Goal: Task Accomplishment & Management: Use online tool/utility

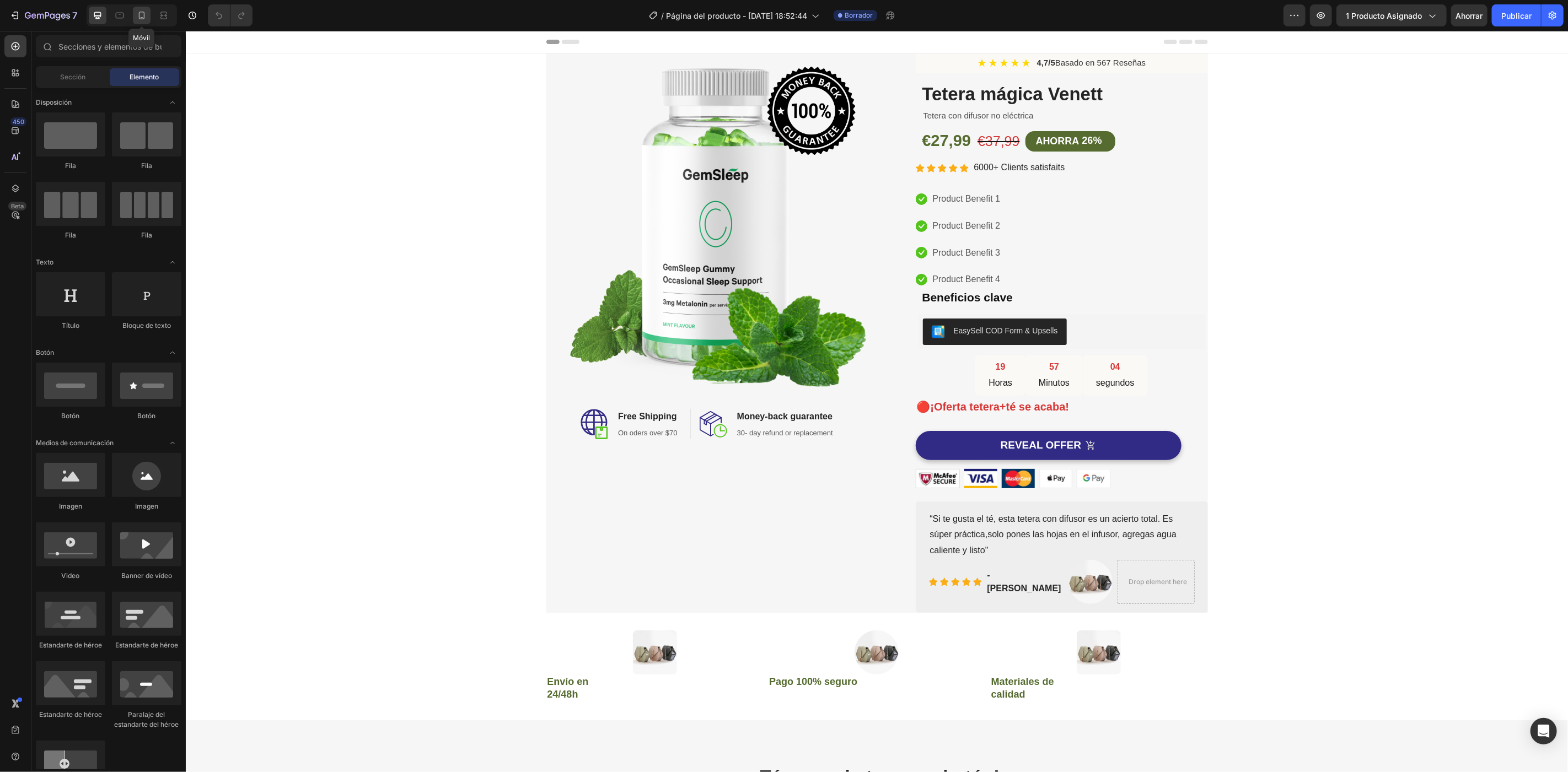
click at [143, 16] on icon at bounding box center [142, 15] width 11 height 11
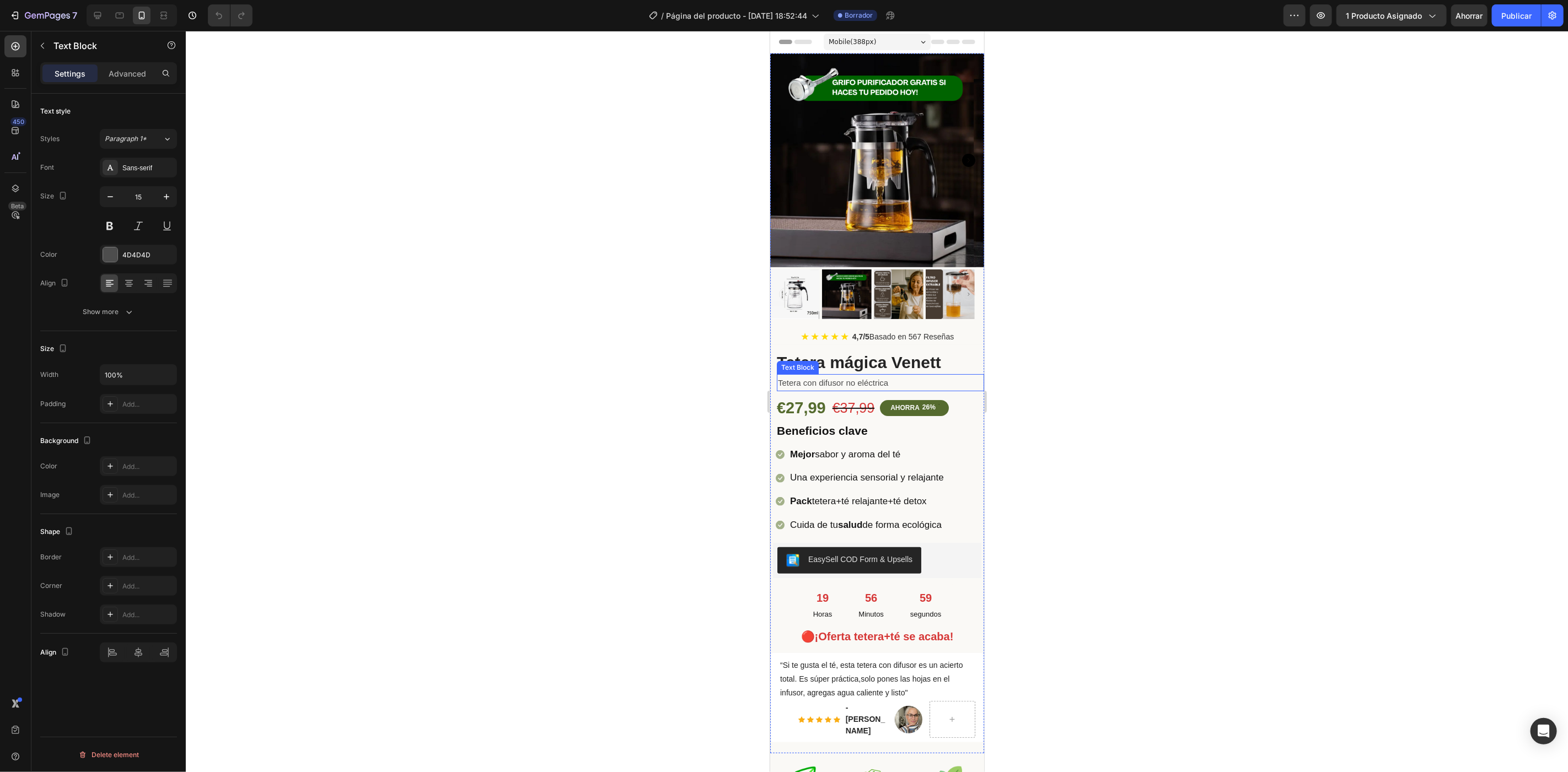
click at [834, 377] on p "Tetera con difusor no eléctrica" at bounding box center [880, 382] width 205 height 15
click at [860, 359] on icon at bounding box center [863, 363] width 9 height 9
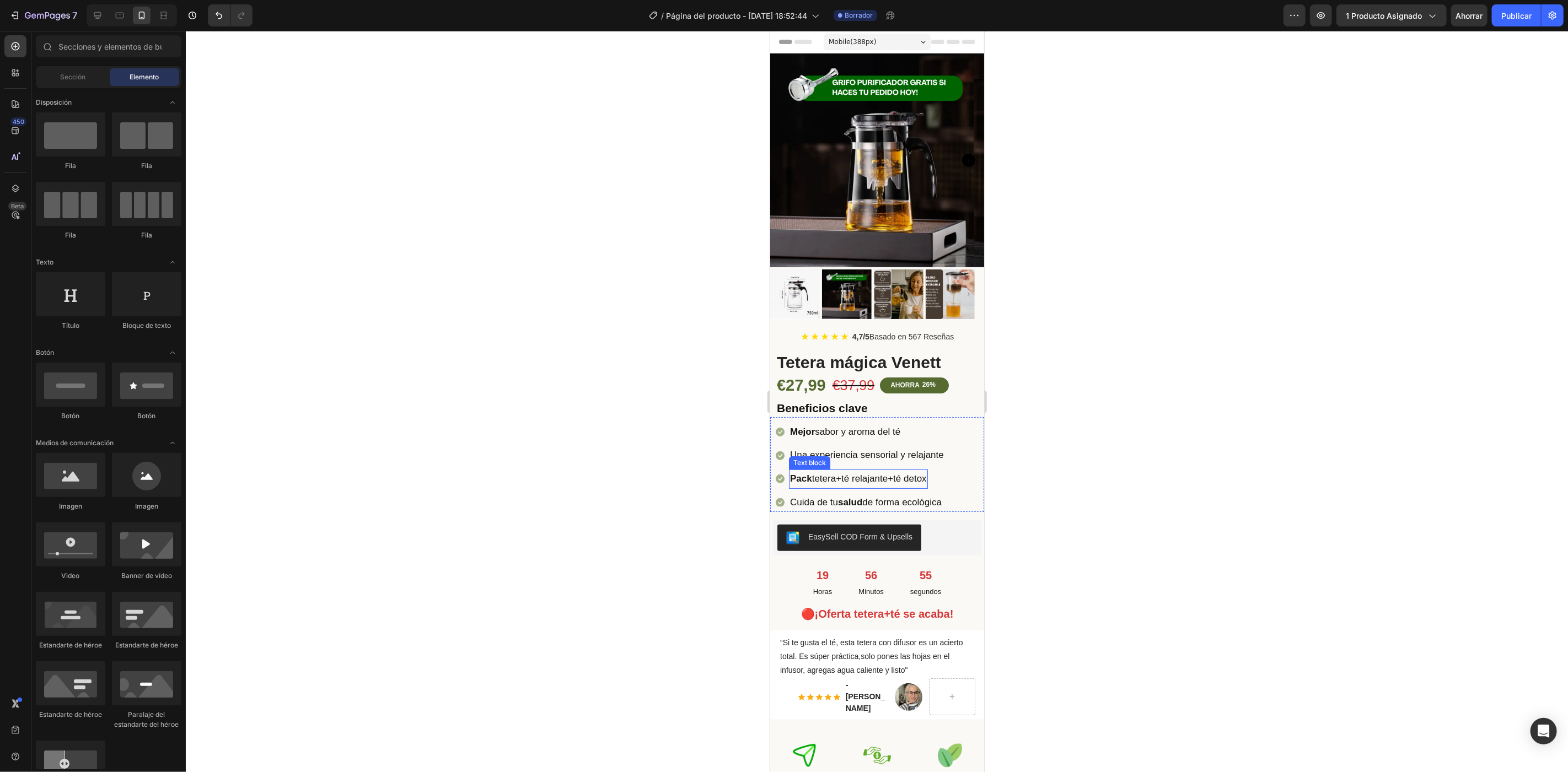
click at [828, 470] on p "Pack tetera+té relajante+té detox" at bounding box center [858, 479] width 137 height 17
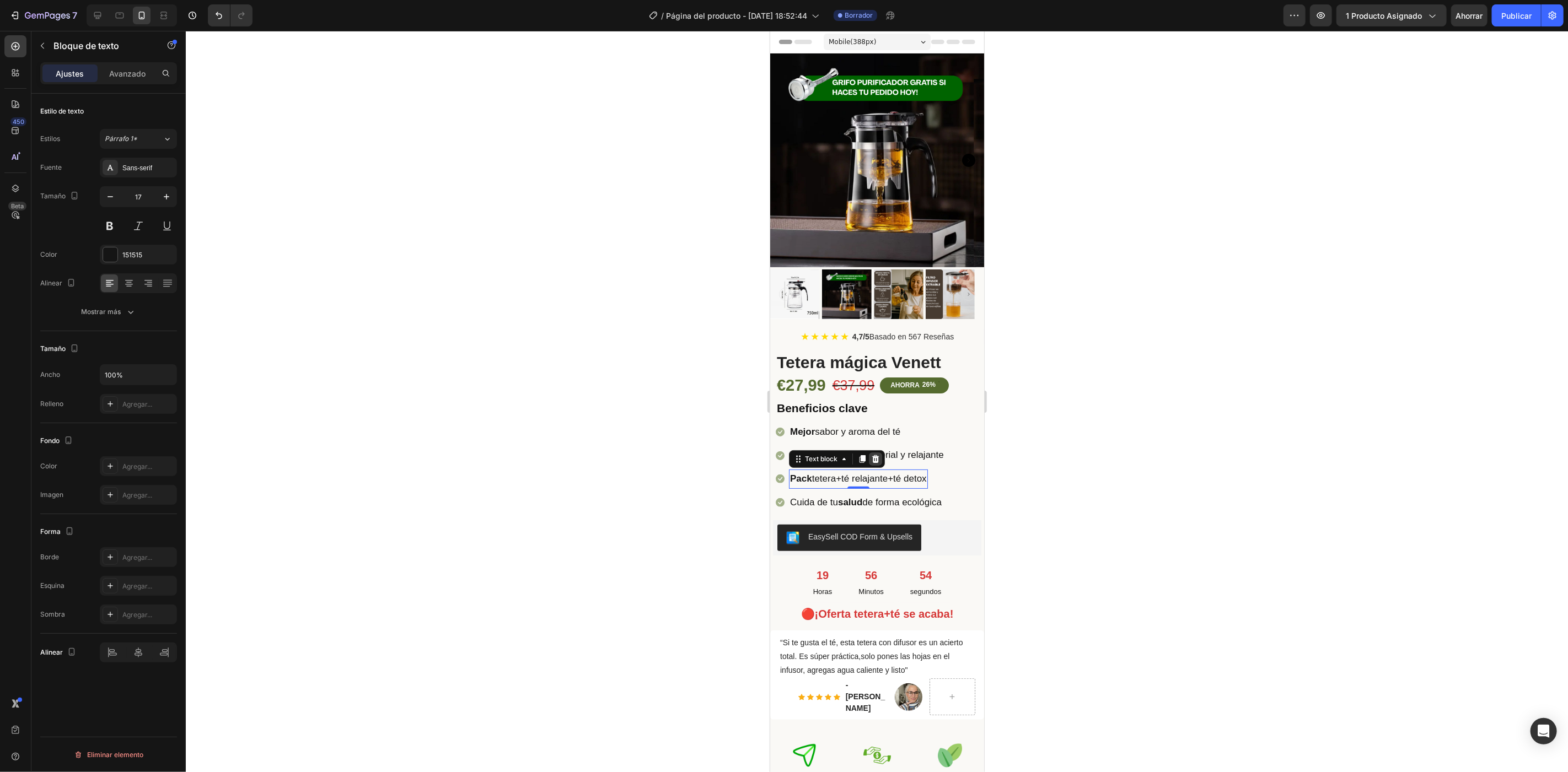
click at [875, 454] on icon at bounding box center [875, 458] width 7 height 8
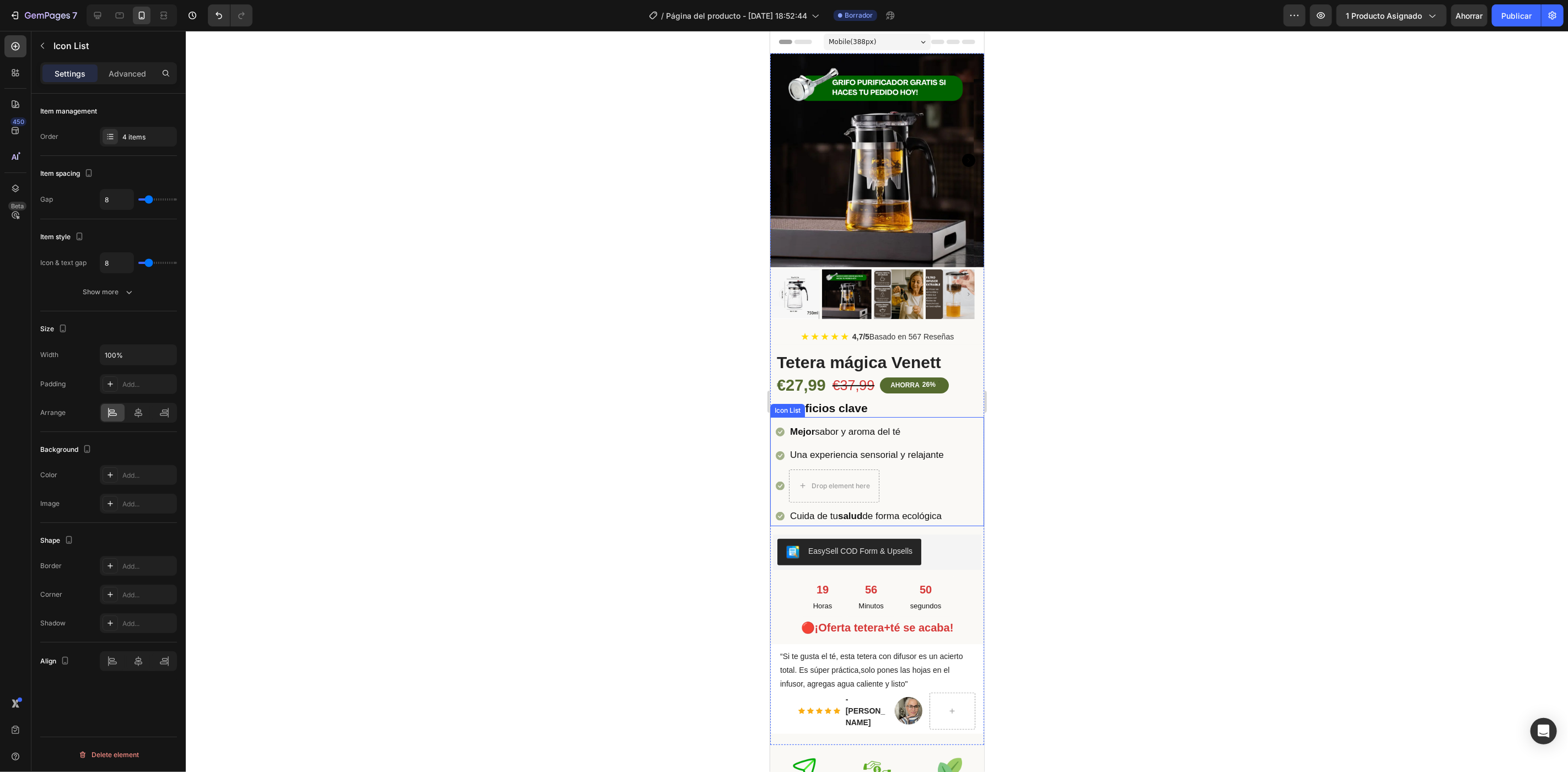
click at [907, 476] on li "Icon Drop element here" at bounding box center [860, 485] width 169 height 33
drag, startPoint x: 114, startPoint y: 134, endPoint x: 127, endPoint y: 157, distance: 26.4
click at [114, 134] on div at bounding box center [110, 136] width 15 height 15
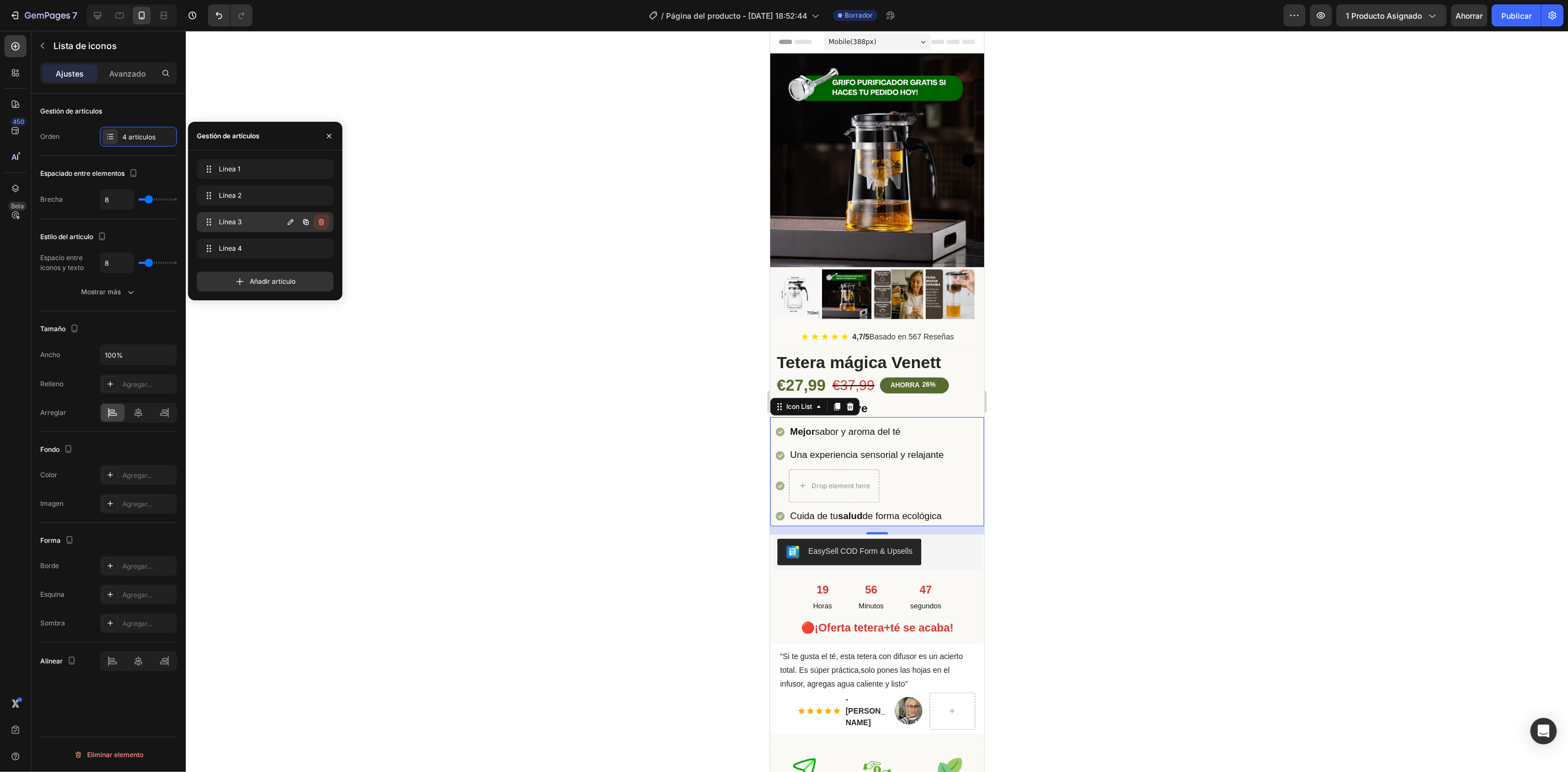
click at [320, 224] on icon "button" at bounding box center [321, 222] width 9 height 9
click at [315, 224] on font "Borrar" at bounding box center [314, 222] width 21 height 9
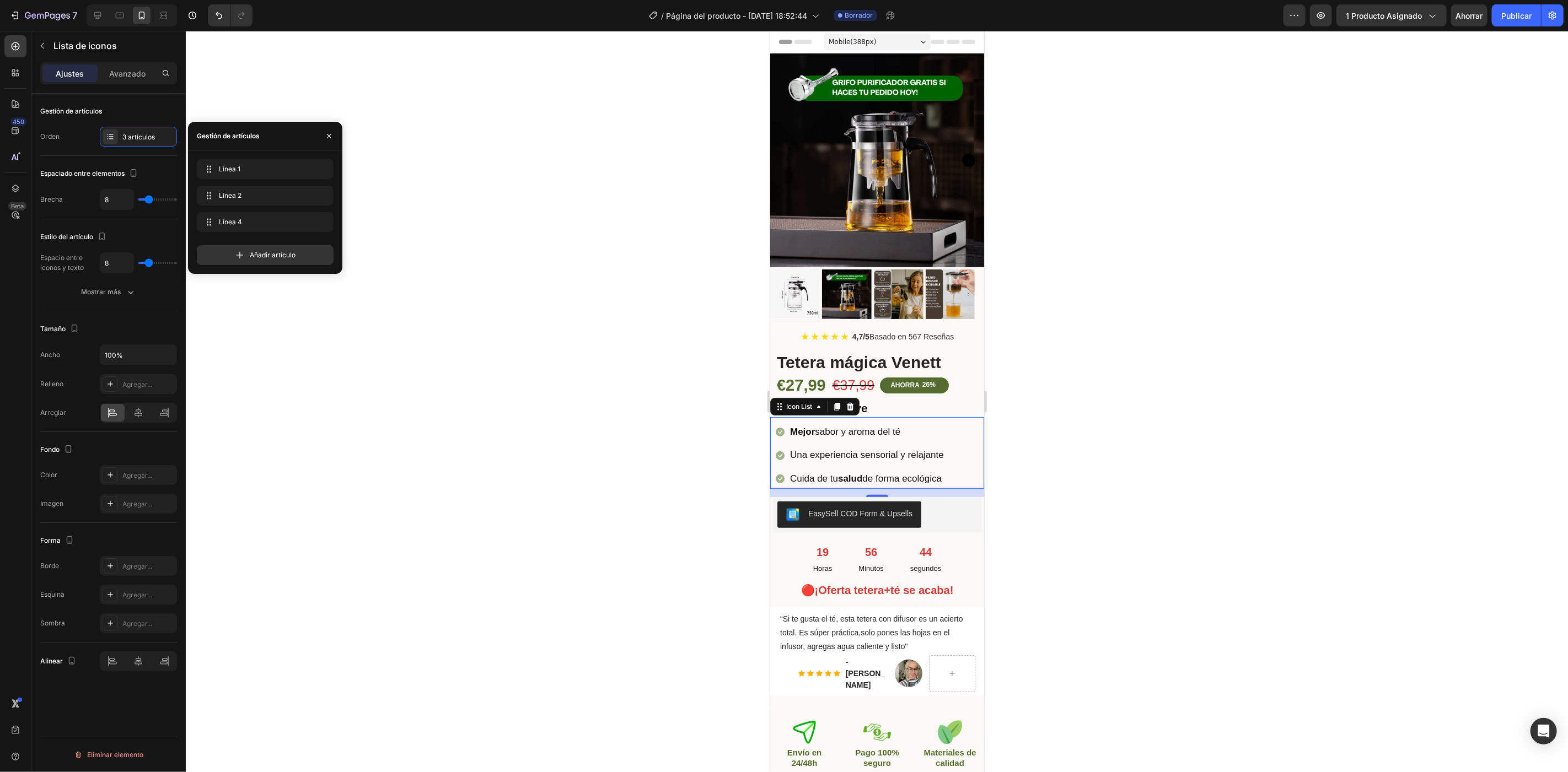
click at [360, 237] on div at bounding box center [877, 402] width 1382 height 741
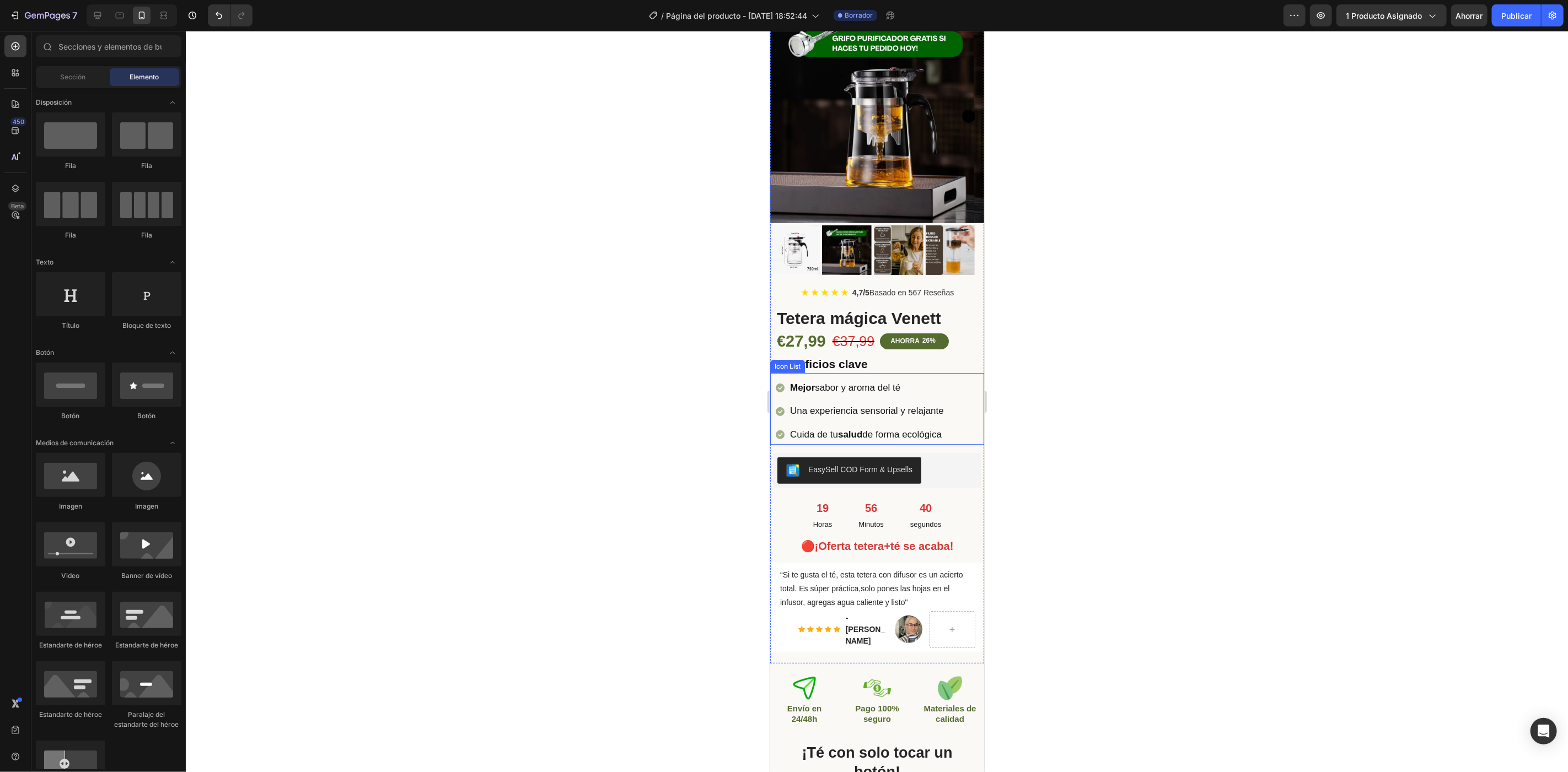
scroll to position [61, 0]
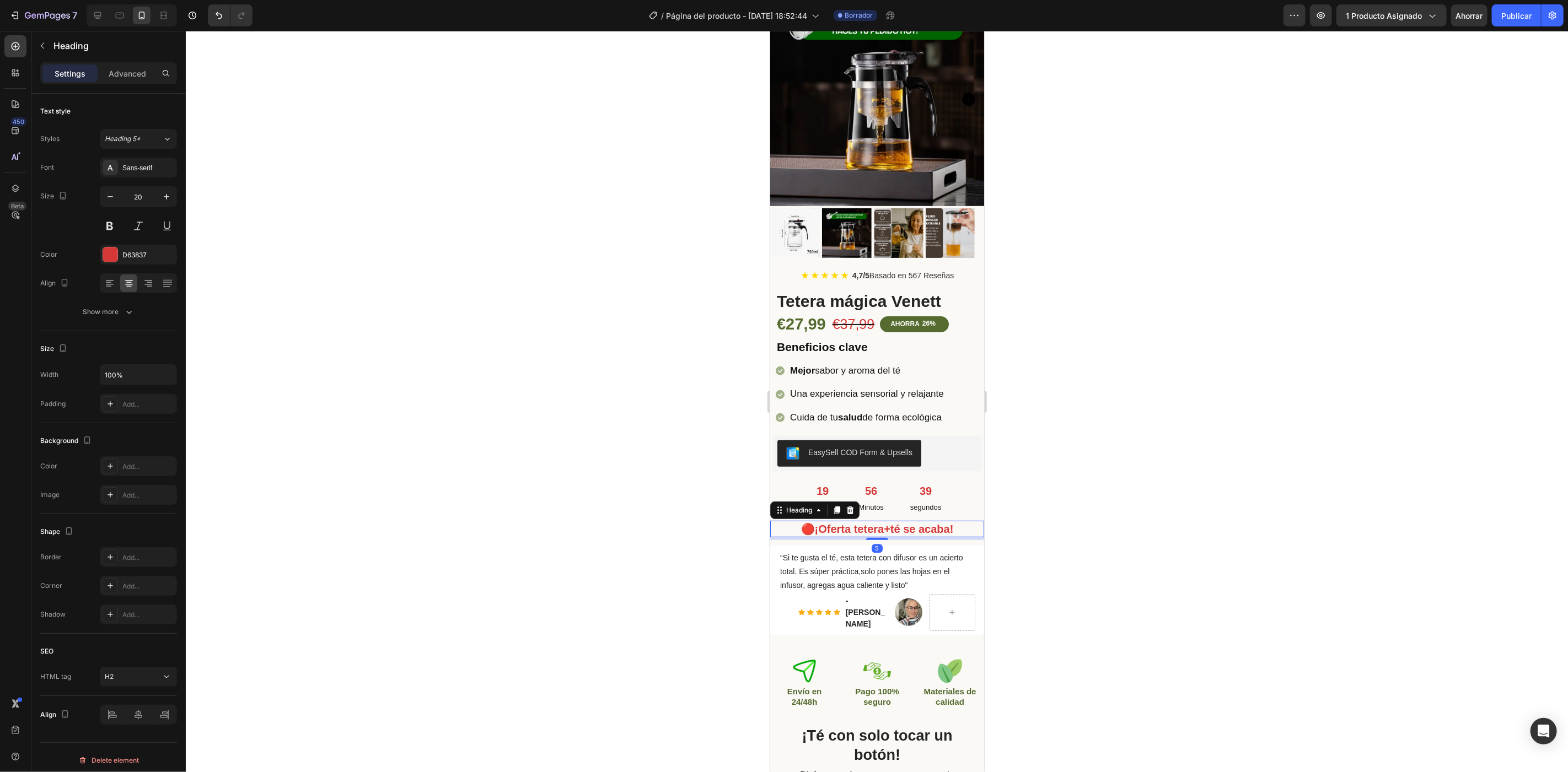
click at [889, 523] on strong "🔴¡Oferta tetera+té se acaba!" at bounding box center [877, 529] width 153 height 12
click at [894, 523] on strong "🔴¡Oferta tetera+té se acaba!" at bounding box center [877, 529] width 153 height 12
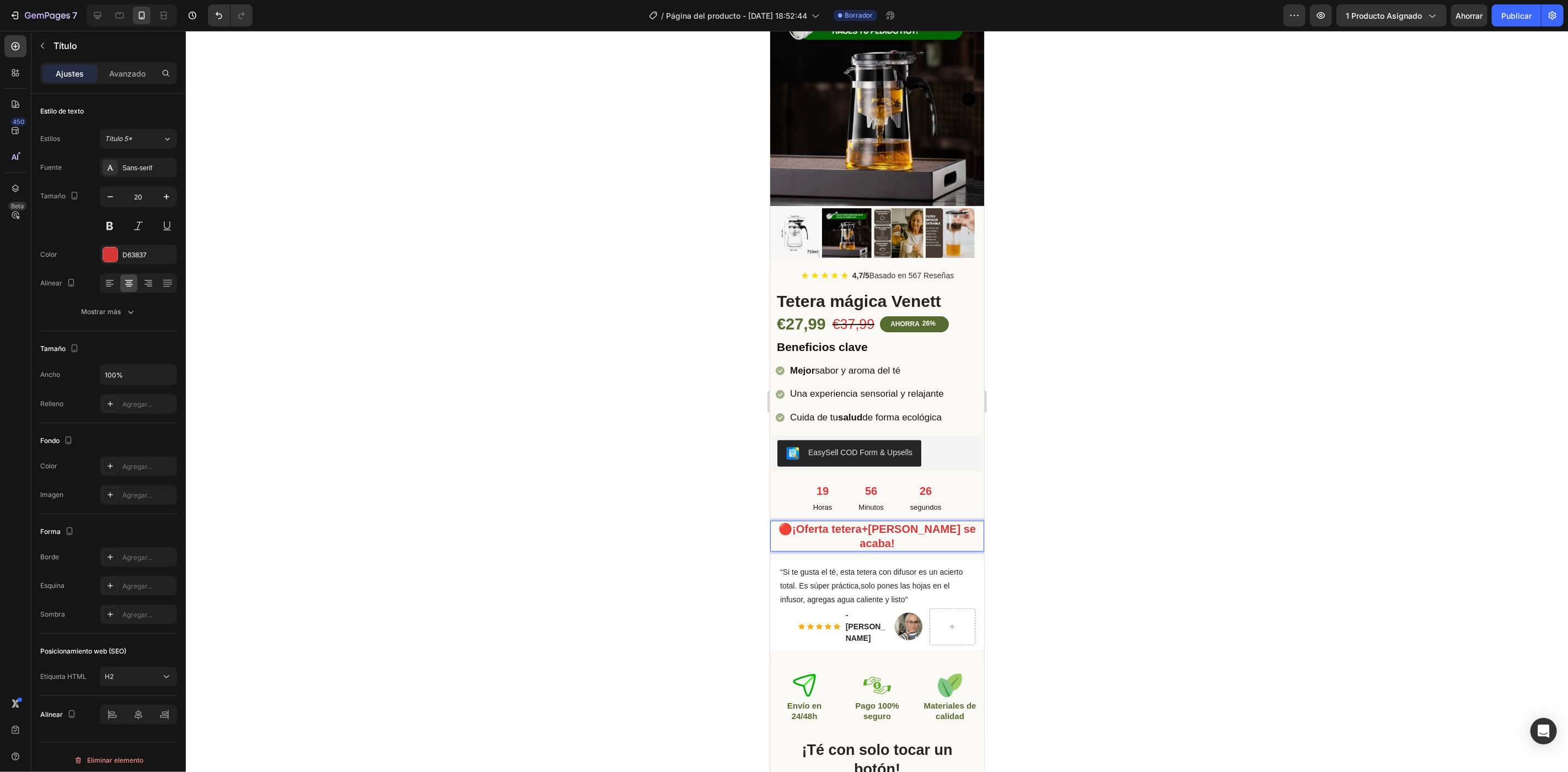
click at [1050, 494] on div at bounding box center [877, 402] width 1382 height 741
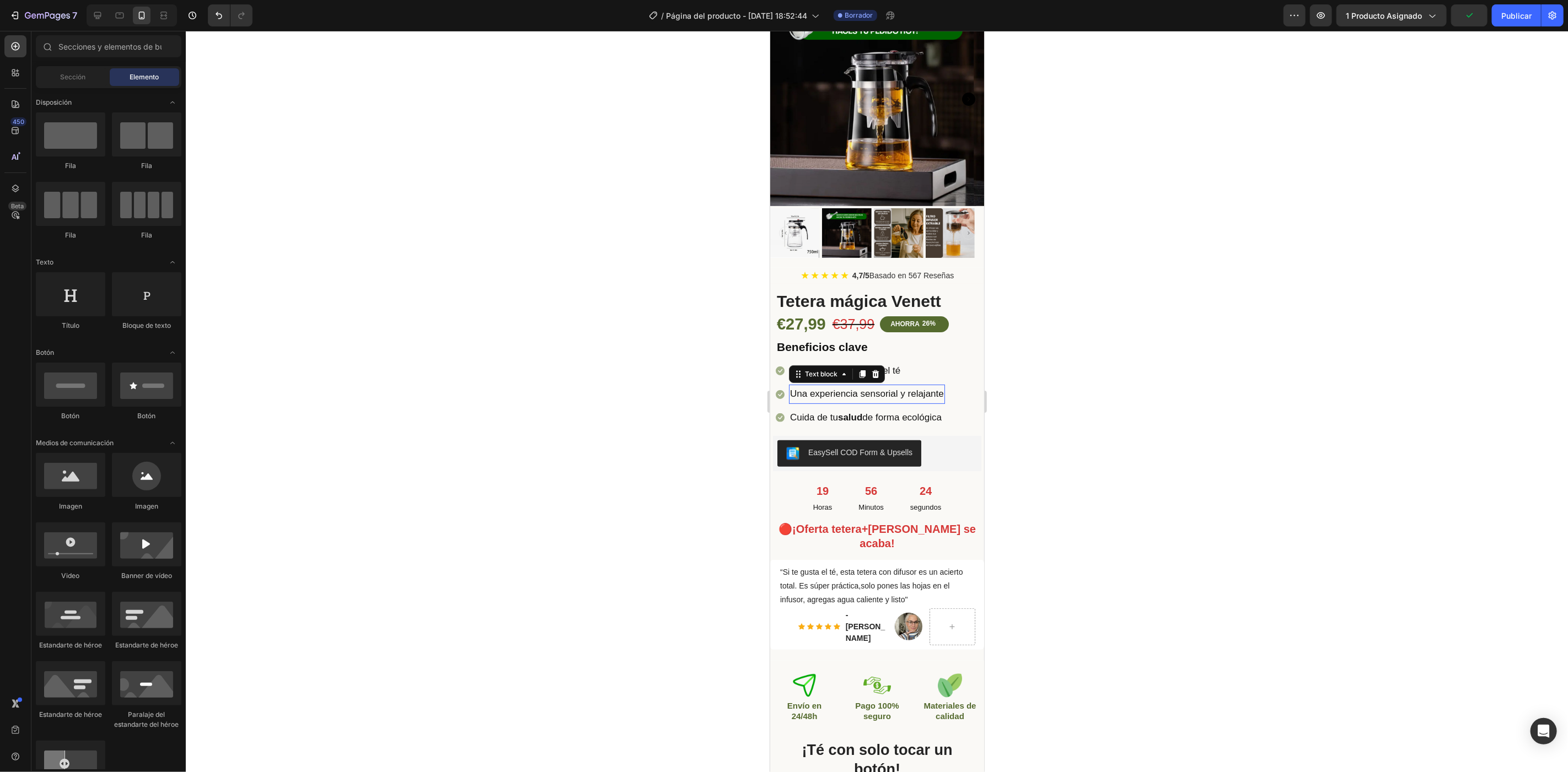
drag, startPoint x: 885, startPoint y: 388, endPoint x: 884, endPoint y: 381, distance: 7.1
click at [884, 387] on p "Una experiencia sensorial y relajante" at bounding box center [866, 394] width 154 height 17
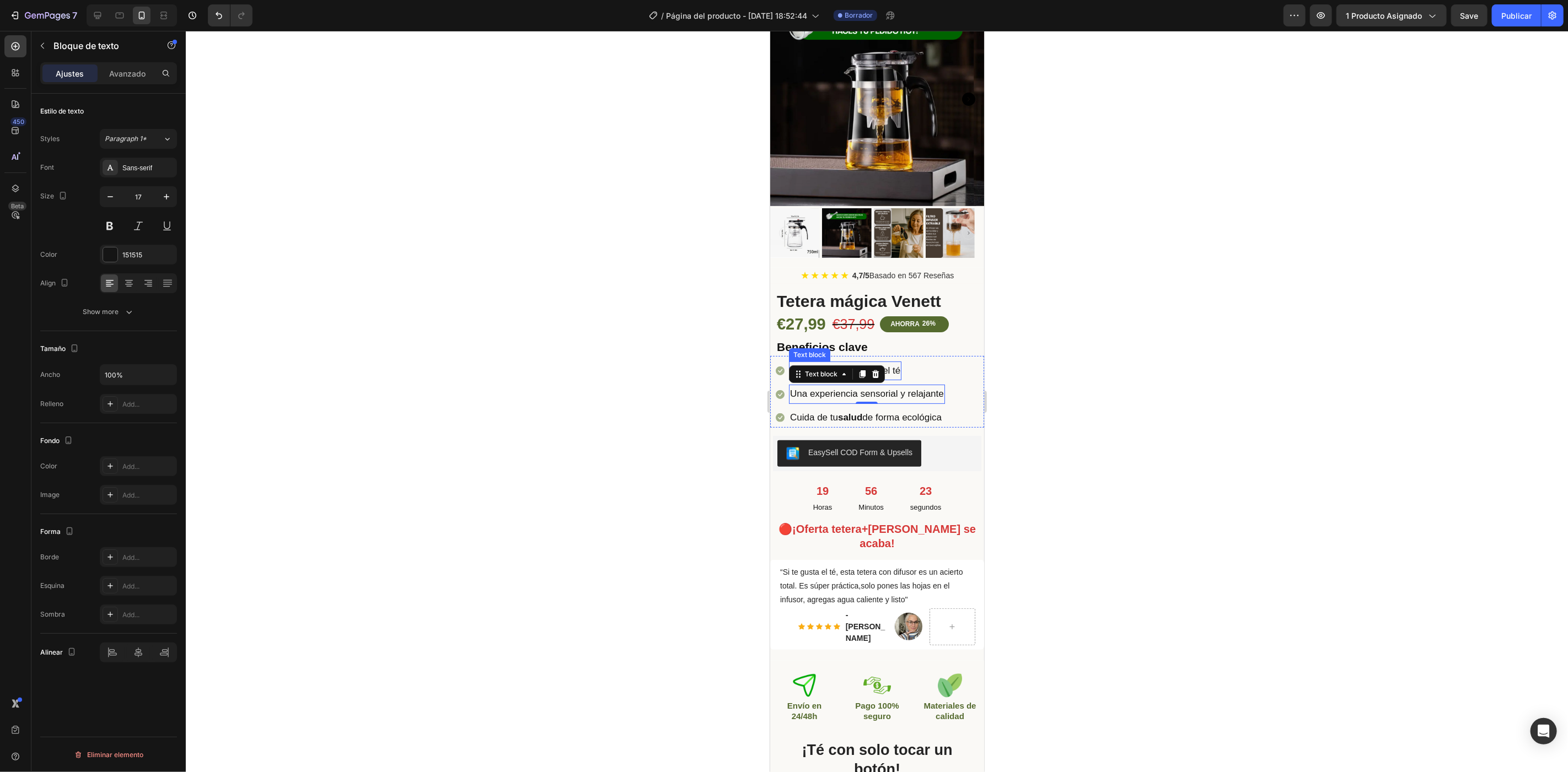
click at [893, 364] on p "Mejor sabor y aroma del té" at bounding box center [844, 370] width 110 height 17
click at [945, 365] on li "Icon Mejor sabor y aroma del té Text block 0" at bounding box center [860, 370] width 169 height 19
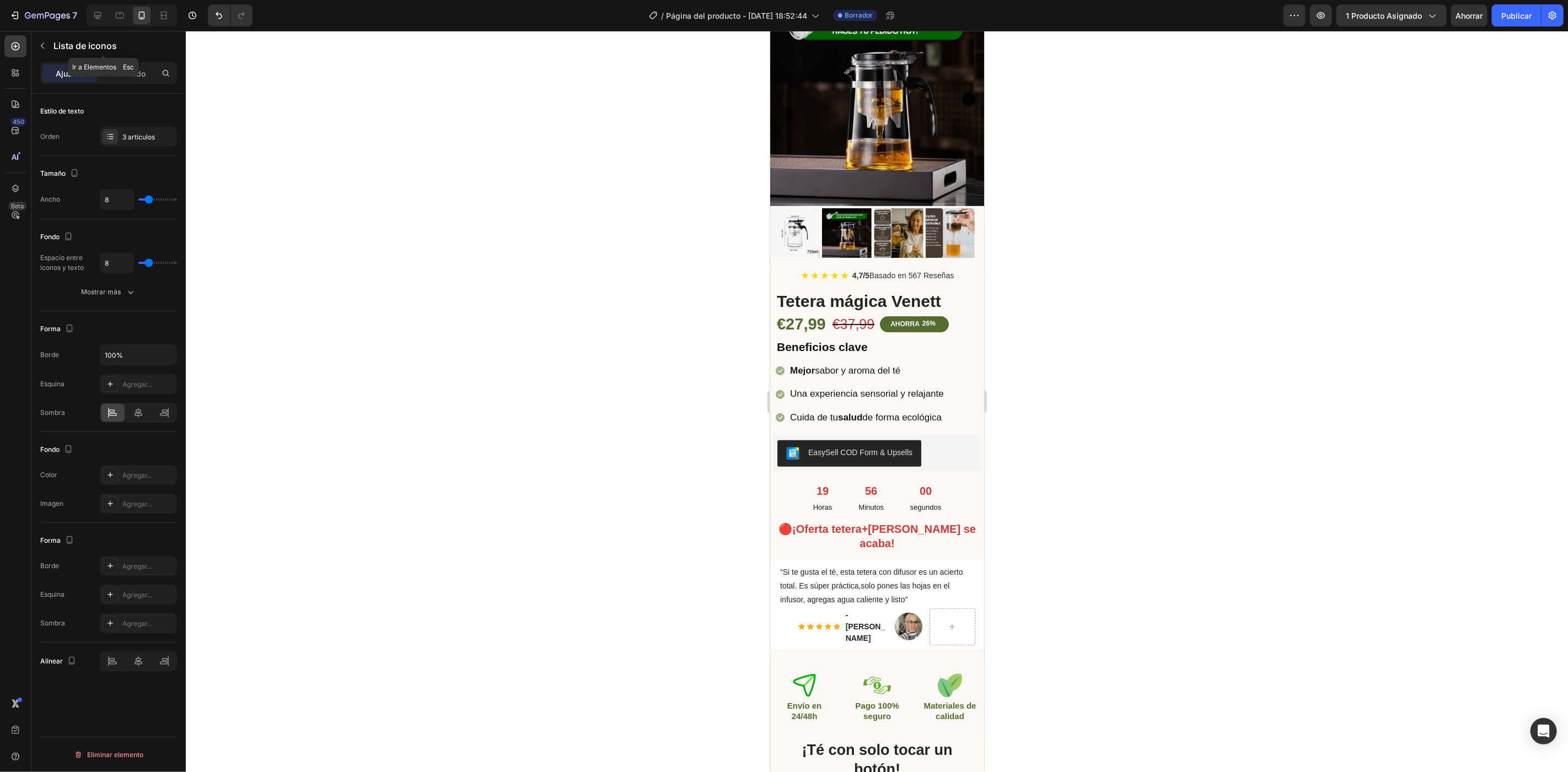
click at [47, 48] on button "button" at bounding box center [42, 46] width 18 height 18
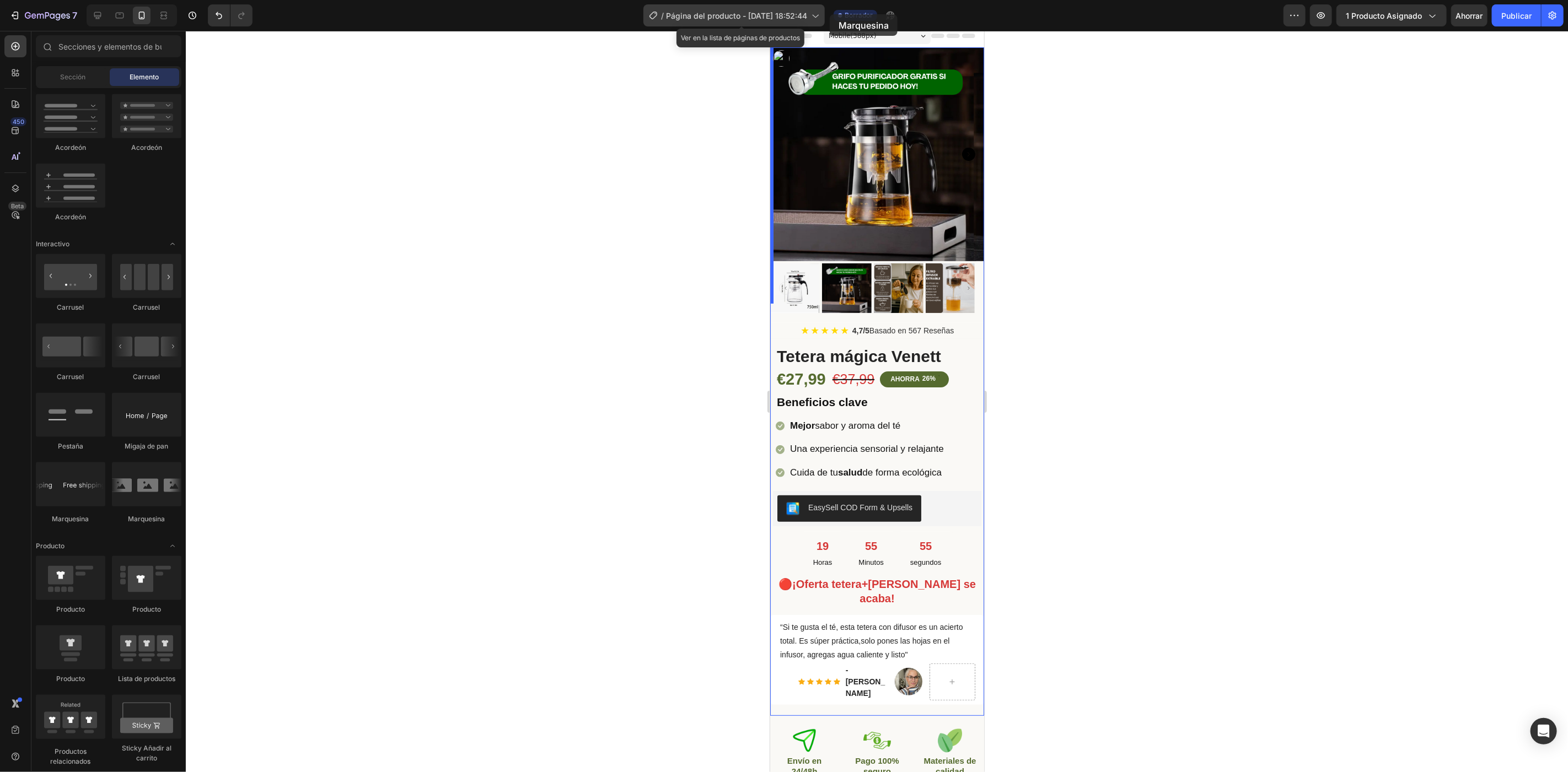
scroll to position [0, 0]
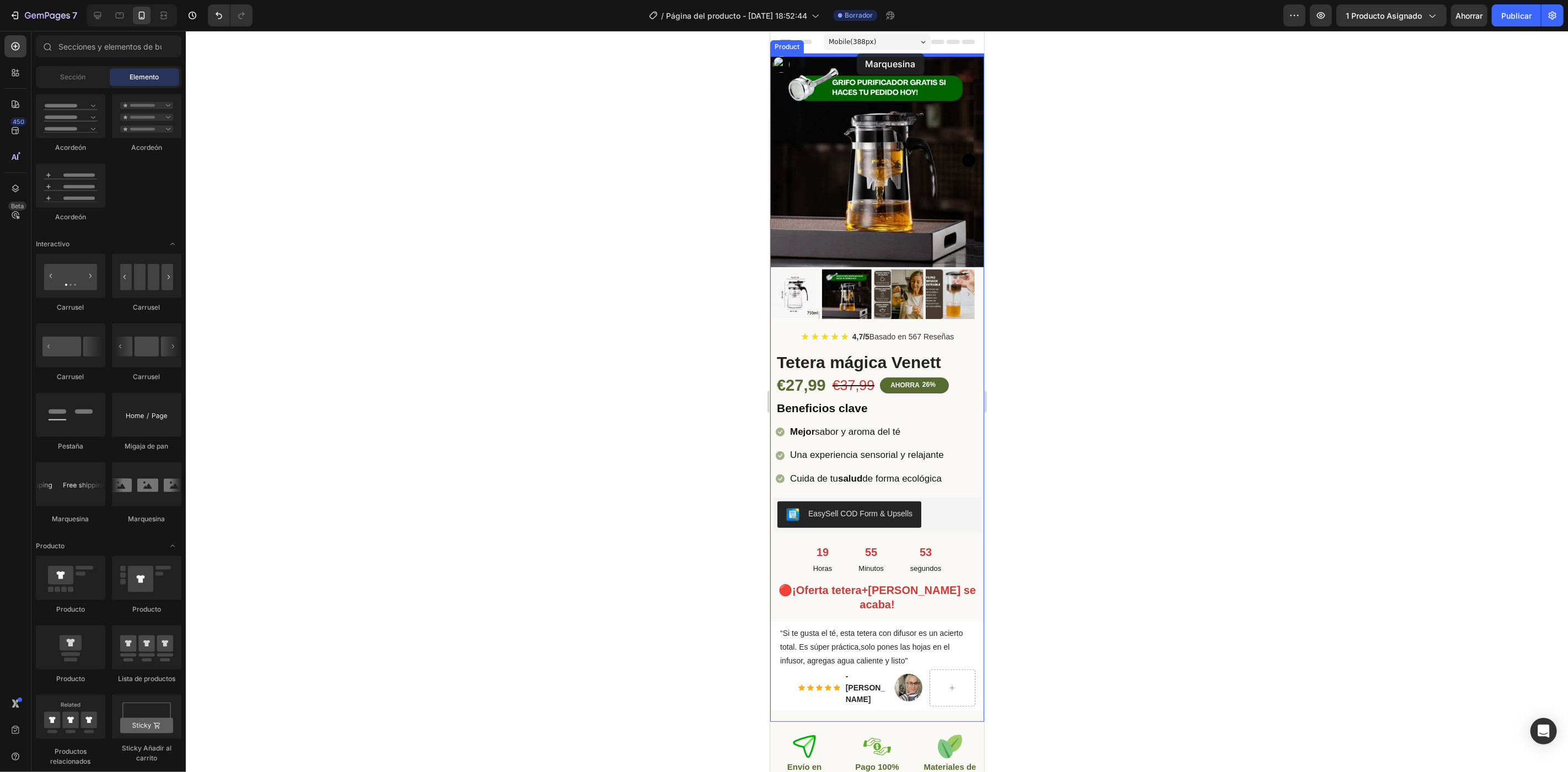
drag, startPoint x: 835, startPoint y: 519, endPoint x: 856, endPoint y: 53, distance: 466.5
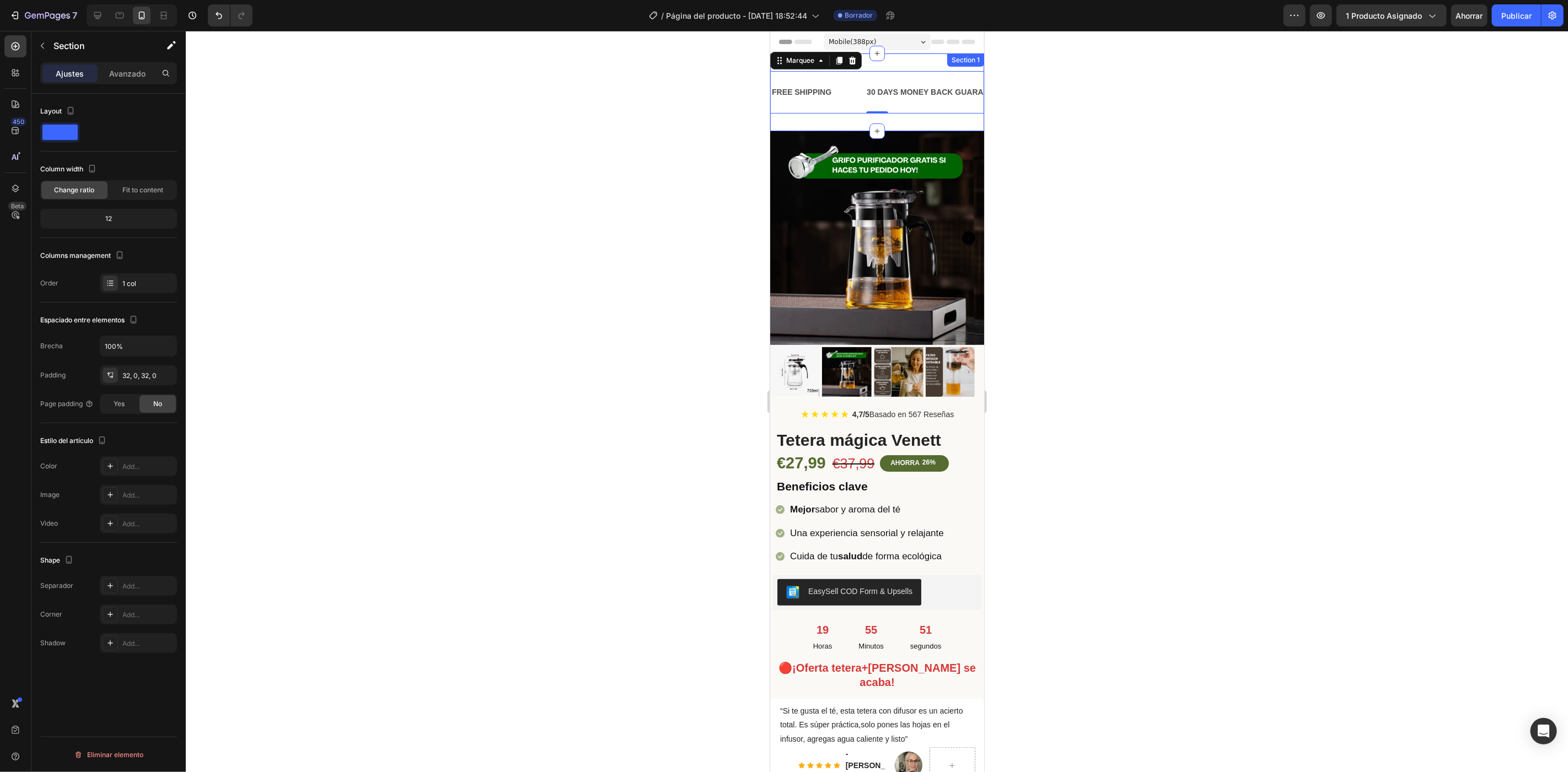
click at [835, 123] on div "FREE SHIPPING Text Block 30 DAYS MONEY BACK GUARANTEE Text Block LIMITED TIME 5…" at bounding box center [876, 92] width 214 height 78
click at [140, 64] on div "Avanzado" at bounding box center [127, 73] width 55 height 18
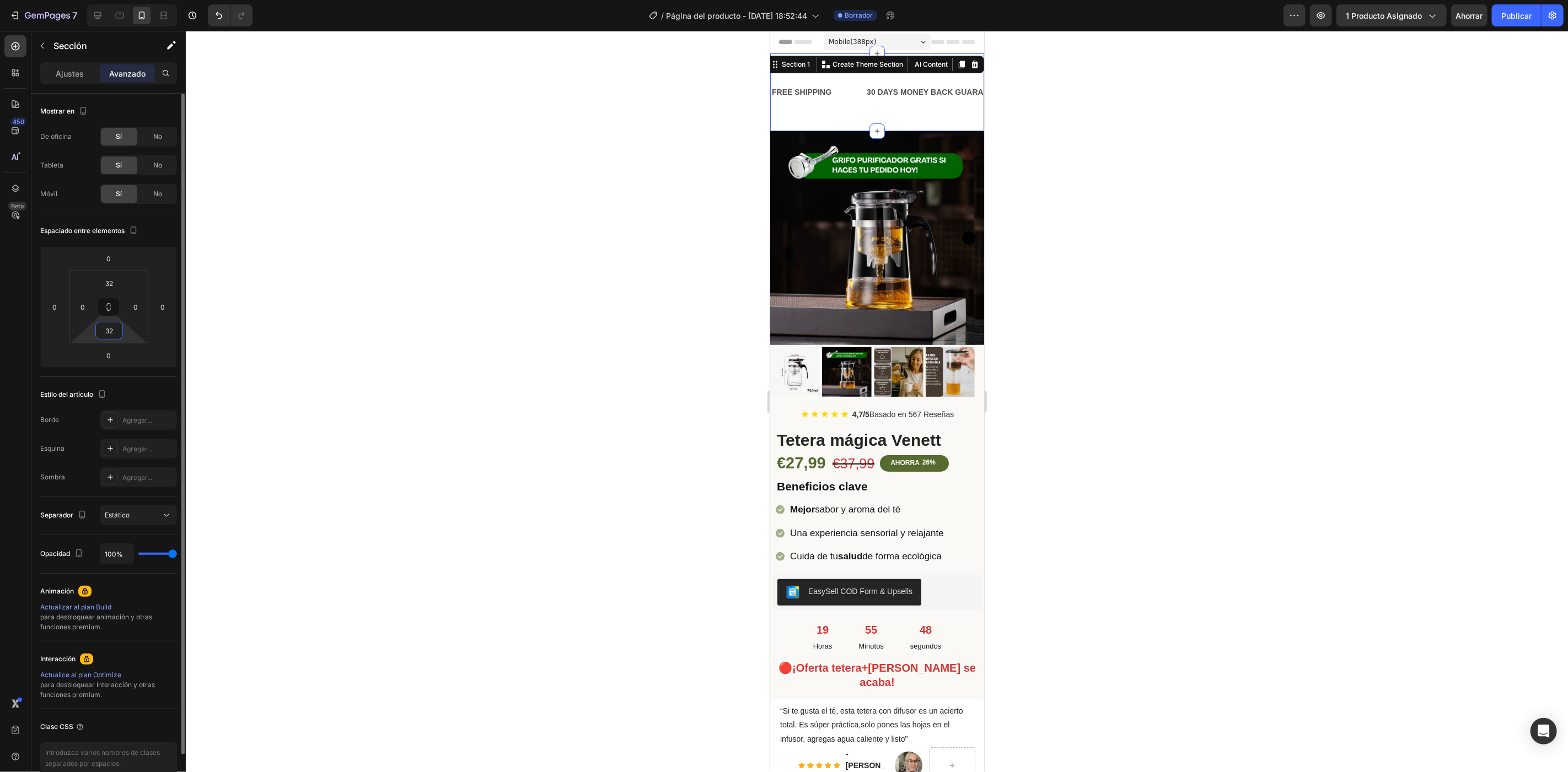
click at [116, 335] on input "32" at bounding box center [109, 330] width 22 height 16
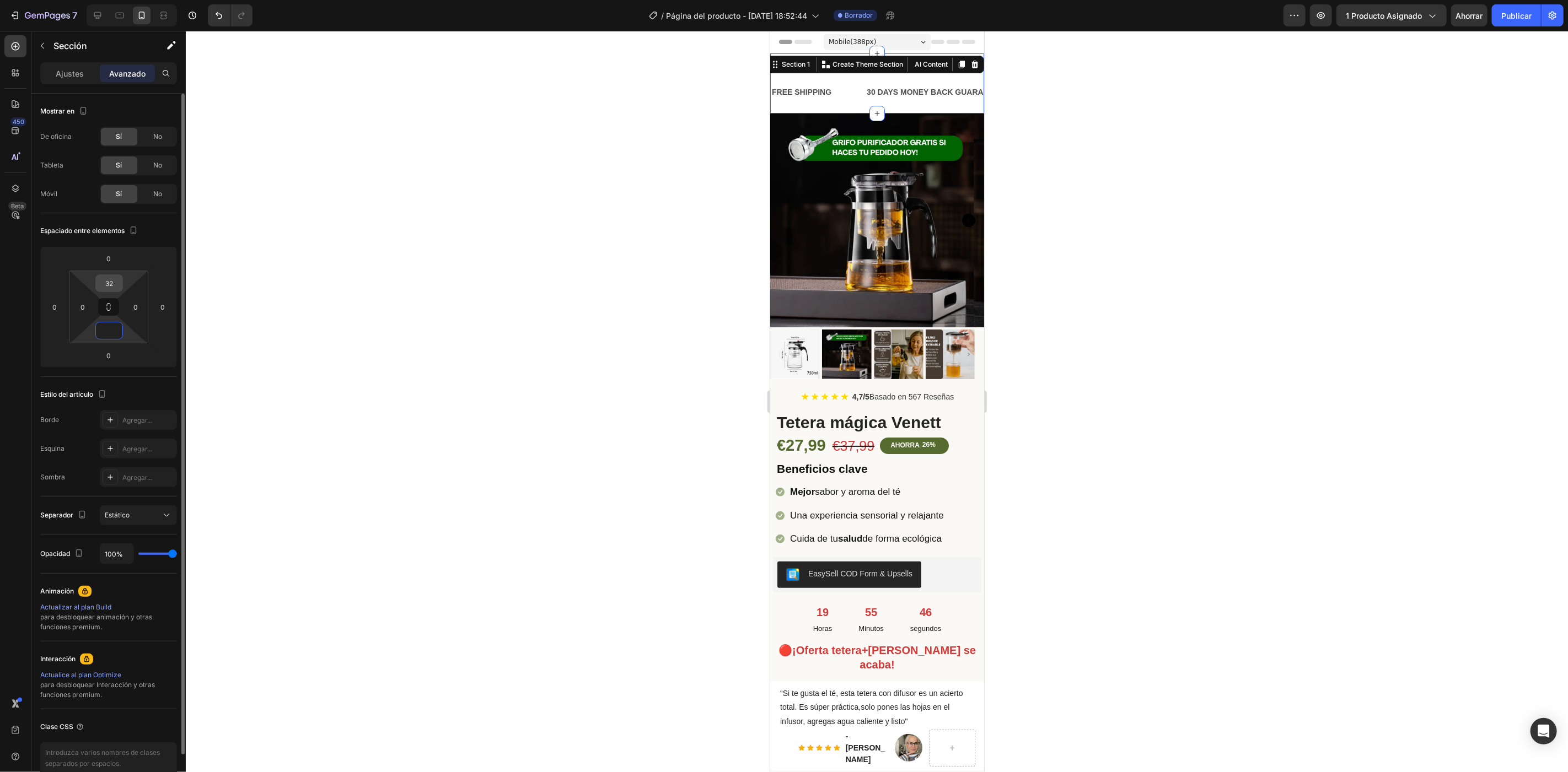
type input "0"
click at [110, 278] on input "32" at bounding box center [109, 283] width 22 height 16
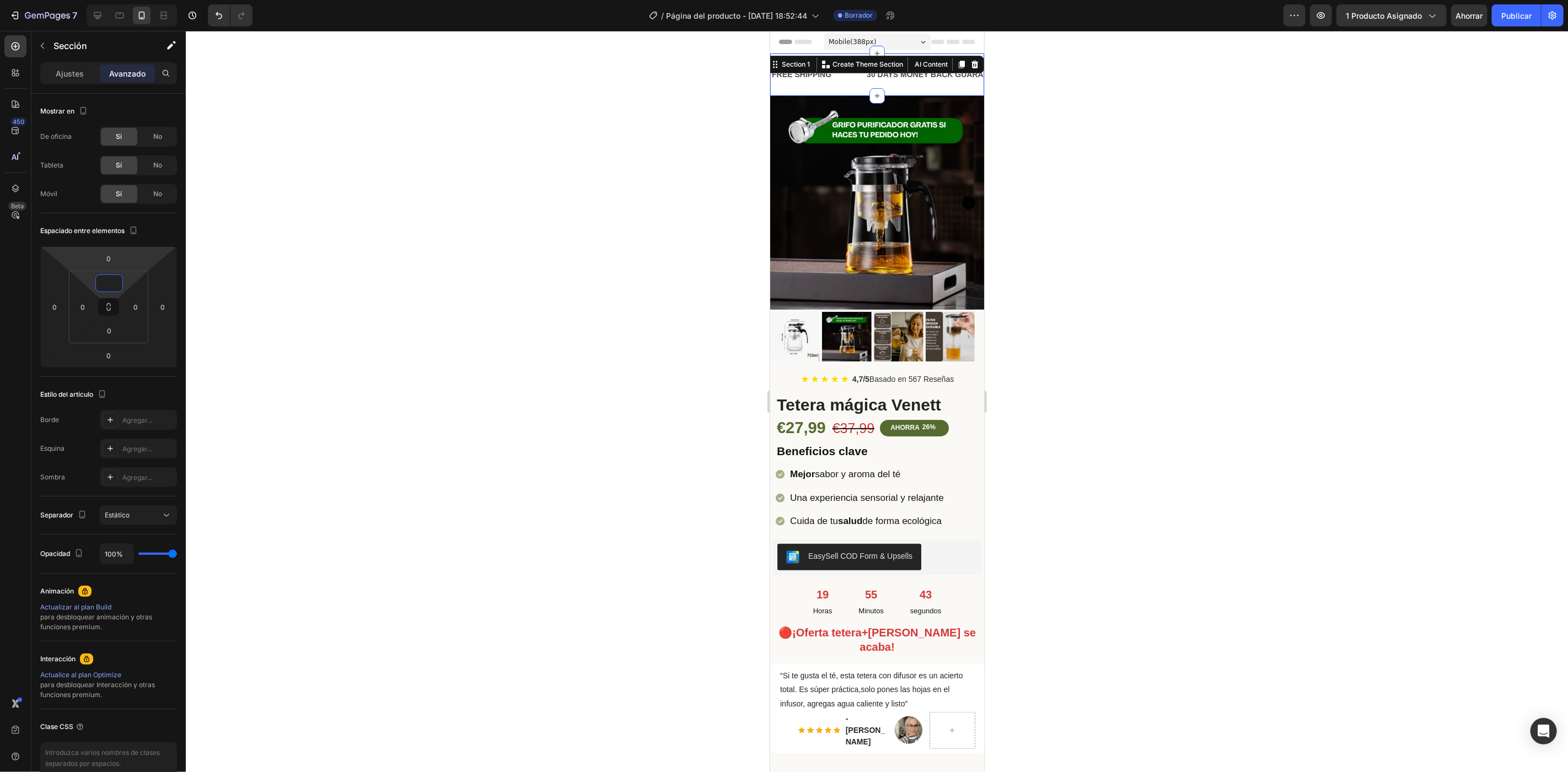
type input "0"
click at [354, 202] on div at bounding box center [877, 402] width 1382 height 741
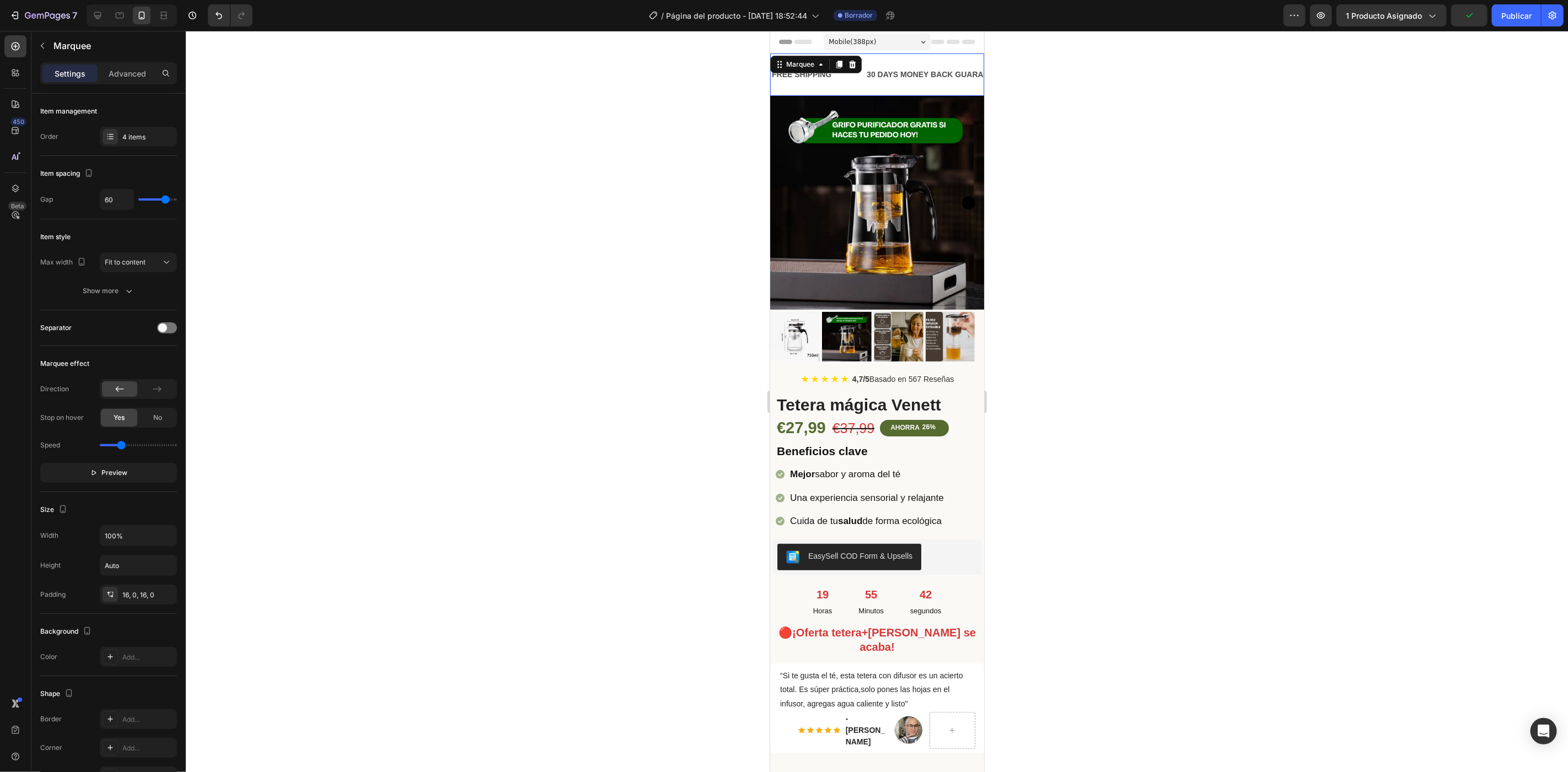
click at [856, 78] on div "FREE SHIPPING Text Block" at bounding box center [817, 74] width 95 height 25
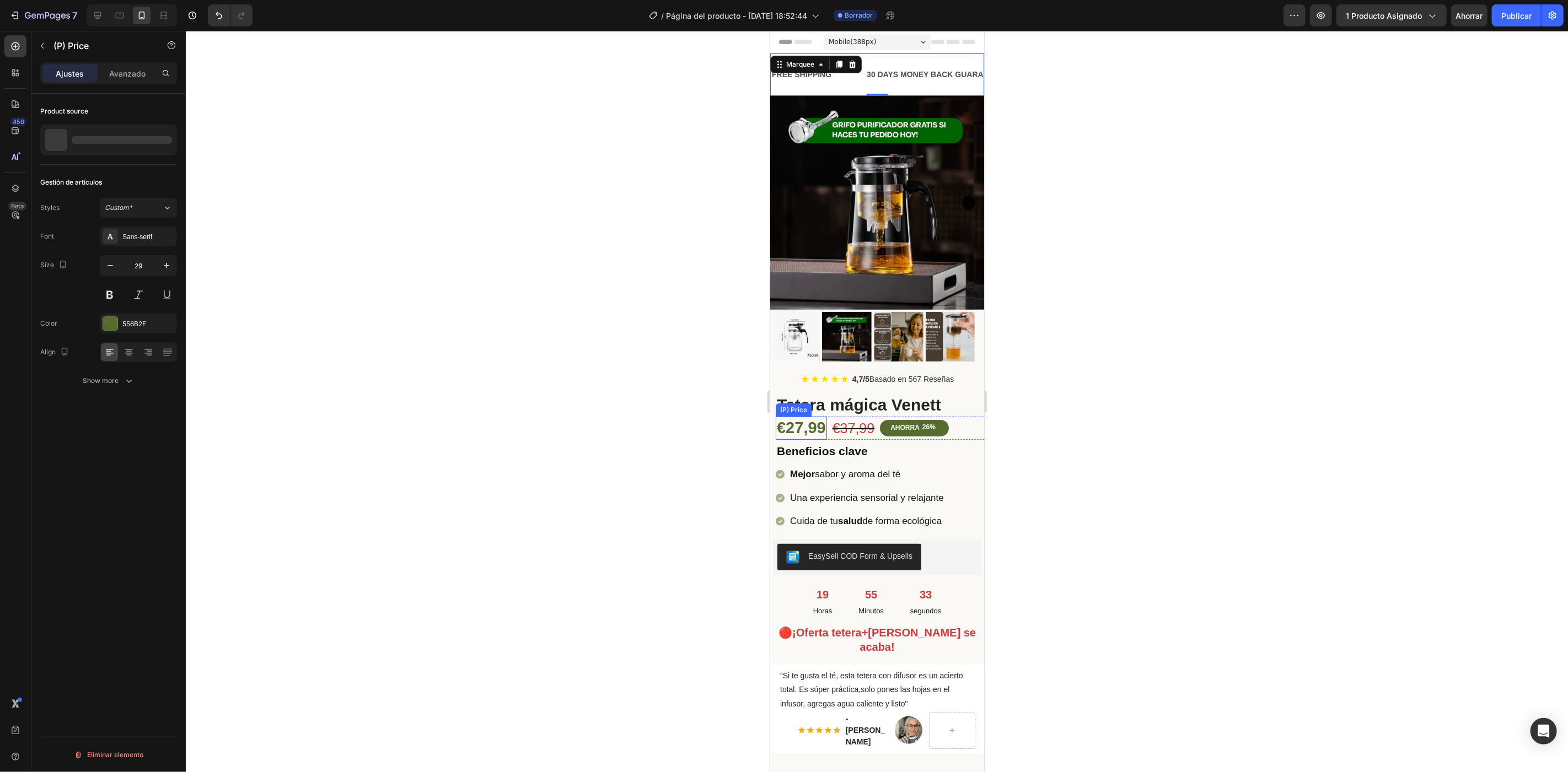
click at [821, 422] on div "€27,99" at bounding box center [801, 428] width 51 height 23
click at [128, 324] on font "556B2F" at bounding box center [134, 324] width 24 height 9
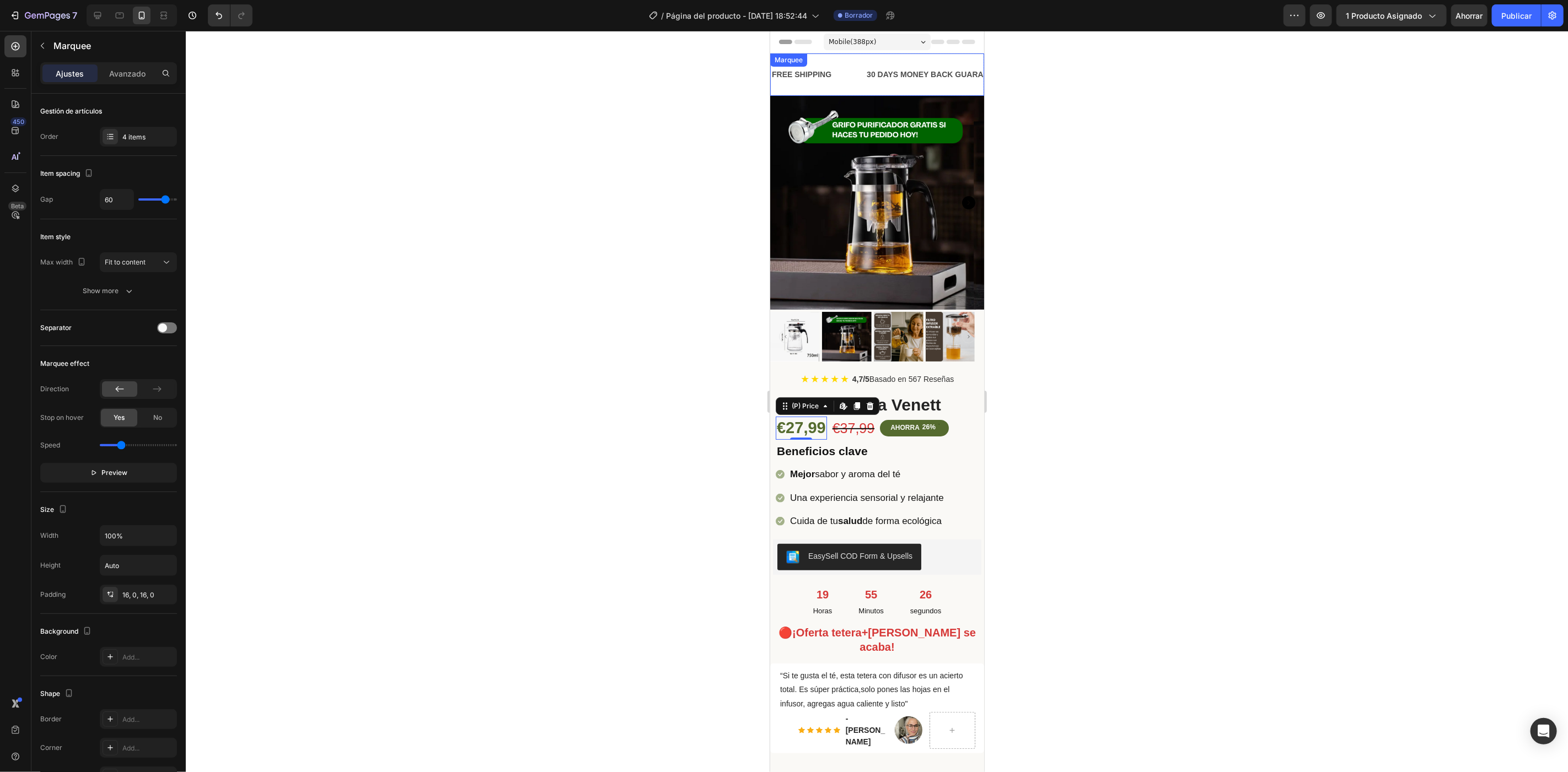
click at [860, 85] on div "FREE SHIPPING Text Block" at bounding box center [817, 74] width 95 height 25
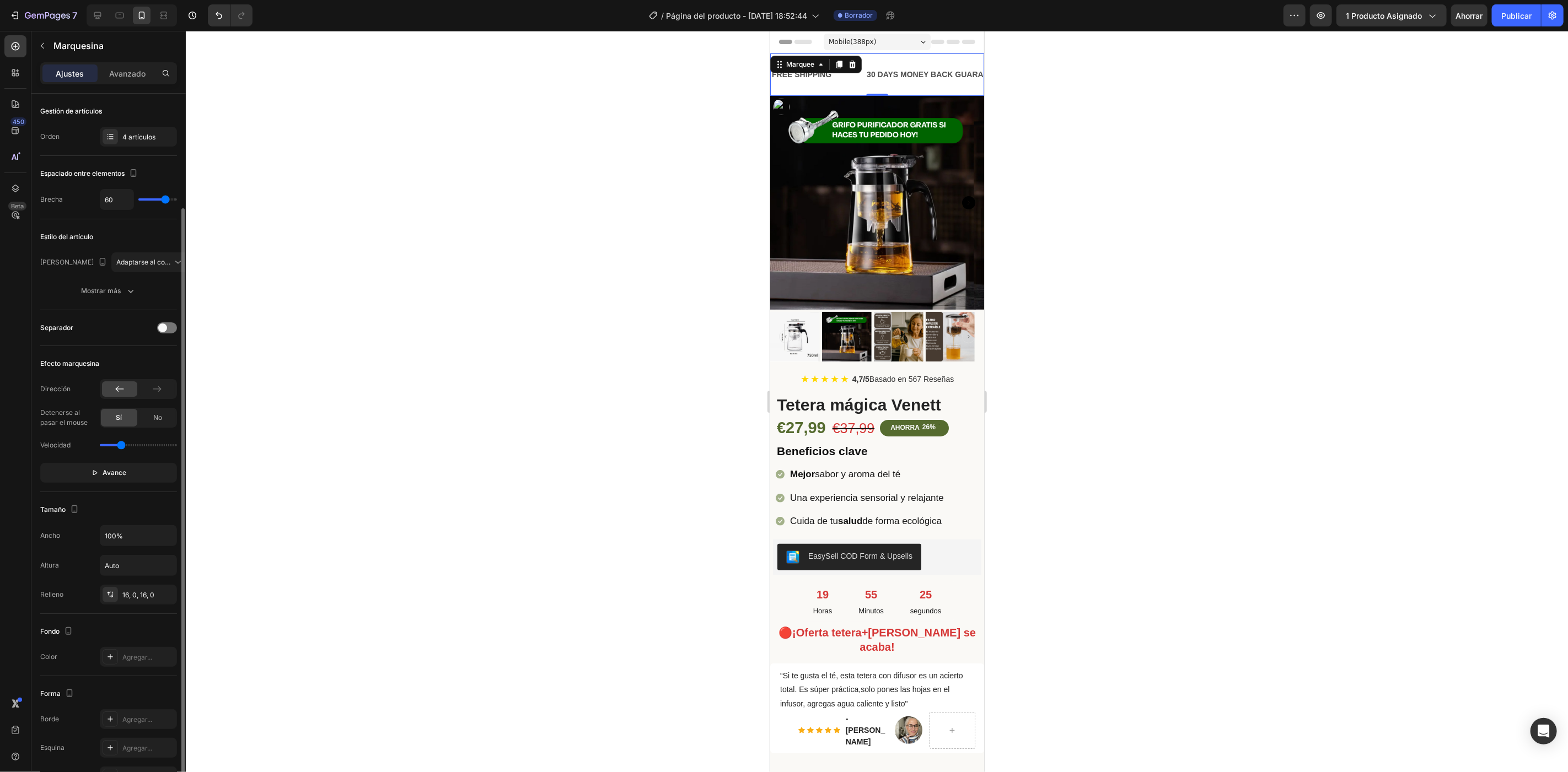
scroll to position [102, 0]
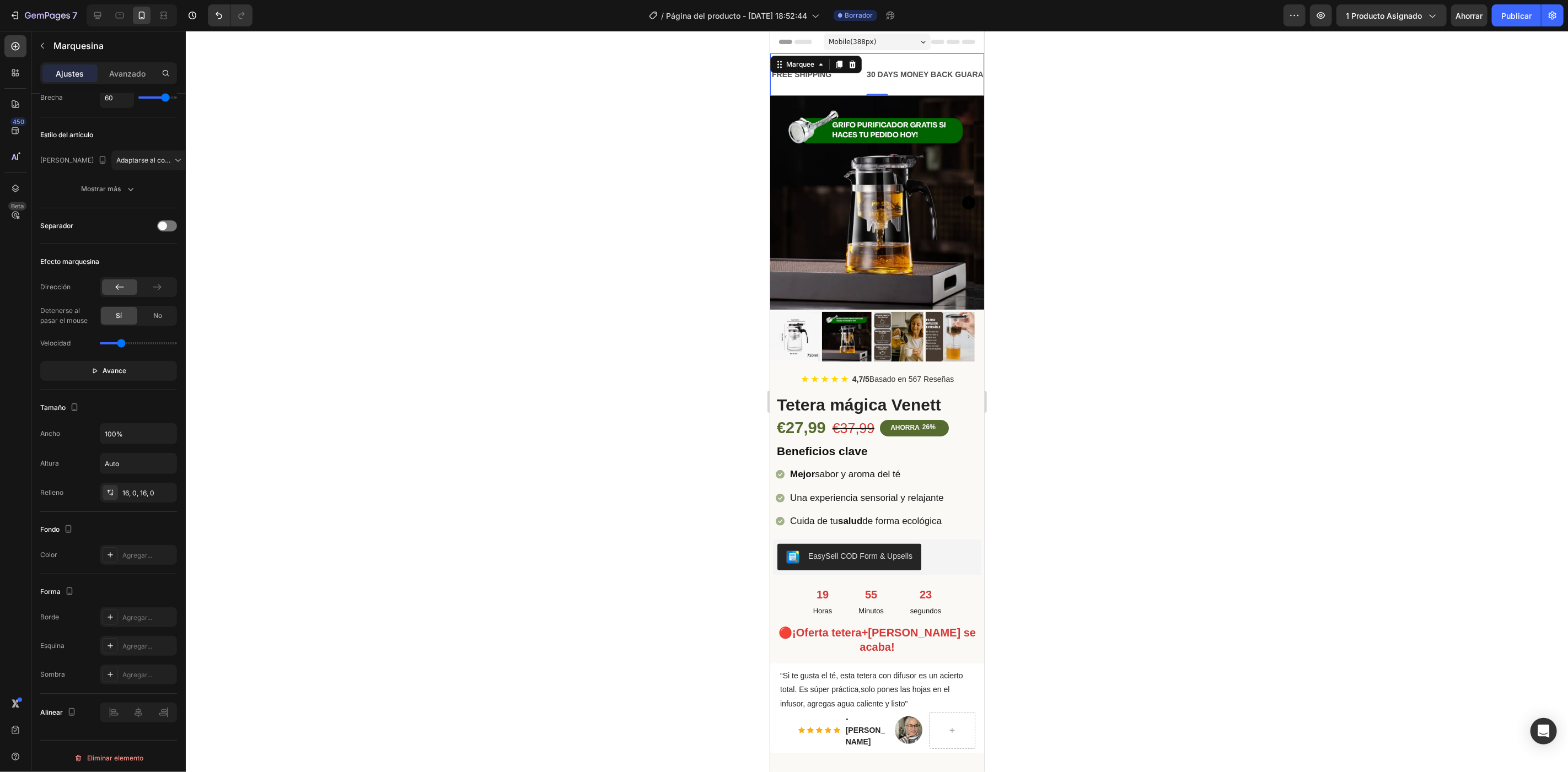
click at [956, 90] on div "FREE SHIPPING Text Block 30 DAYS MONEY BACK GUARANTEE Text Block LIMITED TIME 5…" at bounding box center [876, 74] width 214 height 43
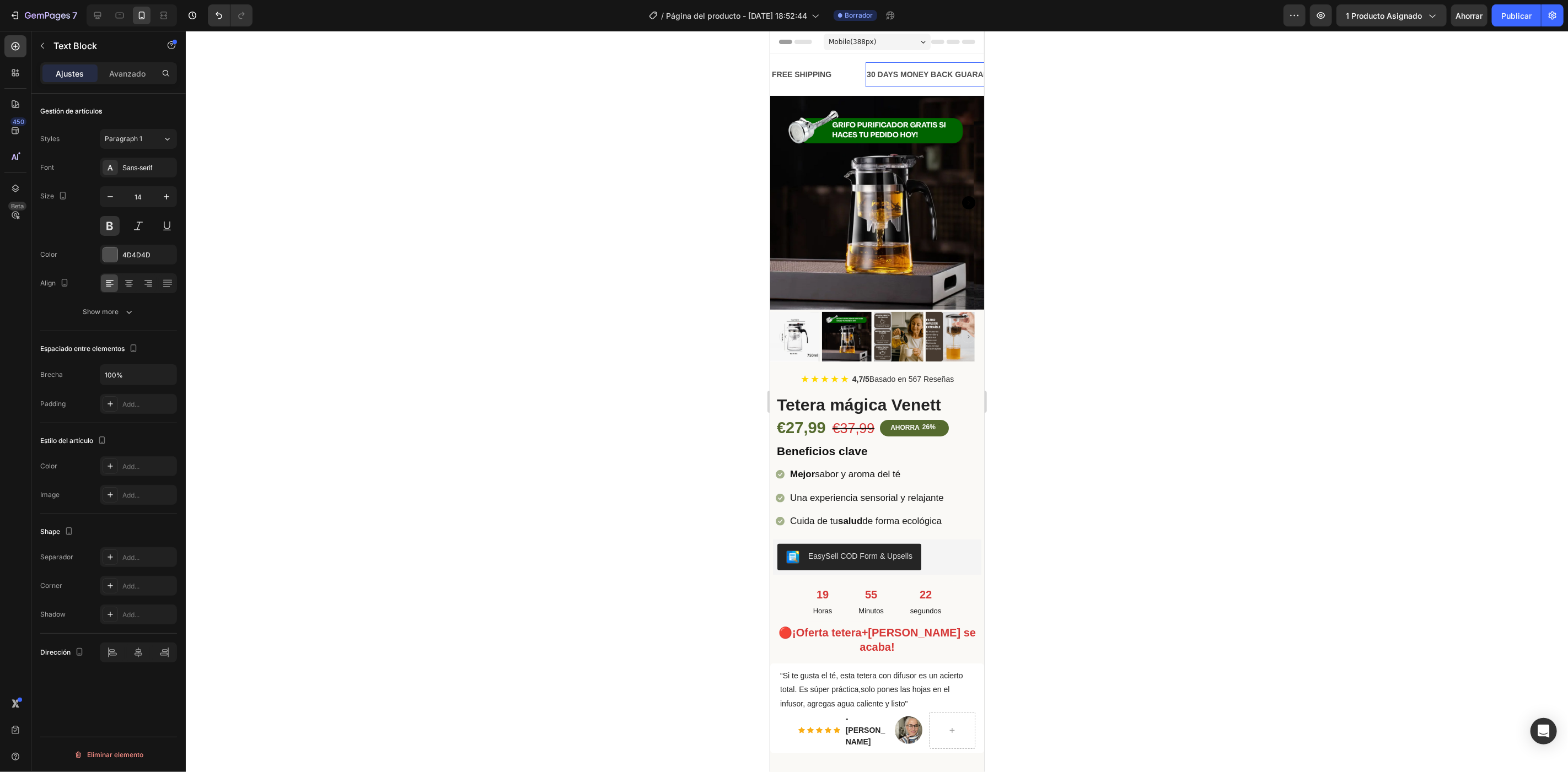
click at [948, 80] on div "30 DAYS MONEY BACK GUARANTEE" at bounding box center [934, 74] width 139 height 16
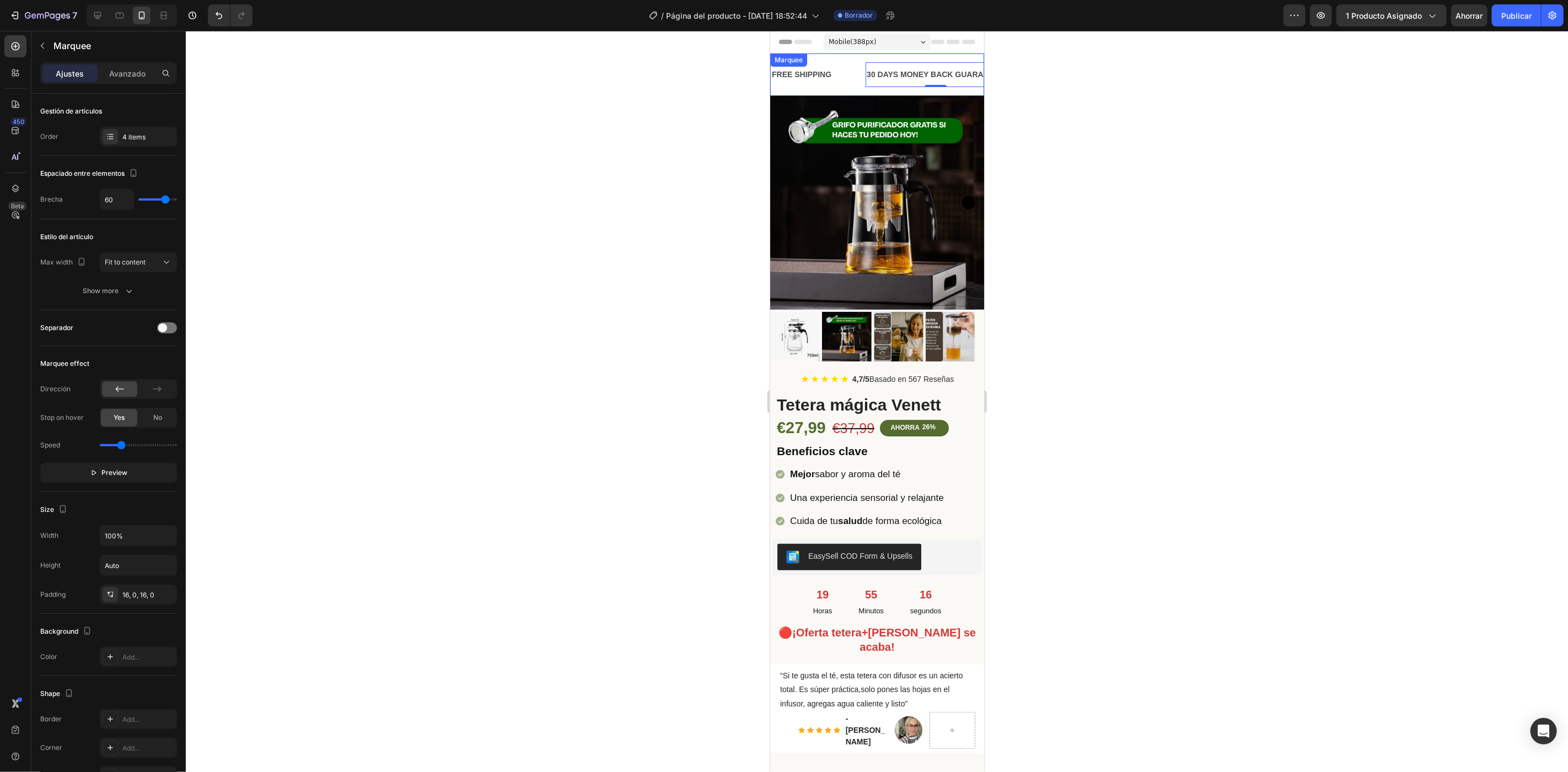
click at [857, 66] on div "FREE SHIPPING Text Block 30 DAYS MONEY BACK GUARANTEE Text Block 0 LIMITED TIME…" at bounding box center [876, 74] width 214 height 43
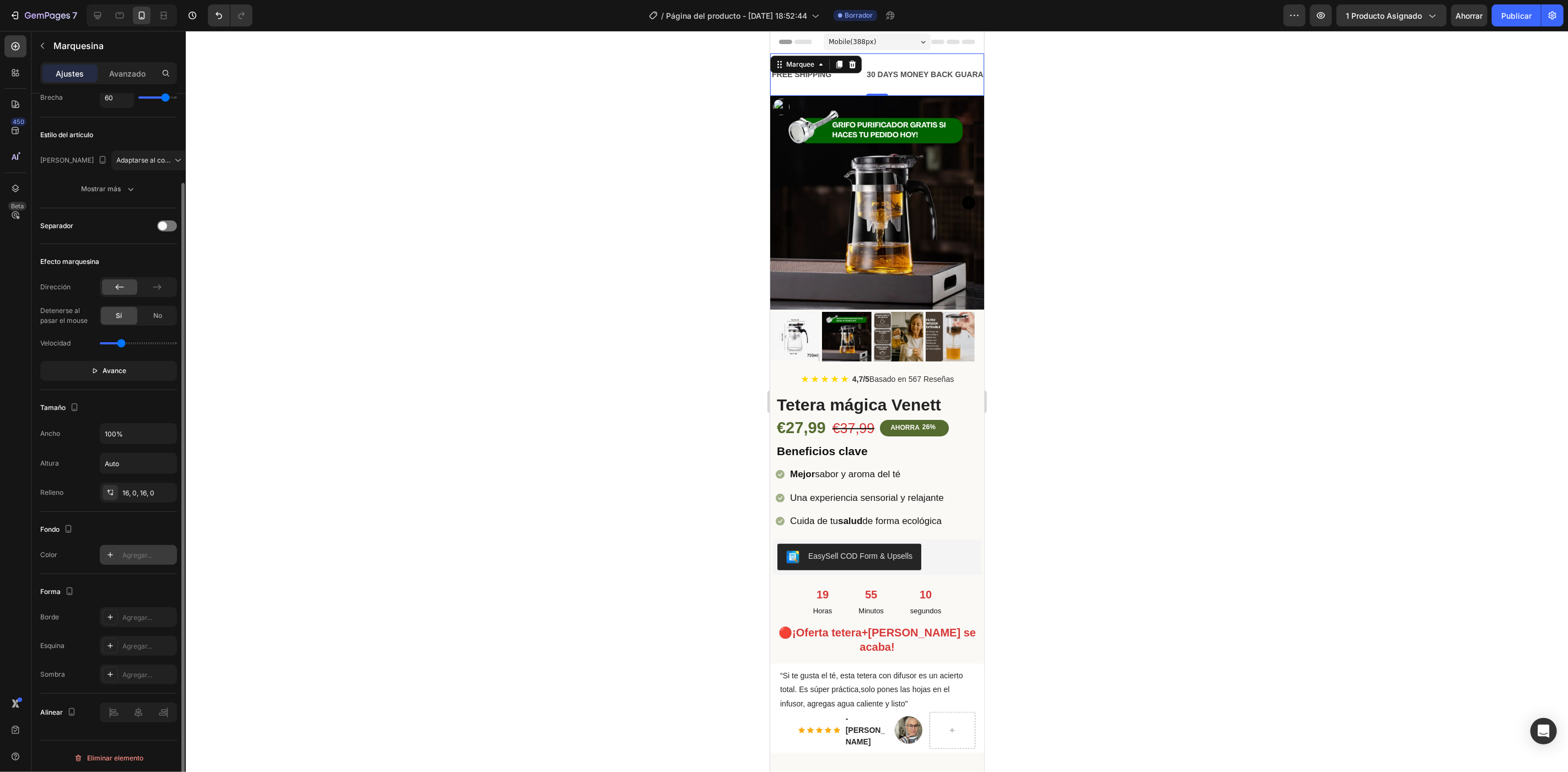
click at [120, 554] on div "Agregar..." at bounding box center [138, 555] width 77 height 20
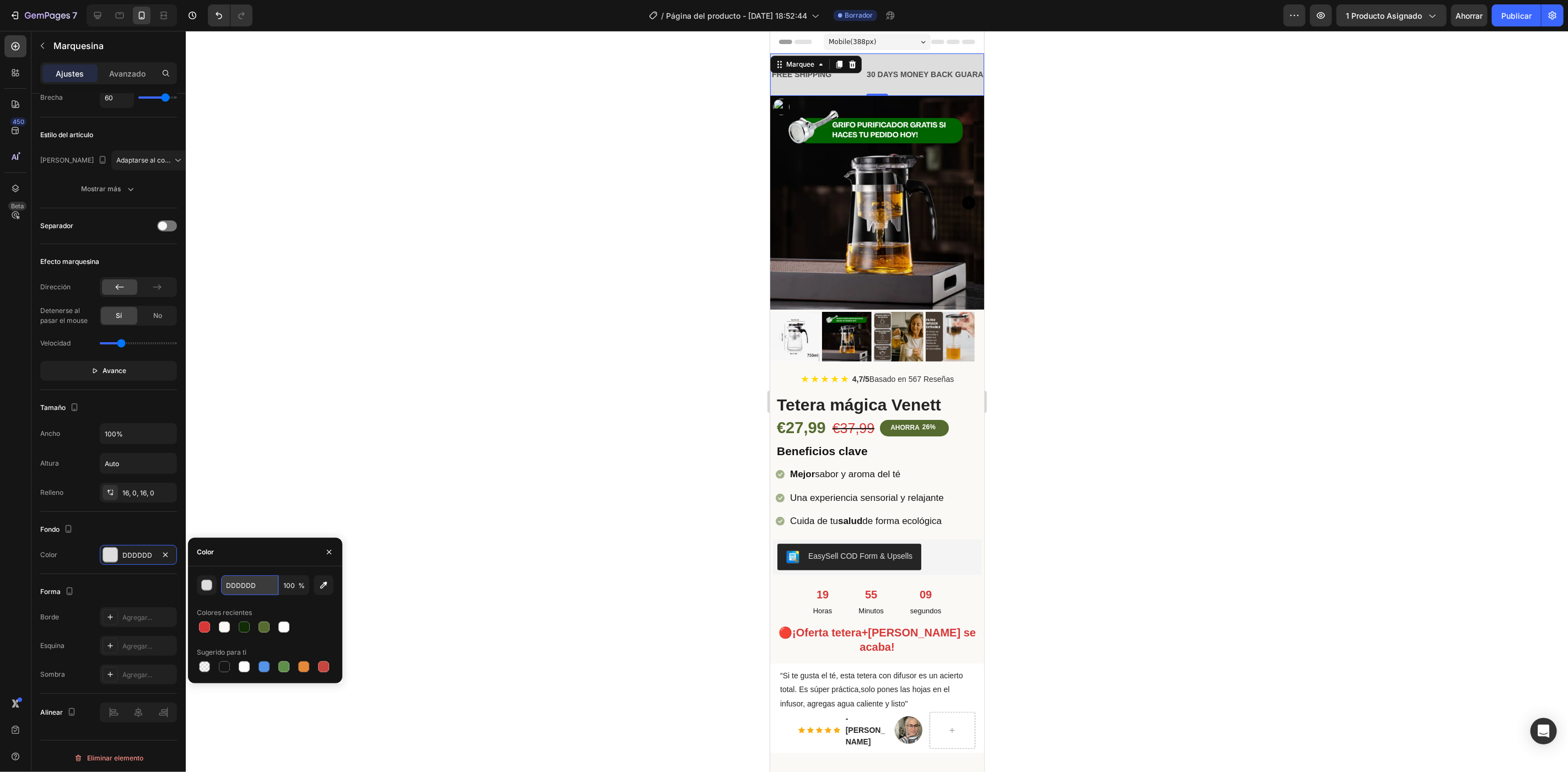
click at [248, 582] on input "DDDDDD" at bounding box center [250, 585] width 57 height 20
paste input "556B2F"
type input "556B2F"
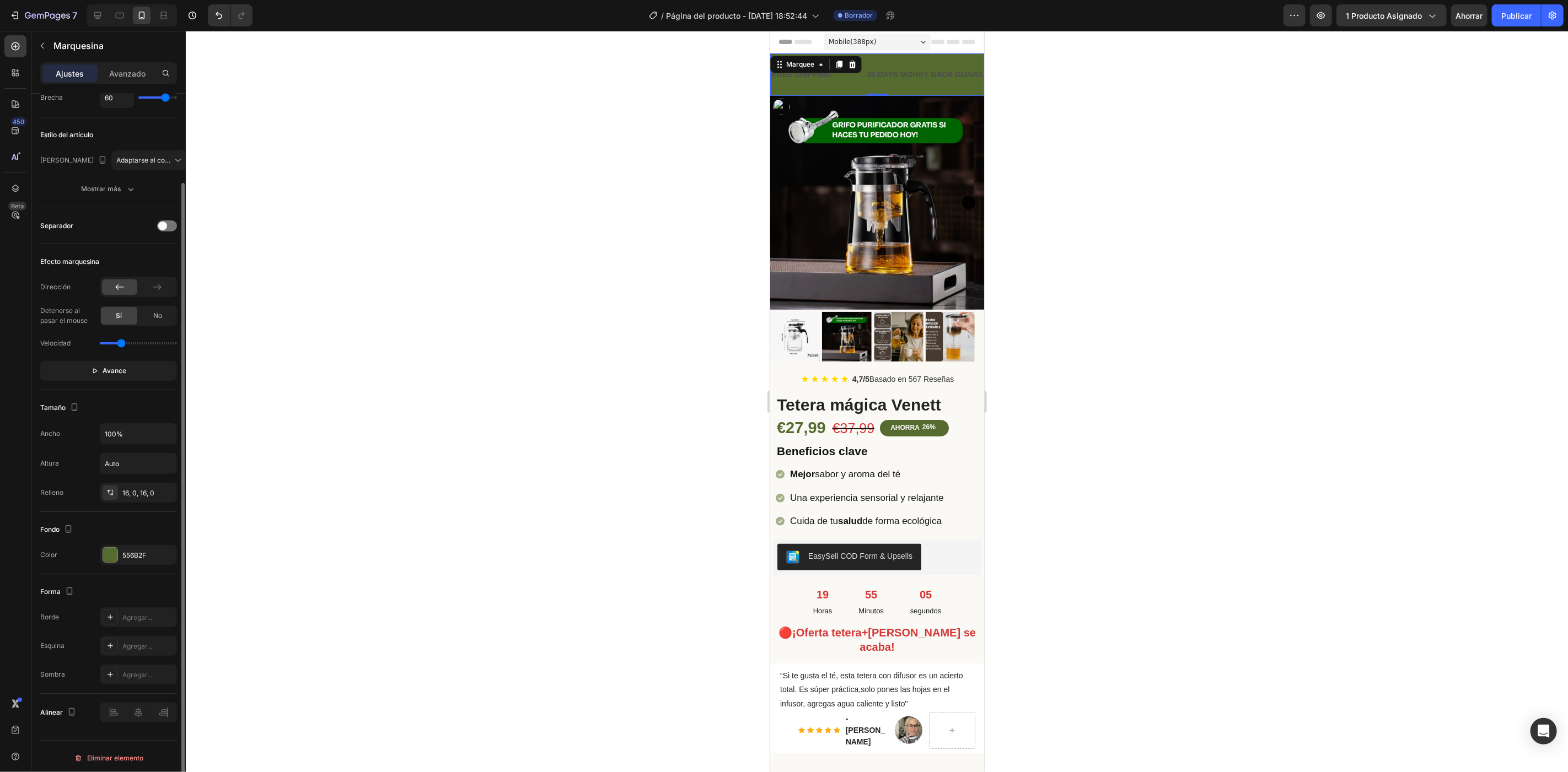
click at [142, 409] on div "Tamaño" at bounding box center [108, 408] width 137 height 18
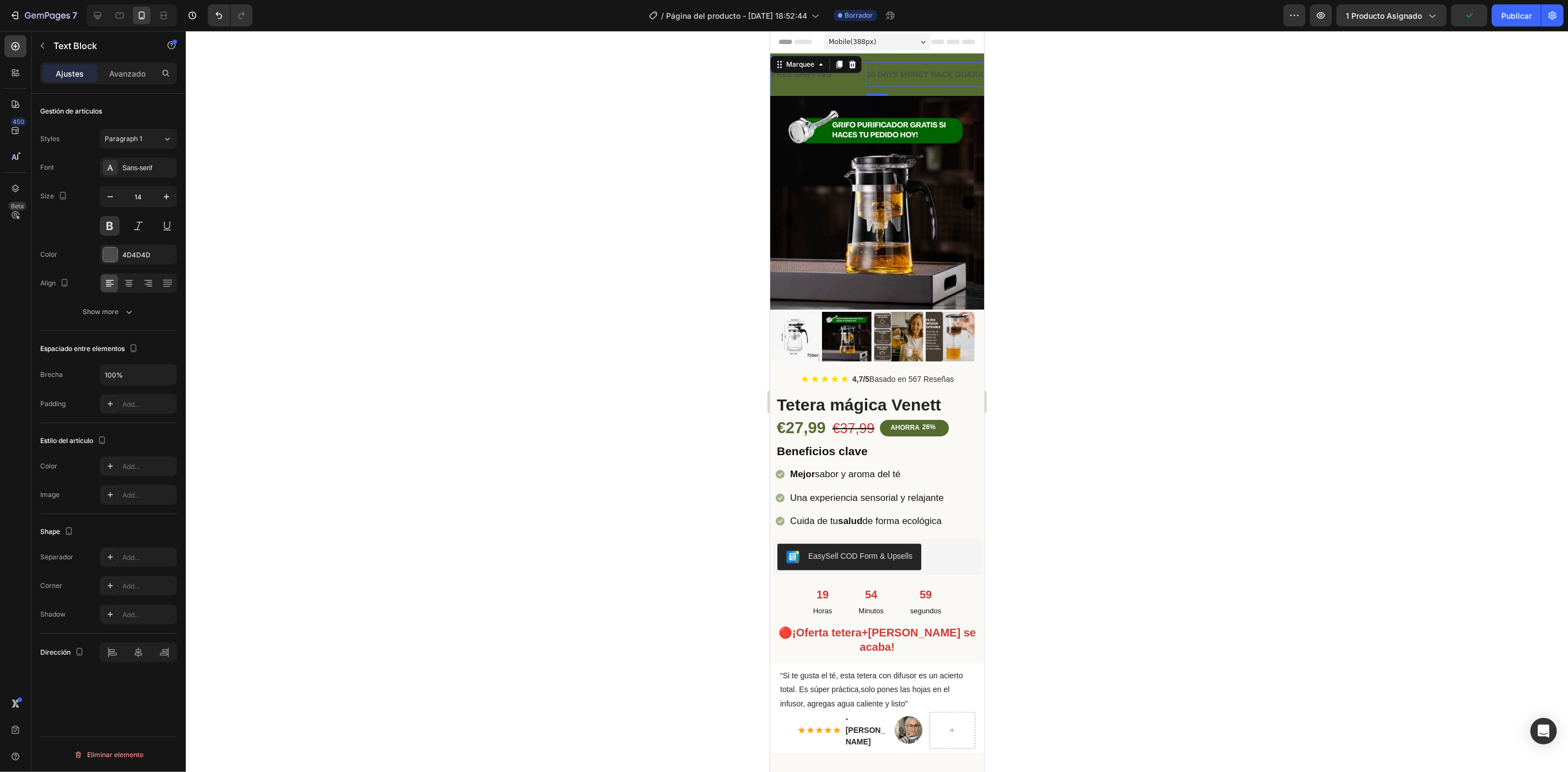
click at [881, 74] on div "30 DAYS MONEY BACK GUARANTEE" at bounding box center [934, 74] width 139 height 16
click at [114, 256] on div at bounding box center [110, 255] width 15 height 15
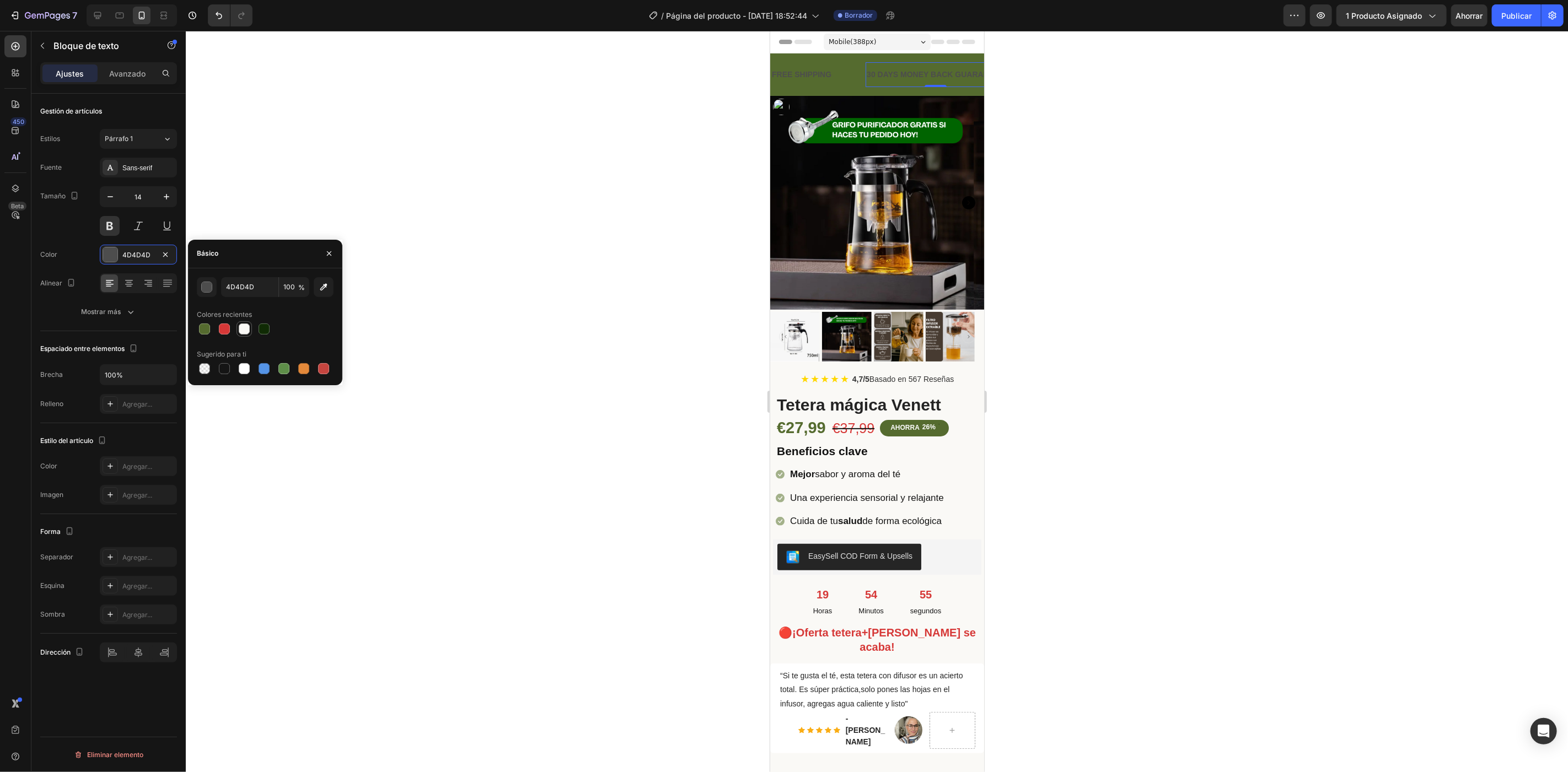
click at [243, 329] on div at bounding box center [244, 329] width 11 height 11
type input "FAF9F6"
click at [822, 75] on div "FREE SHIPPING" at bounding box center [800, 74] width 61 height 16
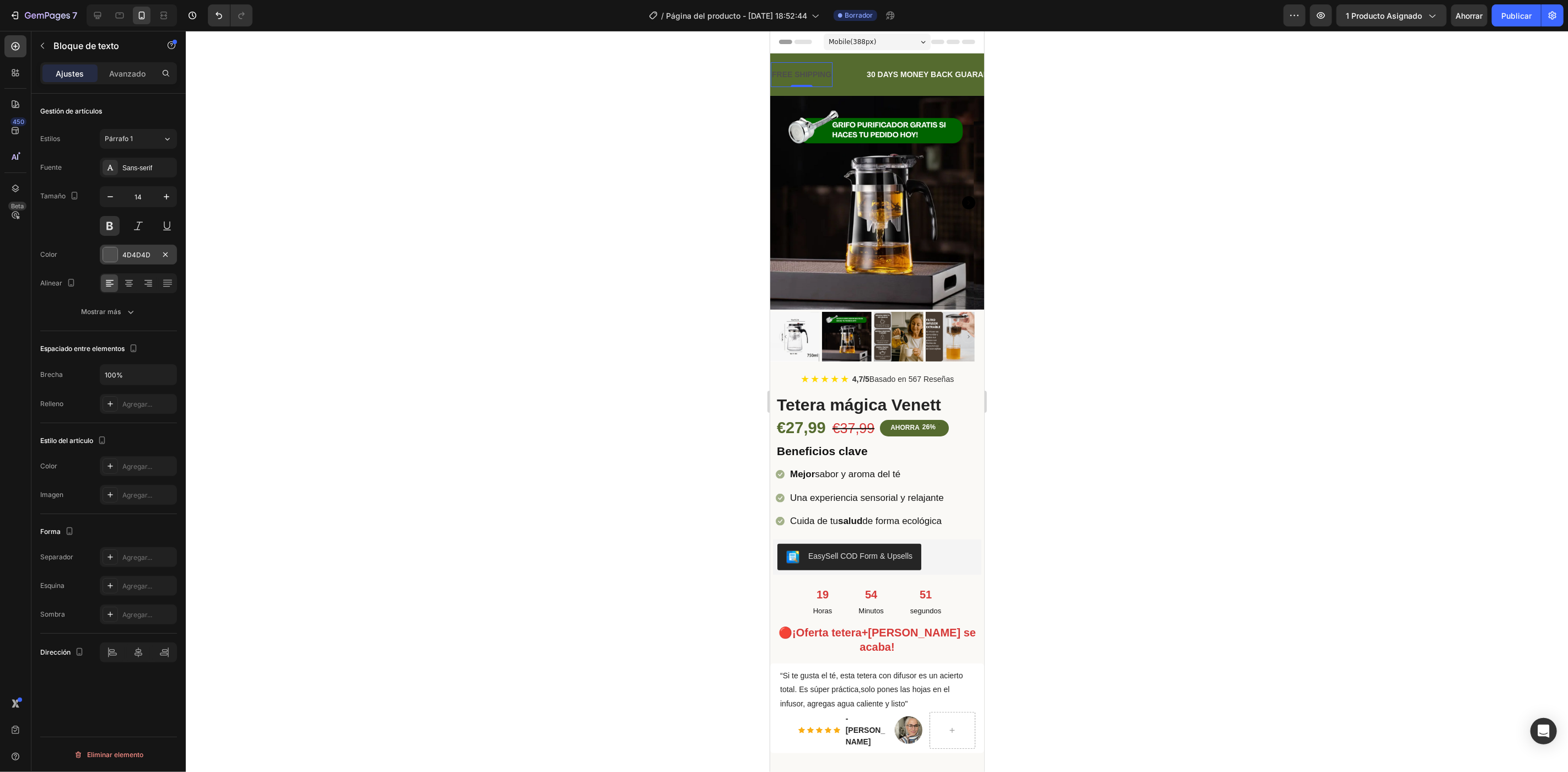
click at [108, 251] on div at bounding box center [110, 255] width 15 height 15
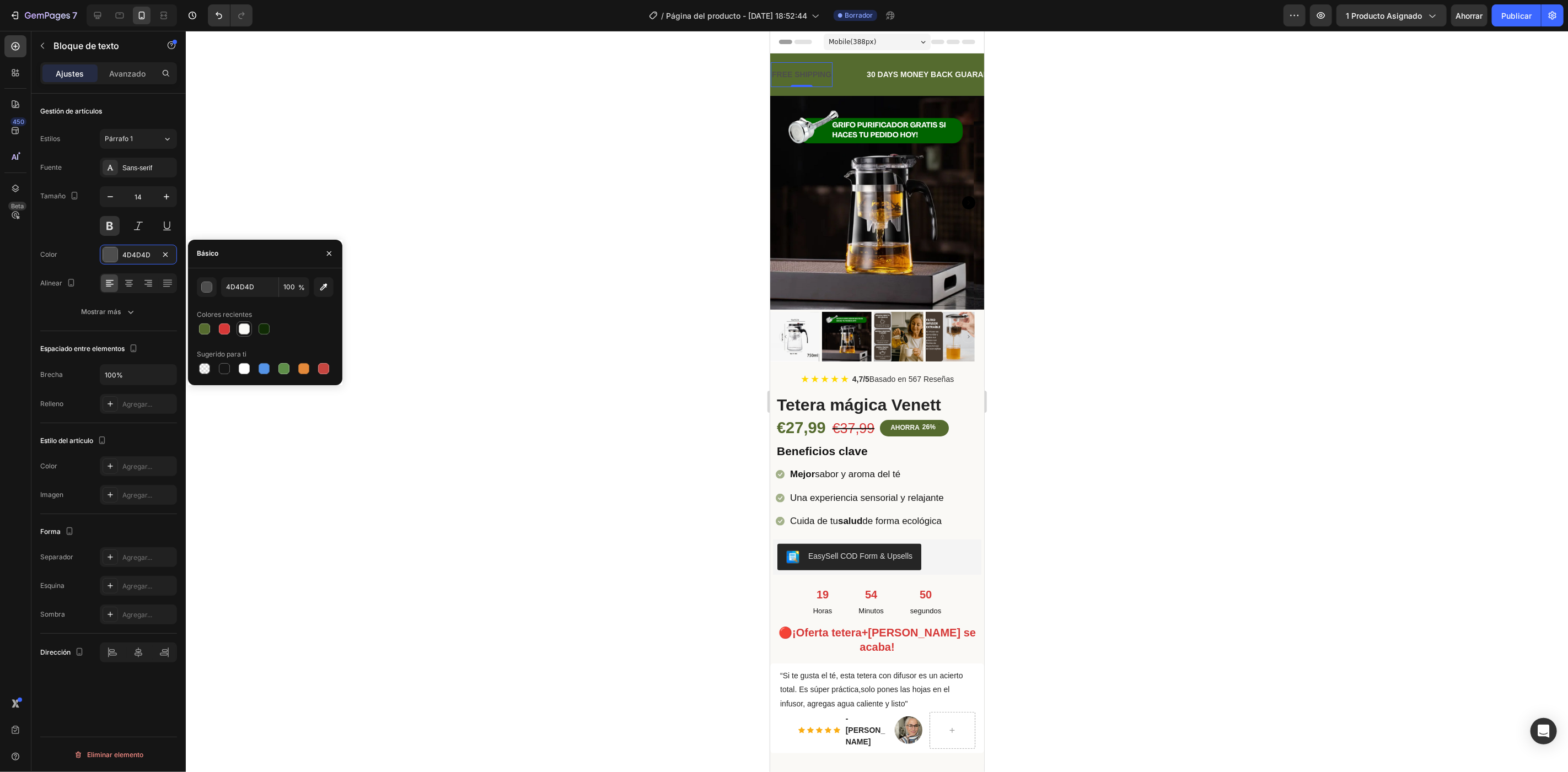
click at [242, 328] on div at bounding box center [244, 329] width 11 height 11
type input "FAF9F6"
drag, startPoint x: 415, startPoint y: 232, endPoint x: 672, endPoint y: 172, distance: 263.9
click at [418, 229] on div at bounding box center [877, 402] width 1382 height 741
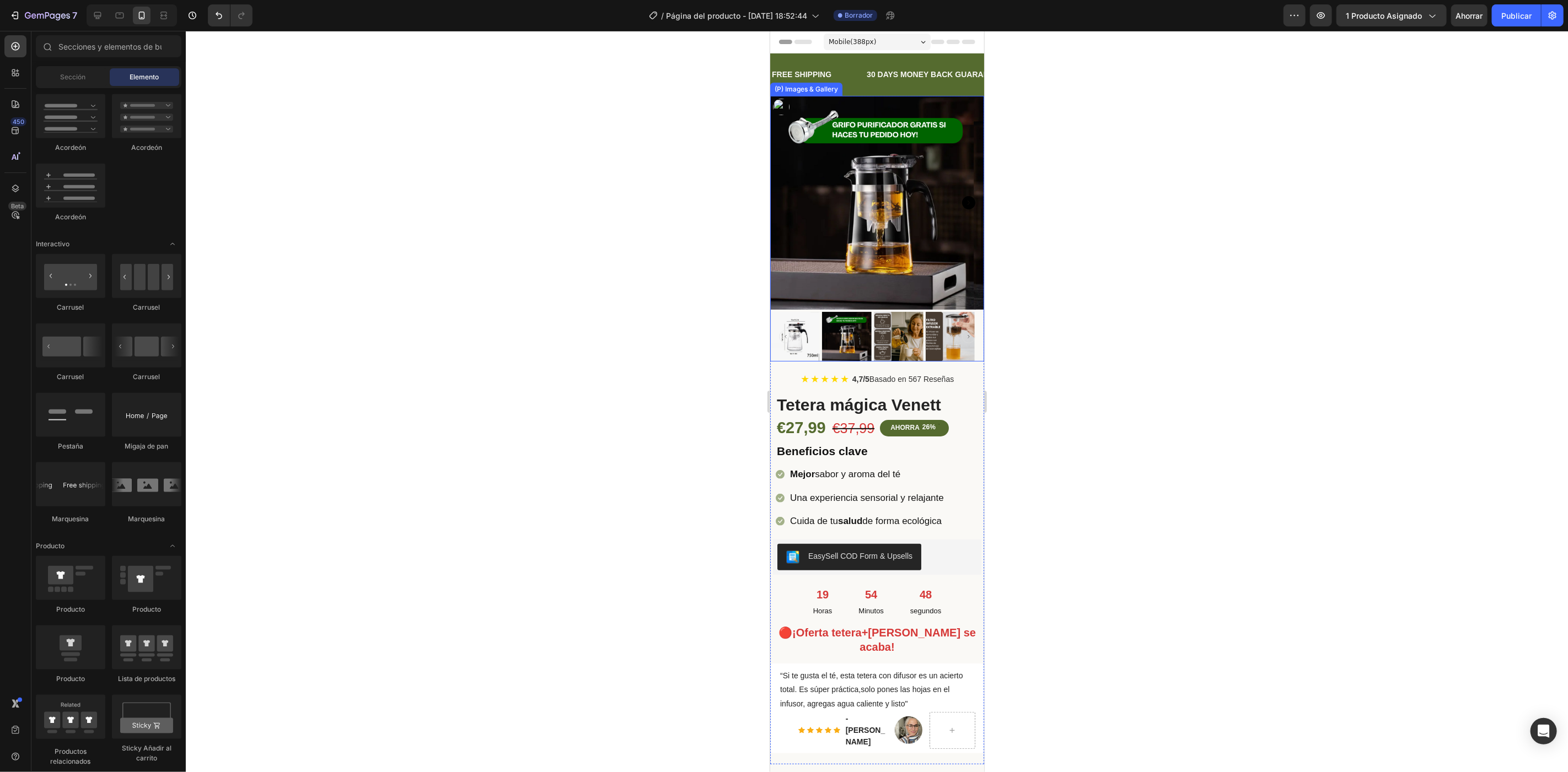
click at [911, 169] on img at bounding box center [876, 202] width 214 height 214
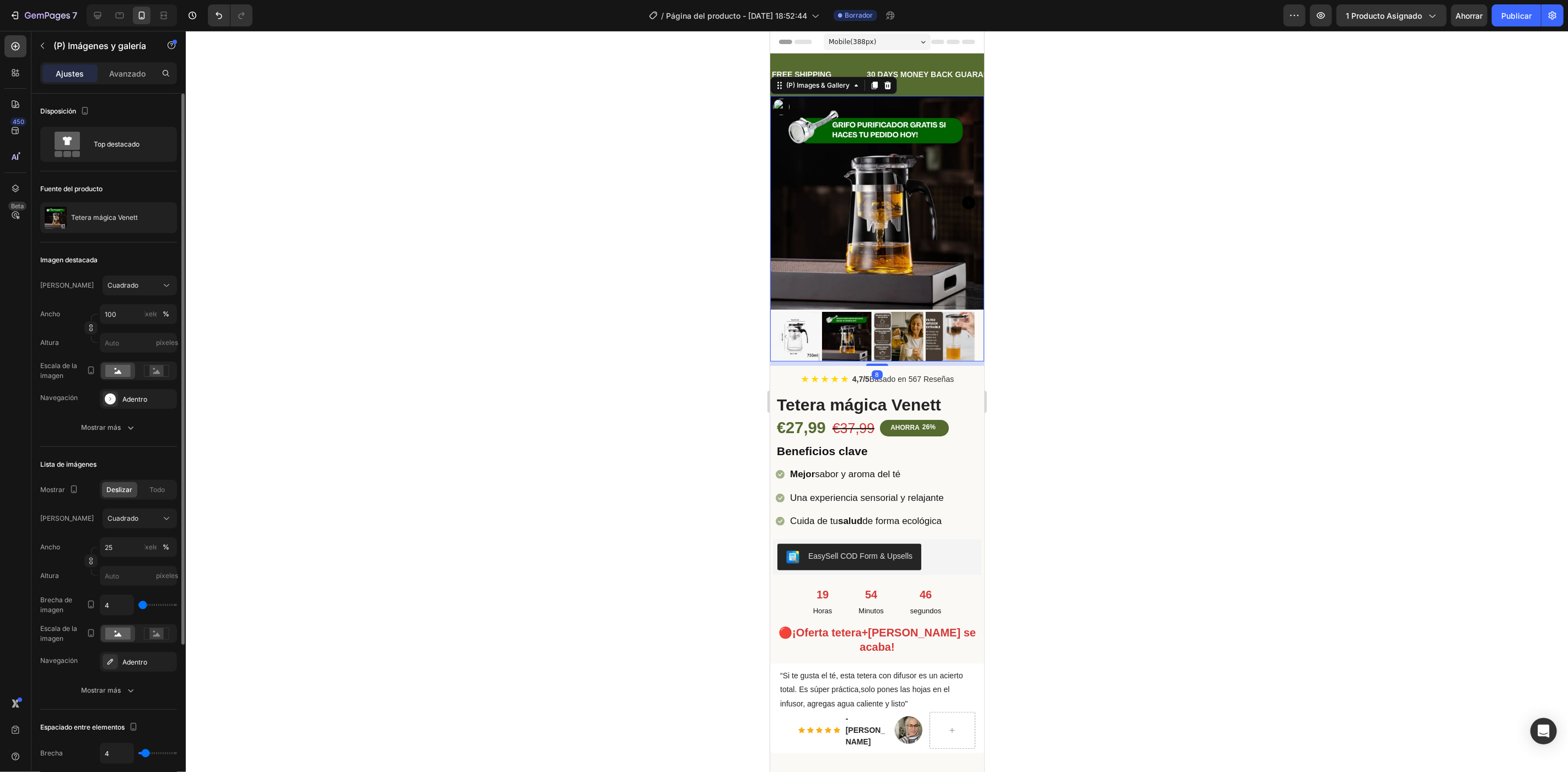
drag, startPoint x: 120, startPoint y: 79, endPoint x: 120, endPoint y: 95, distance: 16.0
click at [120, 72] on div "Avanzado" at bounding box center [127, 73] width 55 height 18
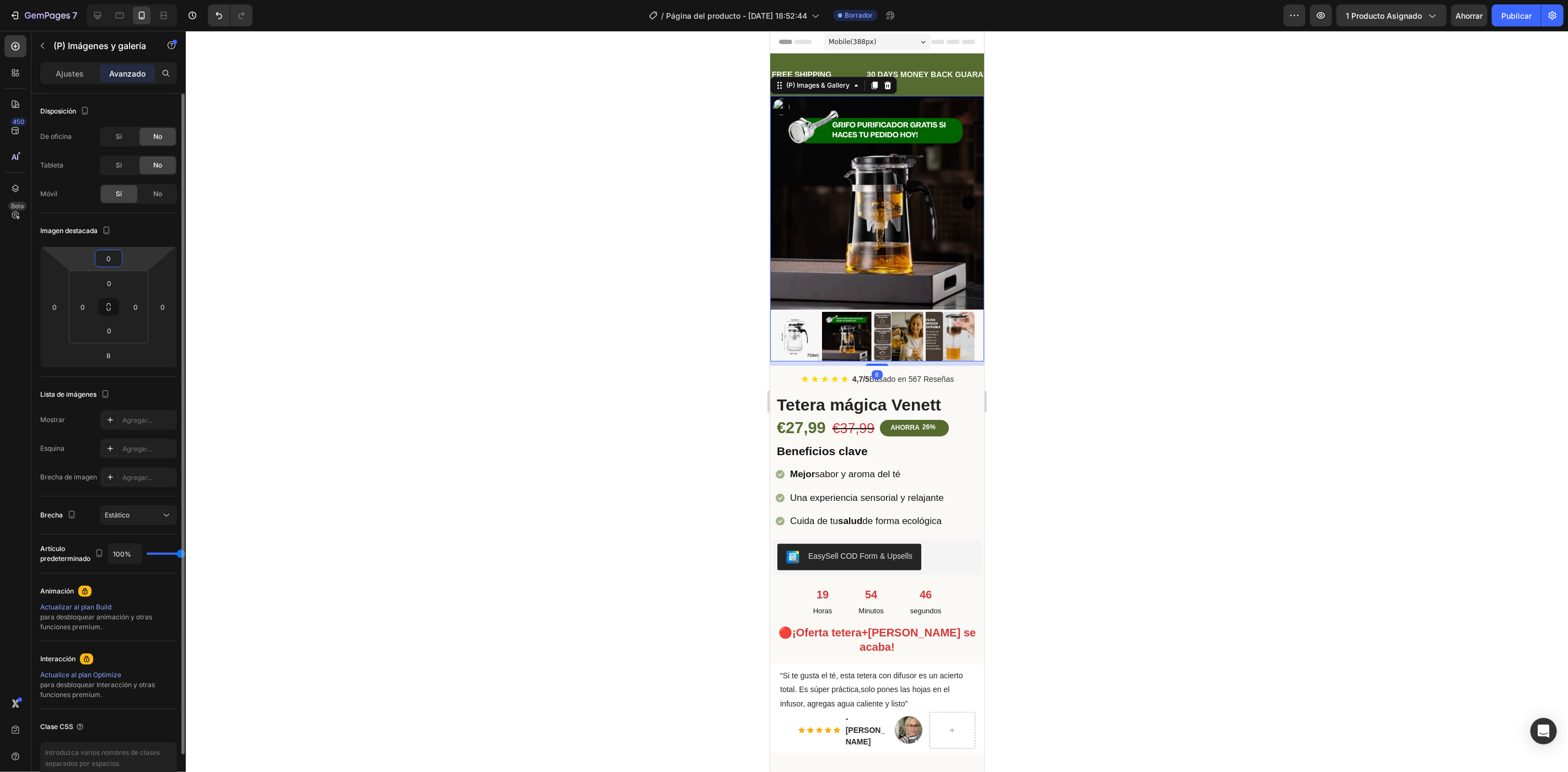
click at [122, 0] on html "7 / Página del producto - 25 de julio, 18:52:44 Borrador Avance 1 producto asig…" at bounding box center [784, 0] width 1568 height 0
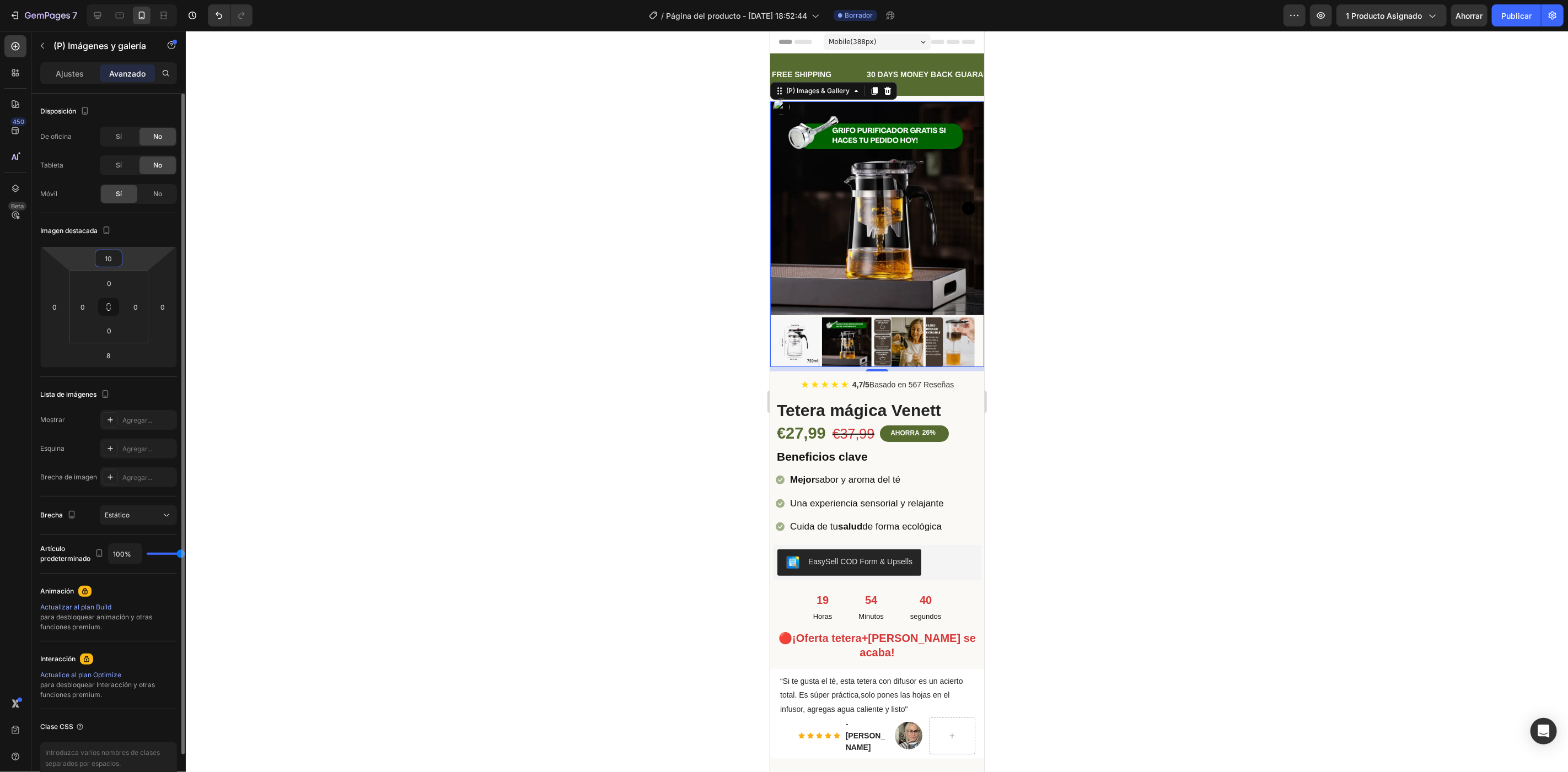
type input "1"
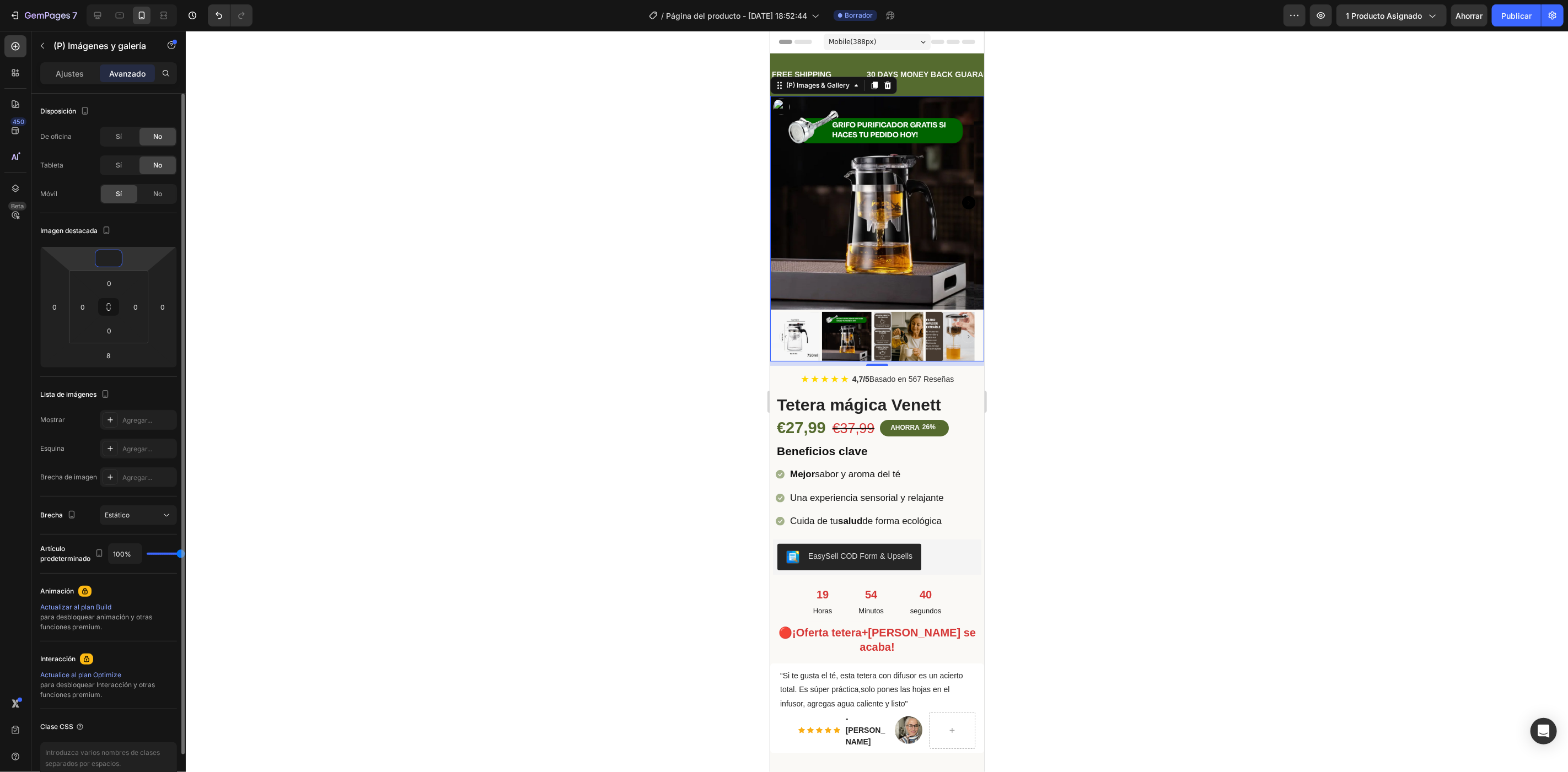
type input "9"
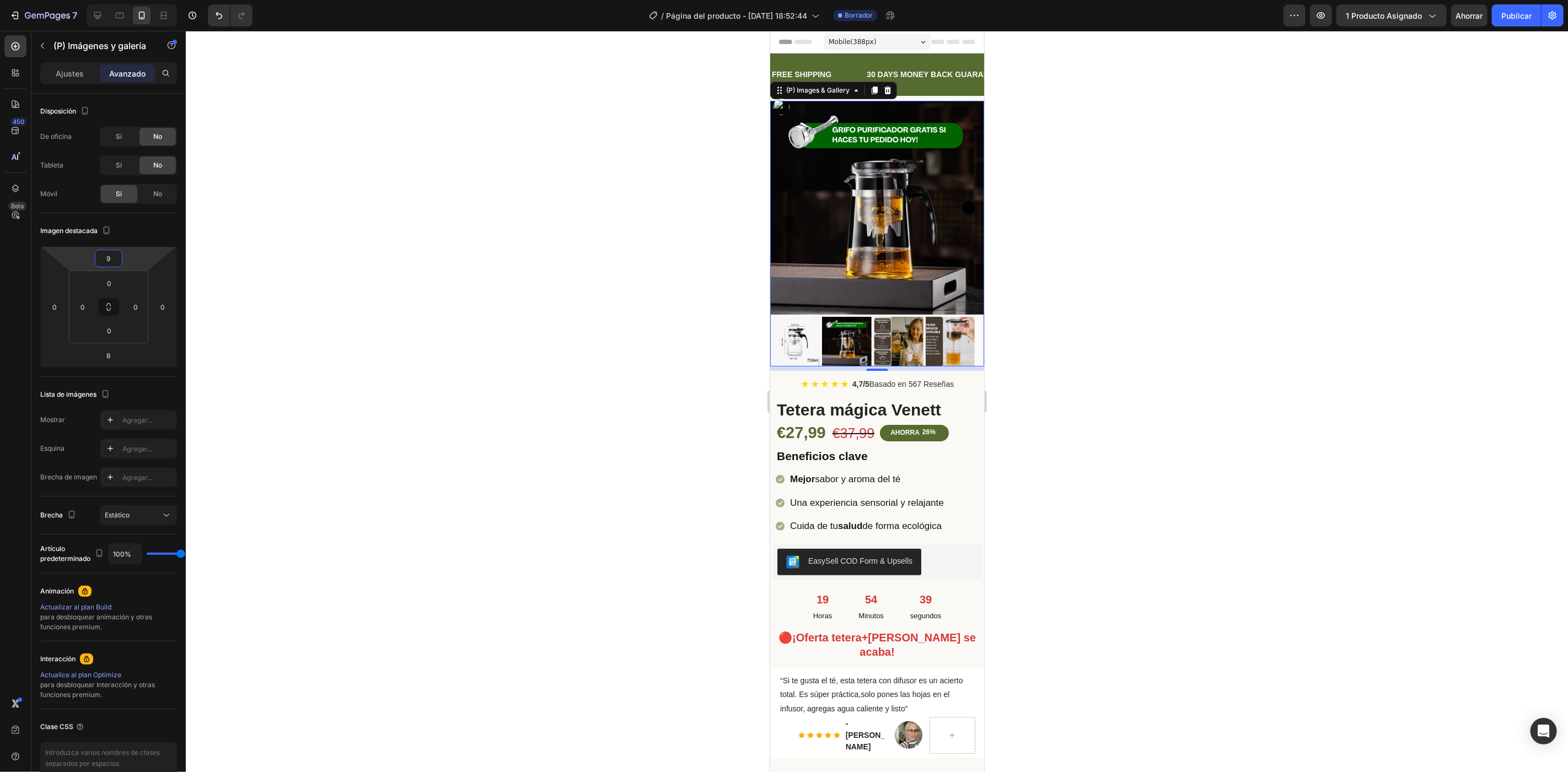
click at [192, 91] on div at bounding box center [877, 402] width 1382 height 741
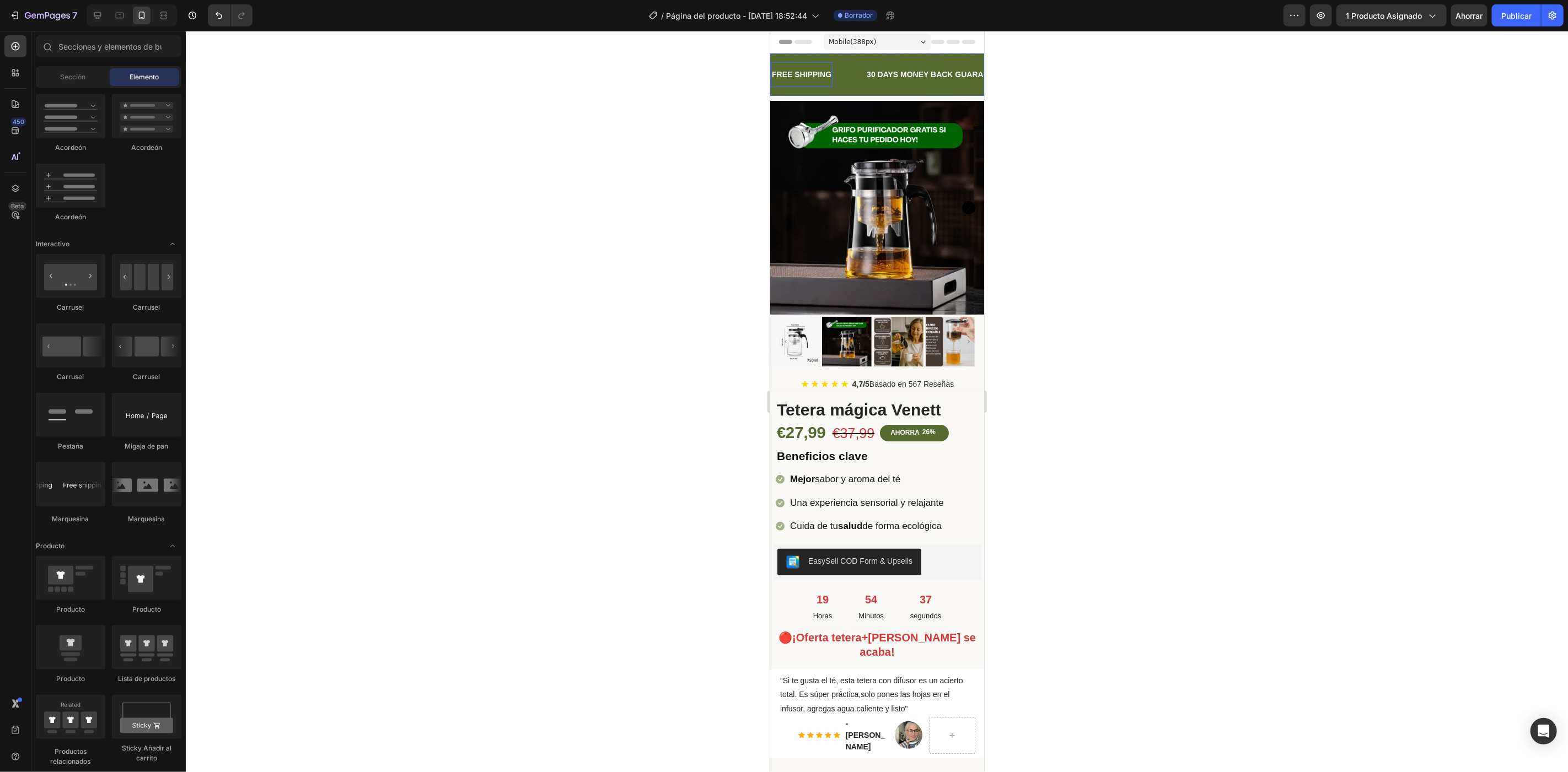
click at [795, 74] on div "FREE SHIPPING" at bounding box center [800, 74] width 61 height 16
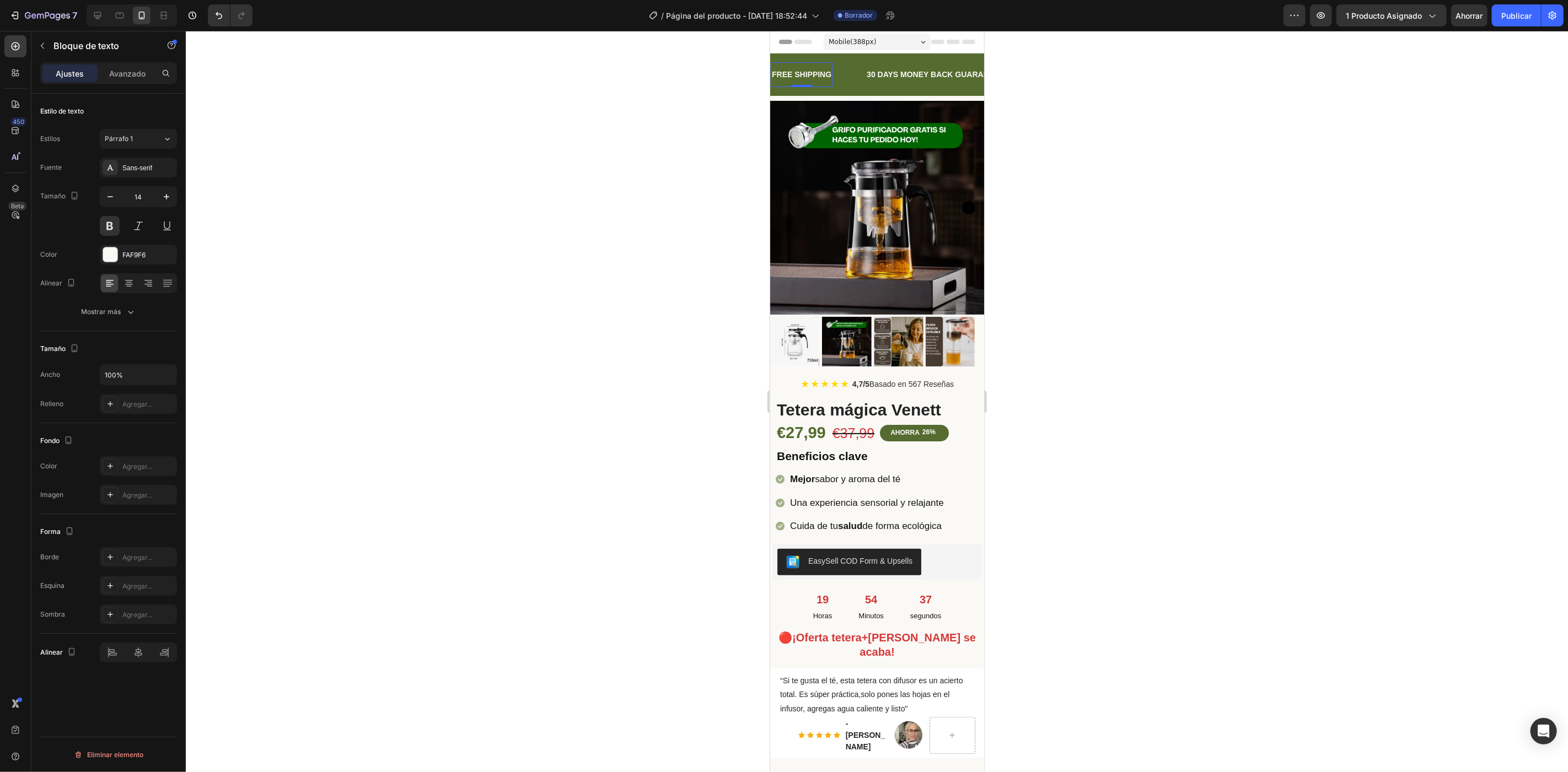
click at [795, 74] on div "FREE SHIPPING" at bounding box center [800, 74] width 61 height 16
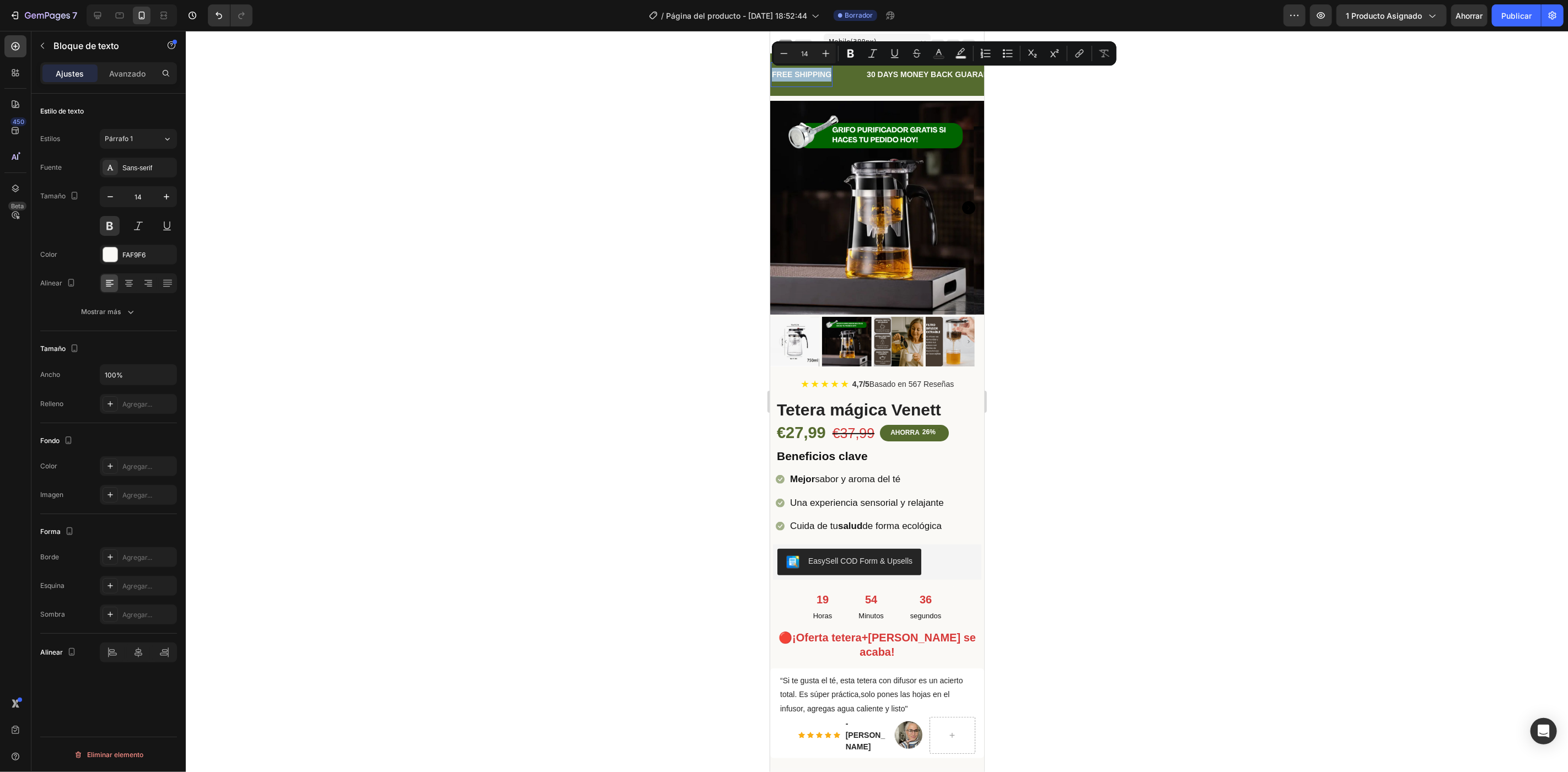
click at [795, 74] on p "FREE SHIPPING" at bounding box center [801, 74] width 60 height 14
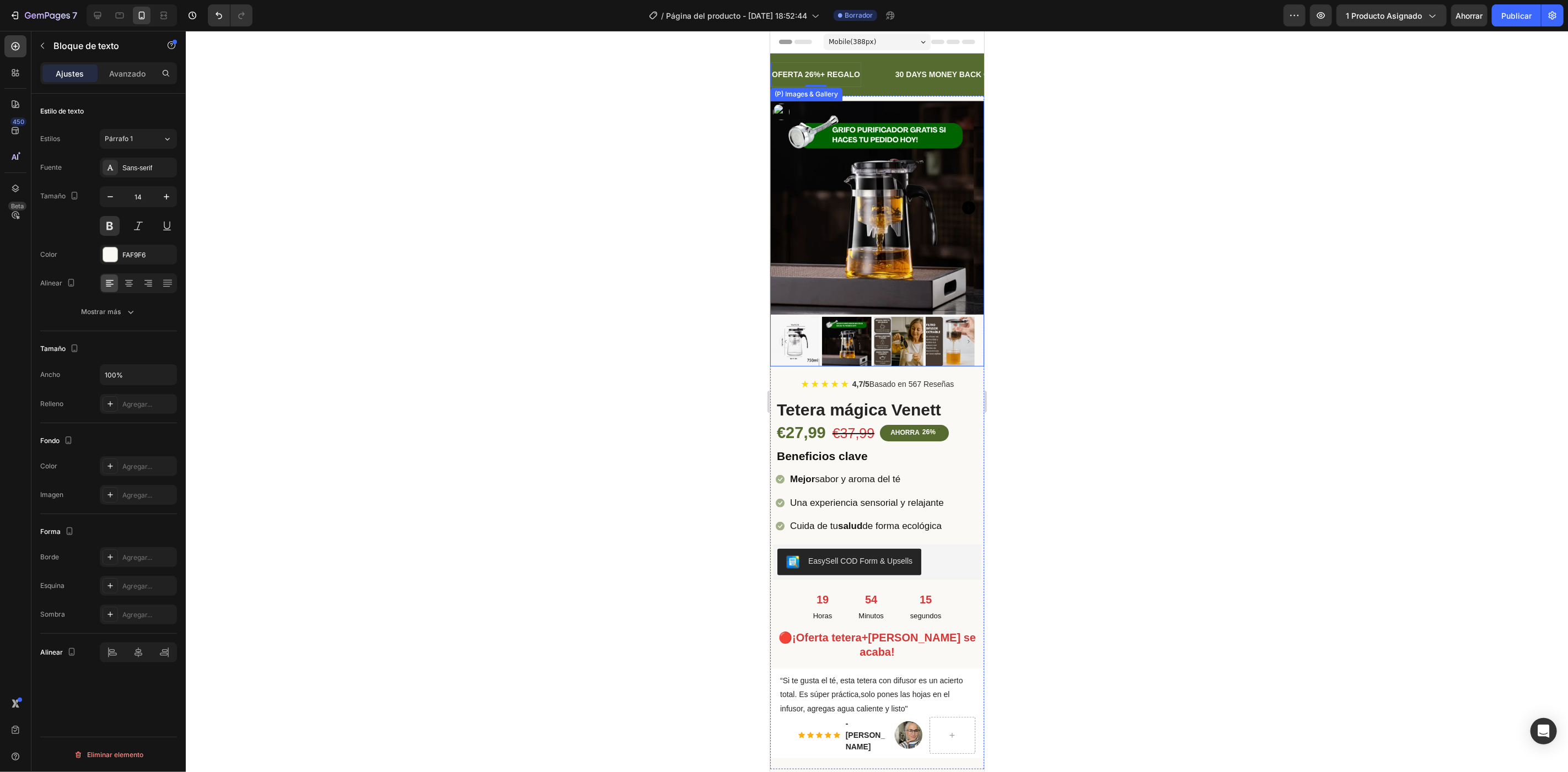
click at [629, 322] on div at bounding box center [877, 402] width 1382 height 741
click at [942, 72] on div "30 DAYS MONEY BACK GUARANTEE" at bounding box center [963, 74] width 139 height 16
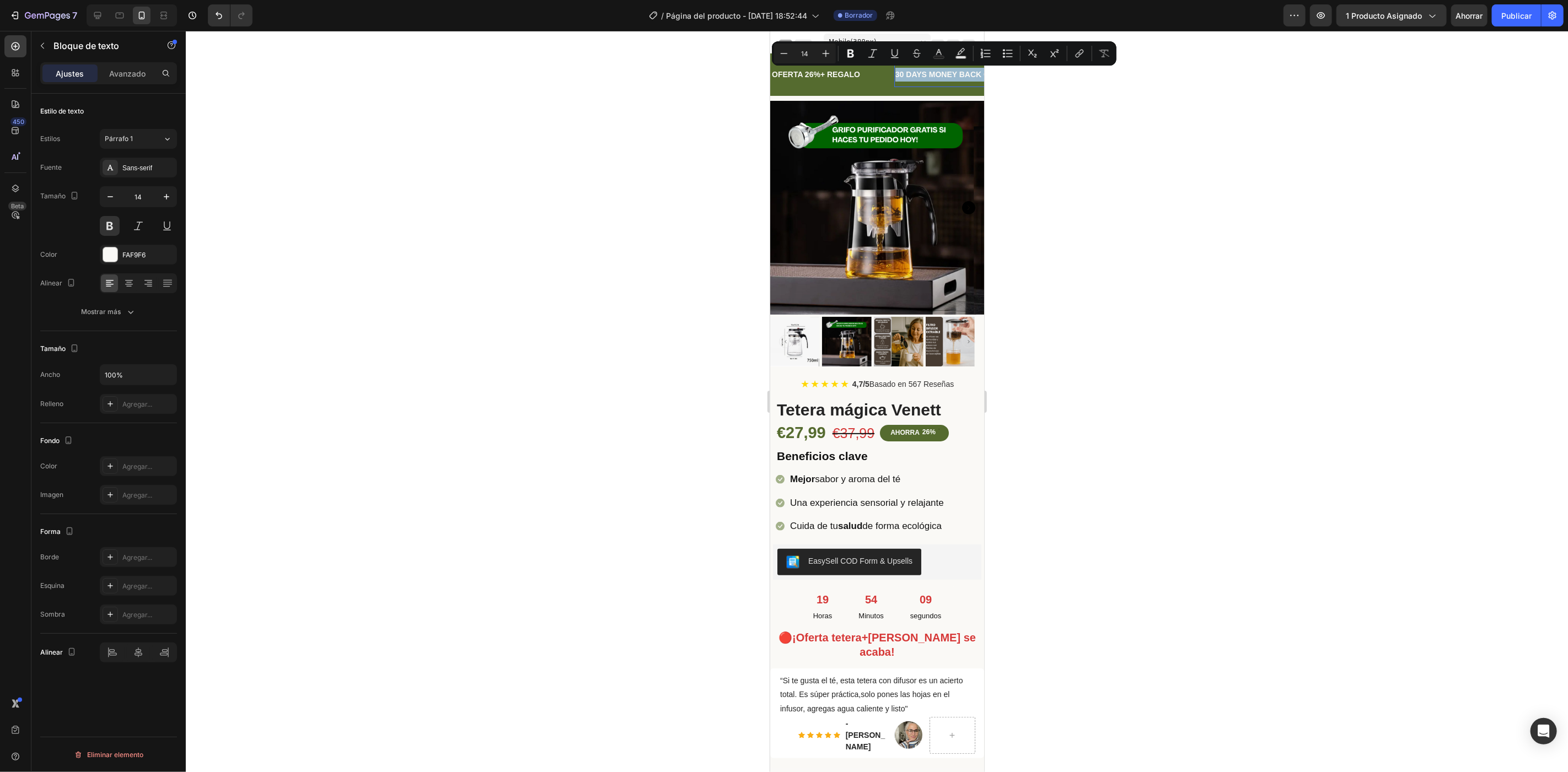
click at [942, 72] on p "30 DAYS MONEY BACK GUARANTEE" at bounding box center [964, 74] width 138 height 14
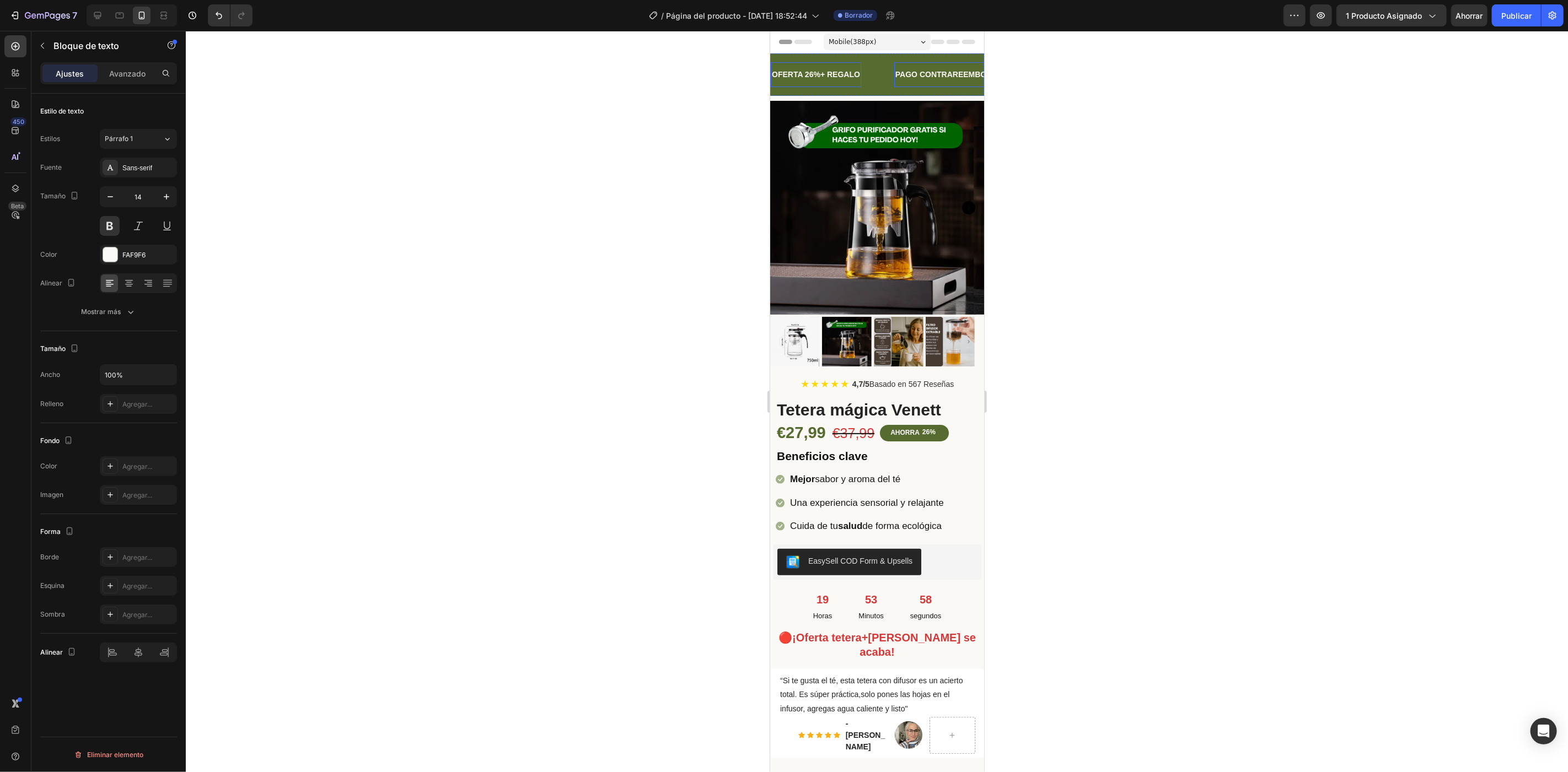
click at [623, 76] on div at bounding box center [877, 402] width 1382 height 741
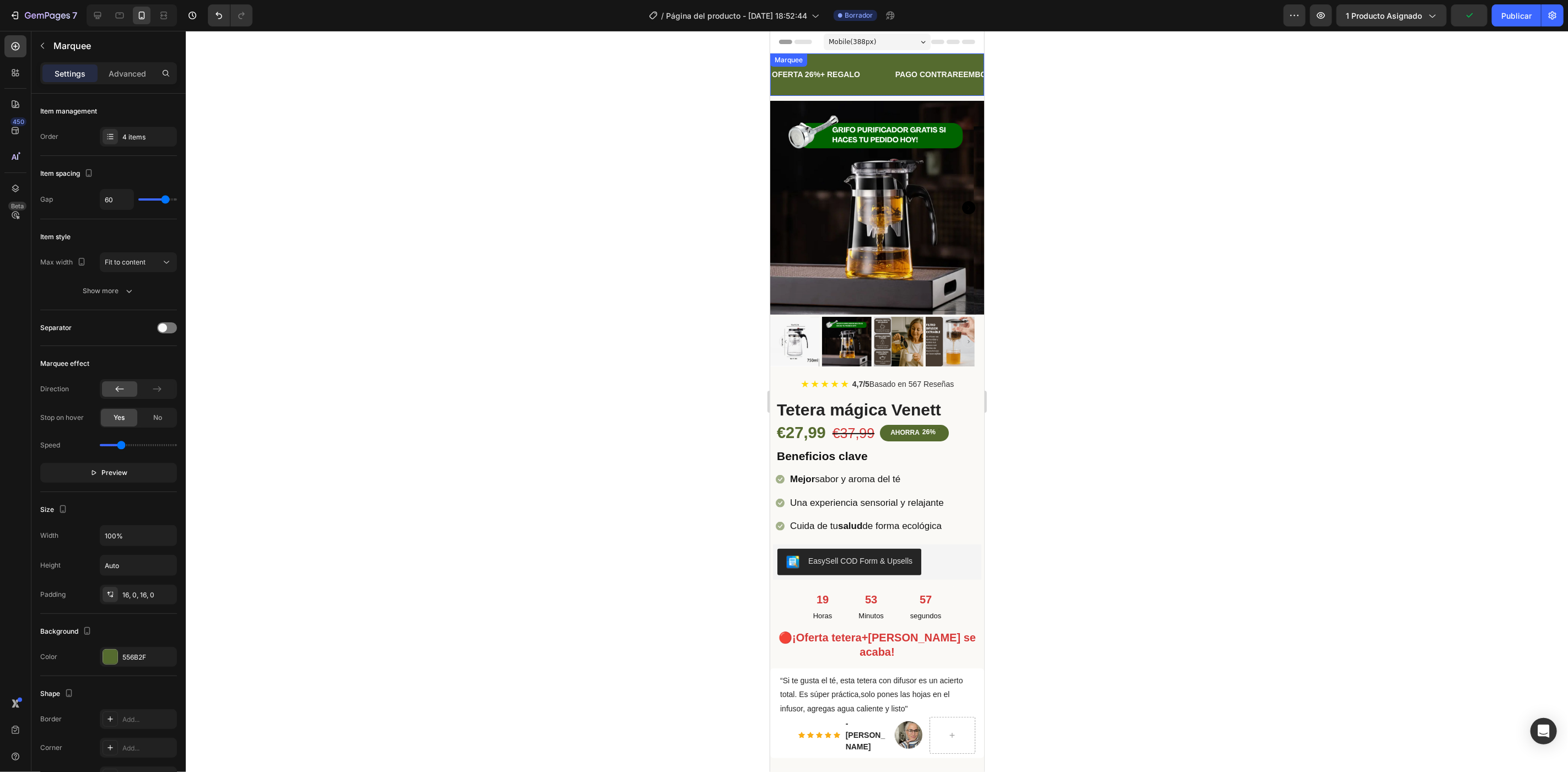
click at [861, 72] on div "OFERTA 26%+ REGALO Text Block" at bounding box center [831, 74] width 124 height 25
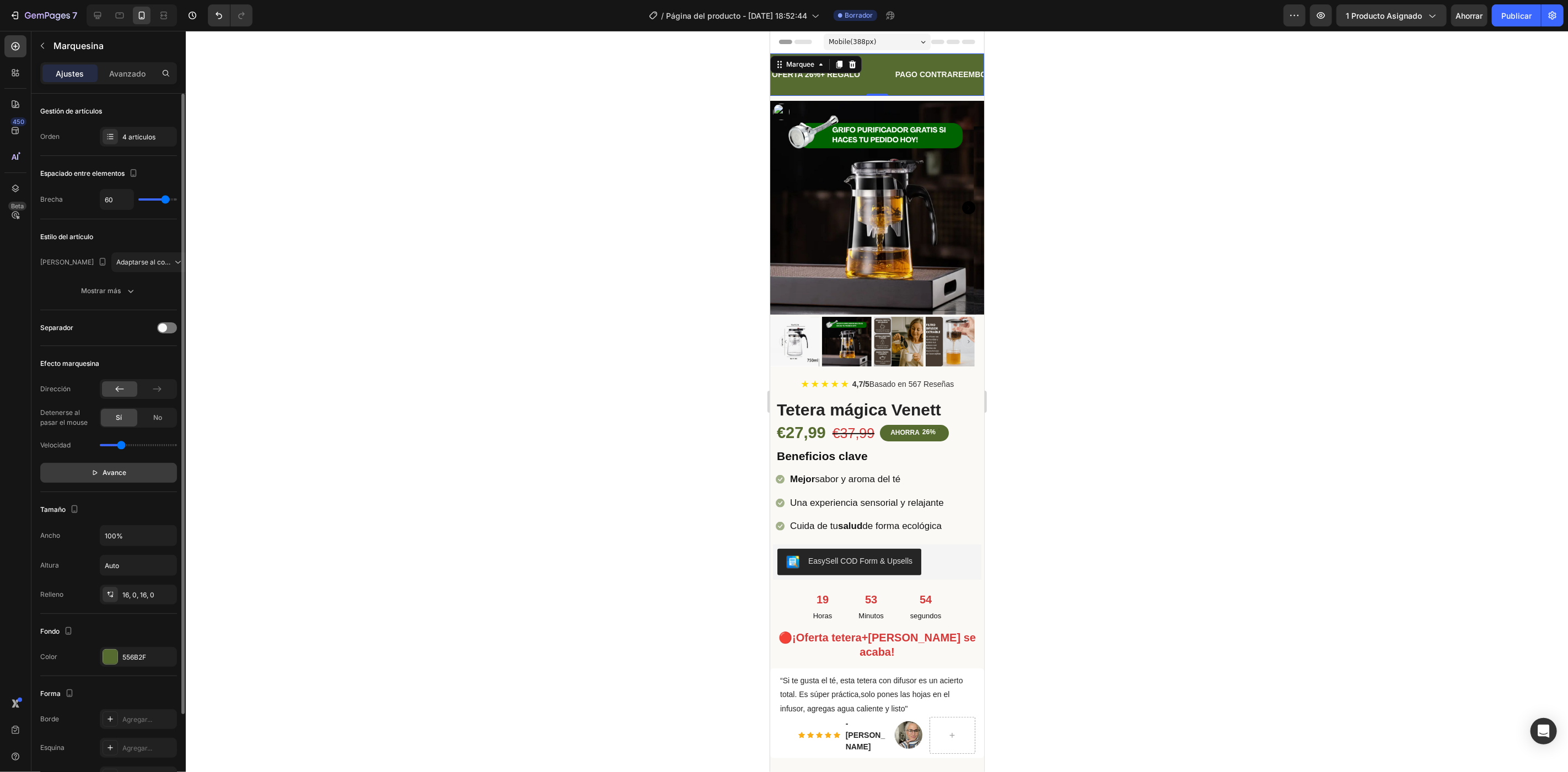
click at [115, 468] on font "Avance" at bounding box center [114, 473] width 24 height 9
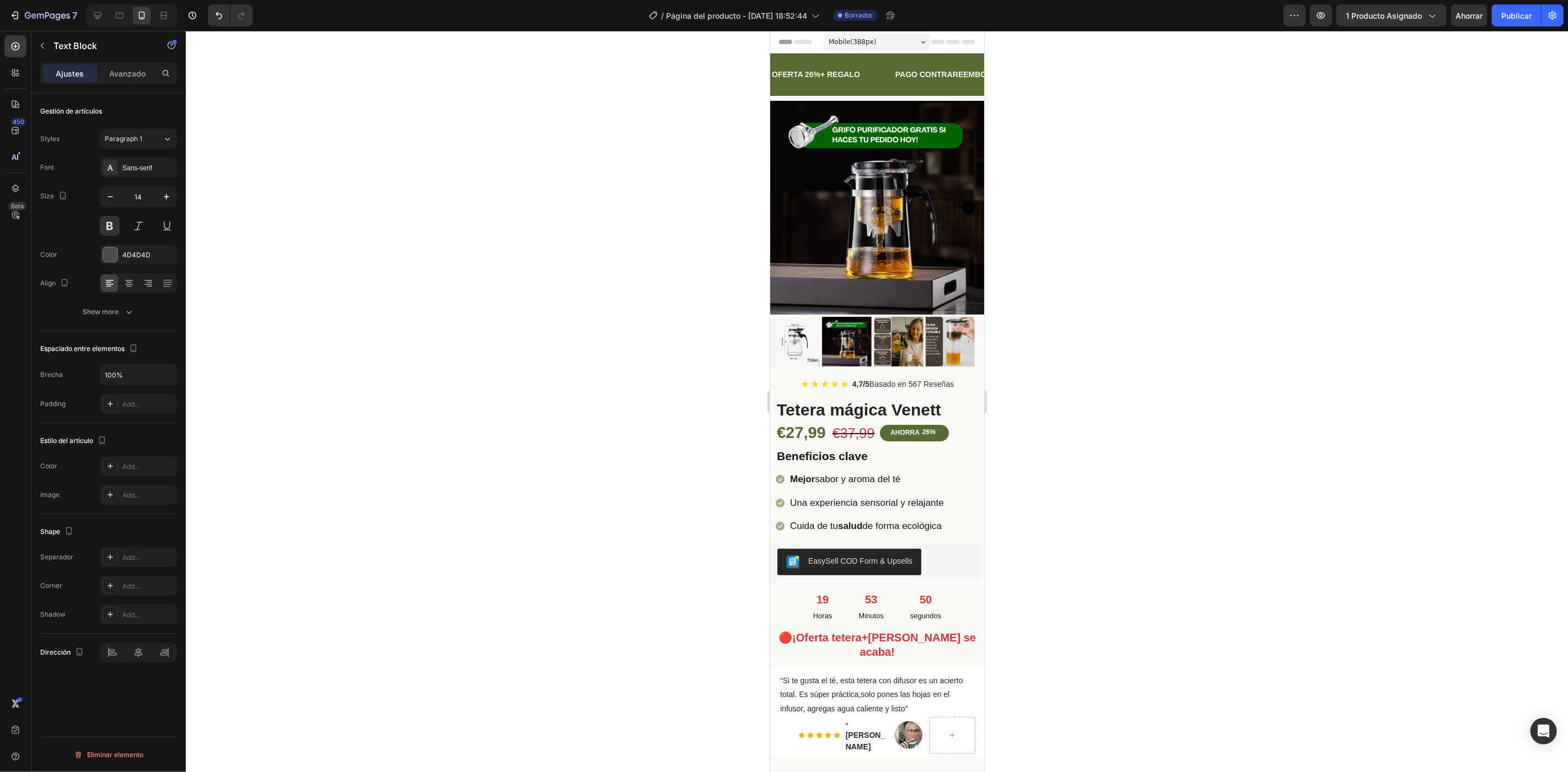
click at [1035, 71] on div "LIMITED TIME 50% OFF SALE" at bounding box center [1090, 74] width 111 height 16
click at [1034, 71] on div "LIMITED TIME 50% OFF SALE" at bounding box center [1090, 74] width 111 height 16
click at [1036, 71] on p "LIMITED TIME 50% OFF SALE" at bounding box center [1090, 74] width 109 height 14
click at [1033, 71] on p "LIMITED TIME 50% OFF SALE" at bounding box center [1087, 74] width 109 height 14
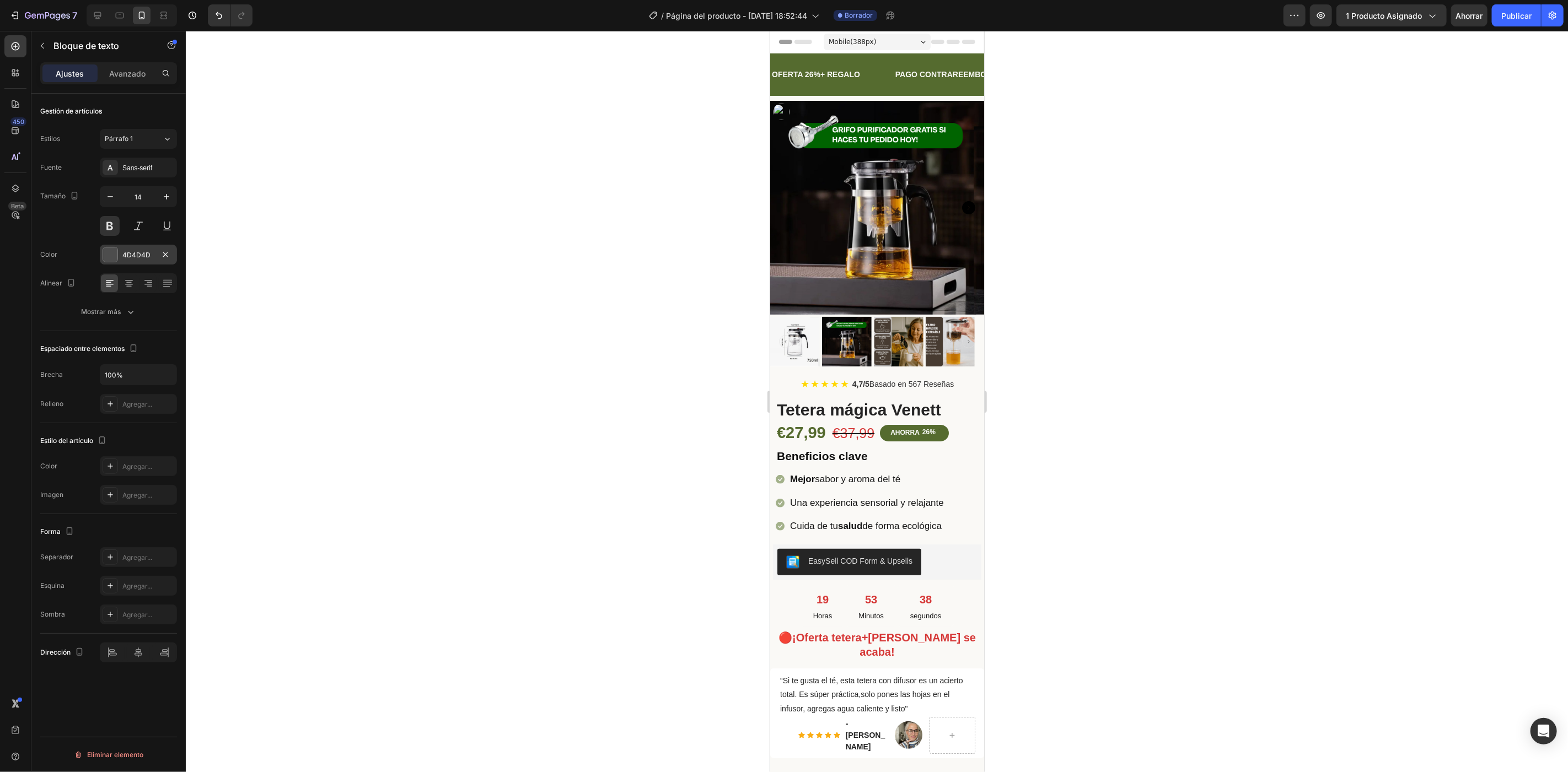
click at [111, 248] on div at bounding box center [110, 255] width 15 height 15
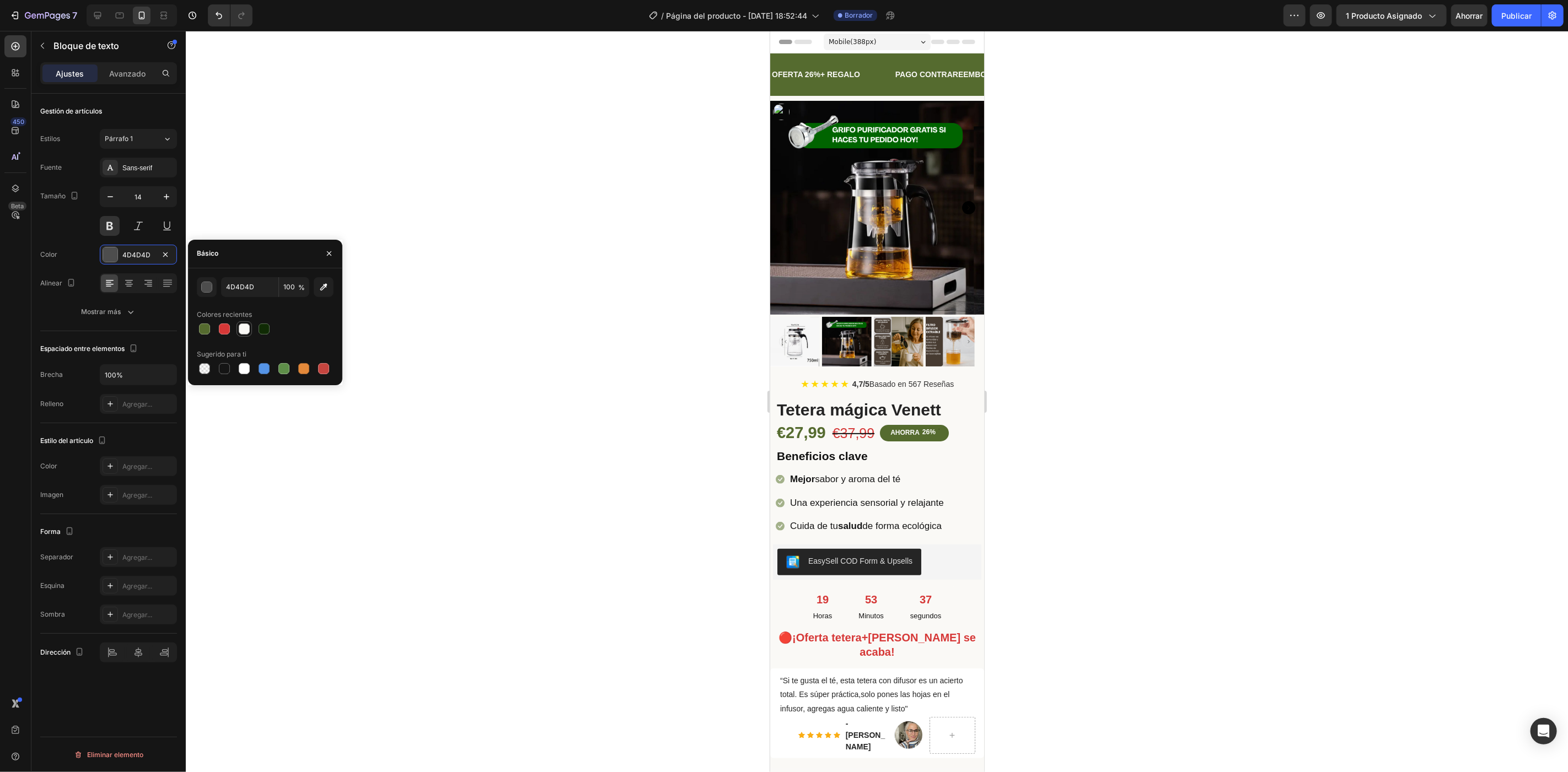
click at [240, 322] on div at bounding box center [244, 329] width 13 height 13
type input "FAF9F6"
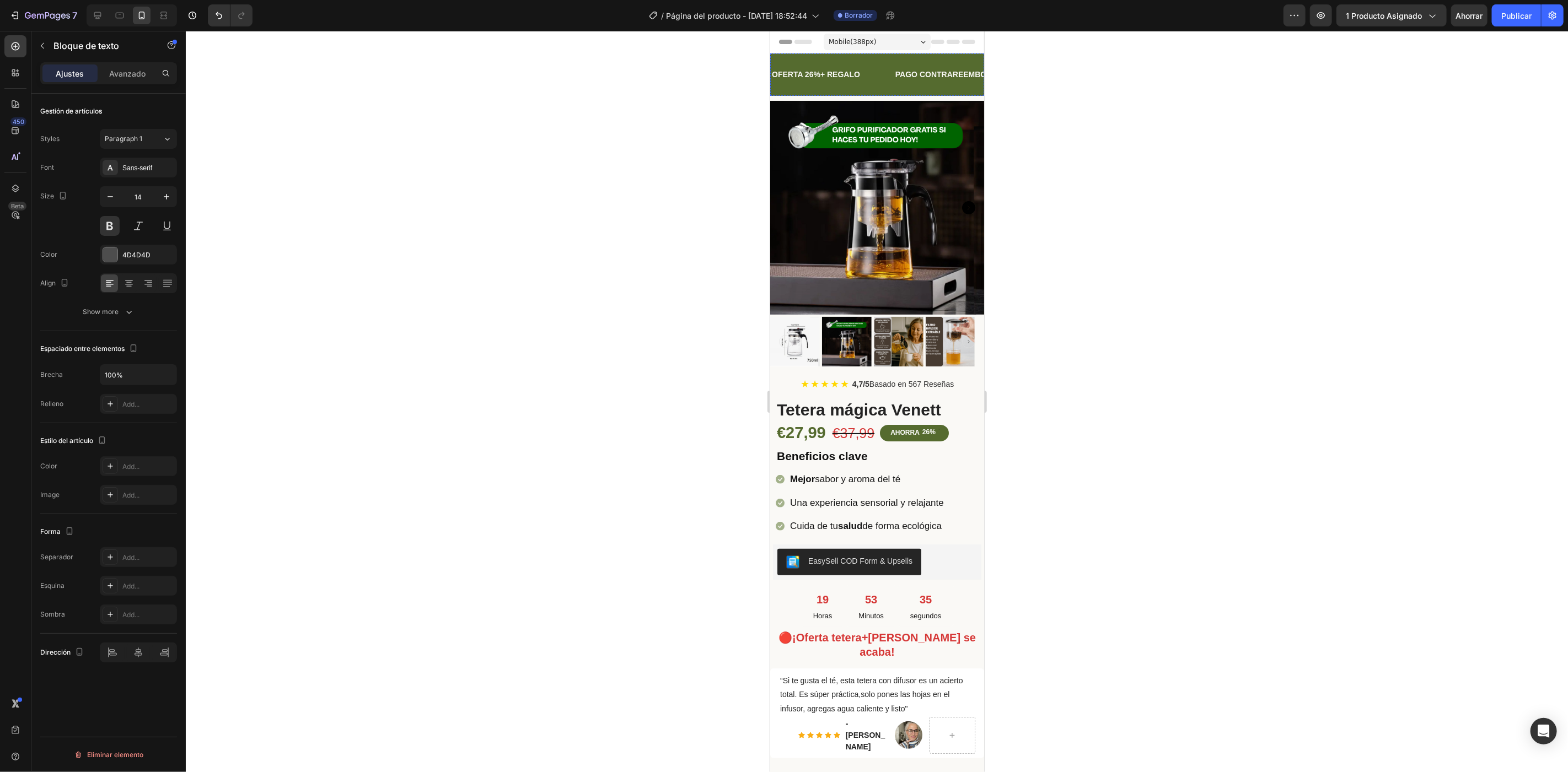
click at [1126, 69] on div "LIFE TIME WARRANTY" at bounding box center [1169, 74] width 86 height 16
click at [1131, 69] on div "LIFE TIME WARRANTY" at bounding box center [1174, 74] width 86 height 16
click at [1127, 69] on p "LIFE TIME WARRANTY" at bounding box center [1169, 74] width 84 height 14
click at [1135, 69] on p "LIFE TIME WARRANTY" at bounding box center [1177, 74] width 84 height 14
click at [1135, 69] on p "LIFE TIME WARRANTY" at bounding box center [1177, 74] width 84 height 14
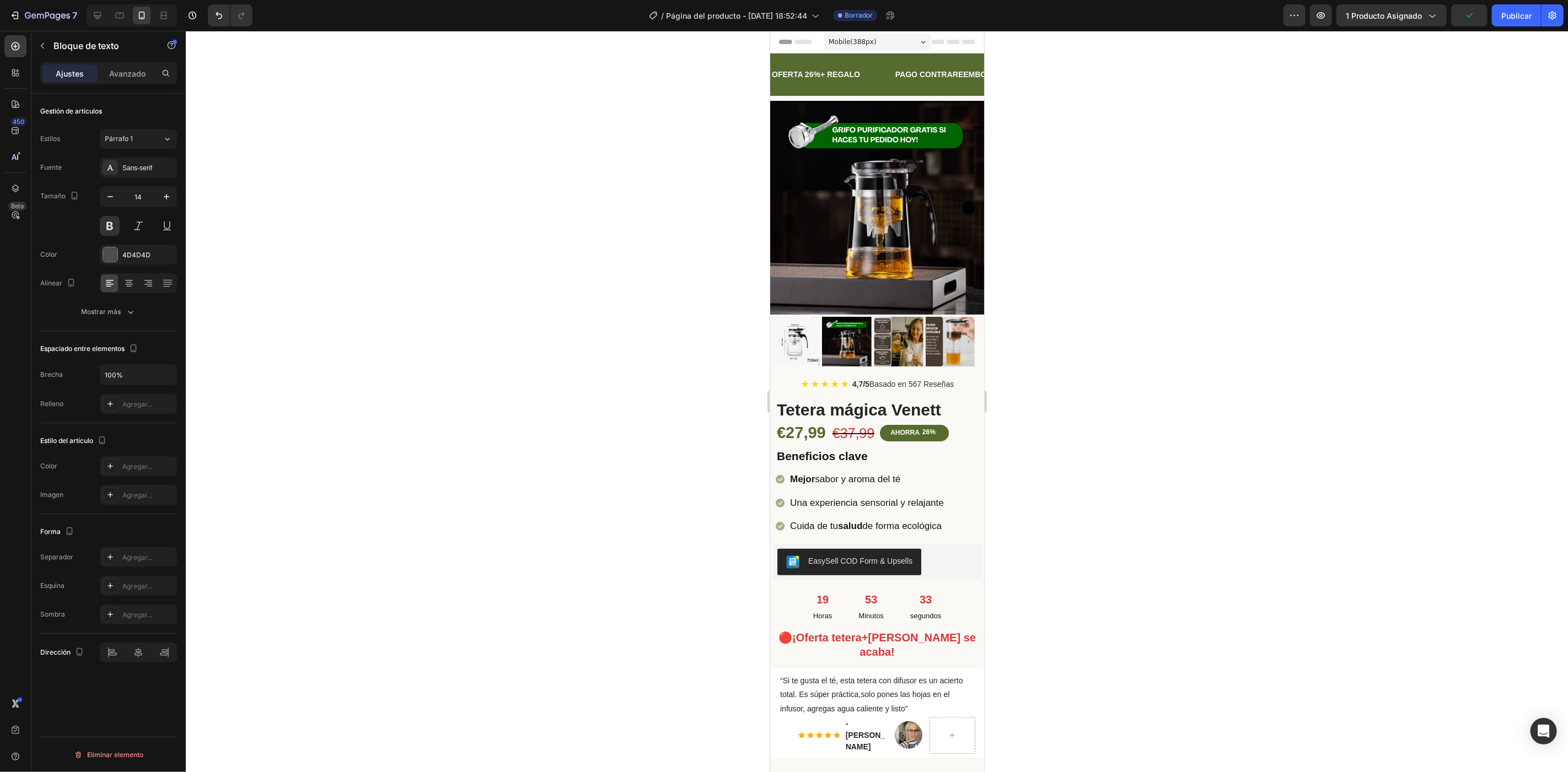
click at [1096, 69] on p "LIFE TIME WARRANTY" at bounding box center [1138, 74] width 84 height 14
click at [113, 248] on div at bounding box center [110, 255] width 15 height 15
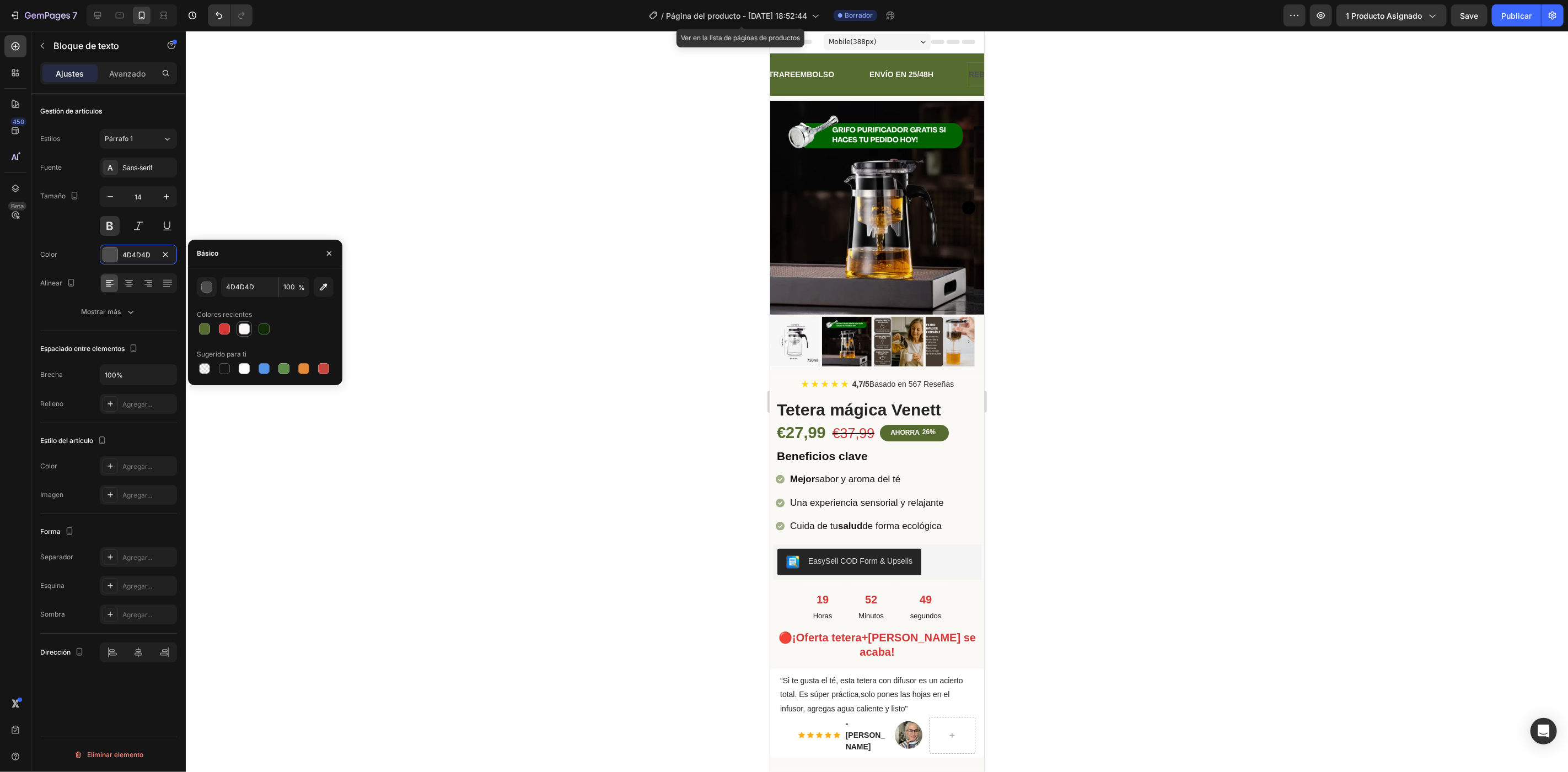
click at [243, 327] on div at bounding box center [244, 329] width 11 height 11
type input "FAF9F6"
drag, startPoint x: 627, startPoint y: 42, endPoint x: 752, endPoint y: 119, distance: 146.8
click at [635, 48] on div at bounding box center [877, 402] width 1382 height 741
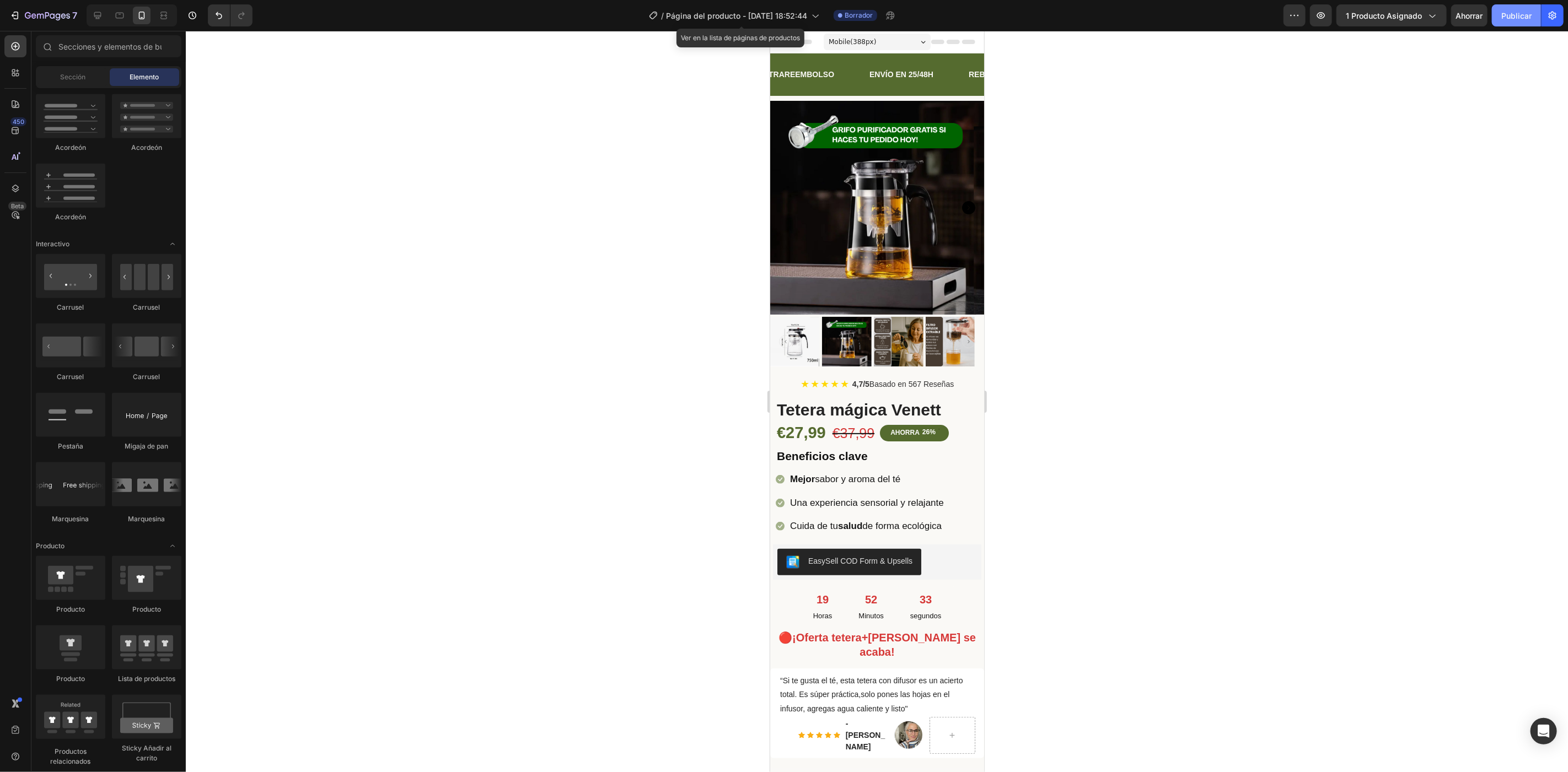
click at [1527, 15] on font "Publicar" at bounding box center [1516, 15] width 30 height 9
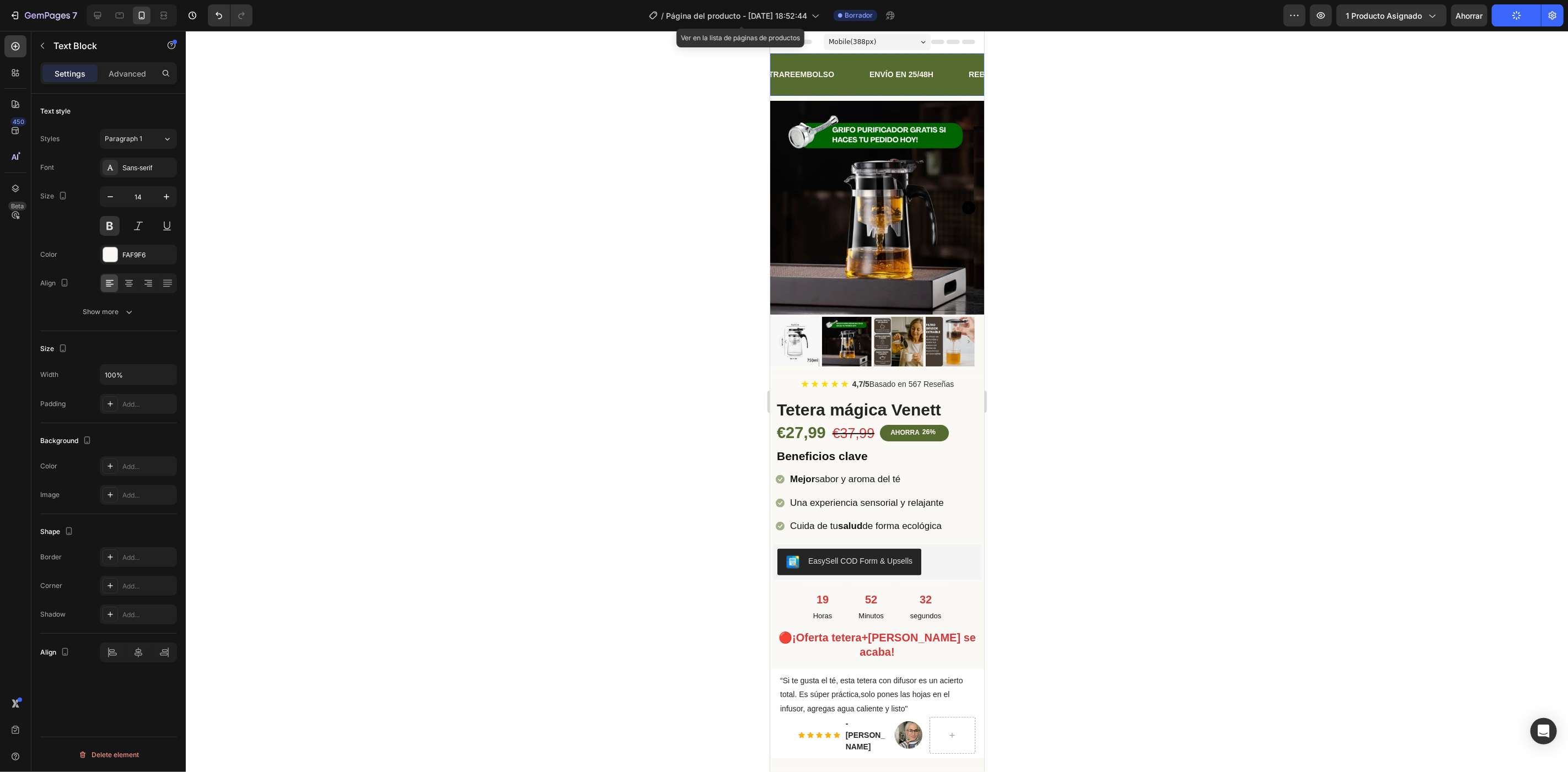
click at [1385, 69] on p "ENVÍO EN 25/48H" at bounding box center [1417, 74] width 64 height 14
click at [120, 68] on p "Avanzado" at bounding box center [127, 73] width 37 height 12
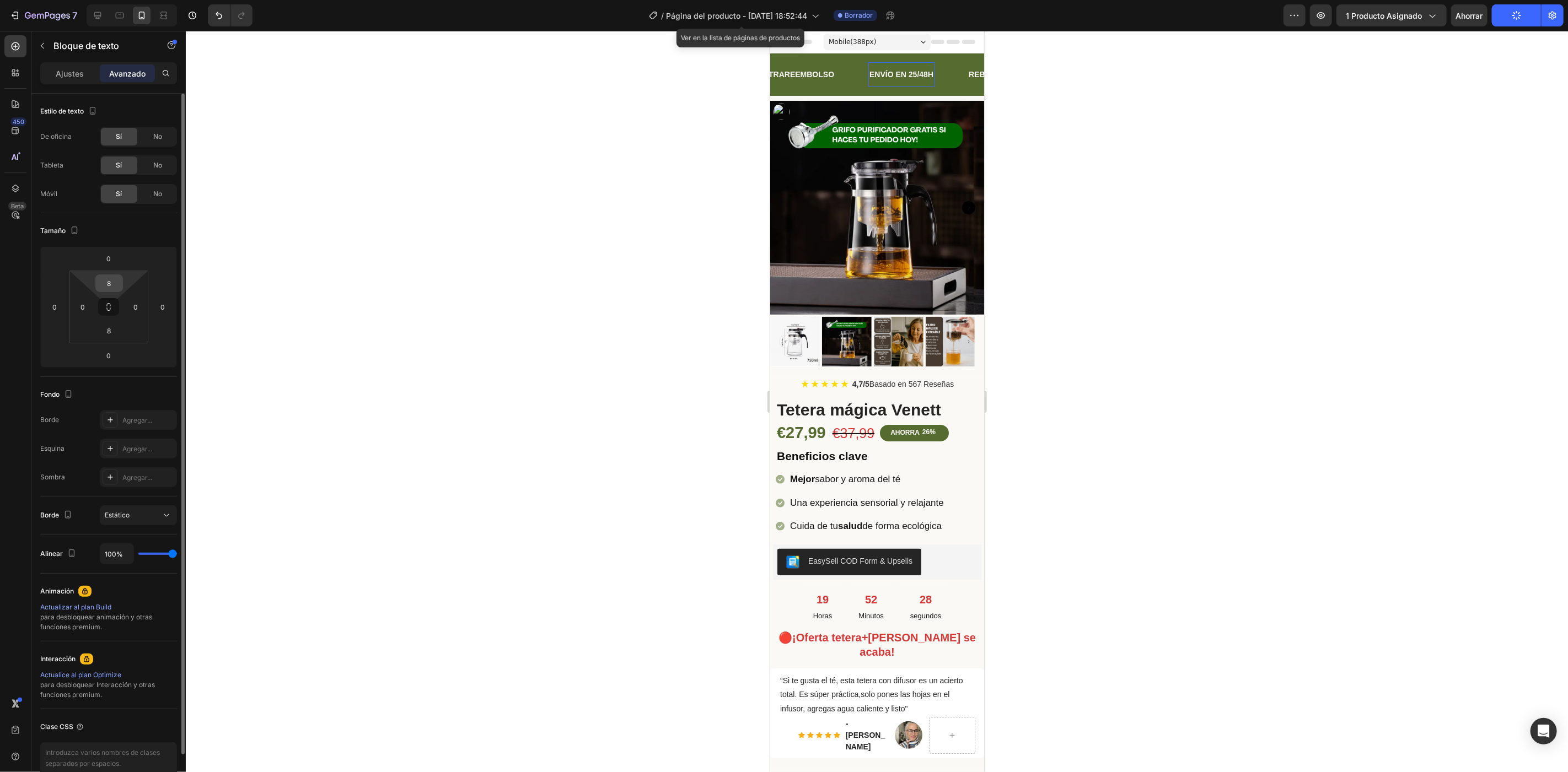
click at [118, 287] on input "8" at bounding box center [109, 283] width 22 height 16
type input "0"
click at [115, 337] on input "8" at bounding box center [109, 330] width 22 height 16
click at [1242, 73] on p "PAGO CONTRAREEMBOLSO" at bounding box center [1296, 74] width 107 height 14
click at [117, 286] on input "8" at bounding box center [109, 283] width 22 height 16
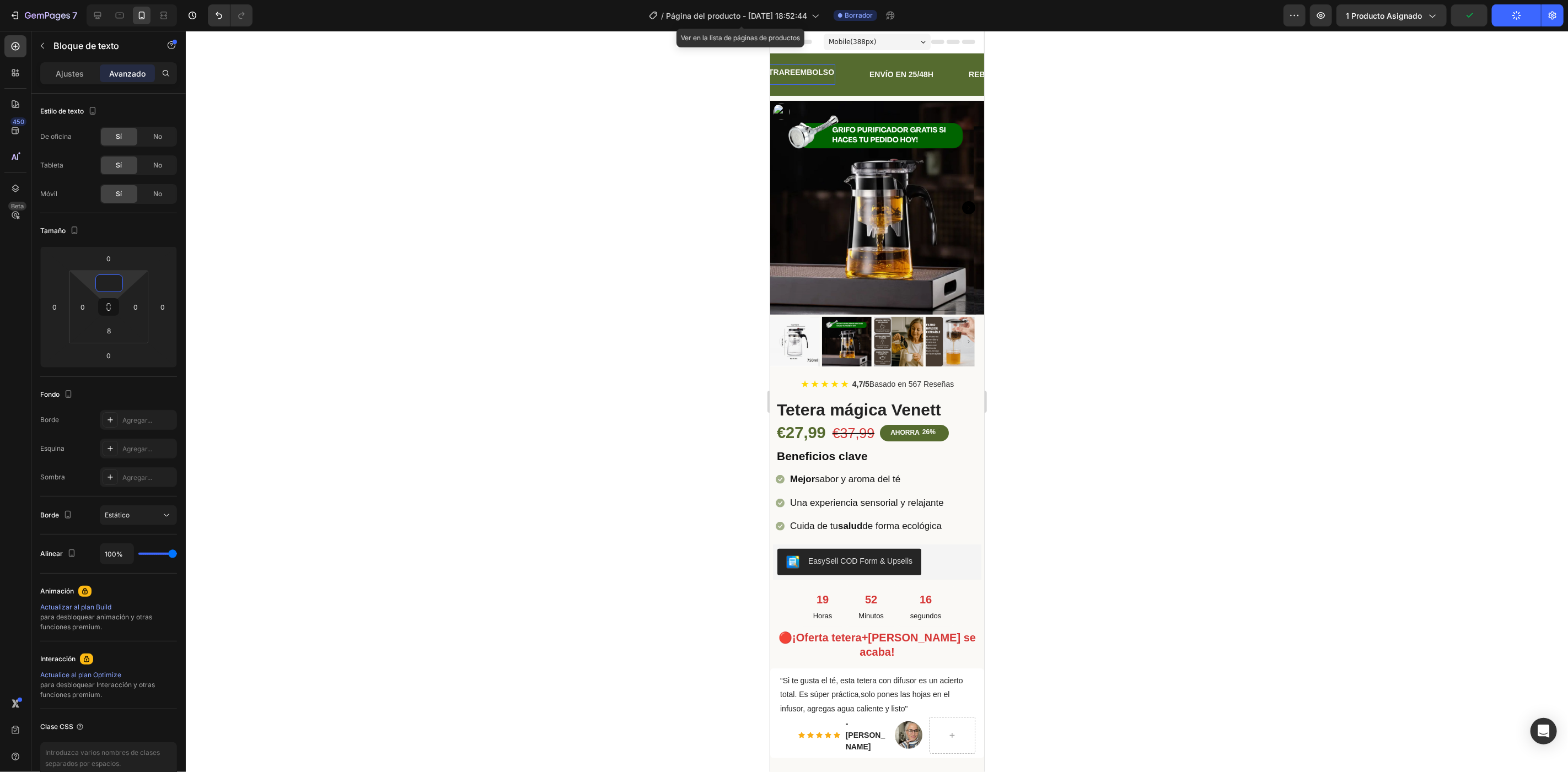
type input "9"
type input "8"
click at [47, 16] on icon "button" at bounding box center [47, 16] width 45 height 9
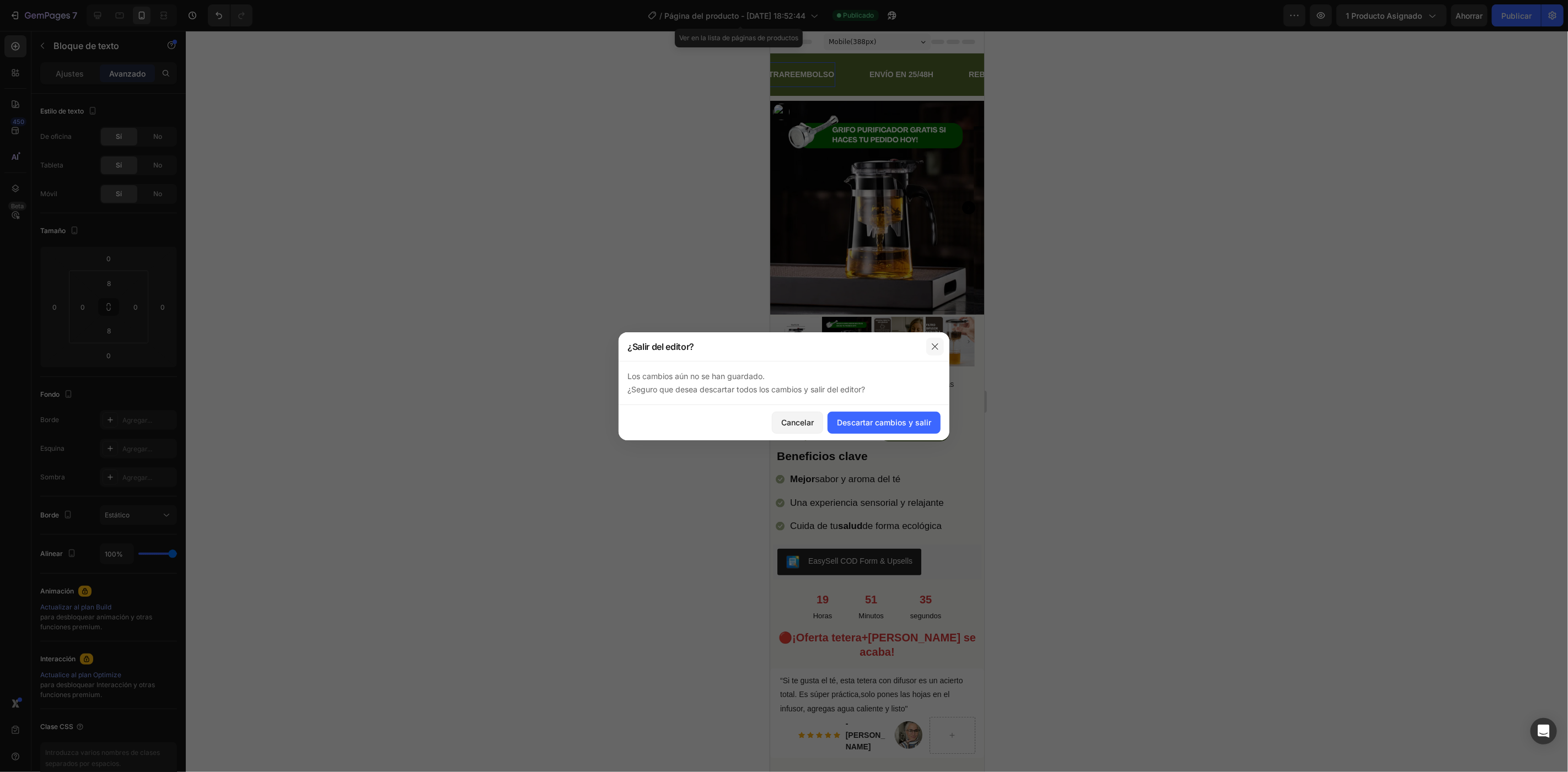
click at [927, 345] on button "button" at bounding box center [935, 346] width 18 height 18
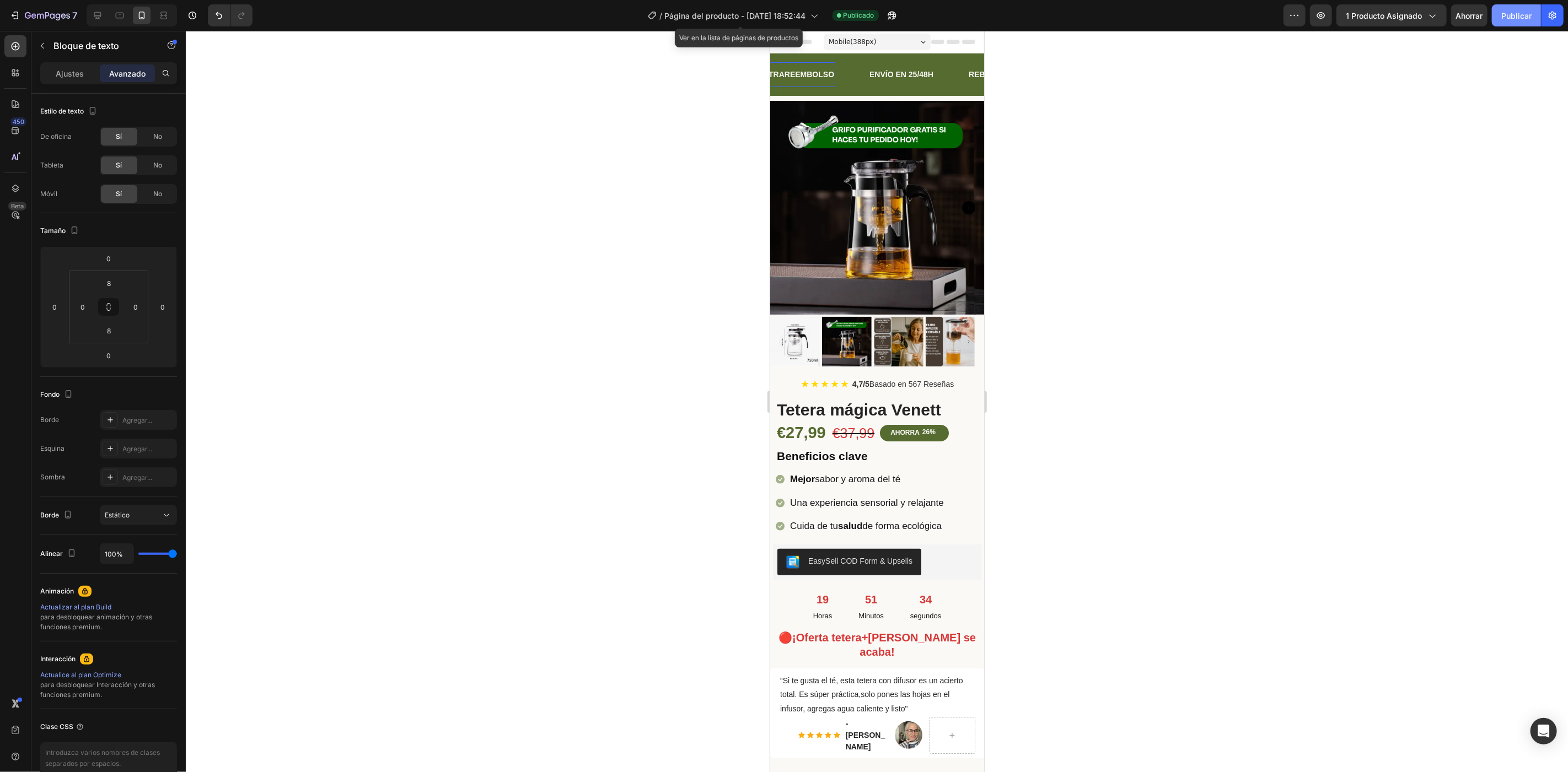
click at [1500, 18] on button "Publicar" at bounding box center [1516, 15] width 49 height 22
click at [24, 10] on div "7" at bounding box center [43, 15] width 68 height 13
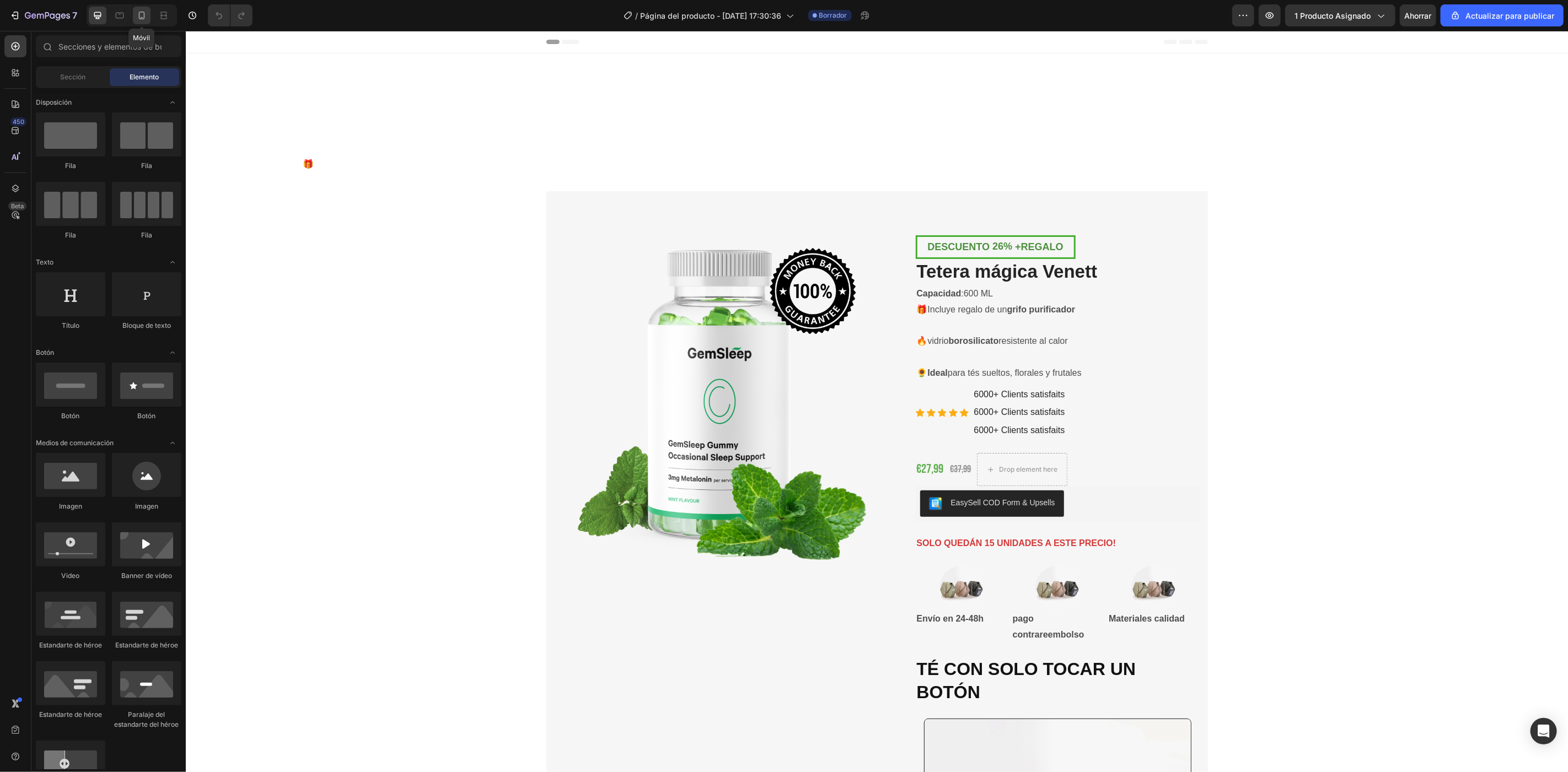
click at [147, 12] on div at bounding box center [141, 15] width 18 height 18
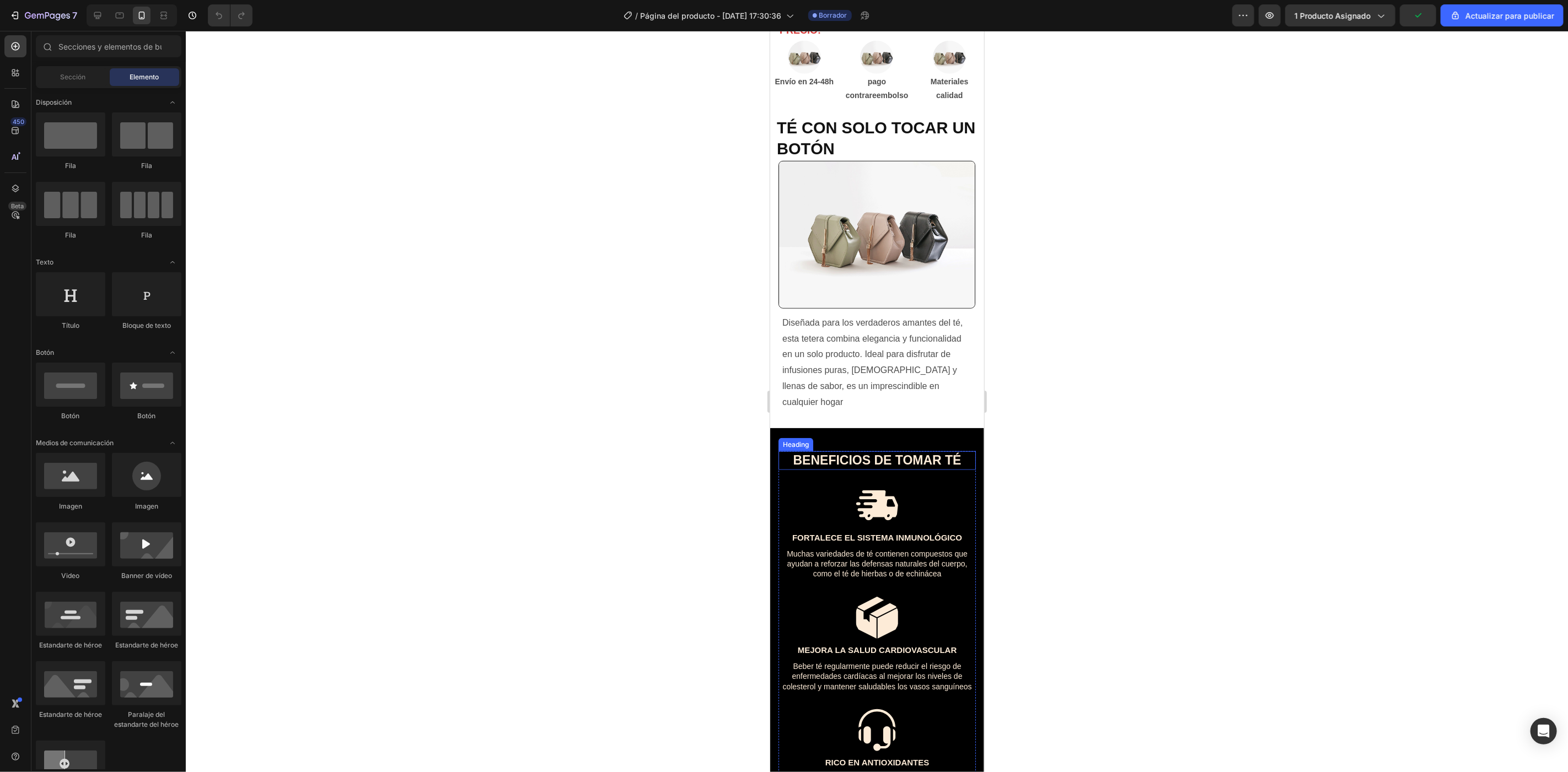
scroll to position [551, 0]
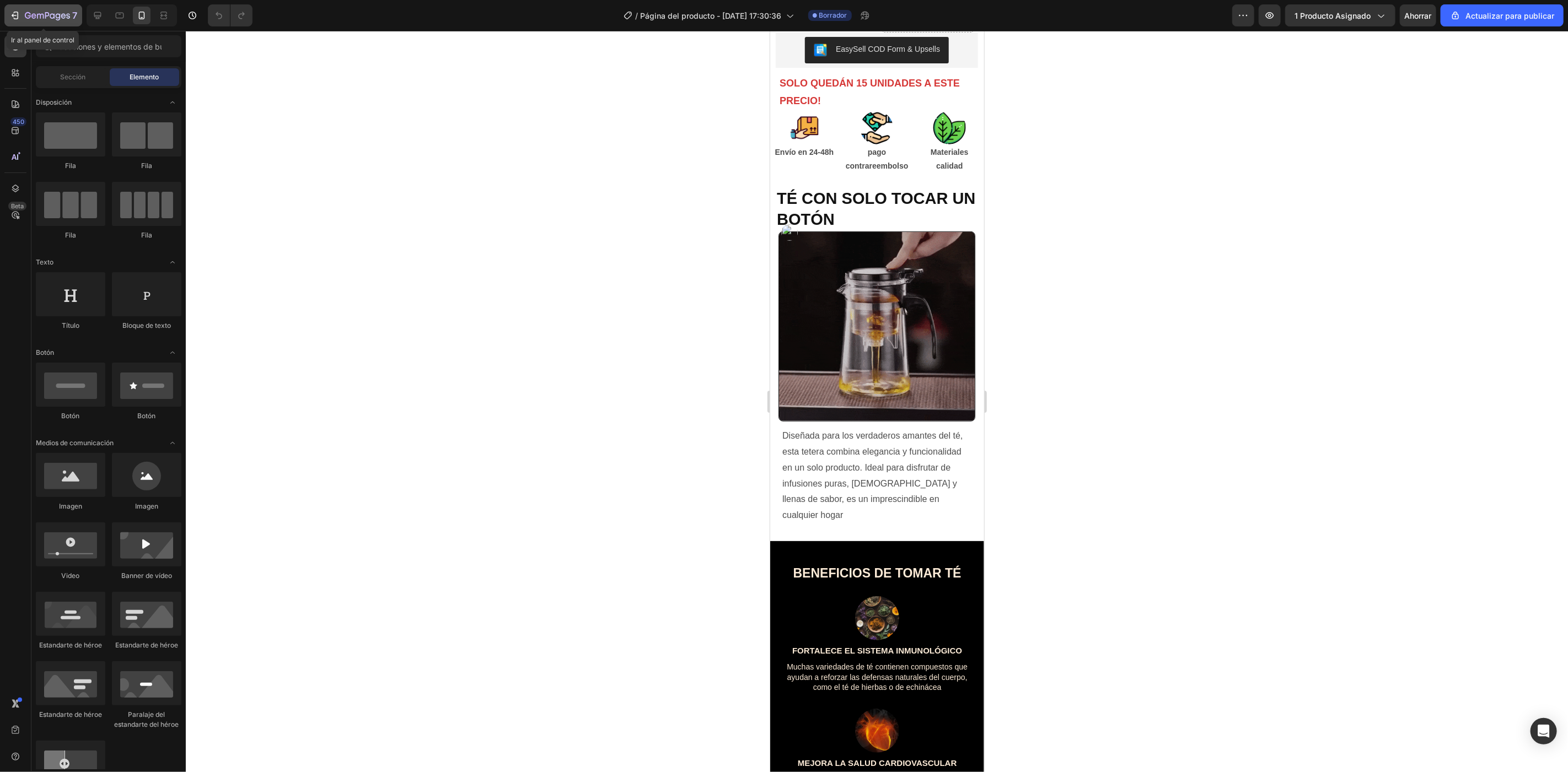
click at [25, 13] on icon "button" at bounding box center [47, 16] width 45 height 9
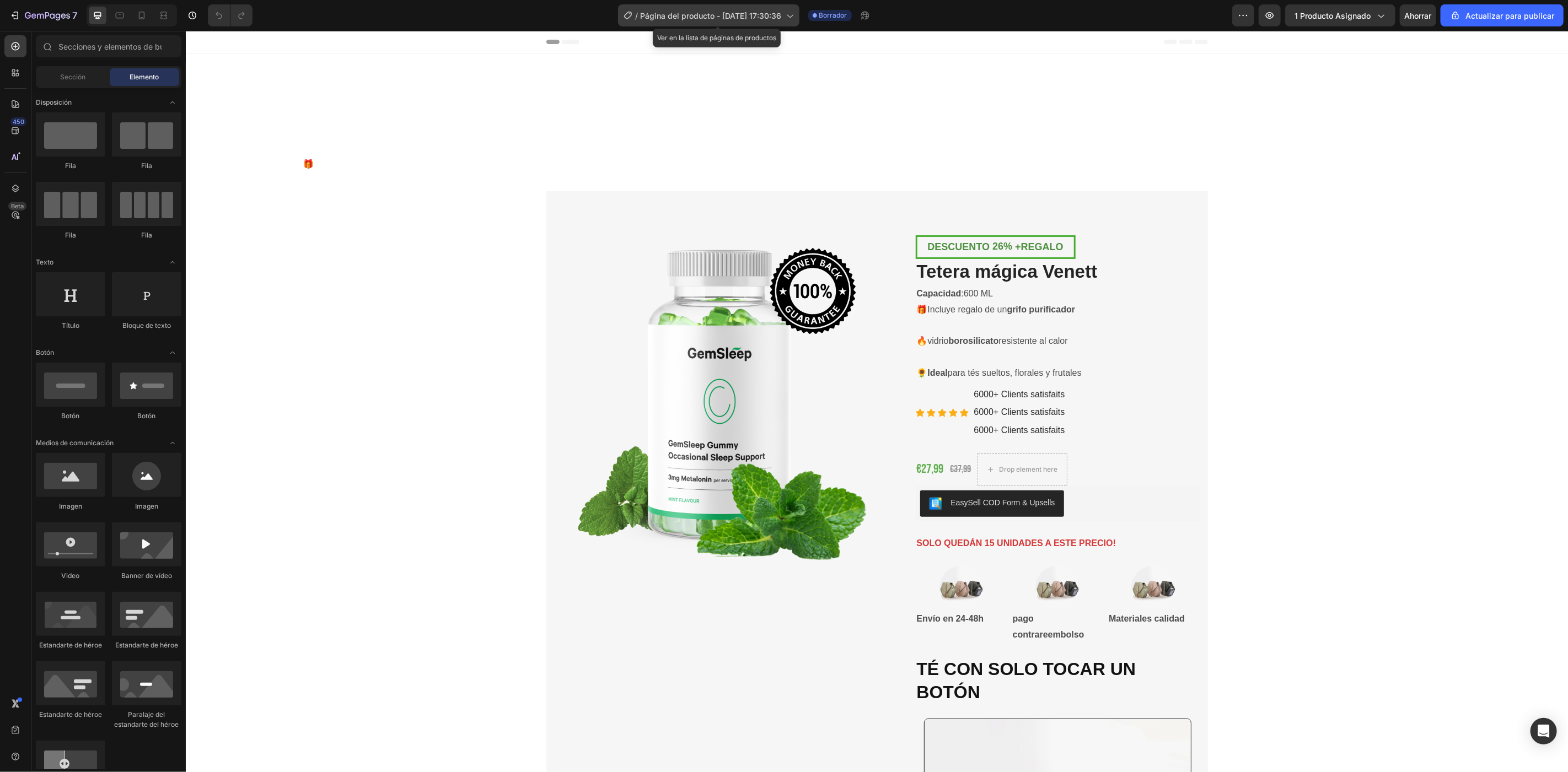
click at [782, 13] on font "Página del producto - [DATE] 17:30:36" at bounding box center [712, 15] width 141 height 9
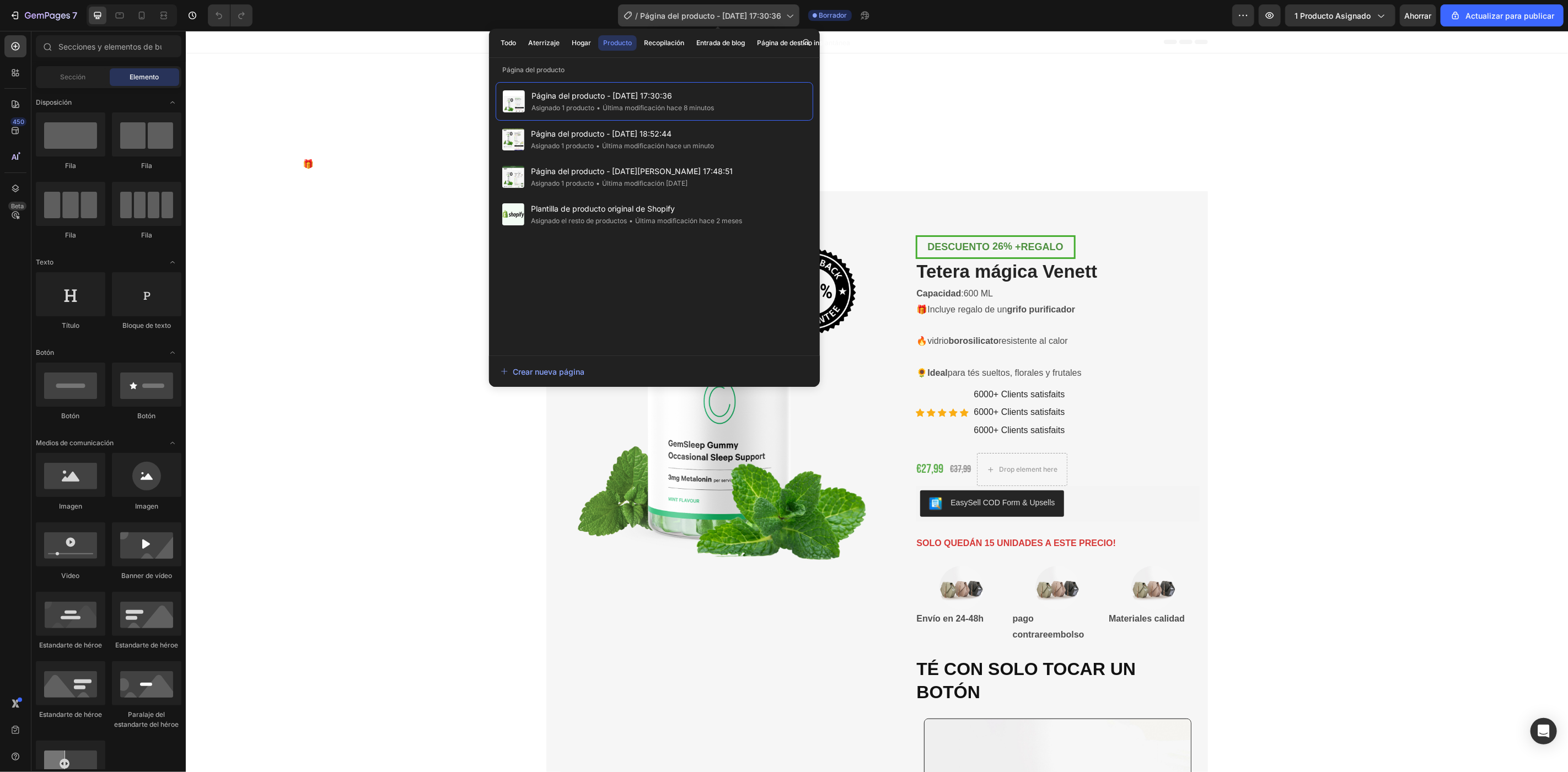
click at [782, 13] on font "Página del producto - [DATE] 17:30:36" at bounding box center [712, 15] width 141 height 9
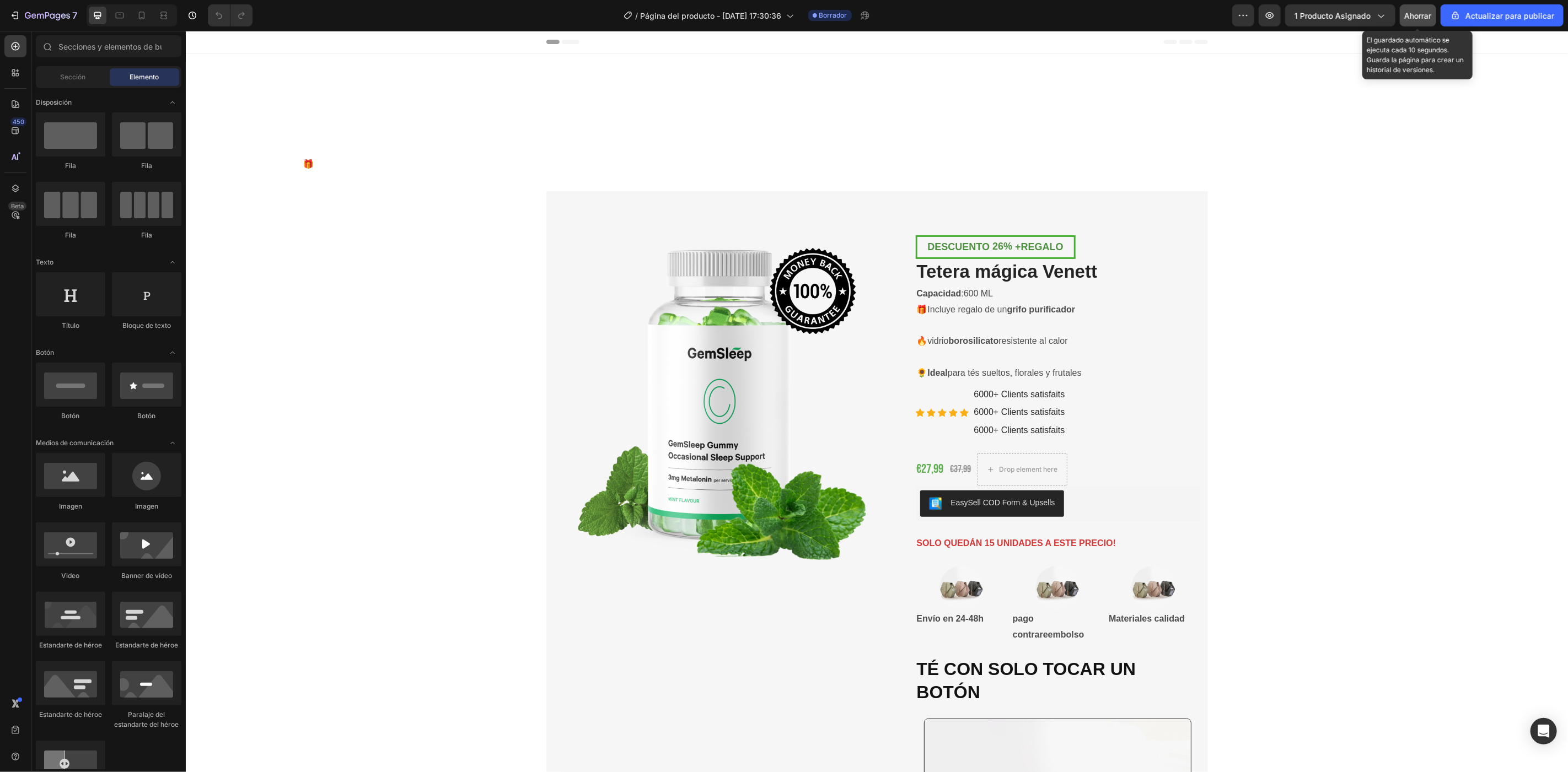
click at [1428, 18] on font "Ahorrar" at bounding box center [1418, 15] width 27 height 9
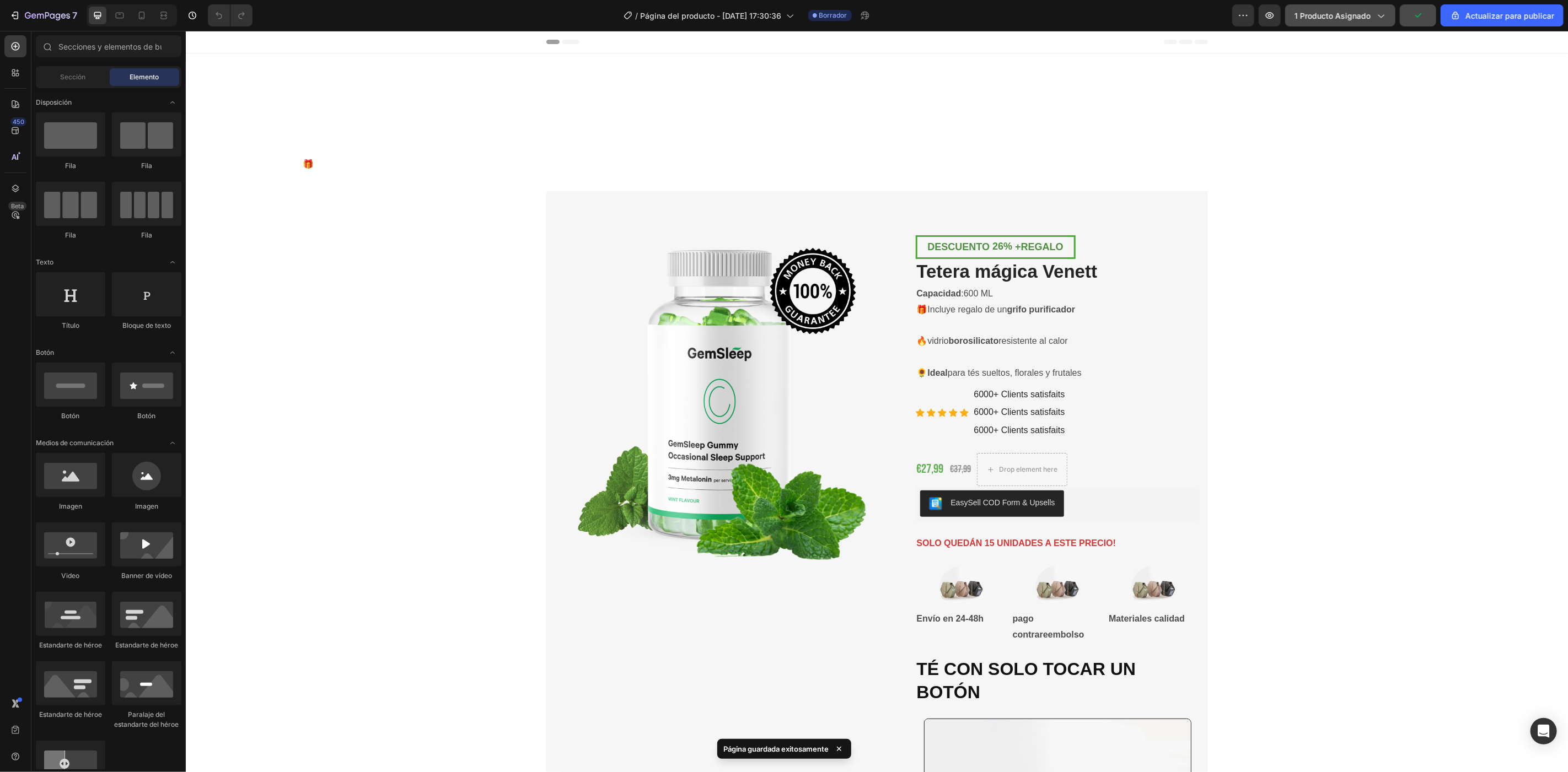
click at [1365, 21] on span "1 producto asignado" at bounding box center [1332, 15] width 76 height 12
click at [1244, 8] on button "button" at bounding box center [1243, 15] width 22 height 22
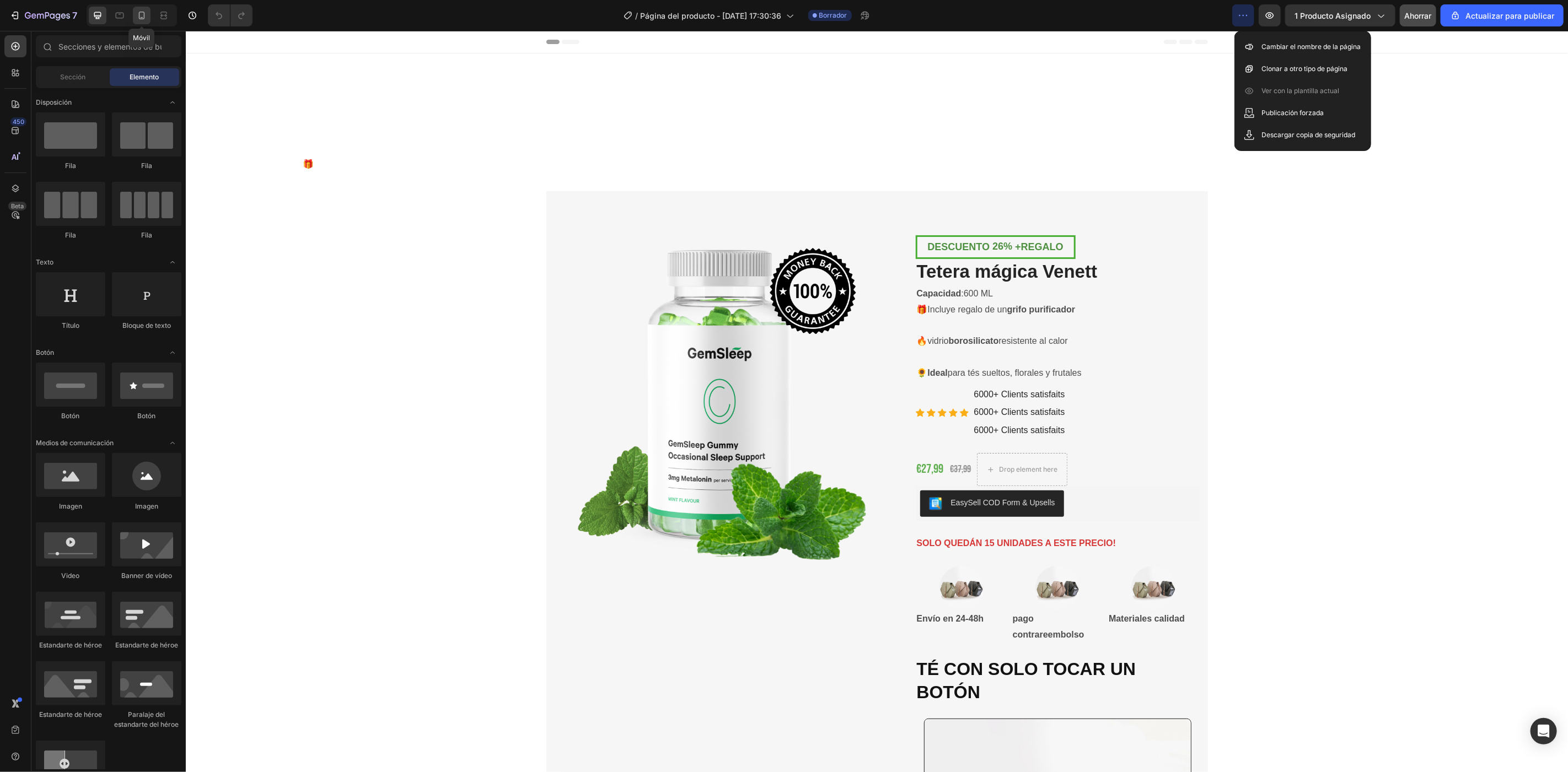
click at [136, 17] on icon at bounding box center [142, 15] width 11 height 11
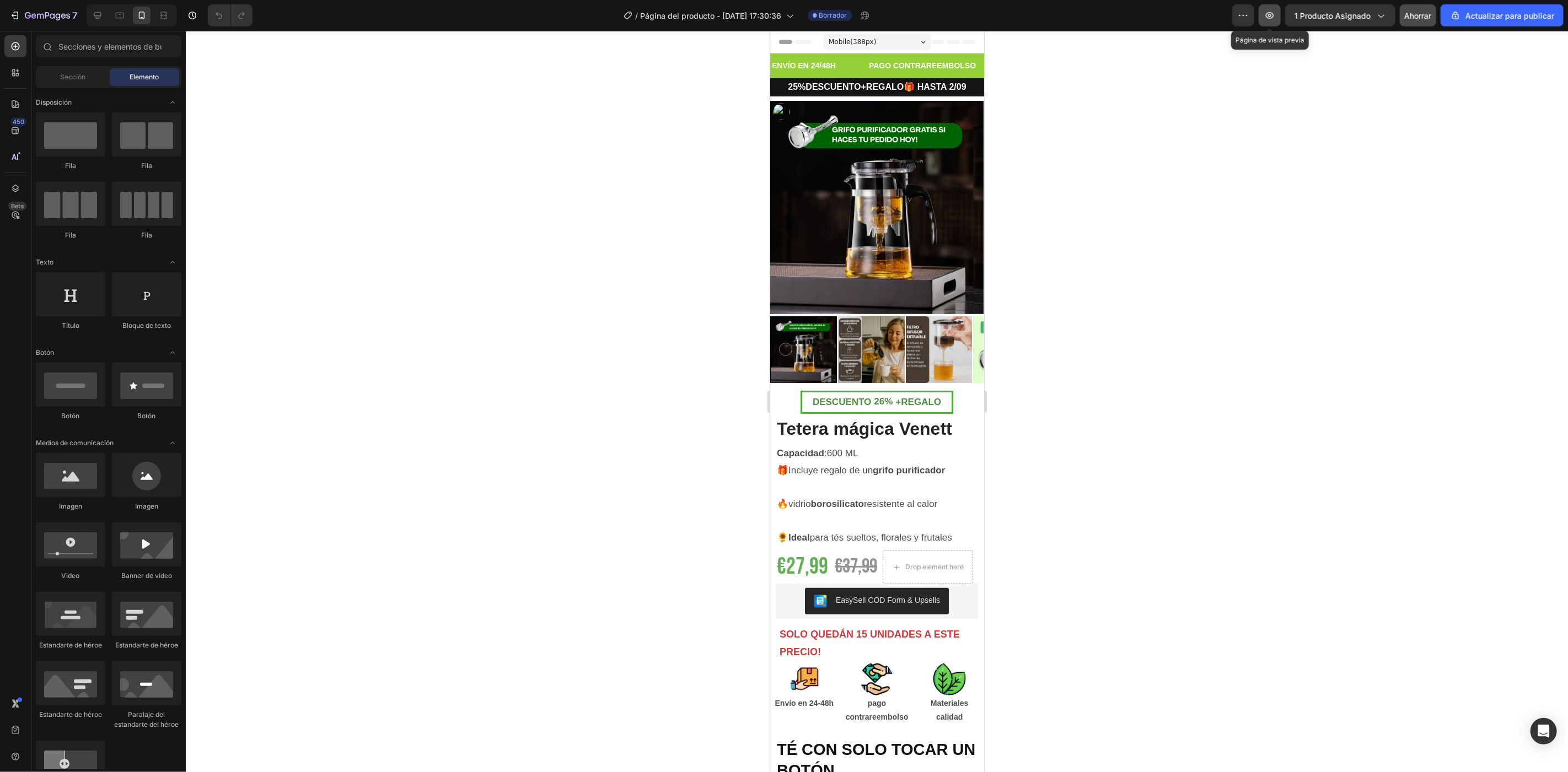
click at [1274, 7] on button "button" at bounding box center [1270, 15] width 22 height 22
click at [1533, 7] on button "Actualizar para publicar" at bounding box center [1502, 15] width 123 height 22
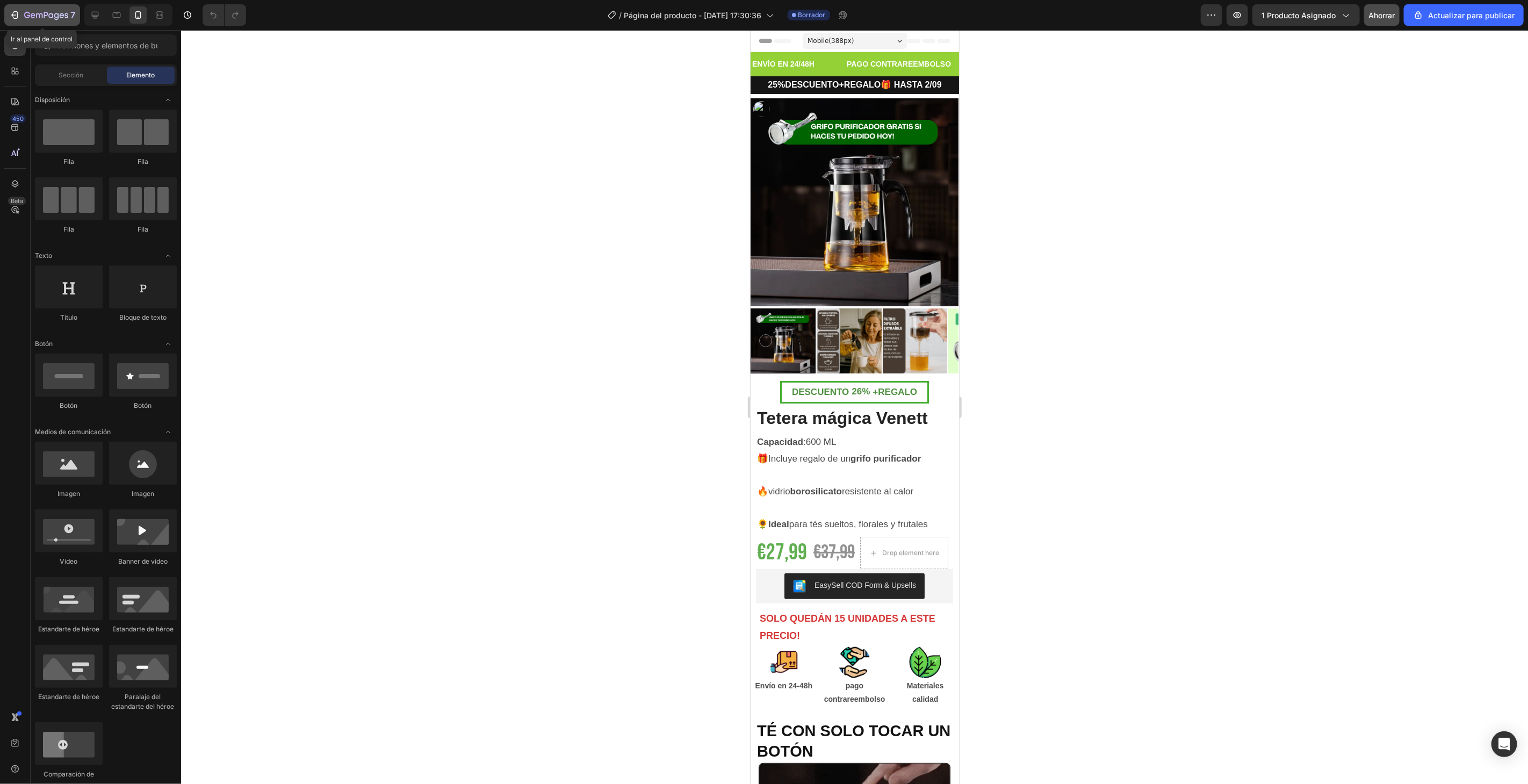
click at [18, 15] on icon "button" at bounding box center [14, 15] width 11 height 11
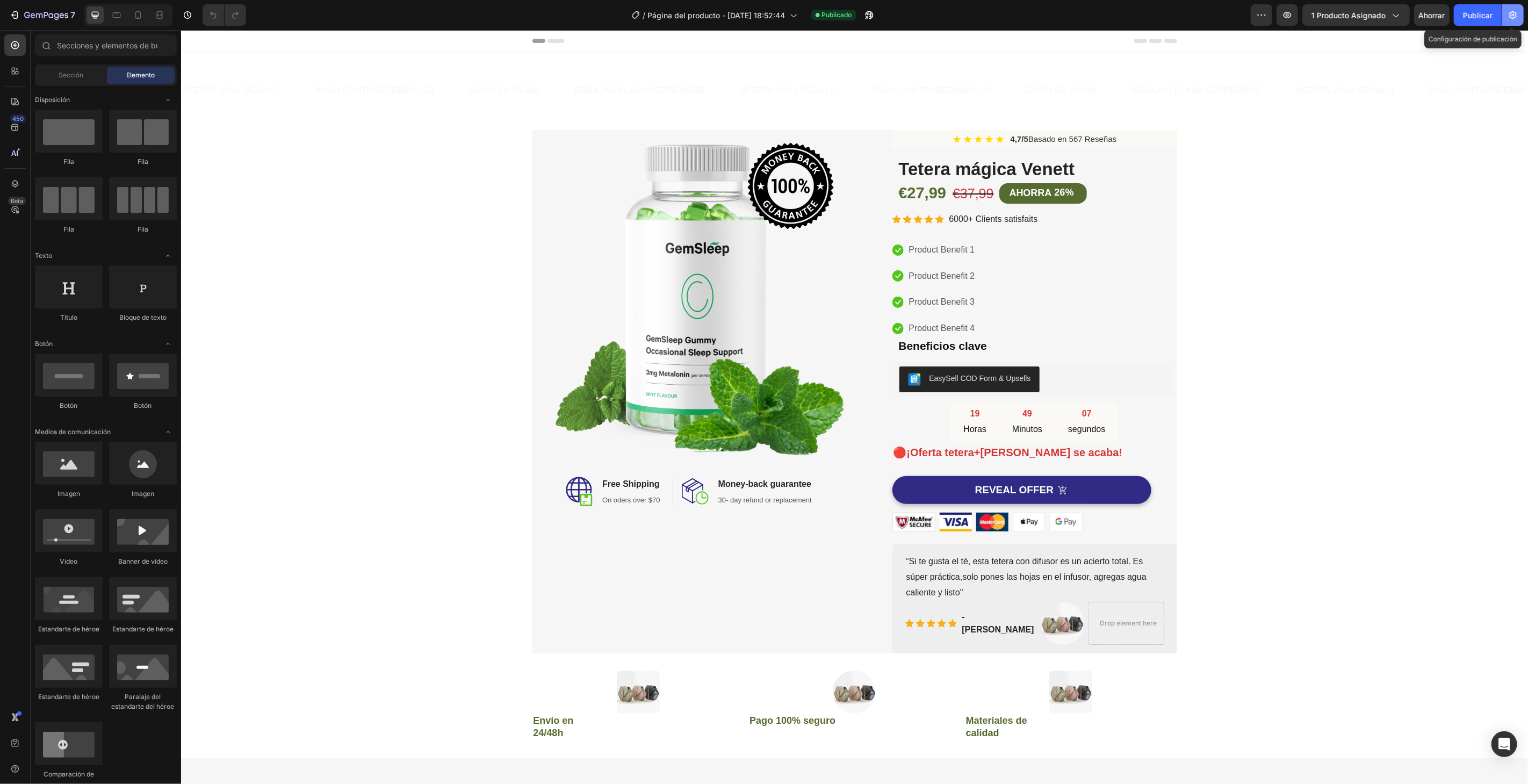
click at [1515, 12] on icon "button" at bounding box center [1513, 15] width 8 height 8
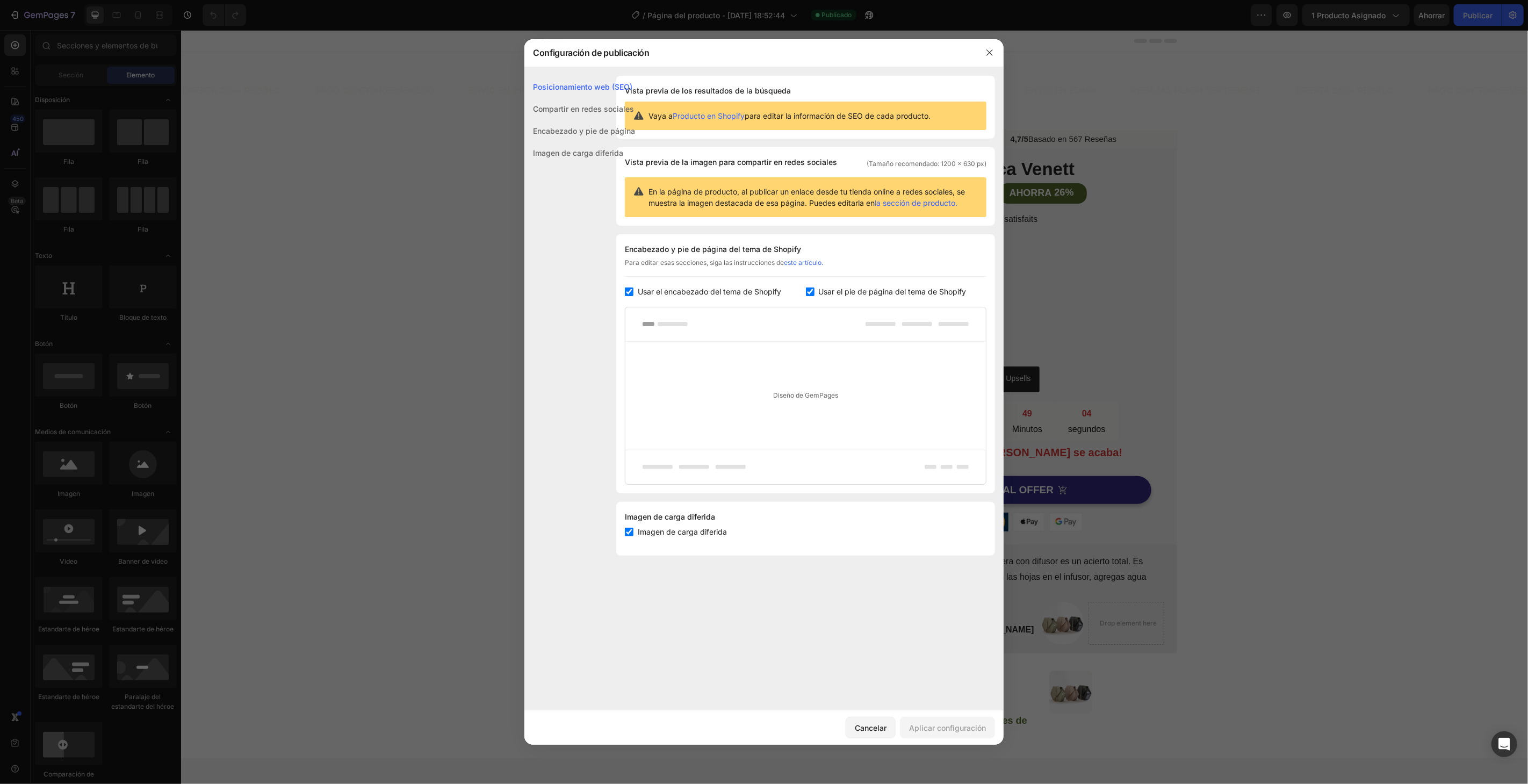
click at [690, 287] on font "Usar el encabezado del tema de Shopify" at bounding box center [709, 291] width 144 height 9
checkbox input "false"
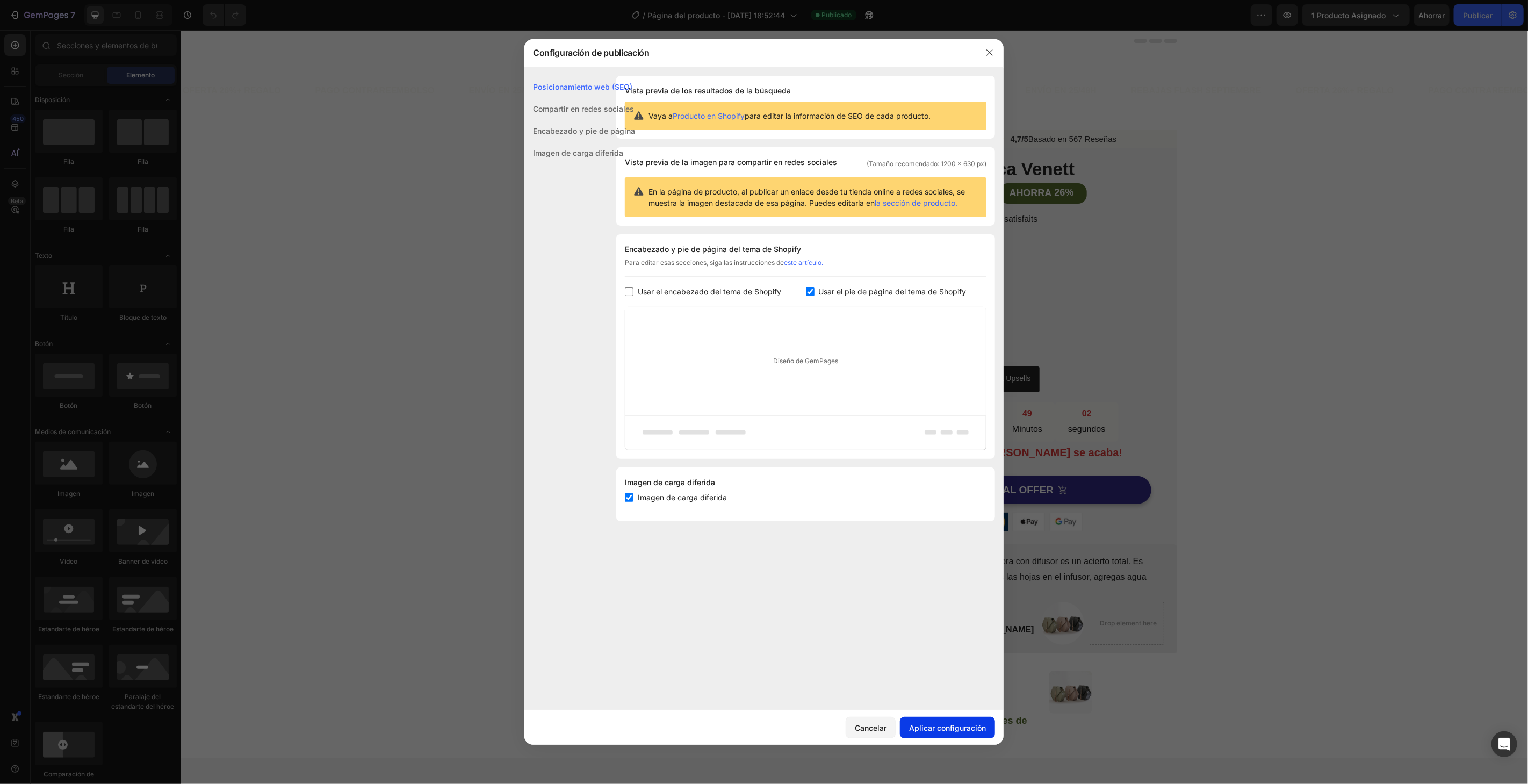
click at [978, 728] on font "Aplicar configuración" at bounding box center [948, 727] width 77 height 9
click at [989, 50] on icon "button" at bounding box center [989, 53] width 8 height 8
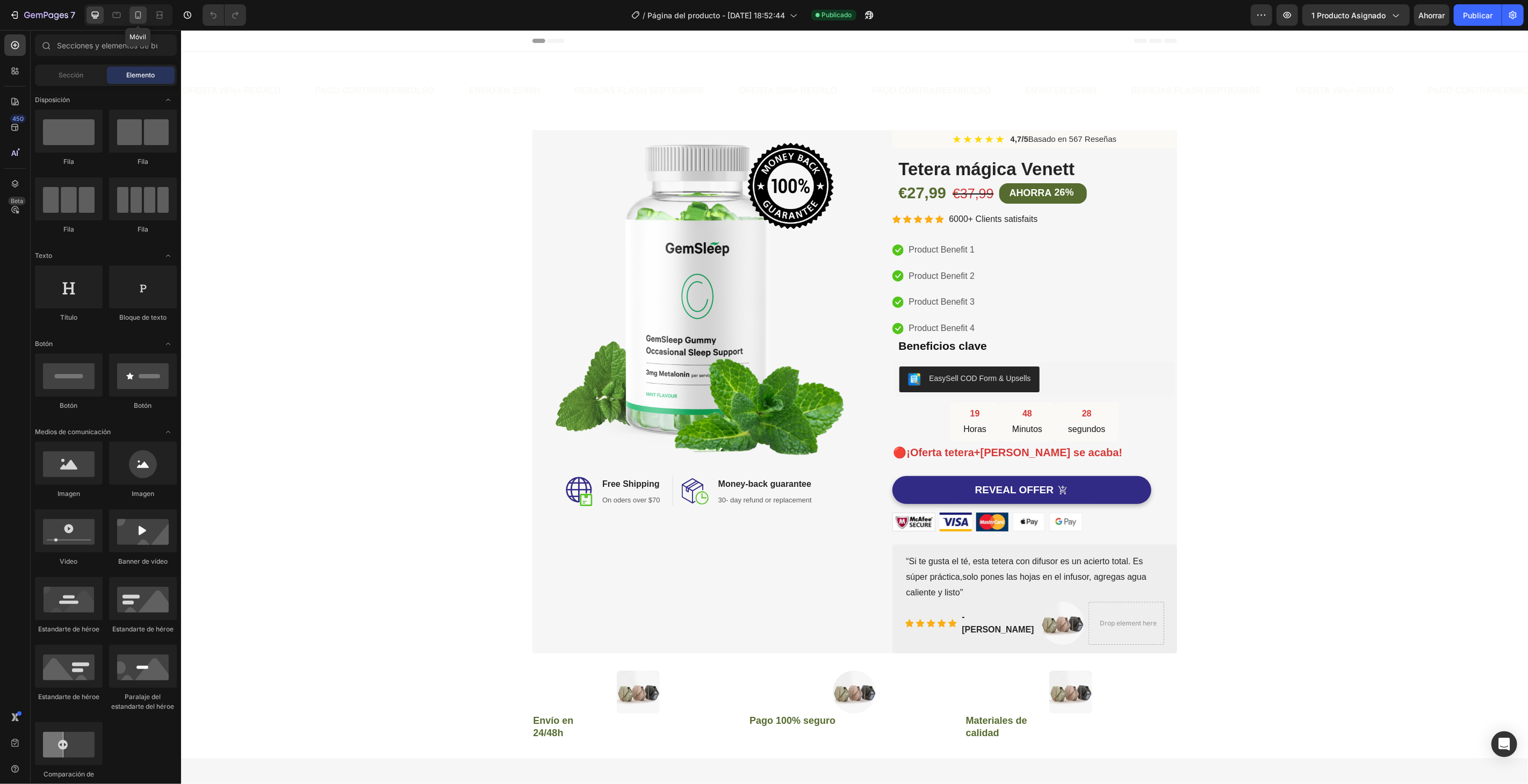
click at [135, 14] on icon at bounding box center [138, 15] width 6 height 8
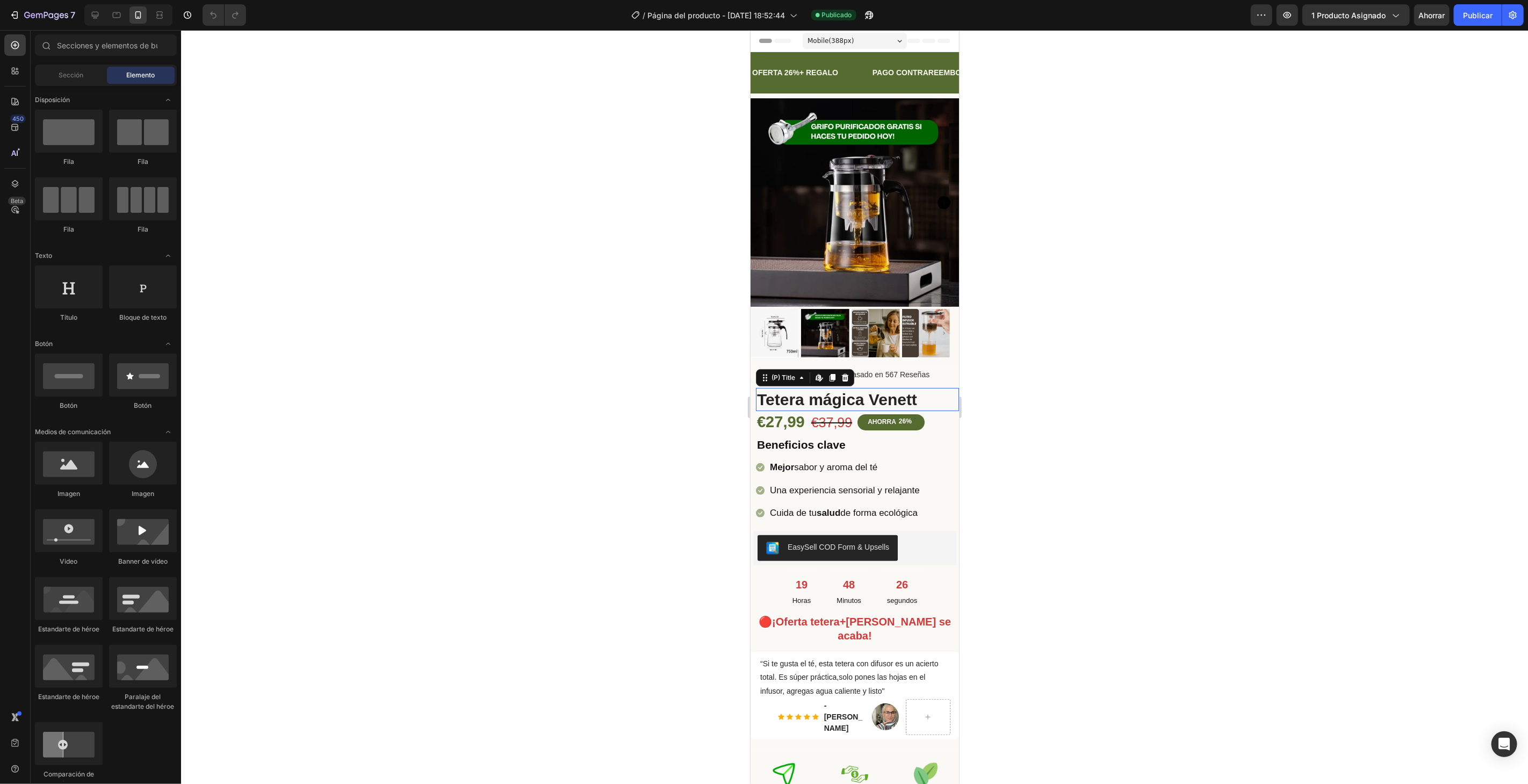
click at [926, 397] on h2 "Tetera mágica Venett" at bounding box center [857, 399] width 203 height 23
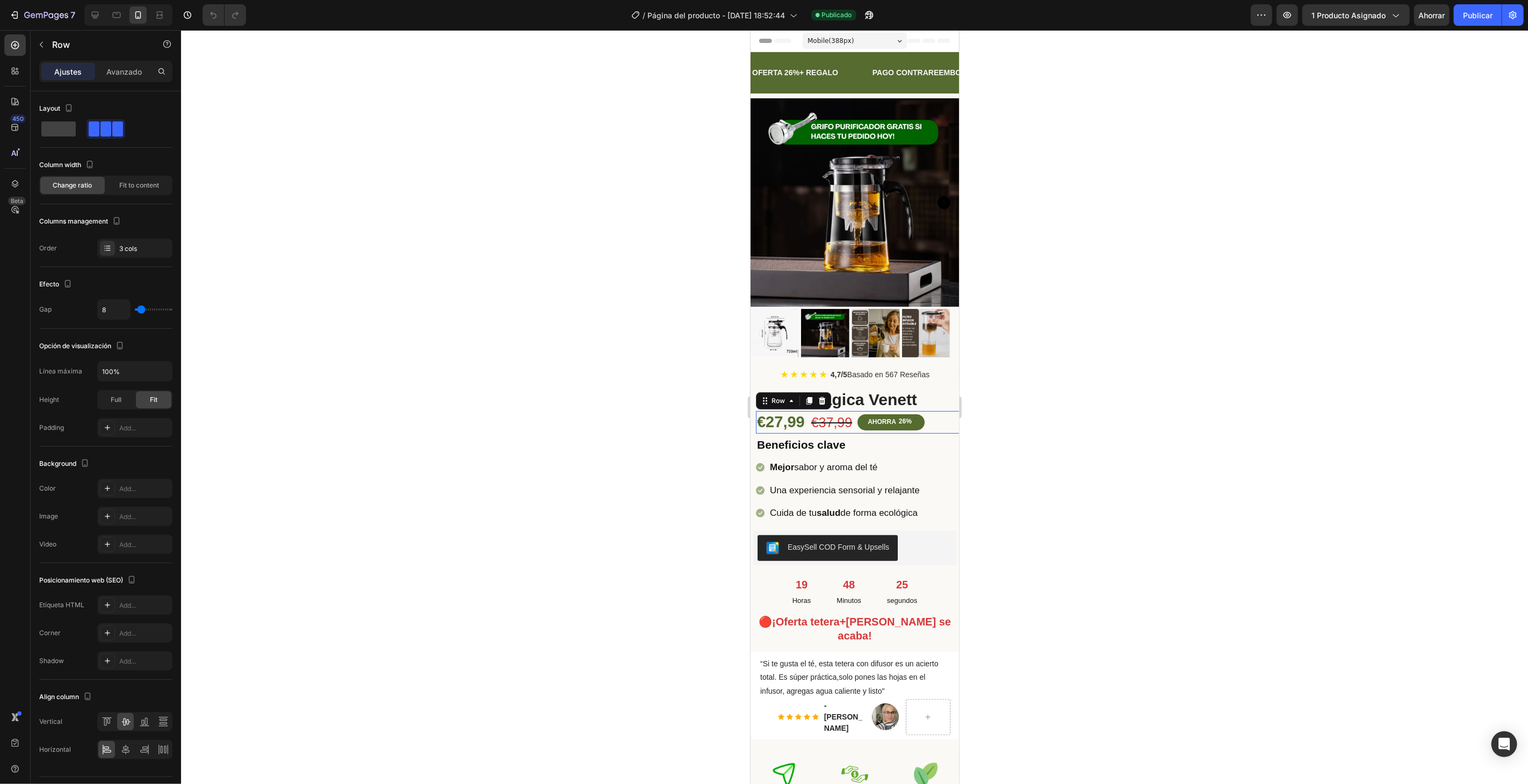
click at [949, 421] on div "€27,99 (P) Price (P) Price €37,99 (P) Price (P) Price AHORRA 26% Discount Tag R…" at bounding box center [859, 422] width 208 height 23
click at [113, 72] on font "Avanzado" at bounding box center [124, 71] width 36 height 9
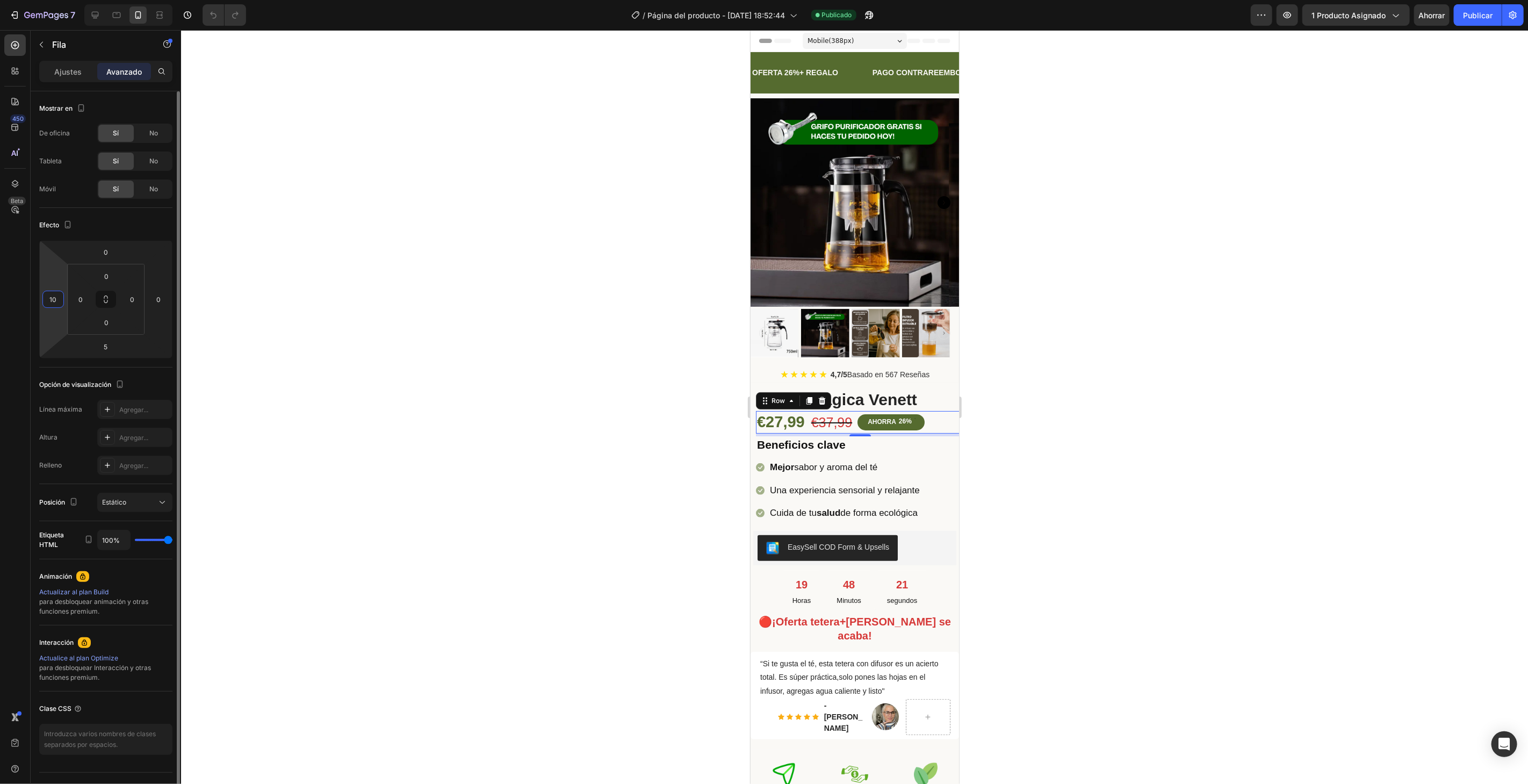
click at [54, 304] on input "10" at bounding box center [53, 299] width 16 height 16
click at [61, 297] on input "10" at bounding box center [53, 299] width 16 height 16
type input "15"
click at [904, 442] on h2 "Beneficios clave" at bounding box center [857, 444] width 203 height 17
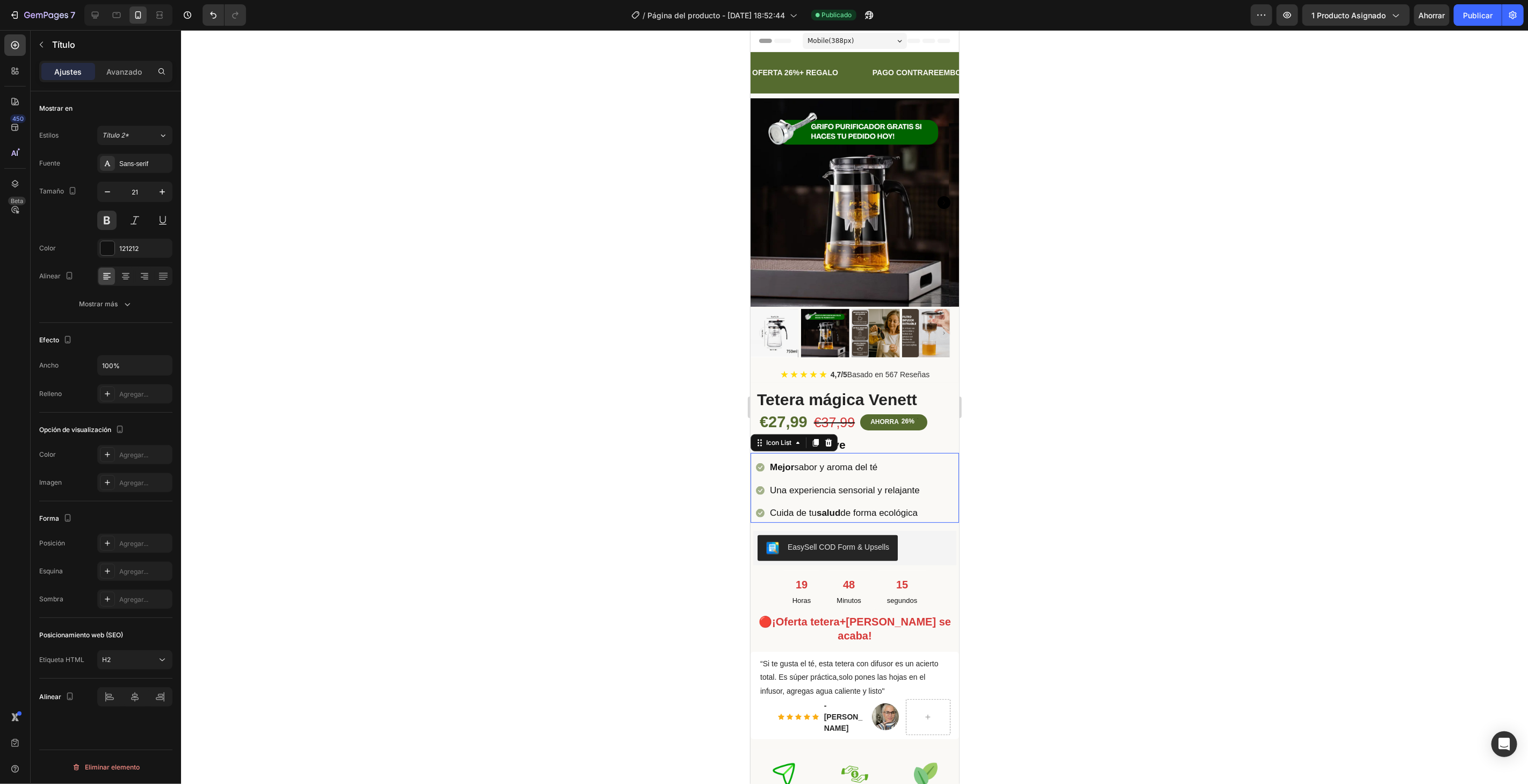
click at [928, 452] on div "Icon Mejor sabor y aroma del té Text block Icon Una experiencia sensorial y rel…" at bounding box center [854, 487] width 208 height 70
click at [941, 436] on h2 "Beneficios clave" at bounding box center [857, 444] width 203 height 17
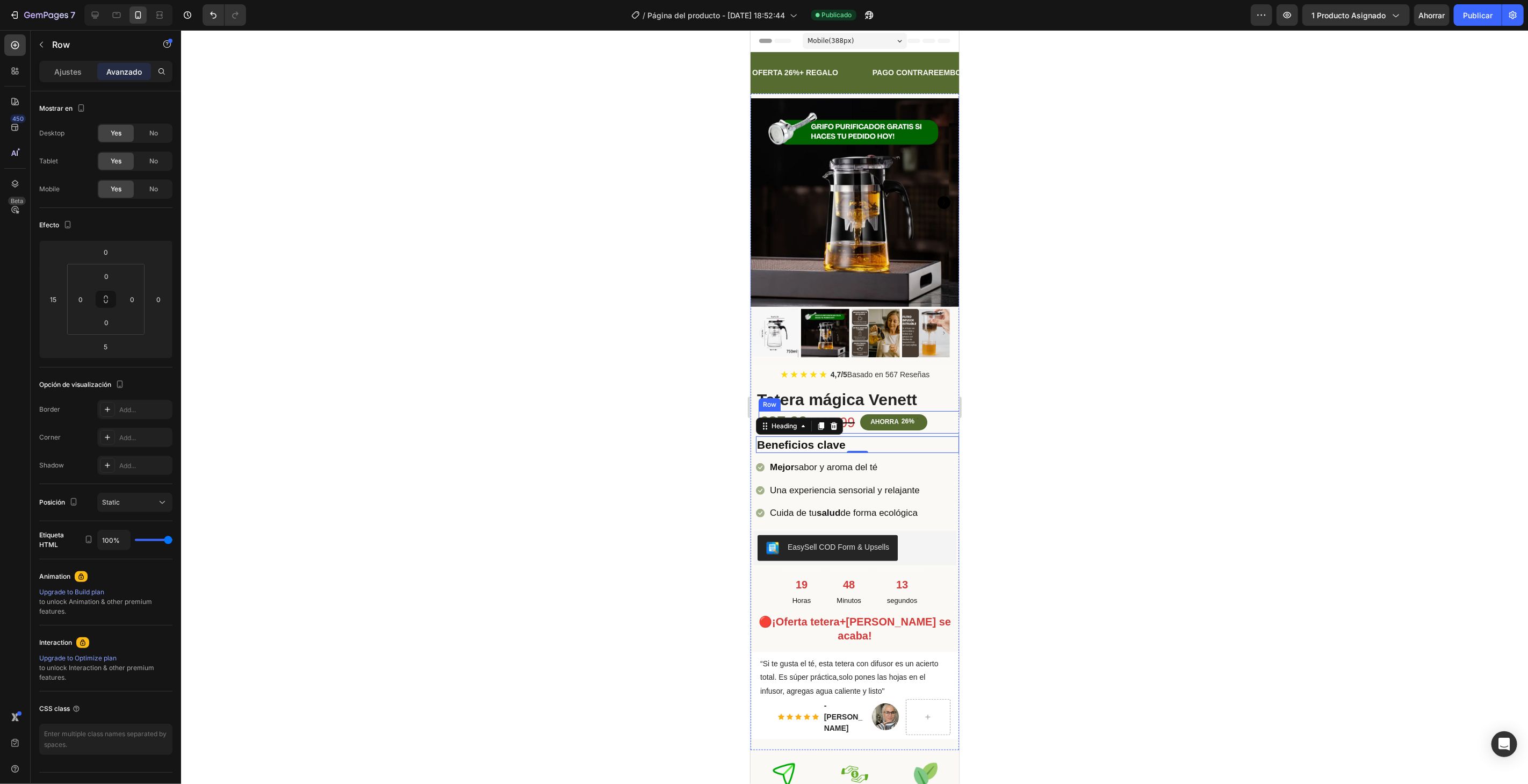
click at [939, 410] on div "€27,99 (P) Price (P) Price €37,99 (P) Price (P) Price AHORRA 26% Discount Tag R…" at bounding box center [862, 422] width 208 height 23
click at [946, 426] on div "(P) Images & Gallery ★ ★ ★ ★ ★ 4,7/5 Basado en 567 Reseñas Custom Code Tetera m…" at bounding box center [854, 421] width 208 height 656
click at [946, 458] on div "Icon Mejor sabor y aroma del té Text block Icon Una experiencia sensorial y rel…" at bounding box center [857, 490] width 203 height 65
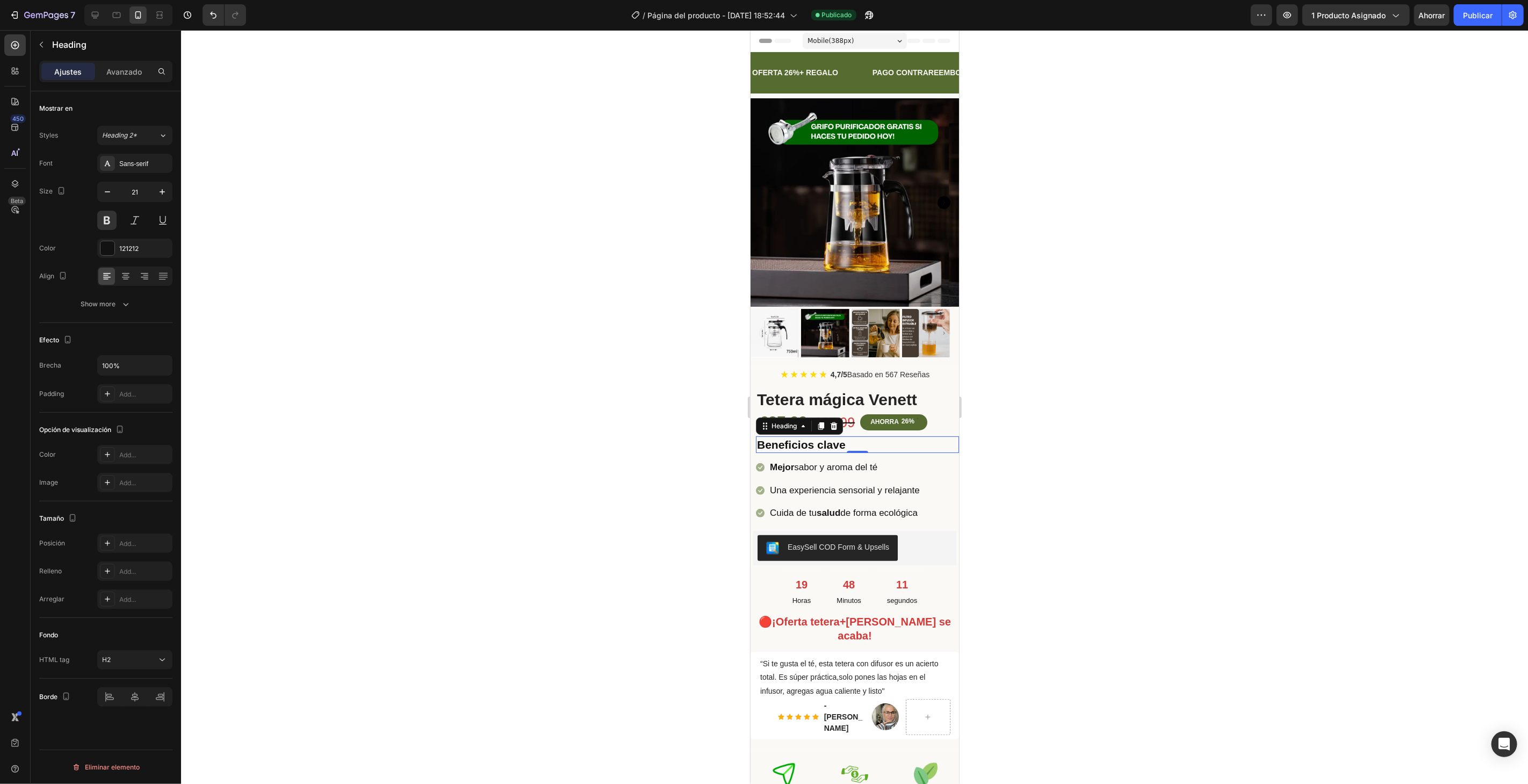
click at [939, 436] on h2 "Beneficios clave" at bounding box center [857, 444] width 203 height 17
click at [943, 572] on div "19 Horas 48 Minutos 09 segundos" at bounding box center [854, 590] width 208 height 40
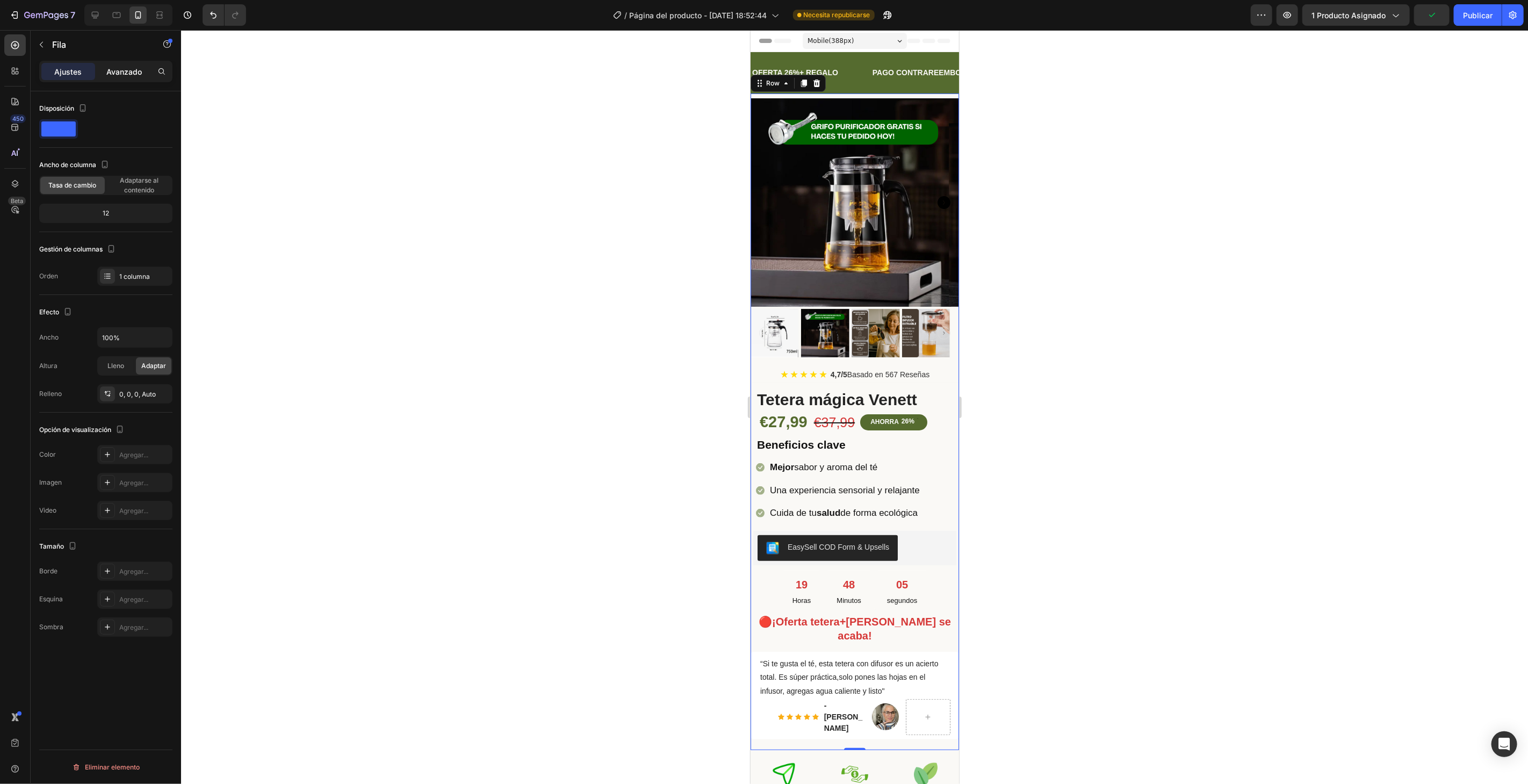
click at [138, 65] on div "Avanzado" at bounding box center [124, 71] width 54 height 17
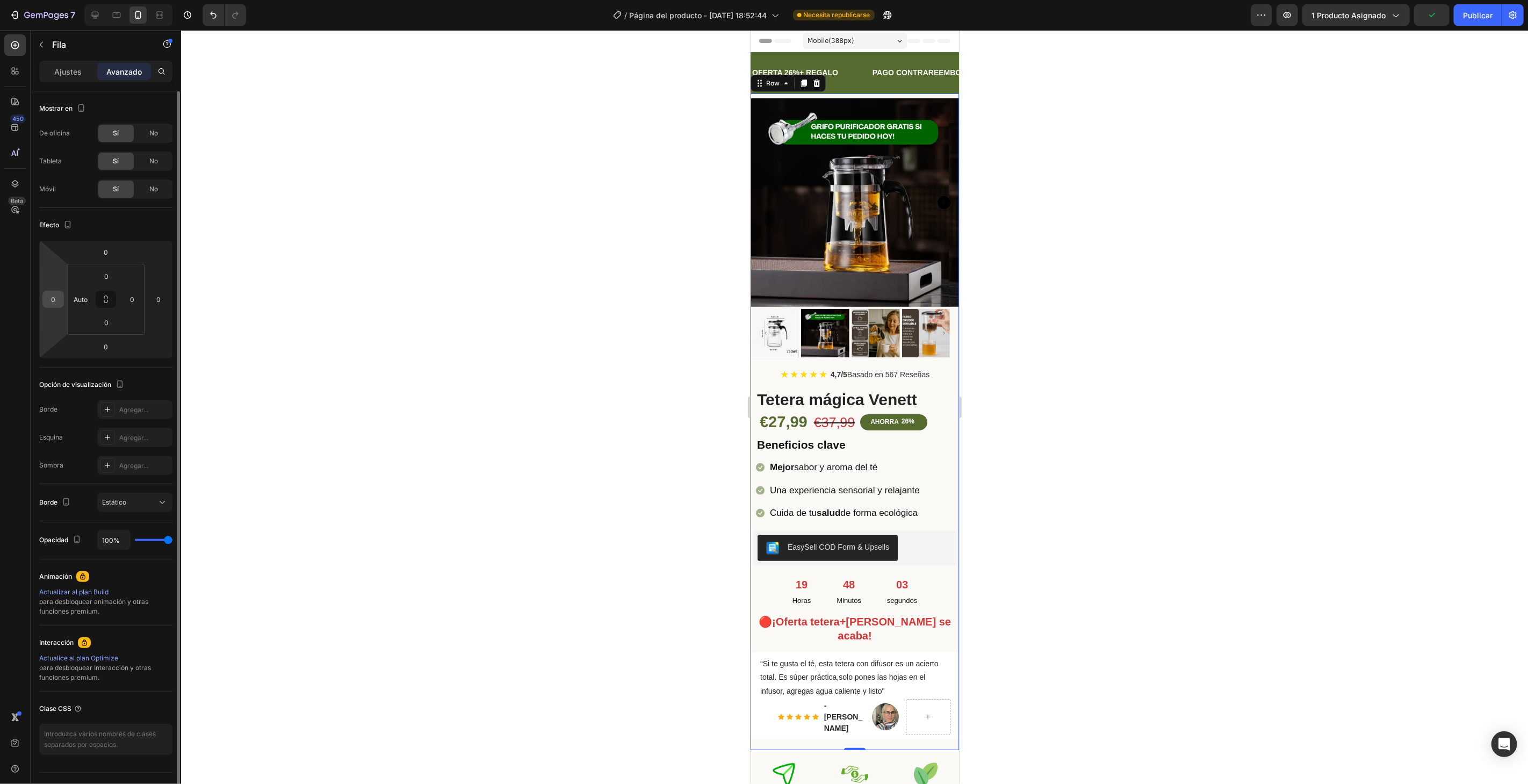
click at [61, 300] on input "0" at bounding box center [53, 299] width 16 height 16
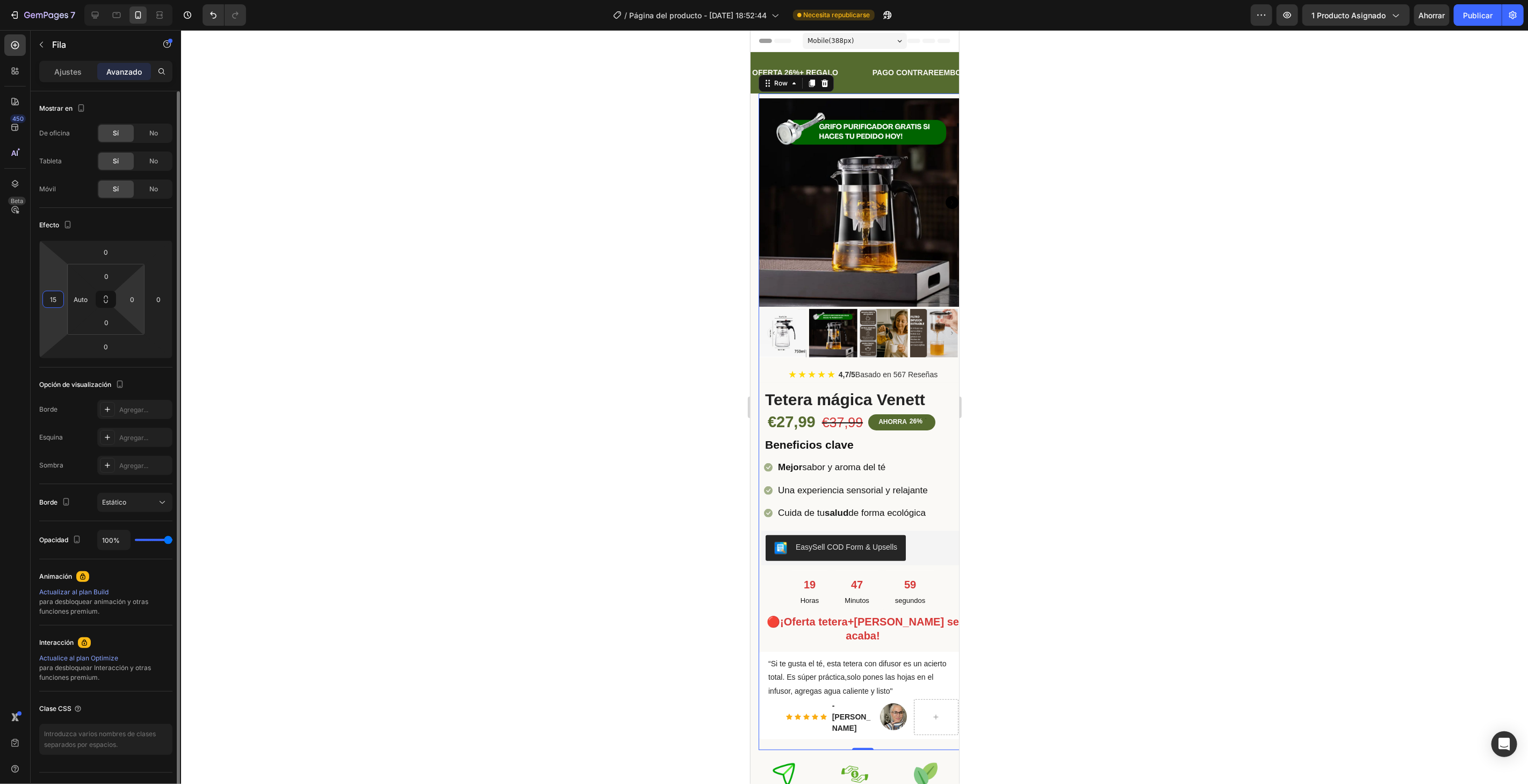
type input "1"
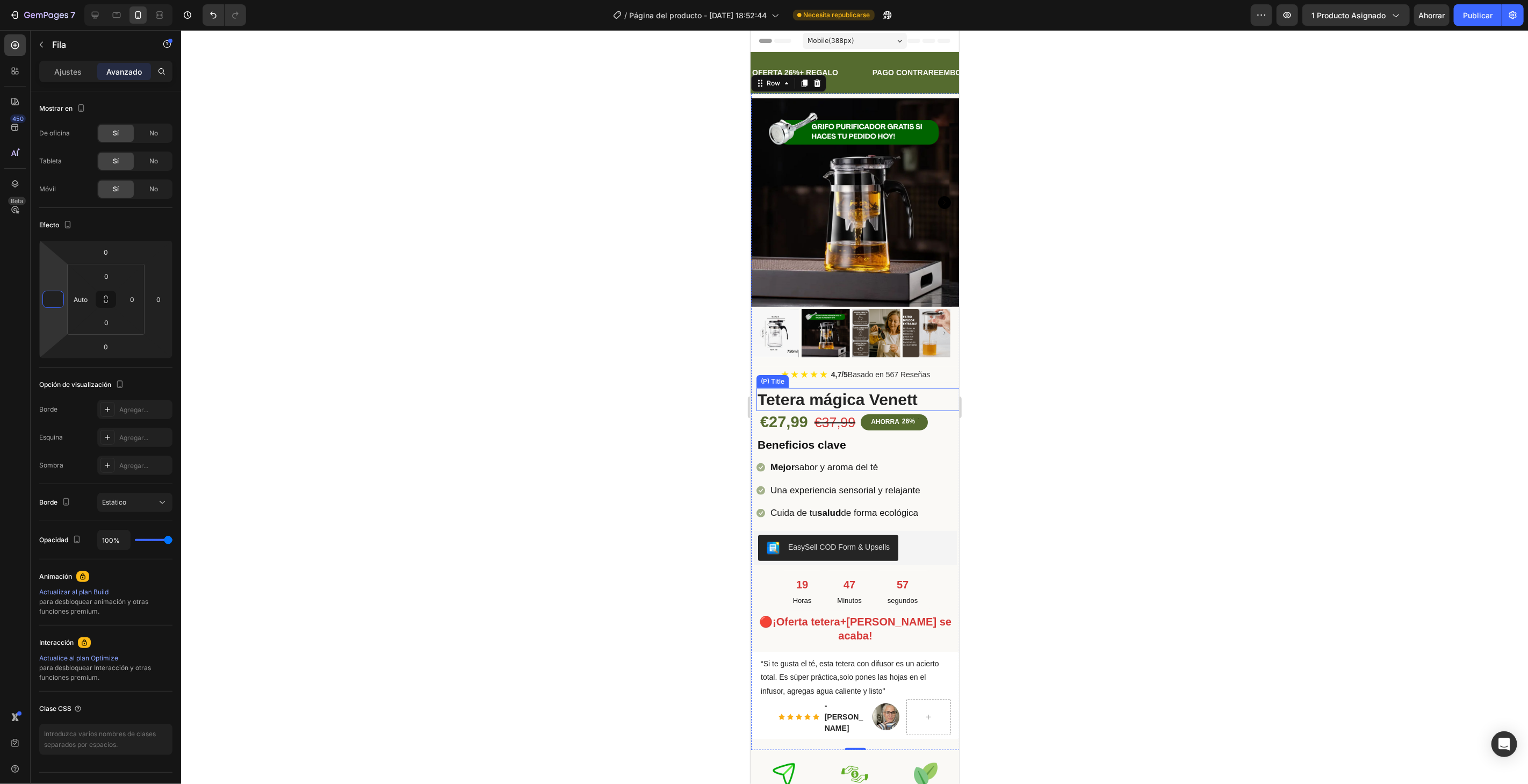
click at [894, 387] on h2 "Tetera mágica Venett" at bounding box center [857, 399] width 203 height 23
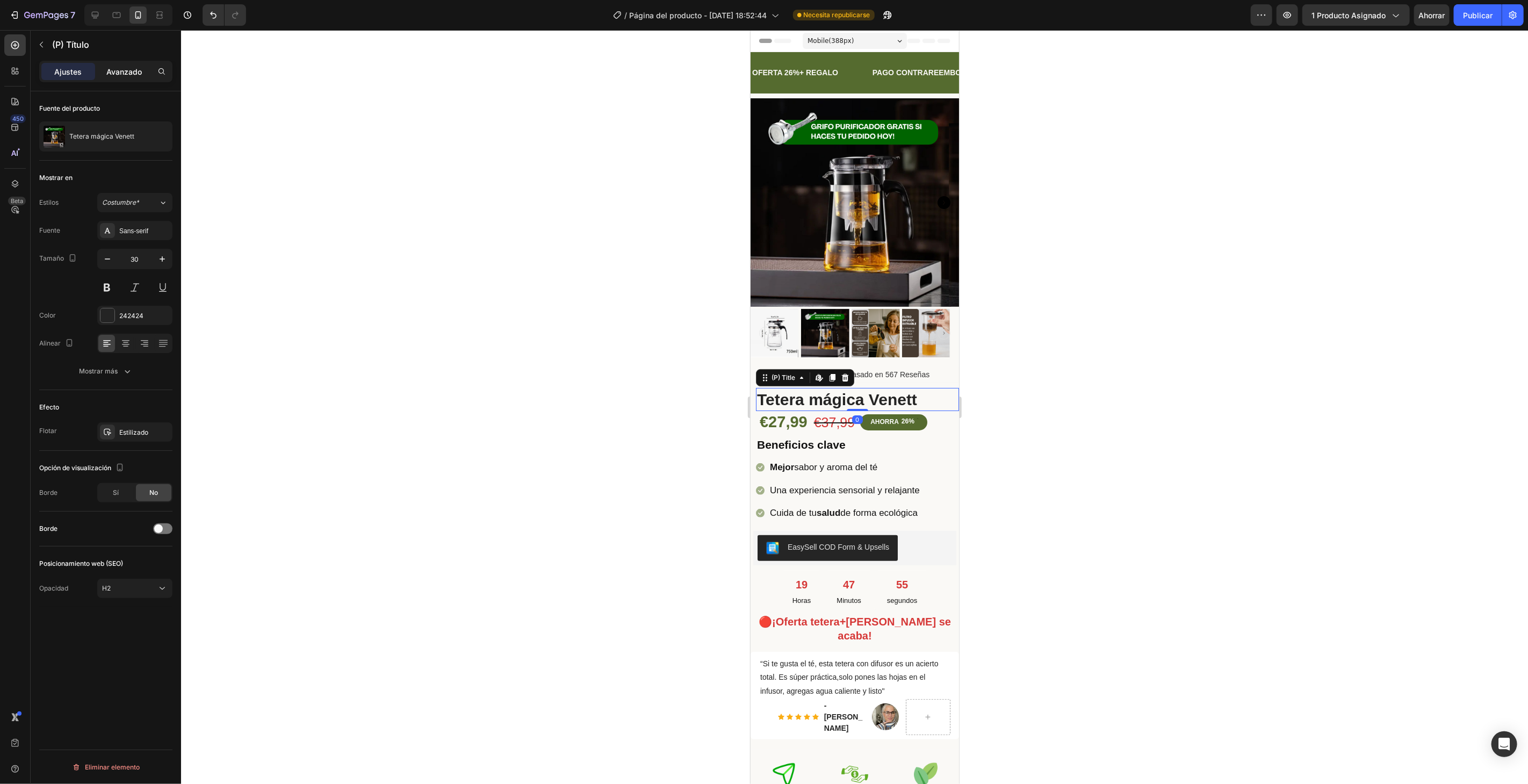
click at [113, 67] on font "Avanzado" at bounding box center [124, 71] width 36 height 9
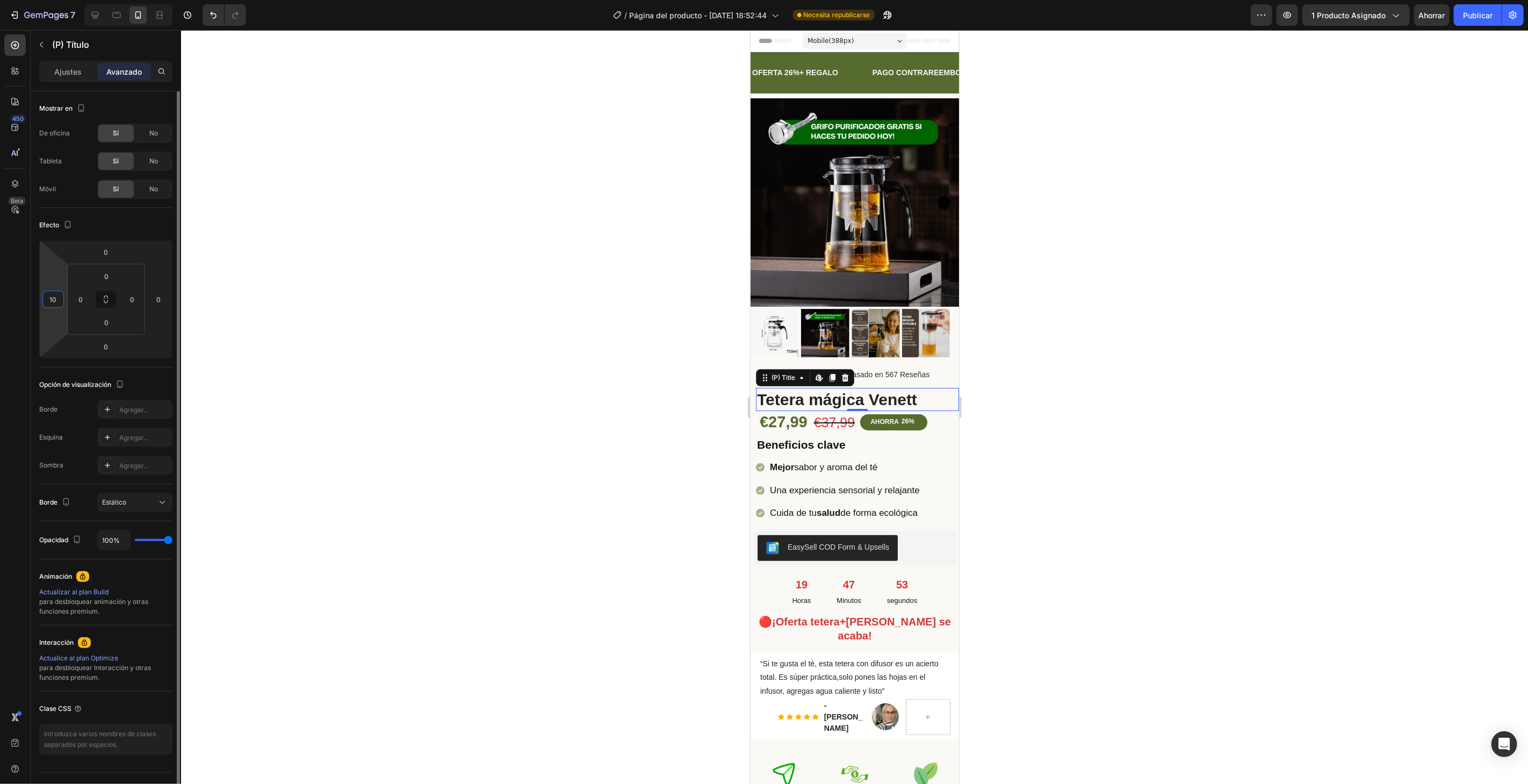
click at [54, 299] on input "10" at bounding box center [53, 299] width 16 height 16
type input "15"
click at [859, 425] on div "(P) Images & Gallery ★ ★ ★ ★ ★ 4,7/5 Basado en 567 Reseñas Custom Code Tetera m…" at bounding box center [854, 421] width 208 height 656
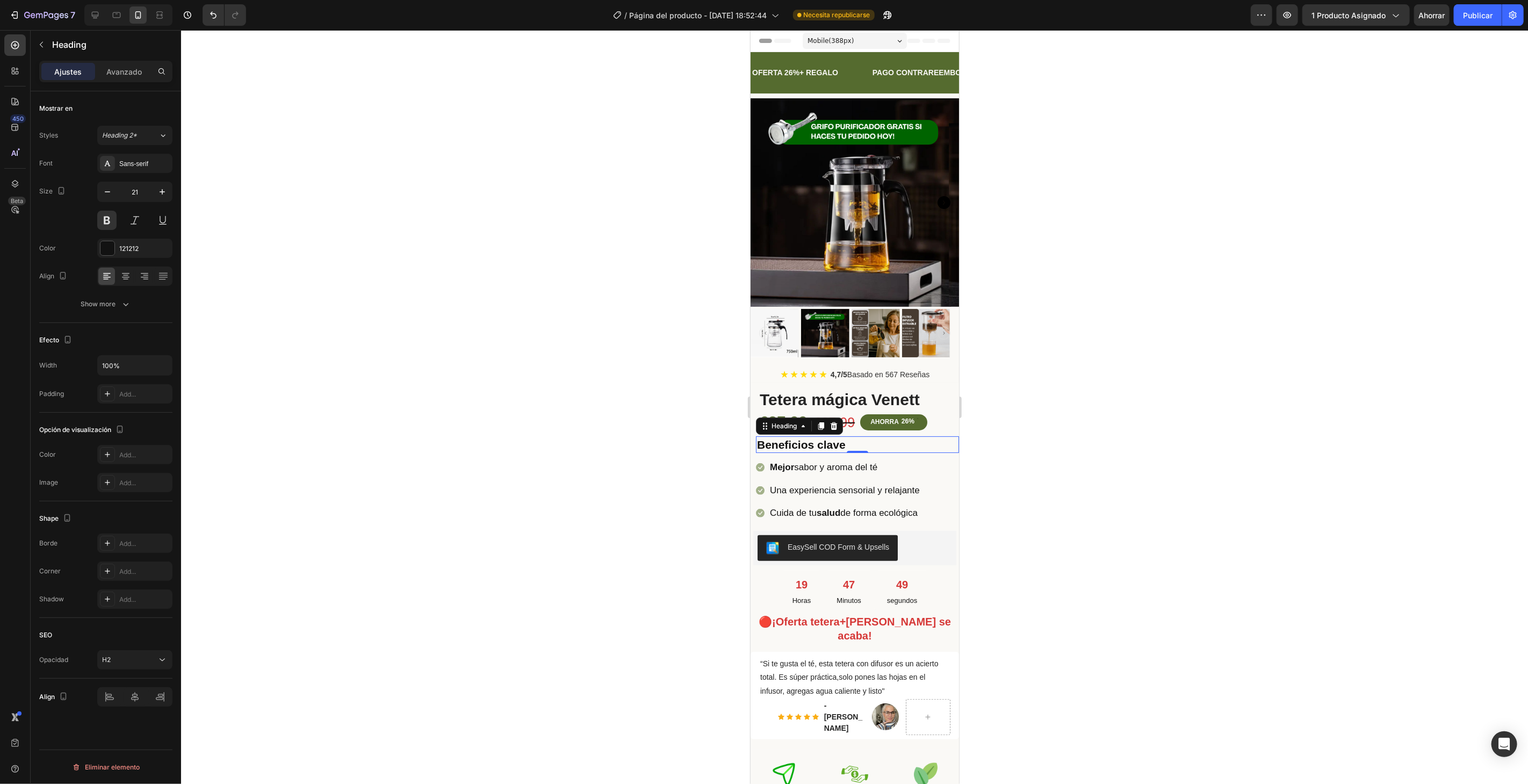
drag, startPoint x: 862, startPoint y: 435, endPoint x: 896, endPoint y: 444, distance: 35.2
click at [862, 436] on h2 "Beneficios clave" at bounding box center [857, 444] width 203 height 17
click at [133, 76] on p "Avanzado" at bounding box center [124, 71] width 36 height 11
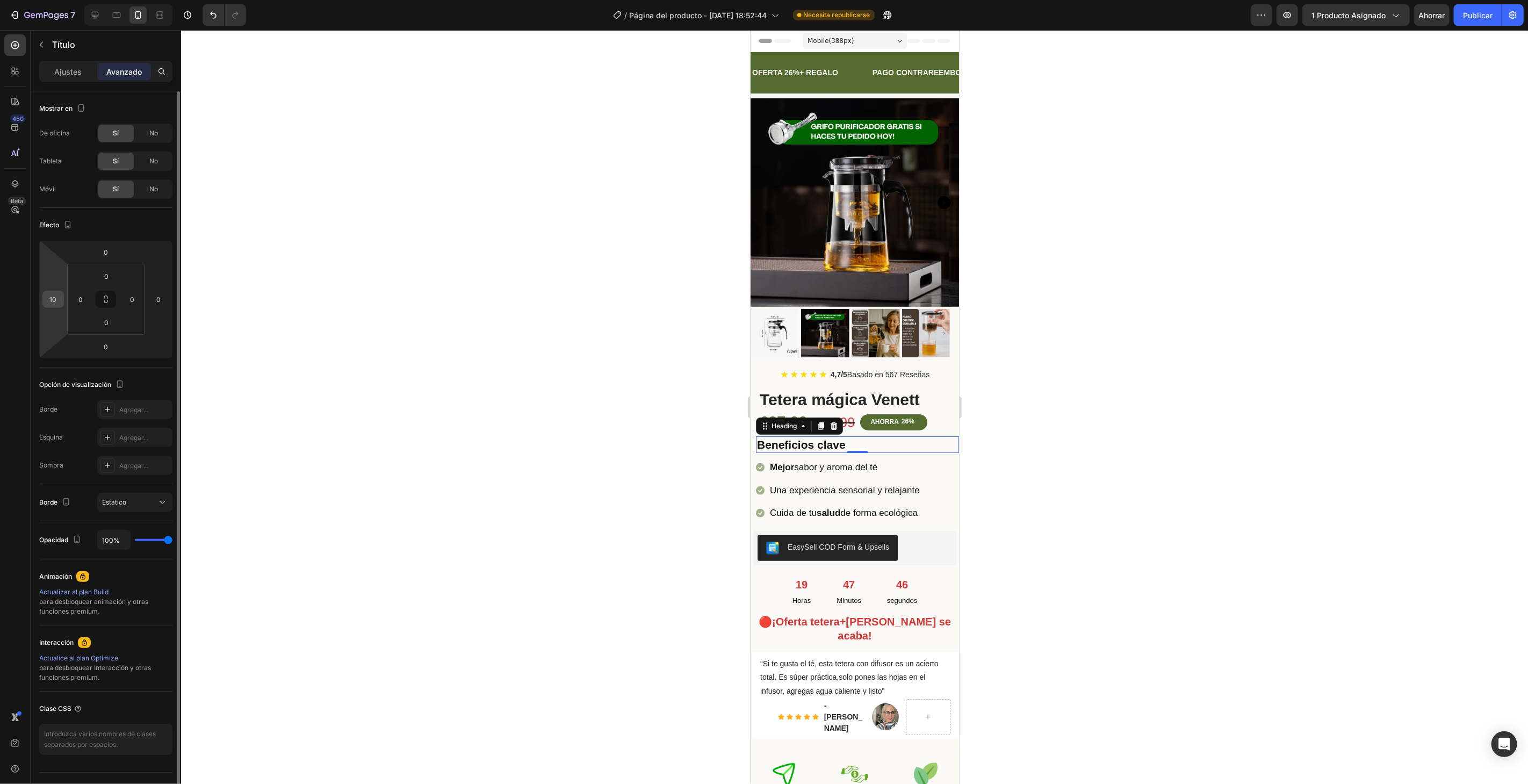
click at [60, 297] on input "10" at bounding box center [53, 299] width 16 height 16
type input "15"
click at [921, 459] on li "Icon Mejor sabor y aroma del té Text block" at bounding box center [838, 467] width 165 height 19
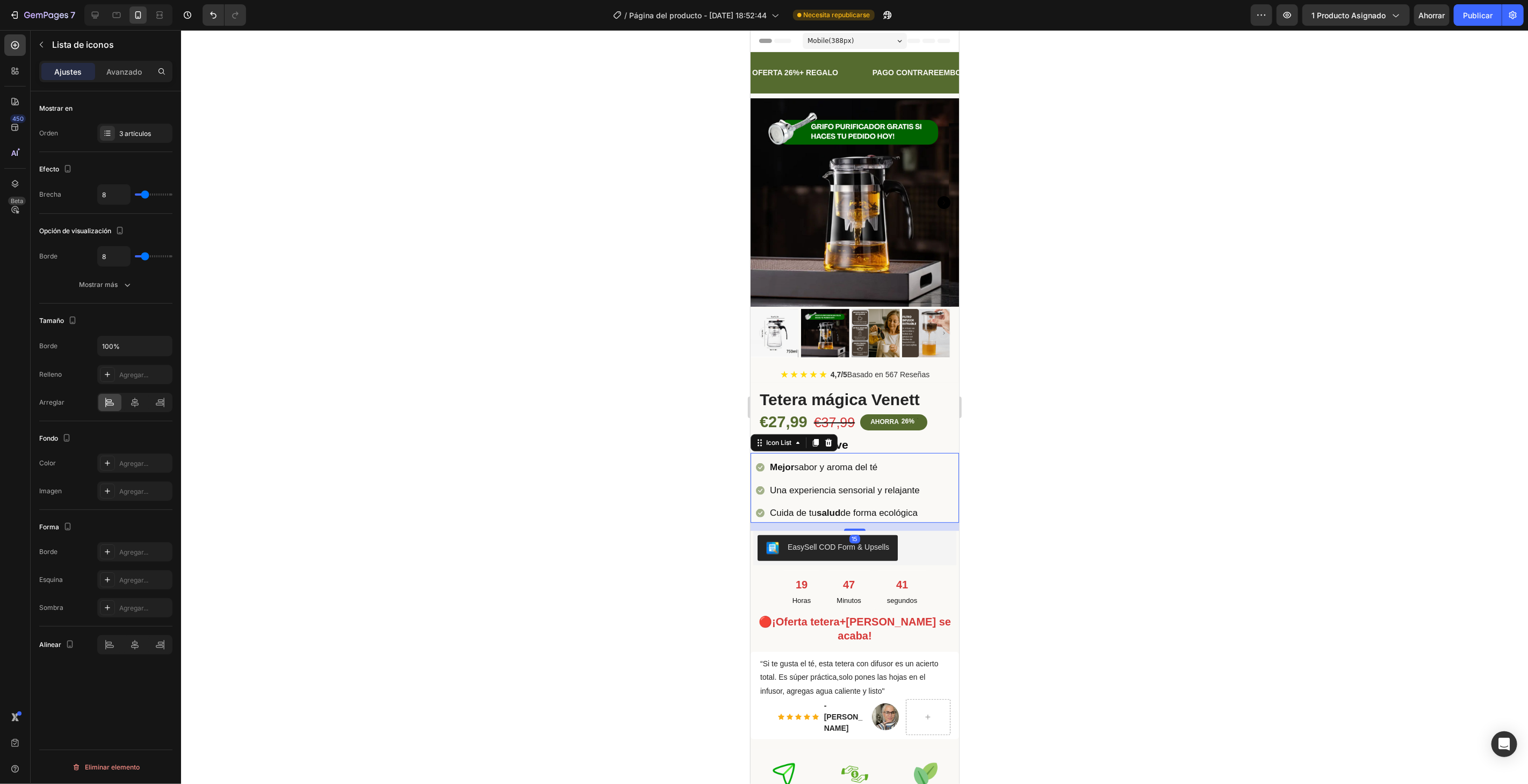
drag, startPoint x: 130, startPoint y: 66, endPoint x: 117, endPoint y: 91, distance: 28.2
click at [130, 66] on p "Avanzado" at bounding box center [124, 71] width 36 height 11
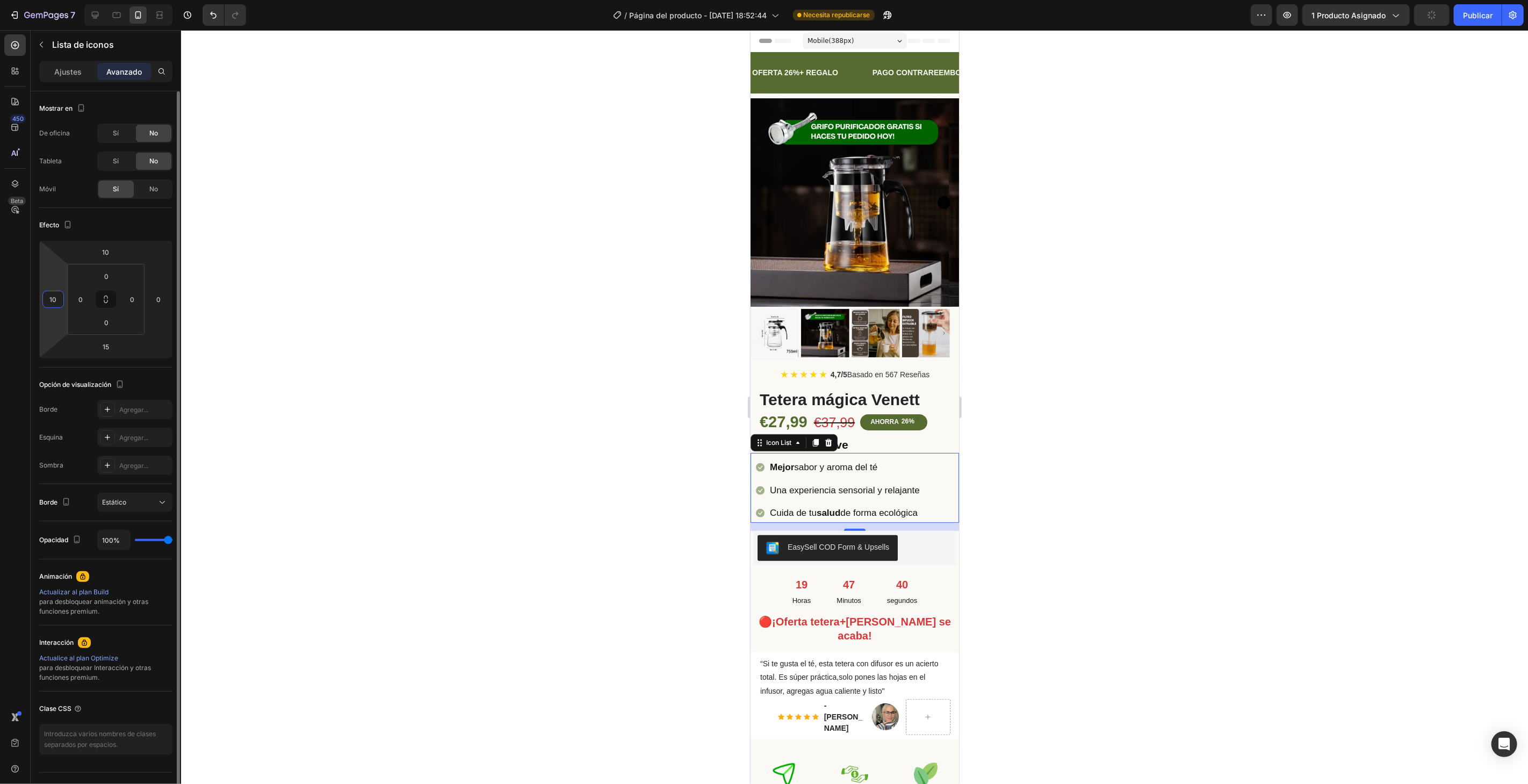
click at [59, 299] on input "10" at bounding box center [53, 299] width 16 height 16
type input "15"
click at [644, 376] on div at bounding box center [854, 407] width 1347 height 754
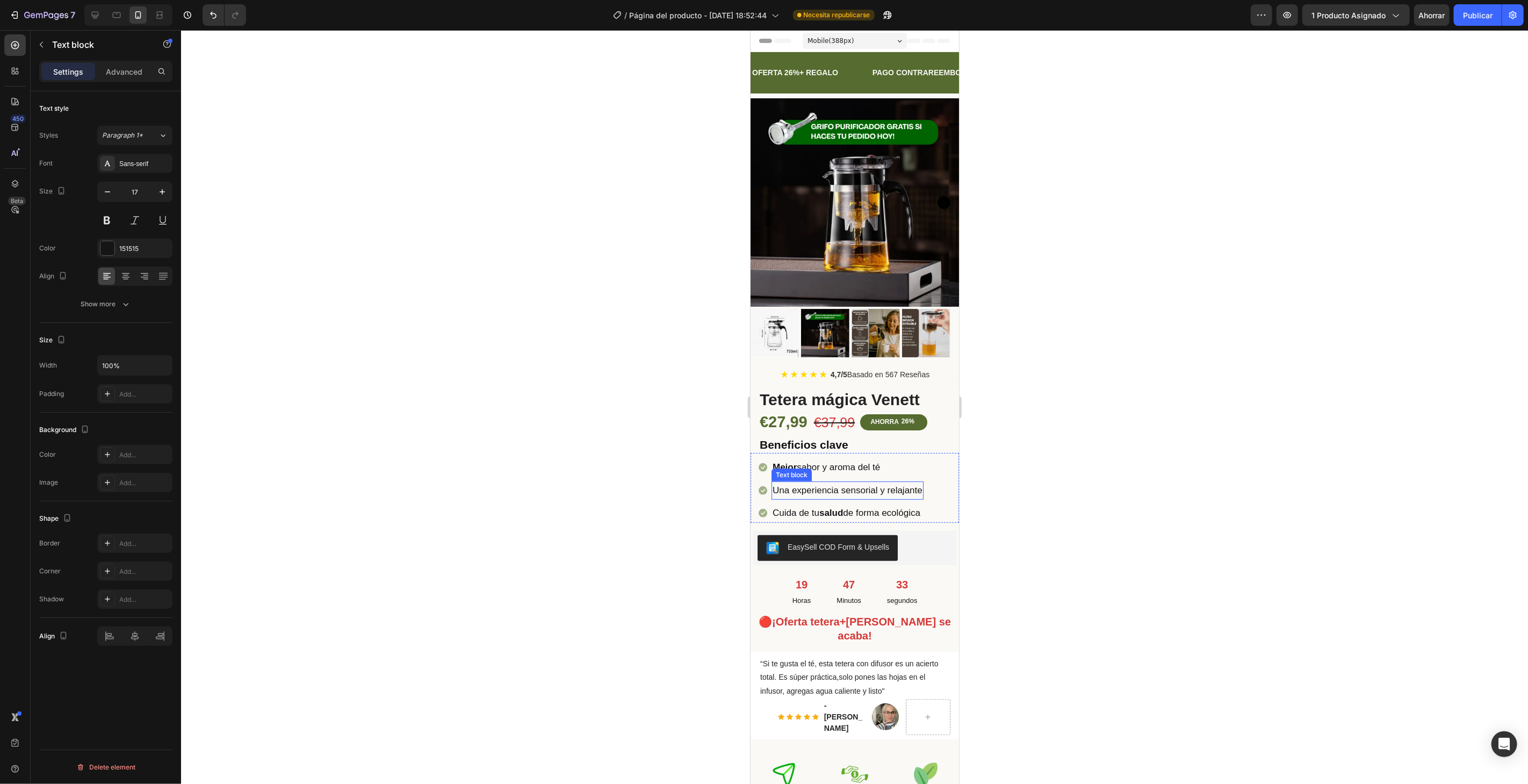
click at [876, 482] on p "Una experiencia sensorial y relajante" at bounding box center [847, 490] width 150 height 17
click at [877, 482] on p "Una experiencia sensorial y relajante" at bounding box center [847, 490] width 150 height 17
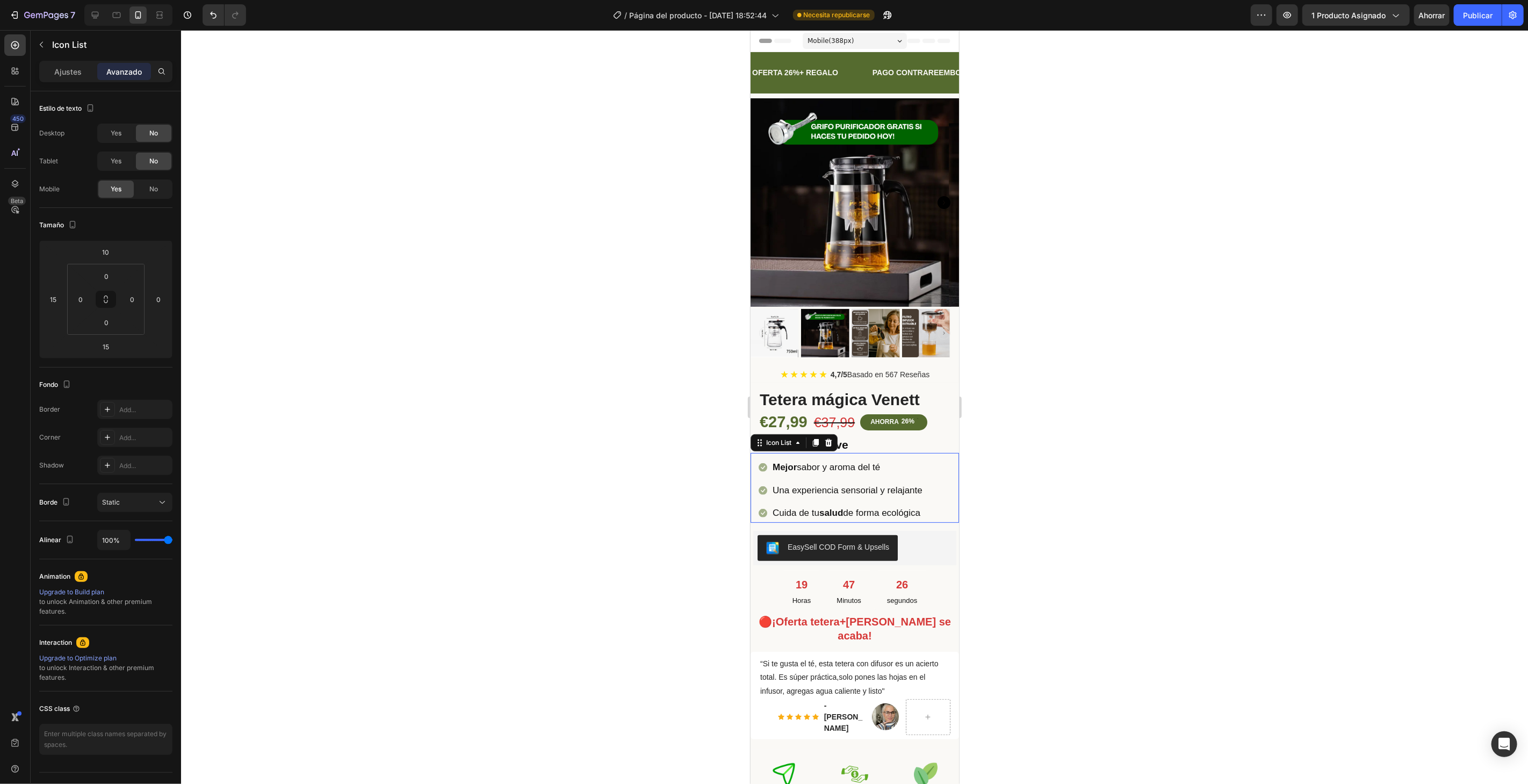
click at [928, 459] on div "Icon Mejor sabor y aroma del té Text block Icon Una experiencia sensorial y rel…" at bounding box center [858, 490] width 200 height 65
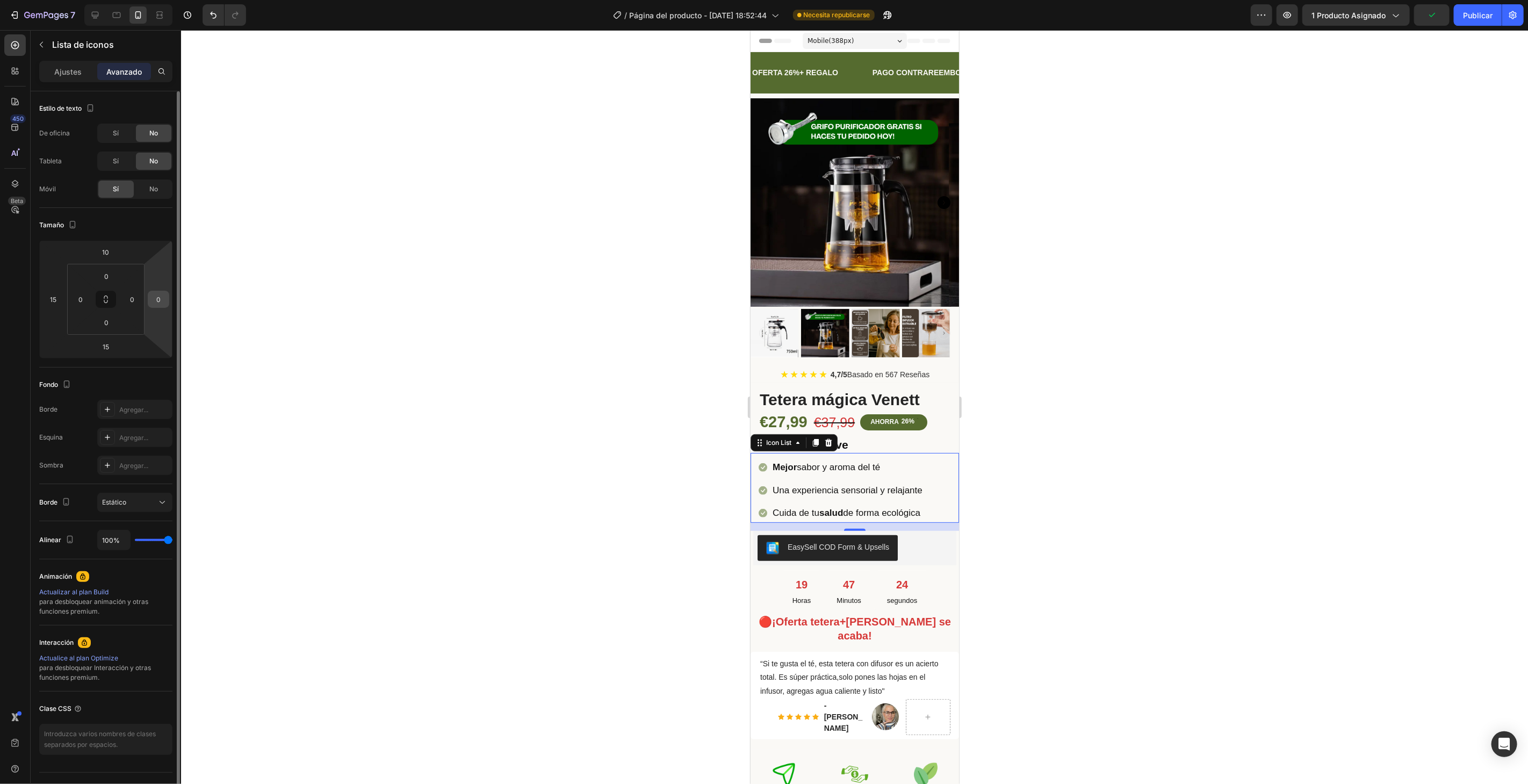
click at [160, 297] on input "0" at bounding box center [158, 299] width 16 height 16
type input "15"
click at [367, 408] on div at bounding box center [854, 407] width 1347 height 754
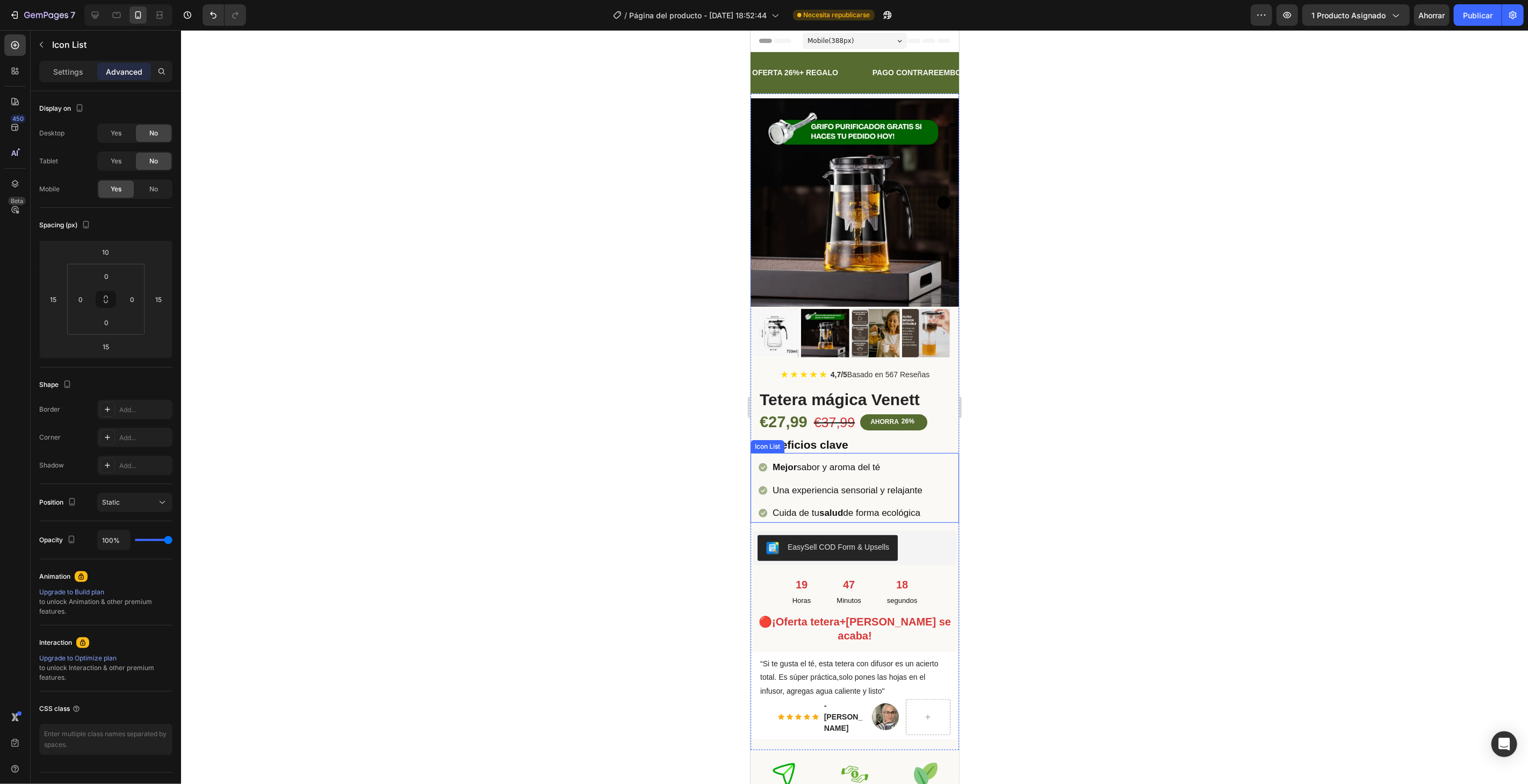
click at [923, 458] on li "Icon Mejor sabor y aroma del té Text block" at bounding box center [841, 467] width 165 height 19
click at [935, 542] on div "EasySell COD Form & Upsells" at bounding box center [854, 547] width 195 height 26
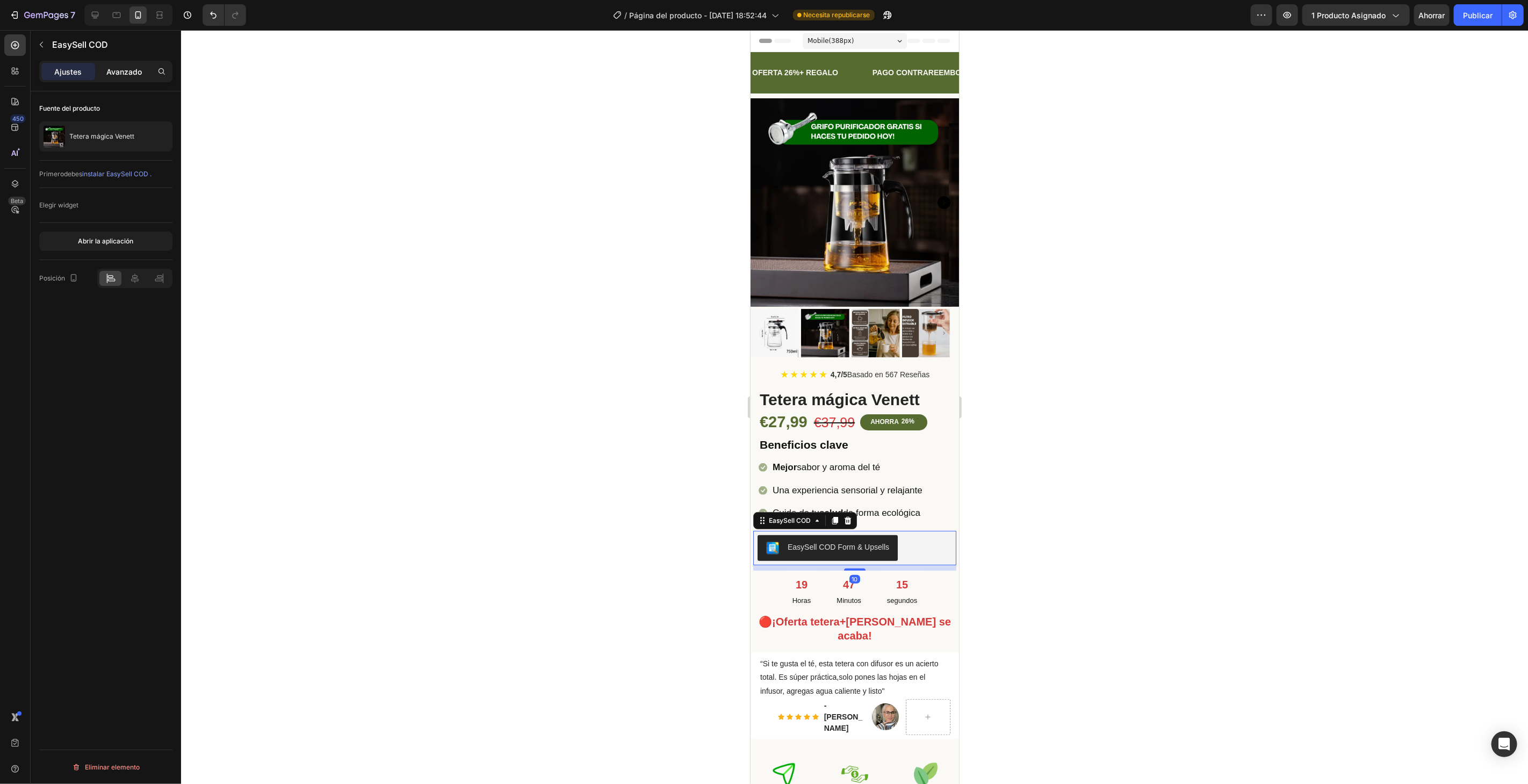
click at [125, 69] on font "Avanzado" at bounding box center [124, 71] width 36 height 9
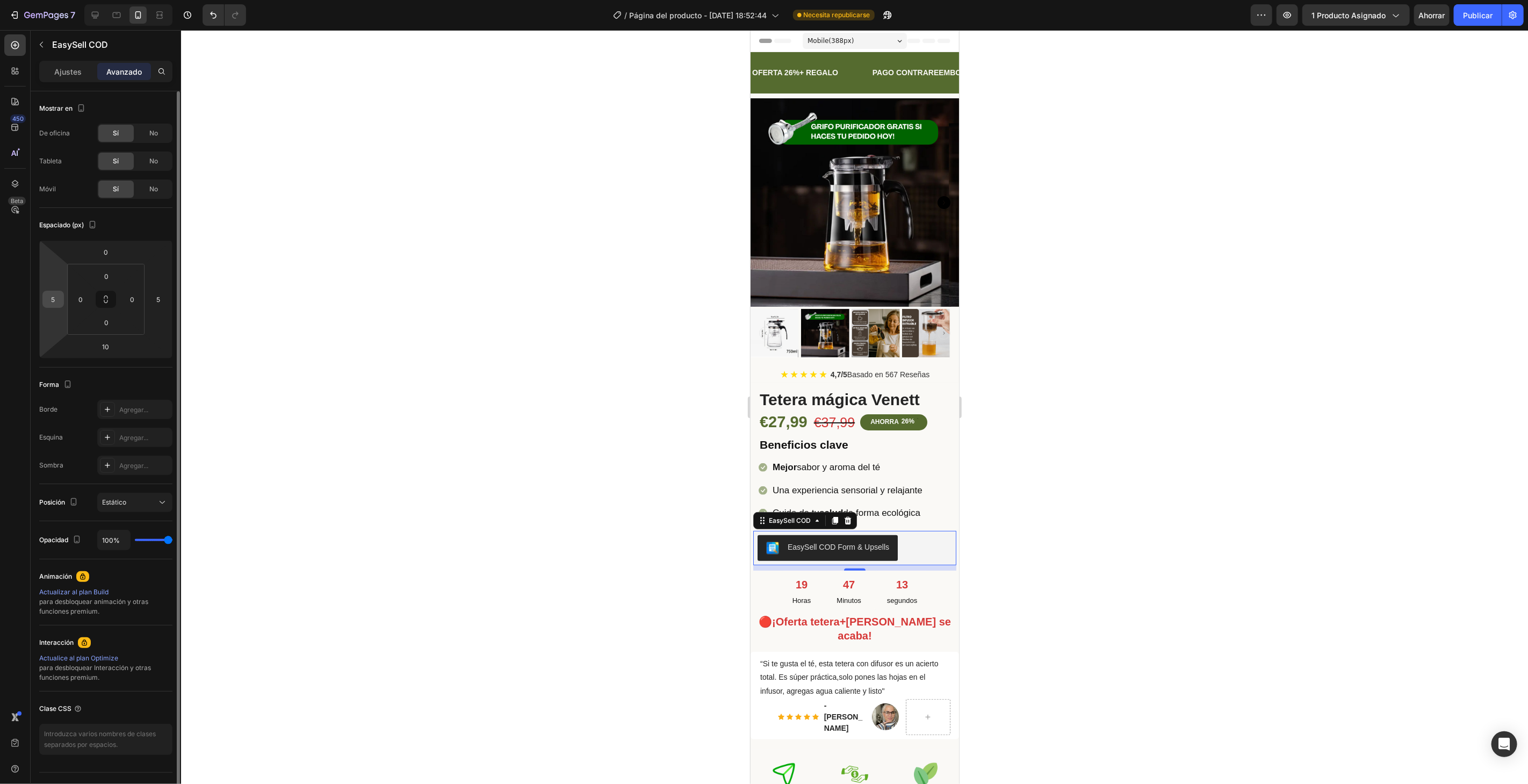
click at [60, 299] on input "5" at bounding box center [53, 299] width 16 height 16
type input "15"
click at [160, 299] on input "5" at bounding box center [158, 299] width 16 height 16
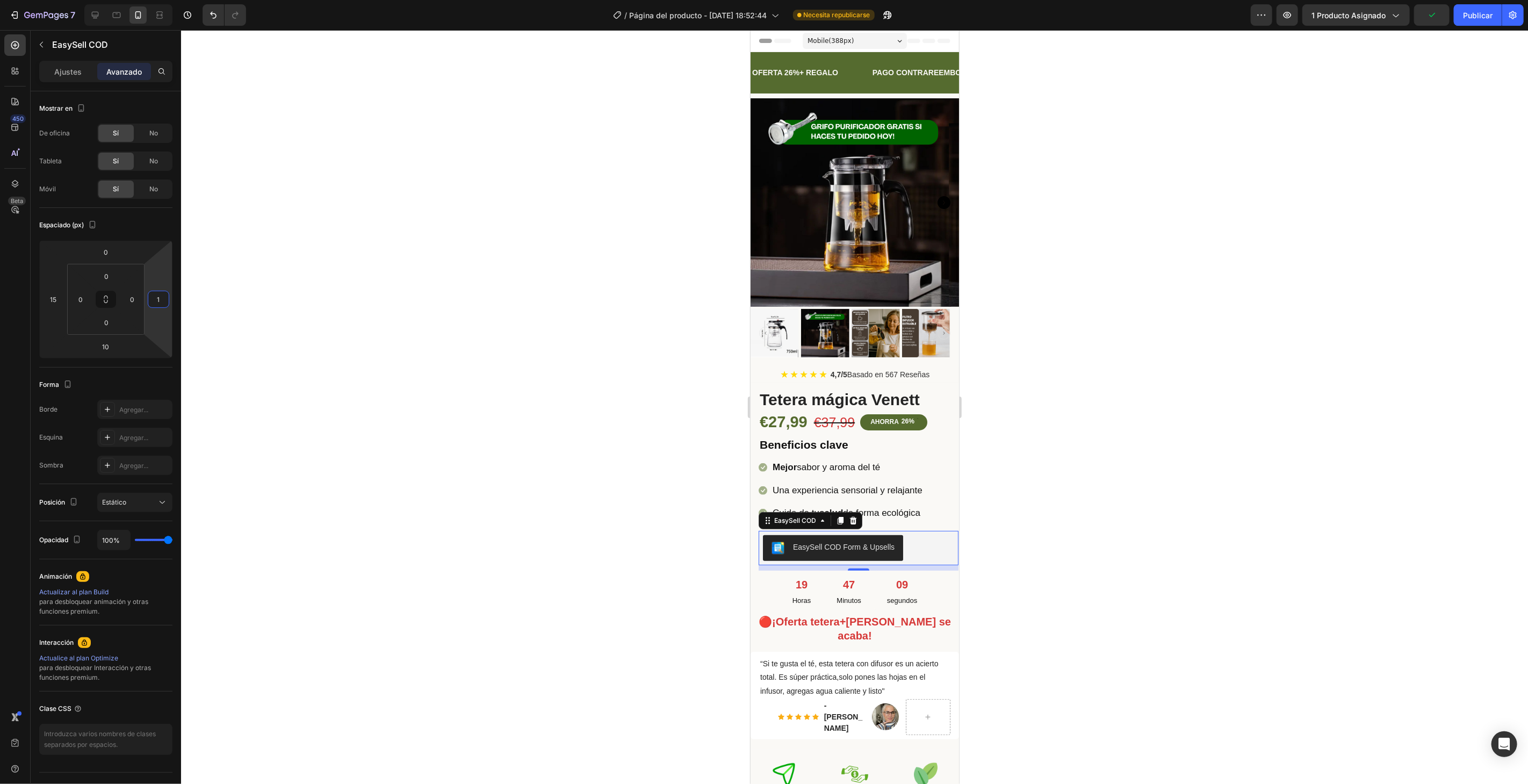
type input "15"
click at [411, 450] on div at bounding box center [854, 407] width 1347 height 754
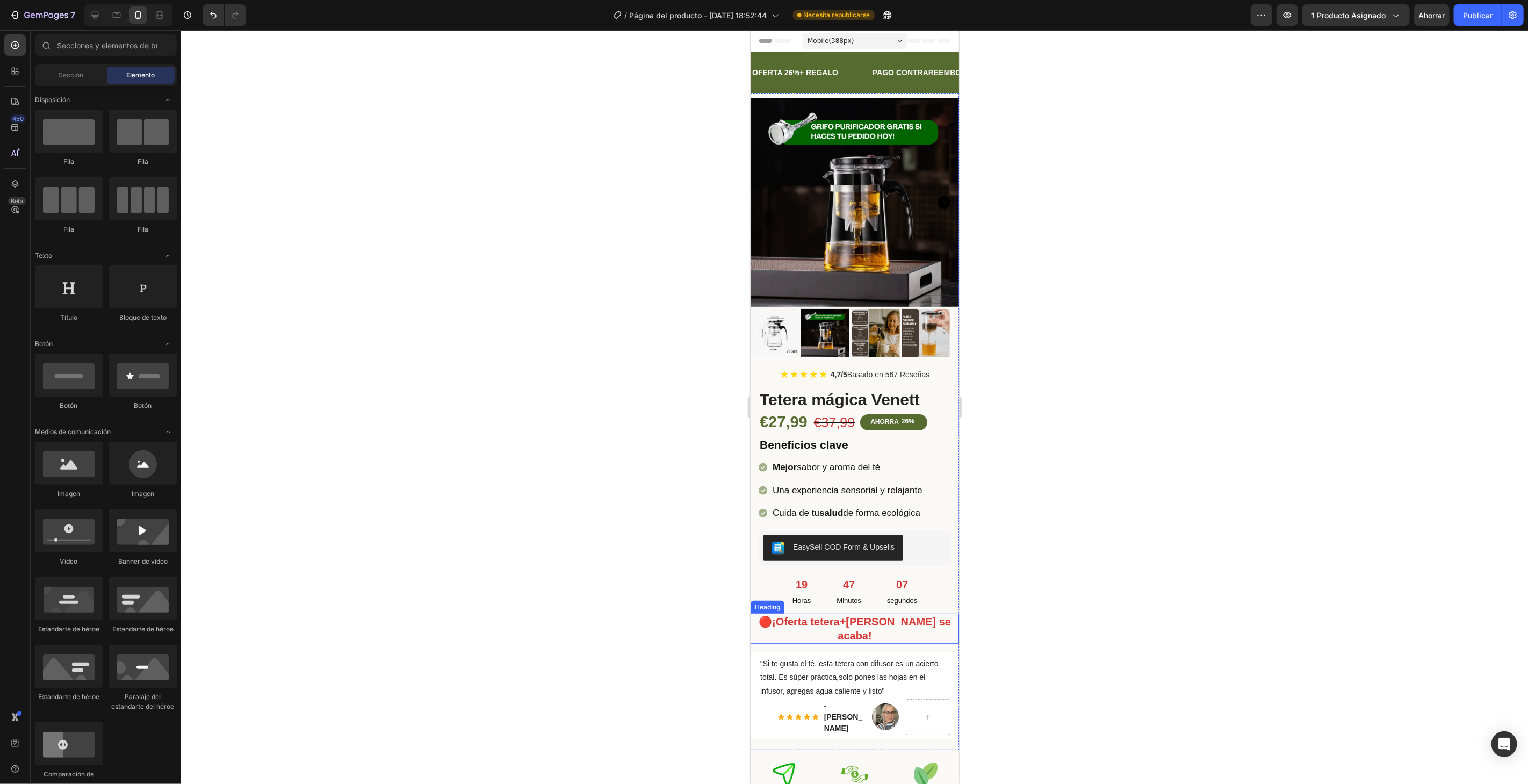
scroll to position [179, 0]
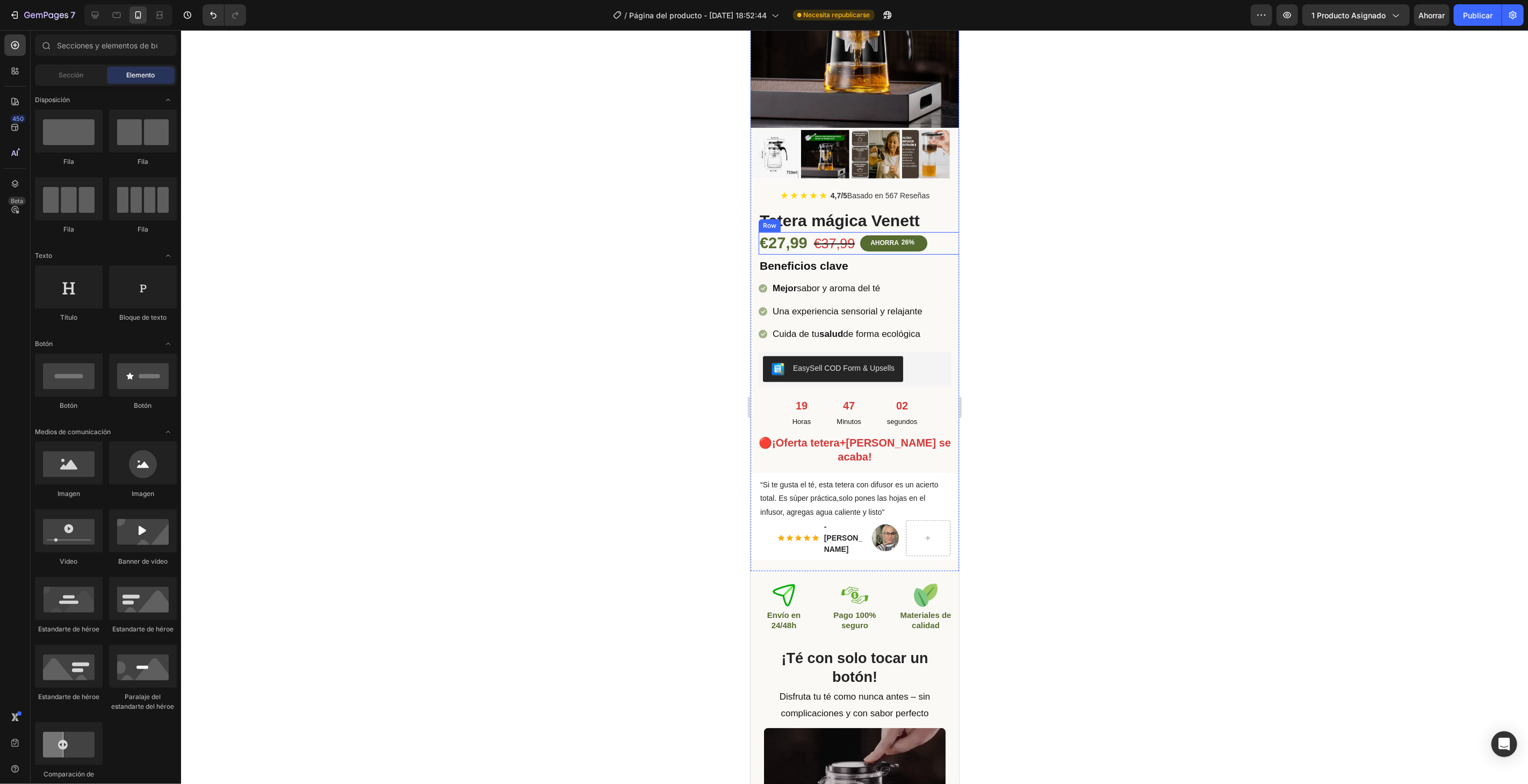
click at [827, 243] on div "€37,99 (P) Price (P) Price" at bounding box center [834, 243] width 43 height 23
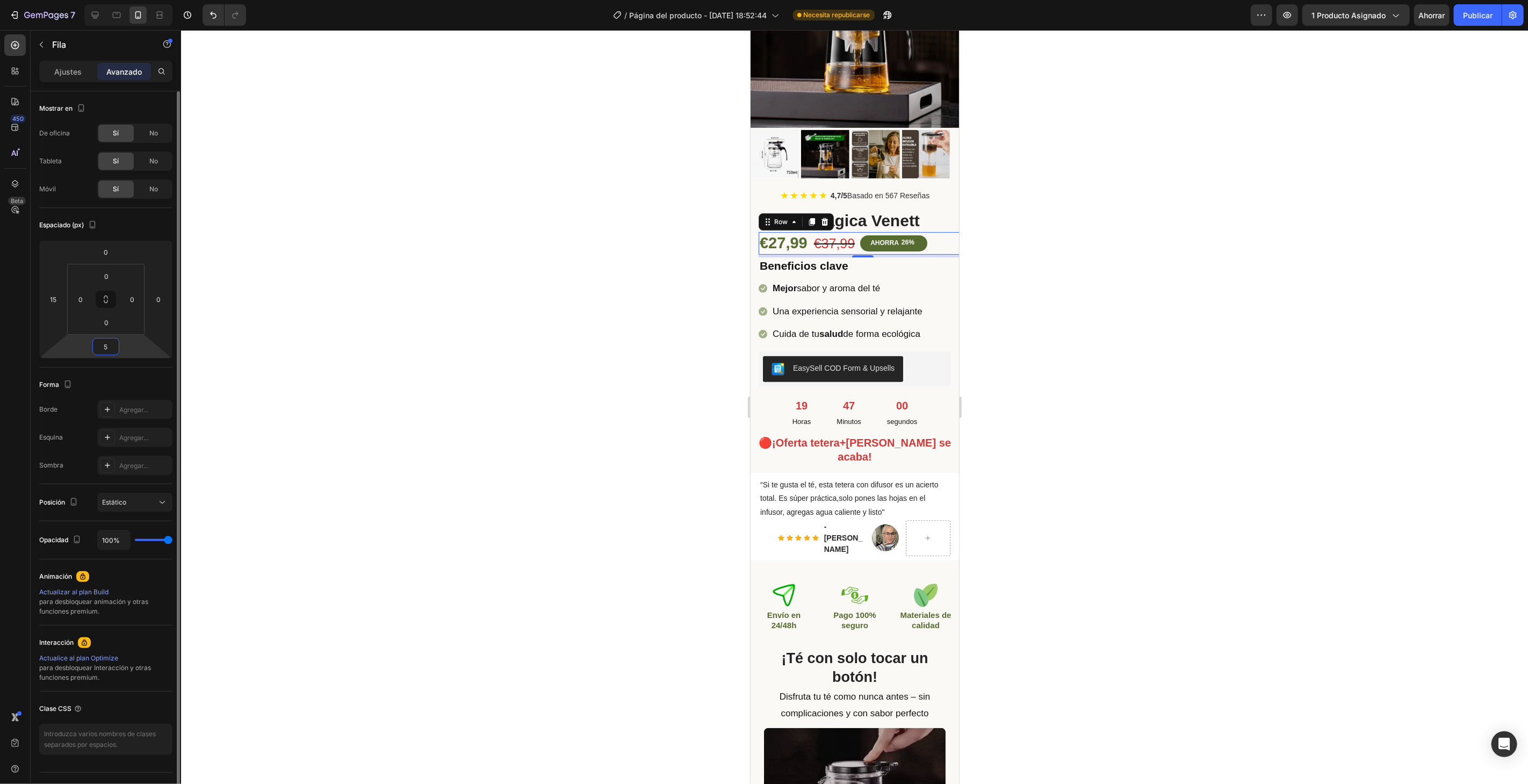
click at [106, 346] on input "5" at bounding box center [106, 346] width 21 height 16
type input "8"
click at [107, 254] on input "0" at bounding box center [106, 251] width 21 height 16
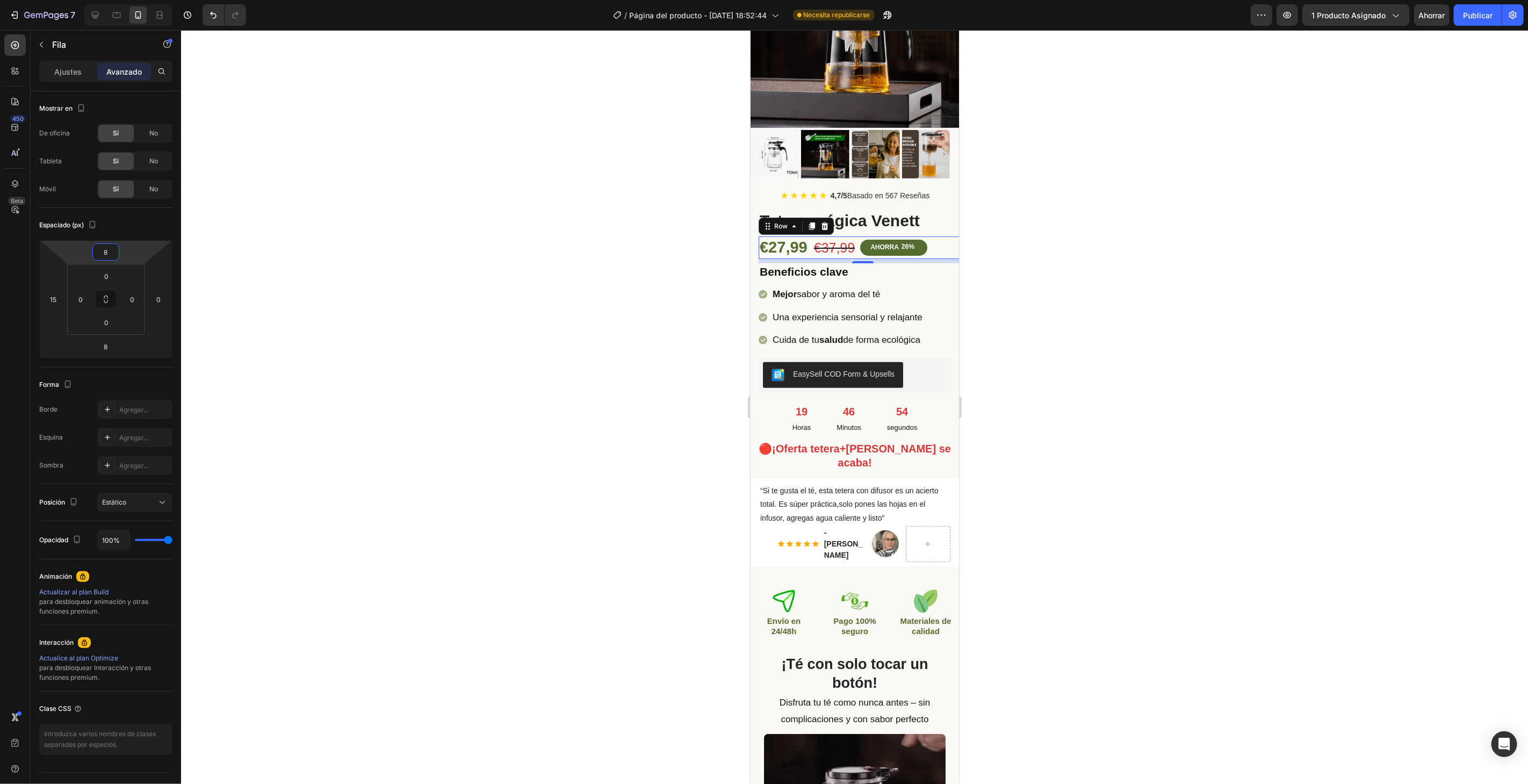
type input "8"
click at [725, 204] on div at bounding box center [854, 407] width 1347 height 754
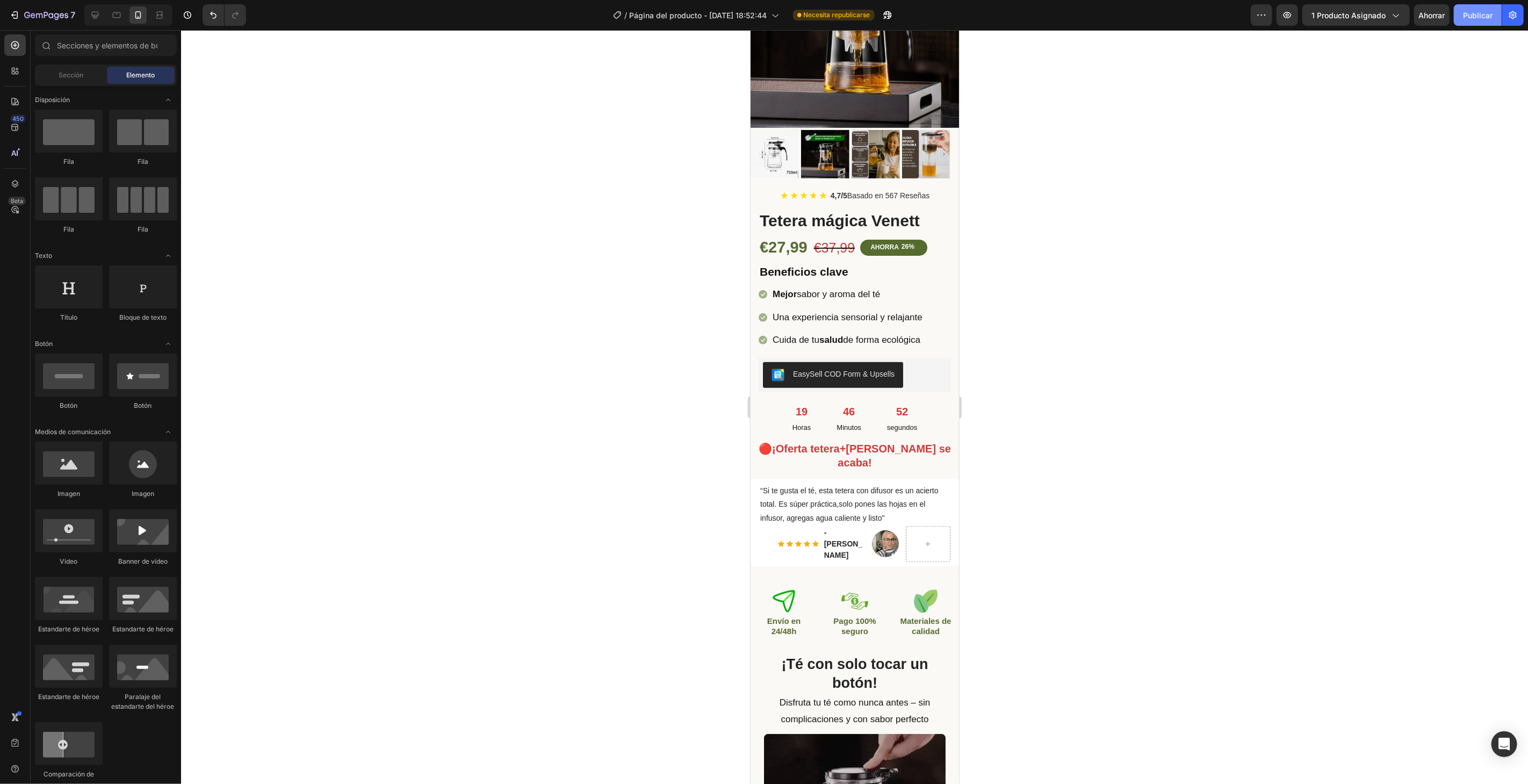
click at [1461, 11] on button "Publicar" at bounding box center [1478, 15] width 48 height 21
click at [912, 288] on li "Icon Mejor sabor y aroma del té Text block" at bounding box center [841, 294] width 165 height 19
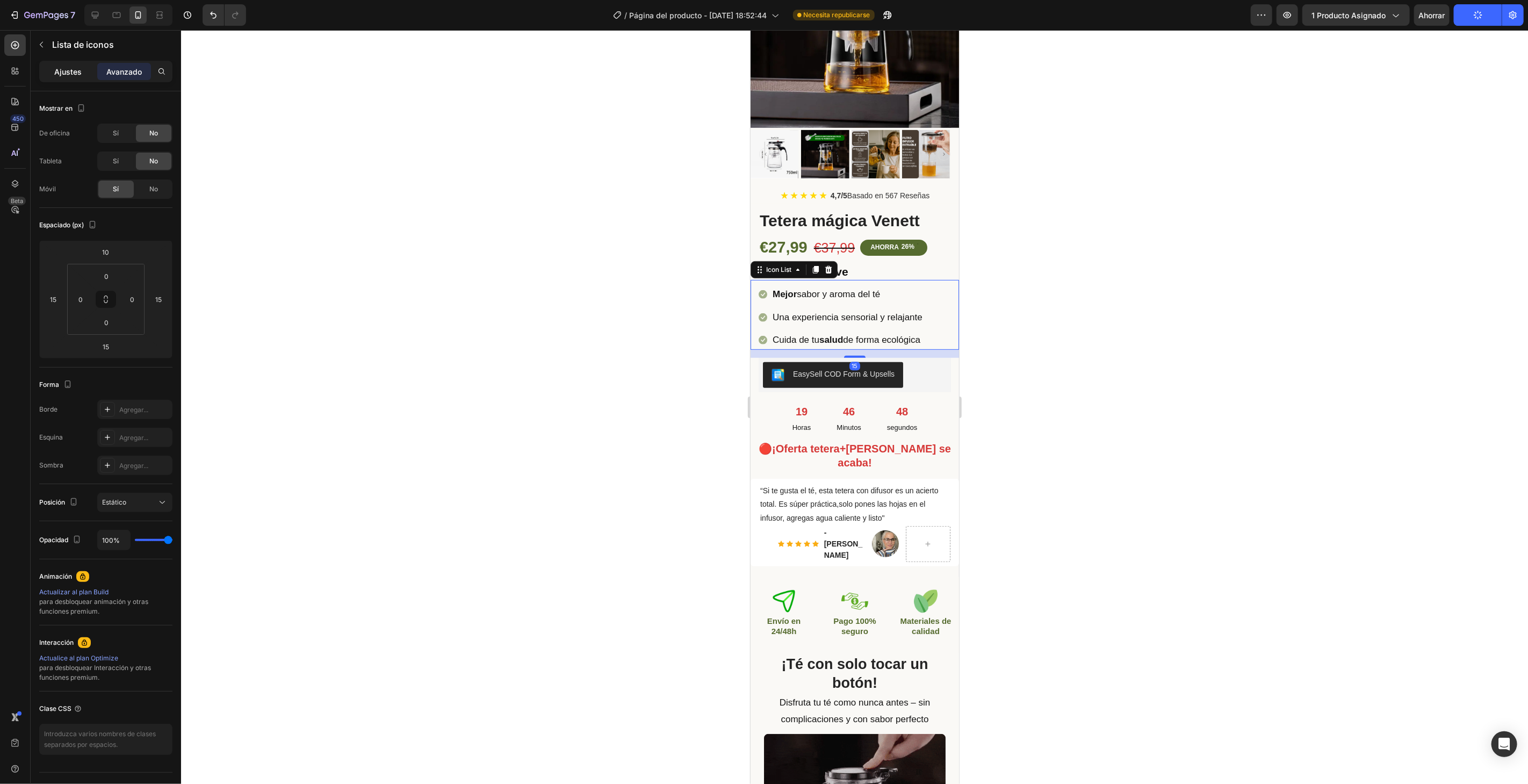
click at [74, 71] on font "Ajustes" at bounding box center [68, 71] width 27 height 9
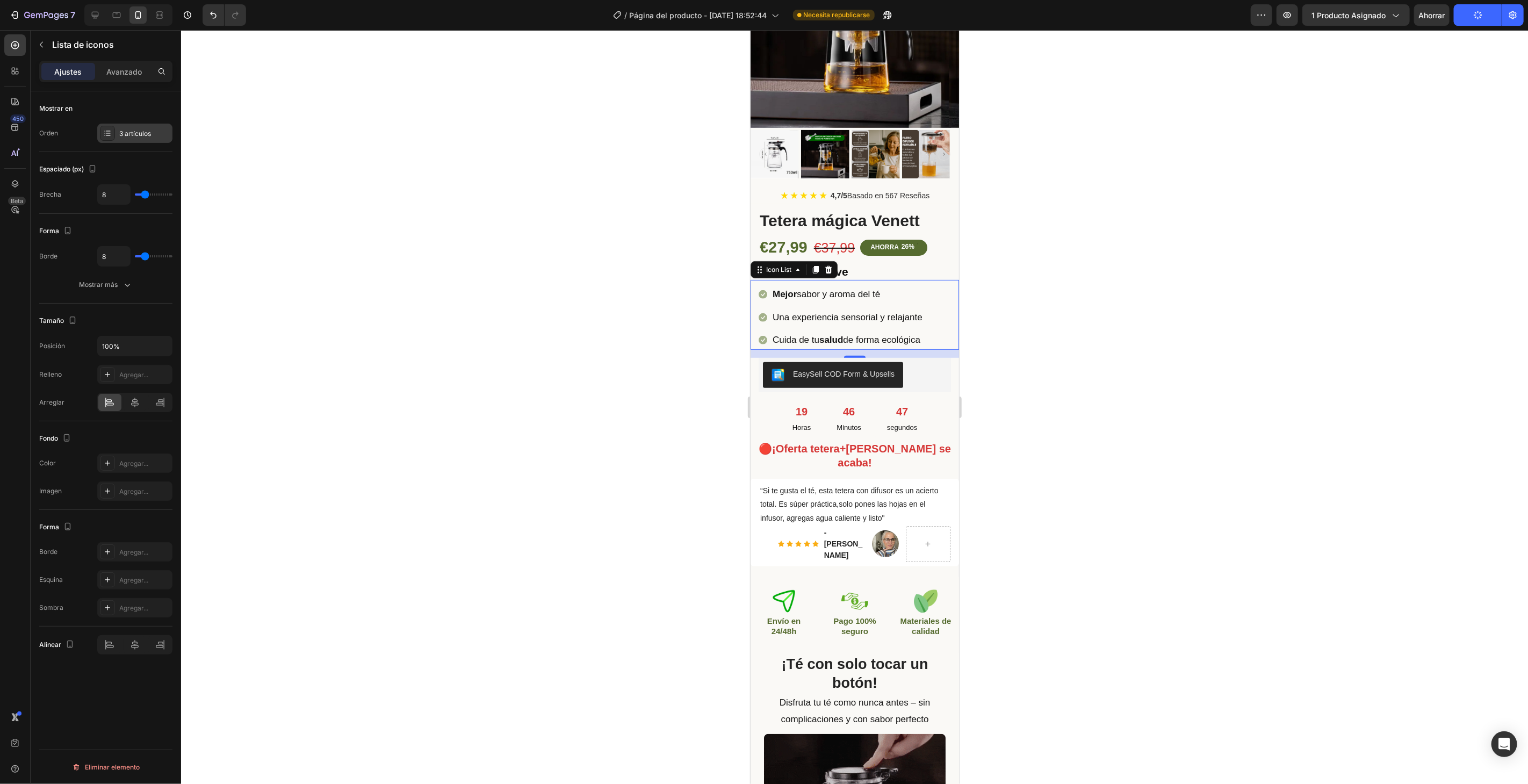
click at [144, 140] on div "3 artículos" at bounding box center [135, 133] width 75 height 20
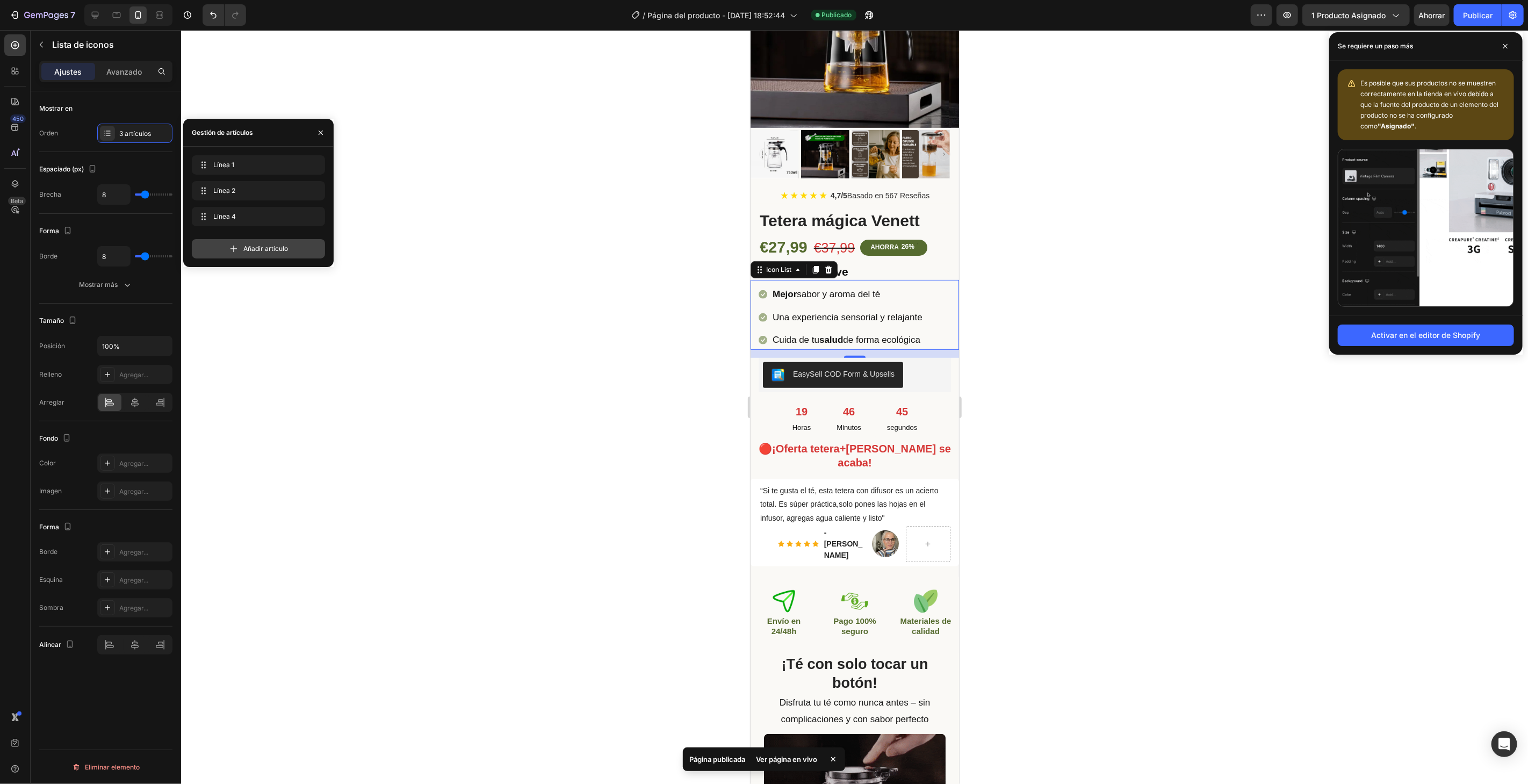
click at [250, 246] on font "Añadir artículo" at bounding box center [265, 248] width 44 height 8
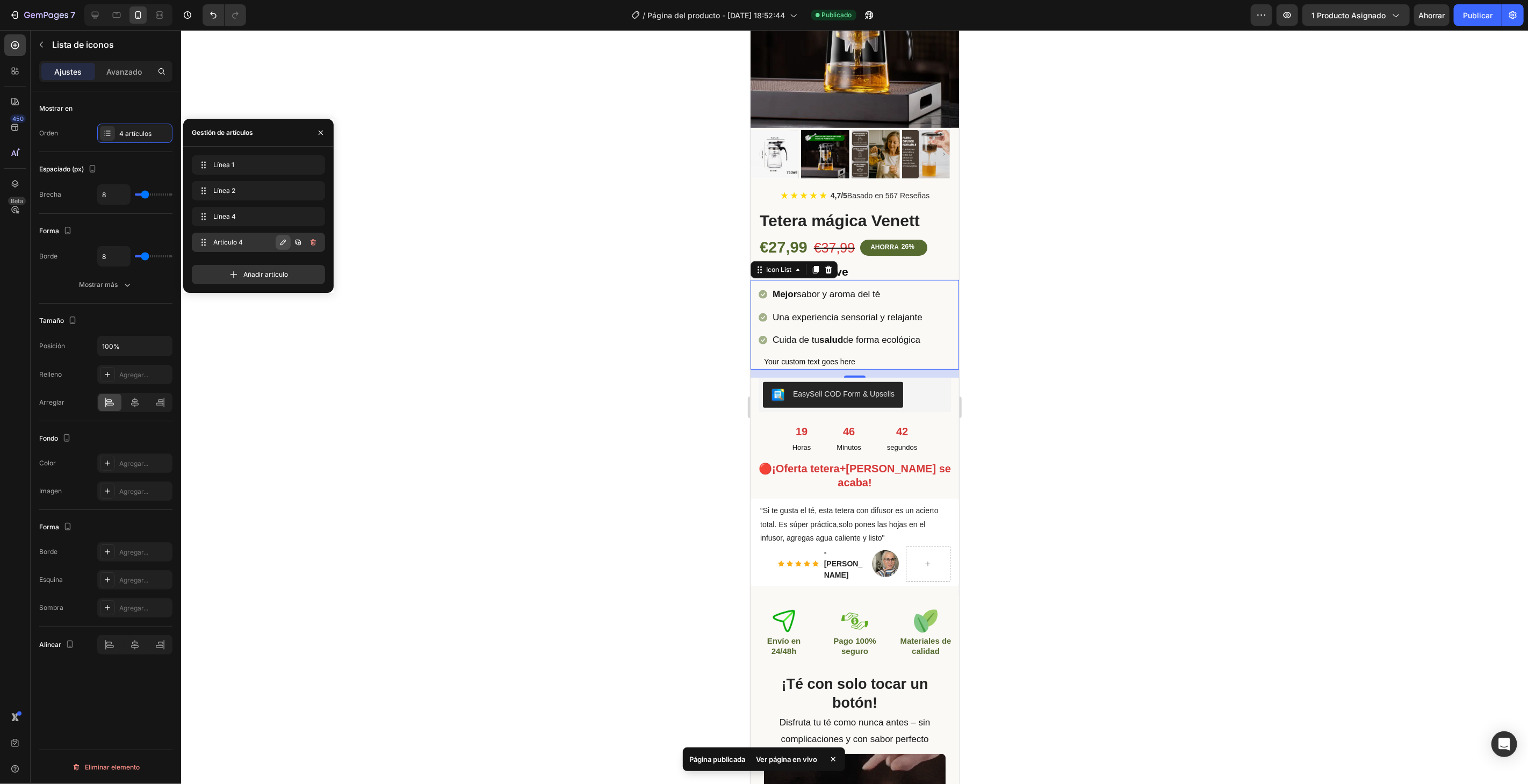
click at [278, 240] on button "button" at bounding box center [283, 242] width 15 height 15
click at [252, 243] on input "Item 4" at bounding box center [240, 242] width 95 height 17
type input "I"
type input "ref"
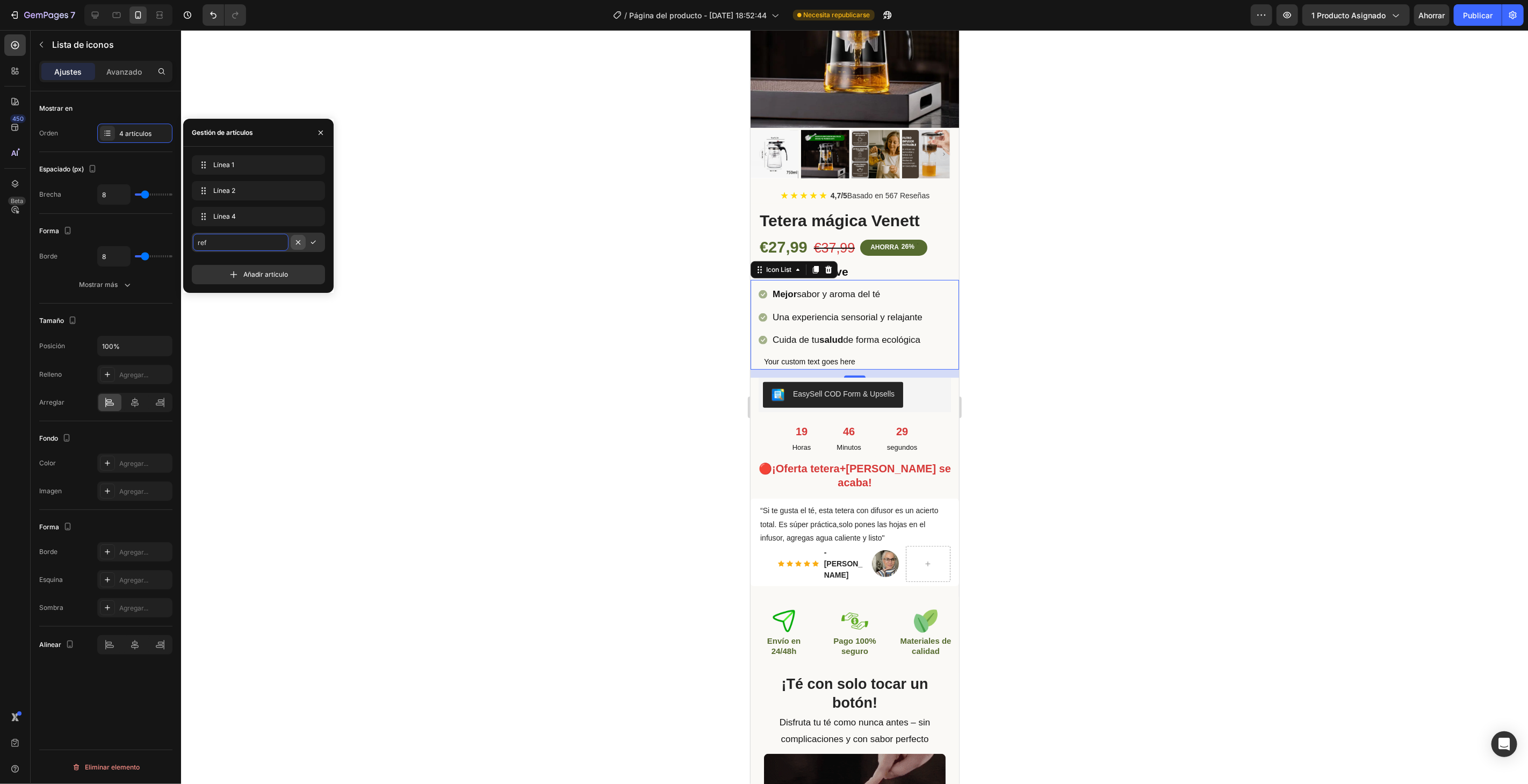
click at [301, 245] on icon "button" at bounding box center [298, 242] width 8 height 8
click at [372, 289] on div at bounding box center [854, 407] width 1347 height 754
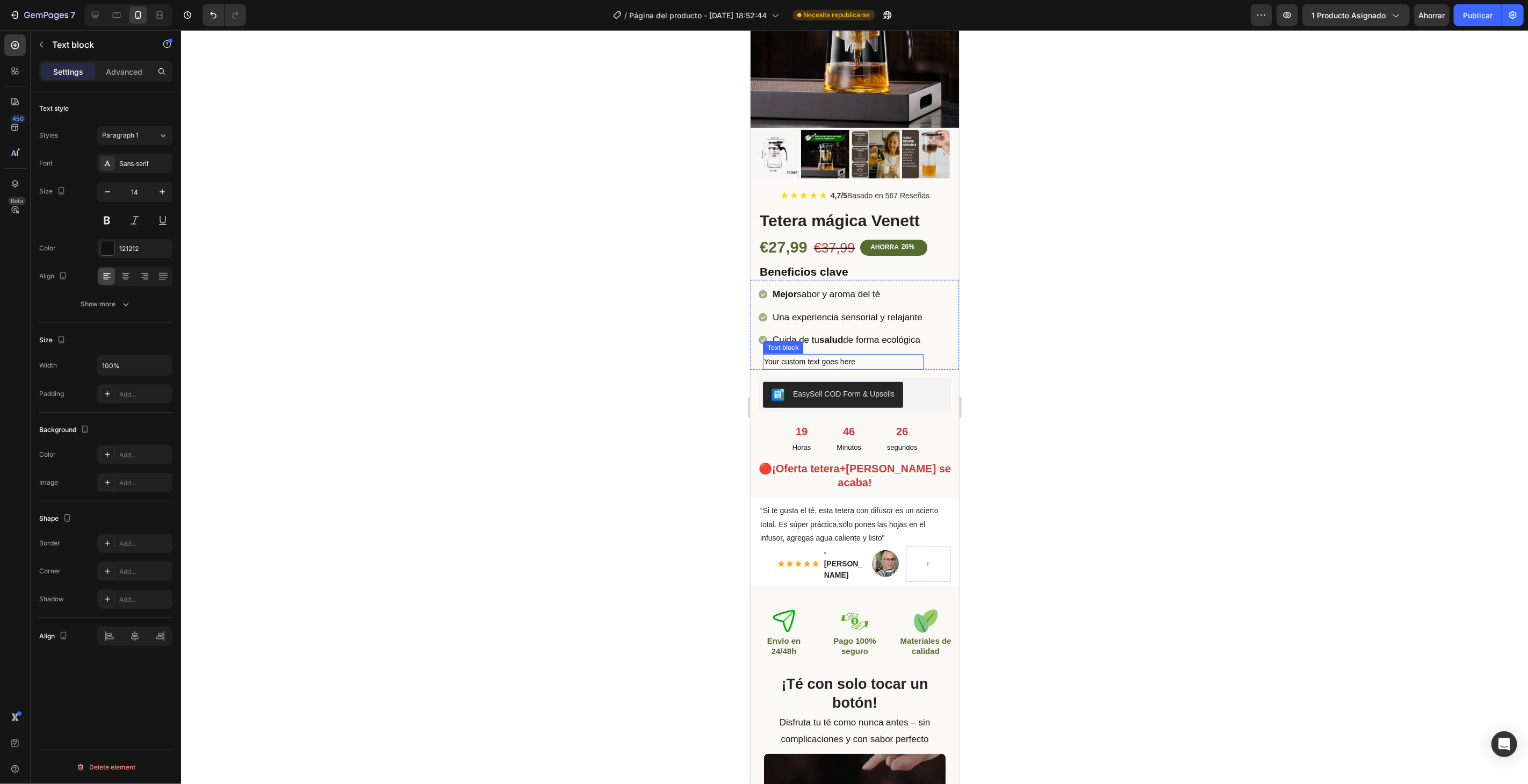
click at [858, 353] on div "Your custom text goes here" at bounding box center [842, 361] width 161 height 15
click at [850, 339] on icon at bounding box center [846, 343] width 8 height 8
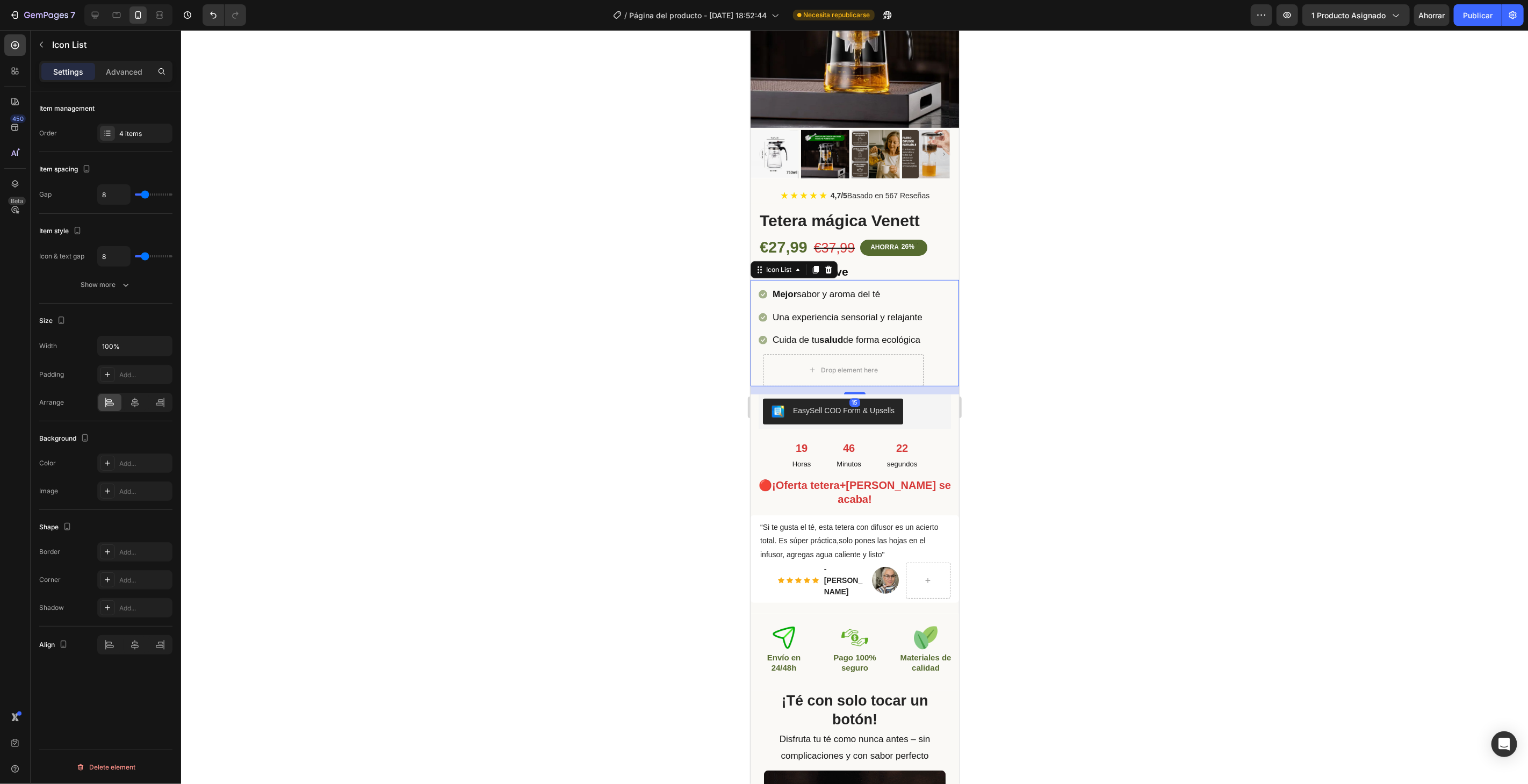
click at [913, 285] on li "Icon Mejor sabor y aroma del té Text block" at bounding box center [841, 294] width 165 height 19
click at [138, 128] on div "4 artículos" at bounding box center [135, 133] width 75 height 20
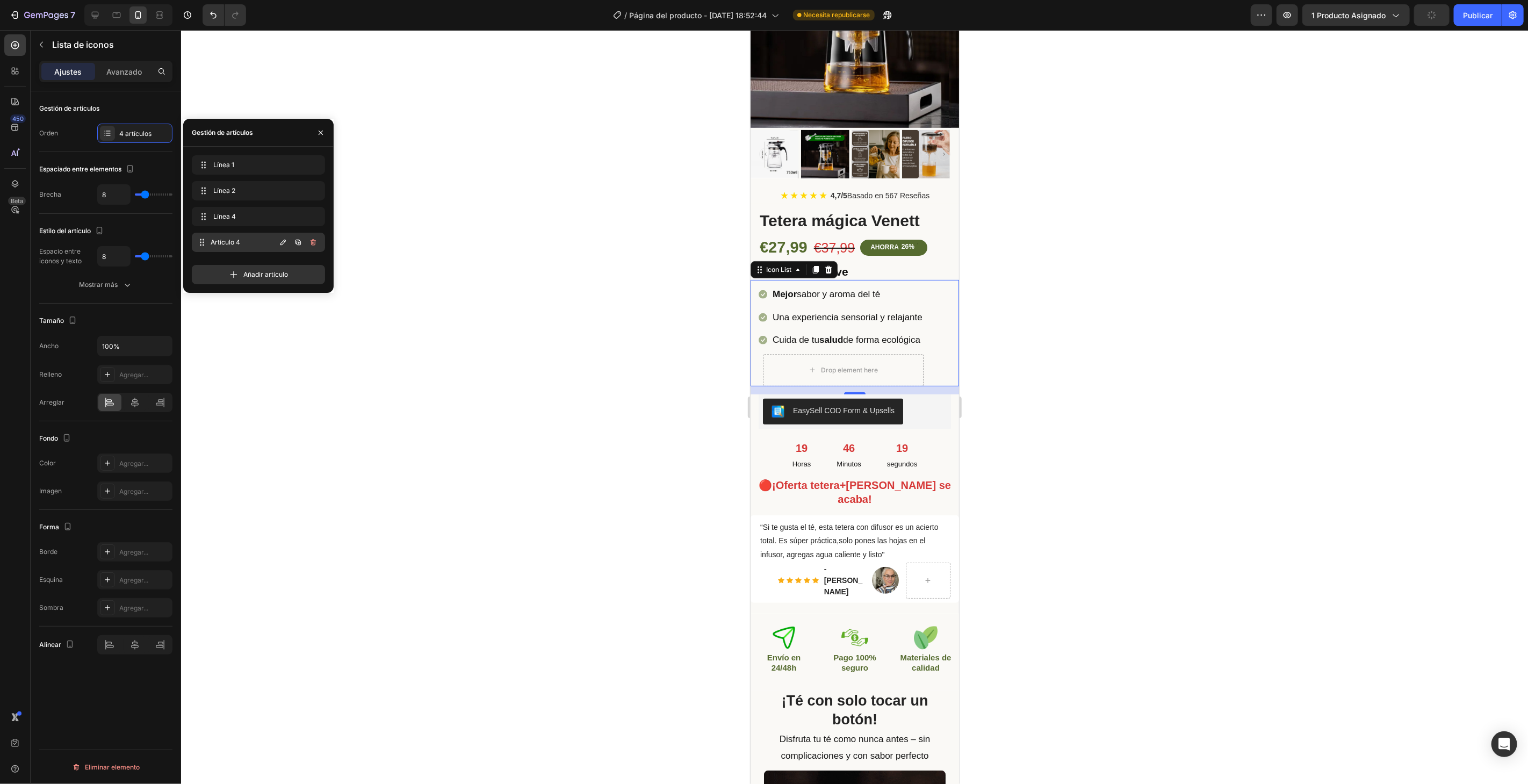
click at [240, 238] on span "Artículo 4" at bounding box center [243, 242] width 65 height 9
click at [286, 242] on icon "button" at bounding box center [283, 242] width 8 height 8
type input "Regalo sorpresa GRATIS"
click at [313, 243] on icon "button" at bounding box center [313, 242] width 8 height 8
click at [428, 205] on div at bounding box center [854, 407] width 1347 height 754
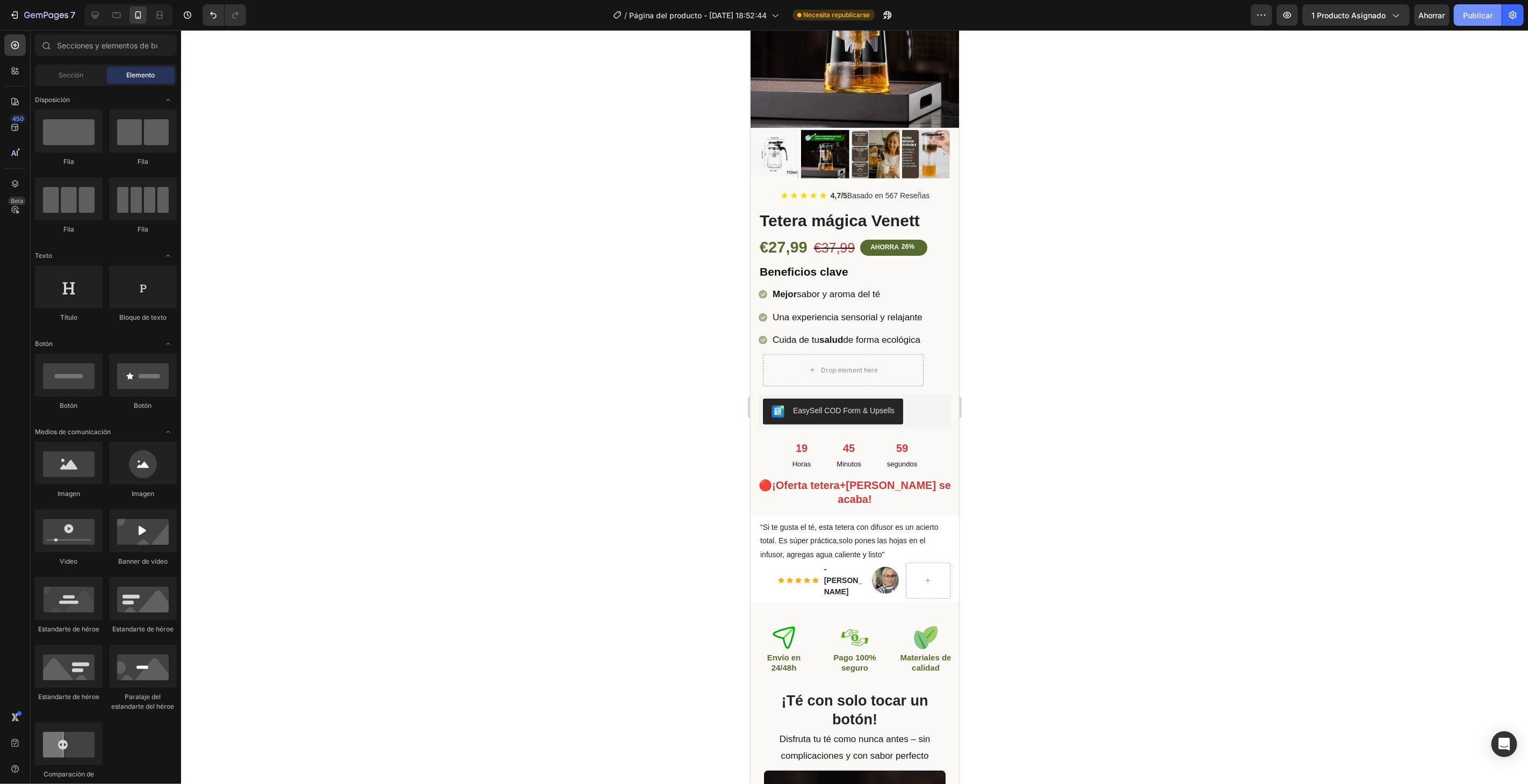
click at [1483, 9] on font "Publicar" at bounding box center [1478, 15] width 30 height 11
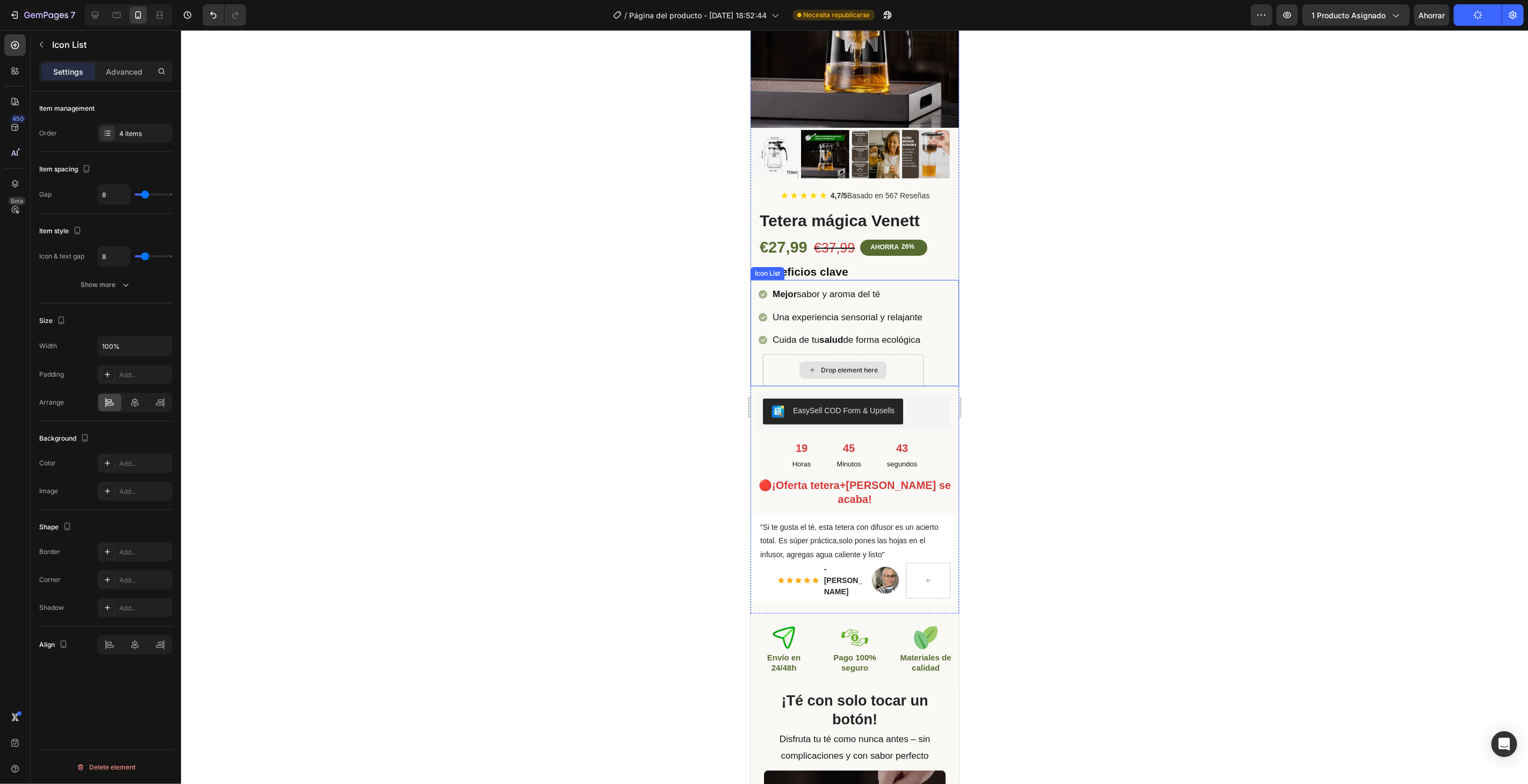
click at [923, 356] on div "Drop element here" at bounding box center [842, 369] width 161 height 32
click at [114, 135] on div at bounding box center [107, 133] width 15 height 15
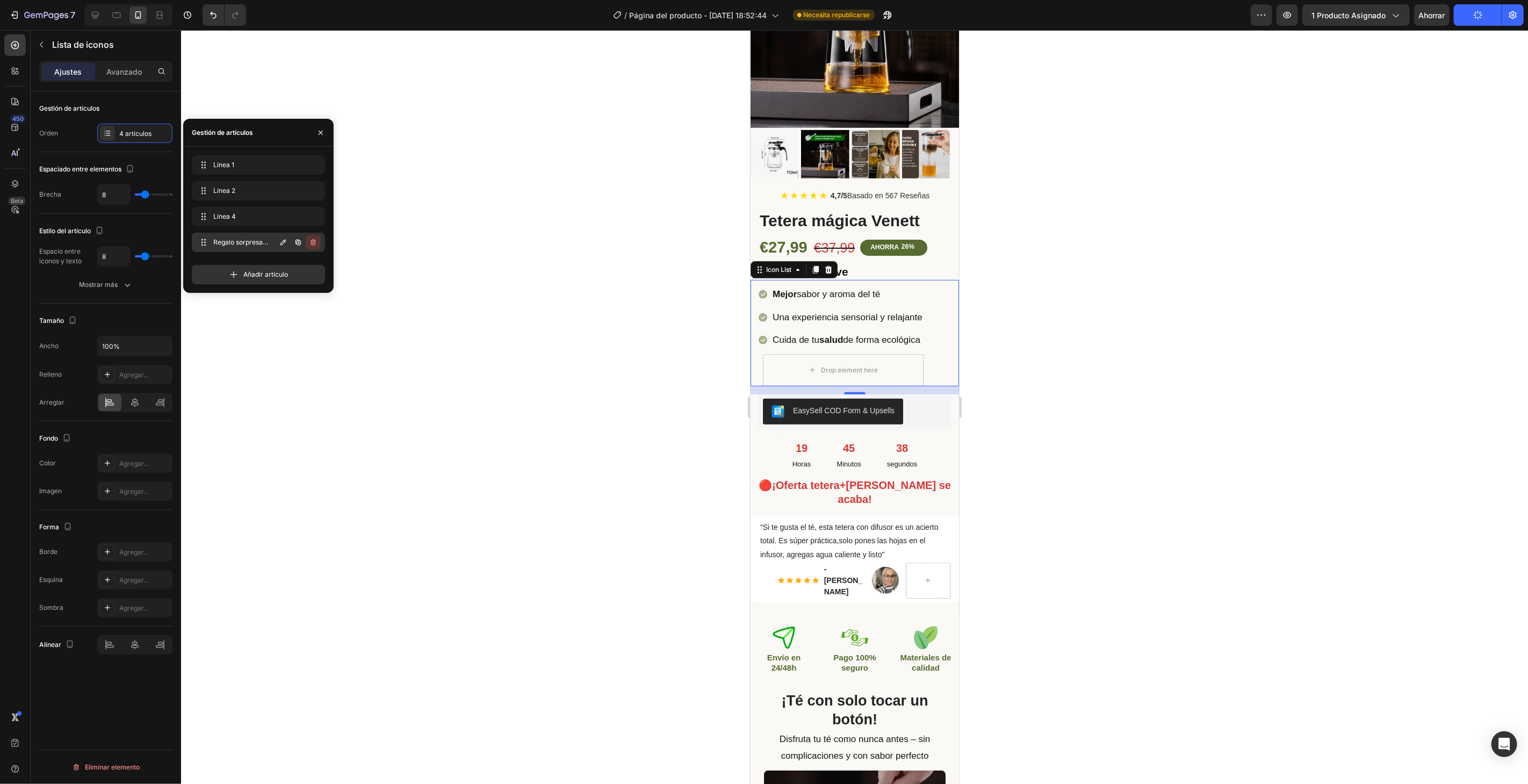
click at [317, 244] on button "button" at bounding box center [313, 242] width 15 height 15
click at [312, 246] on font "Borrar" at bounding box center [306, 242] width 20 height 8
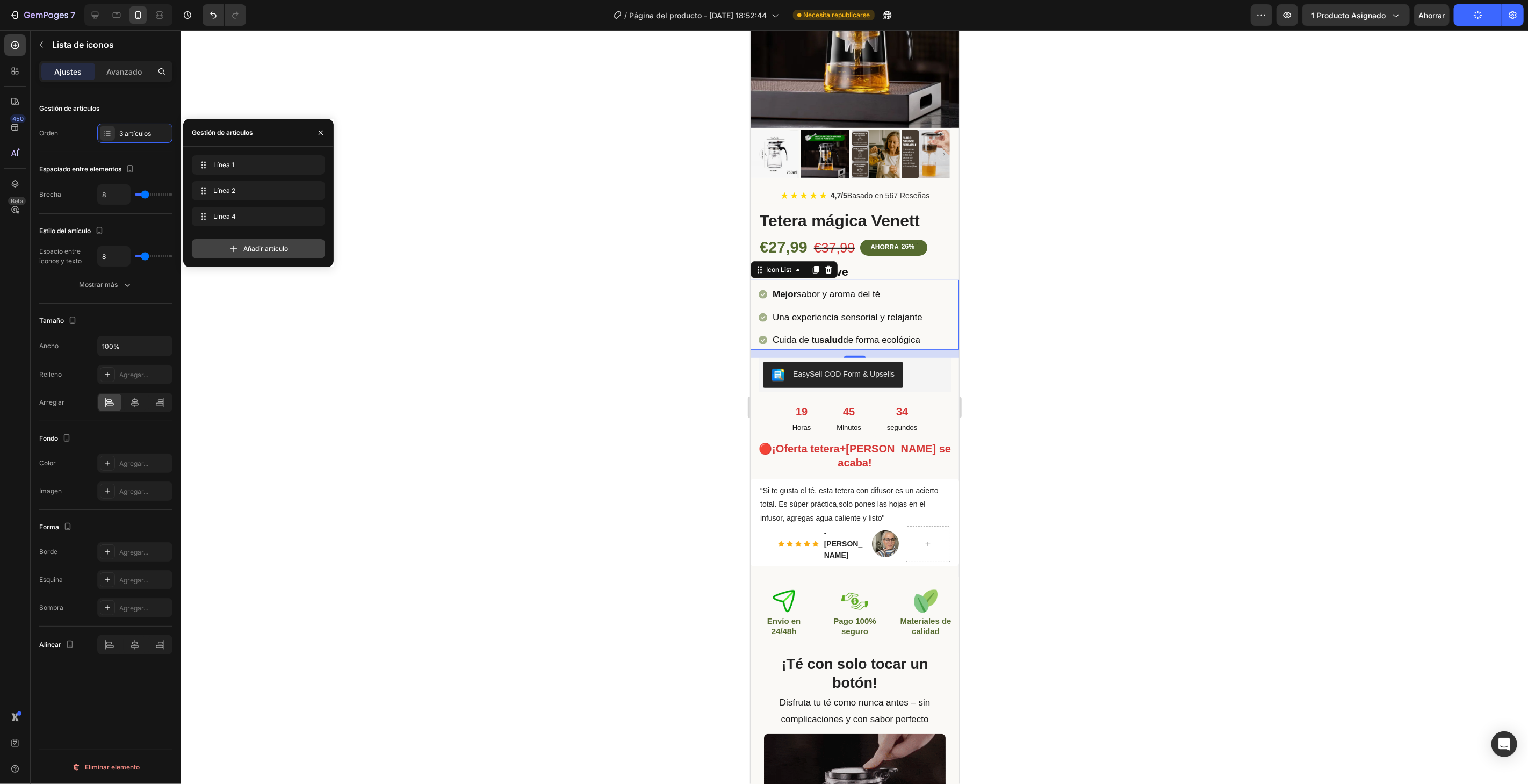
click at [235, 246] on icon at bounding box center [234, 248] width 11 height 11
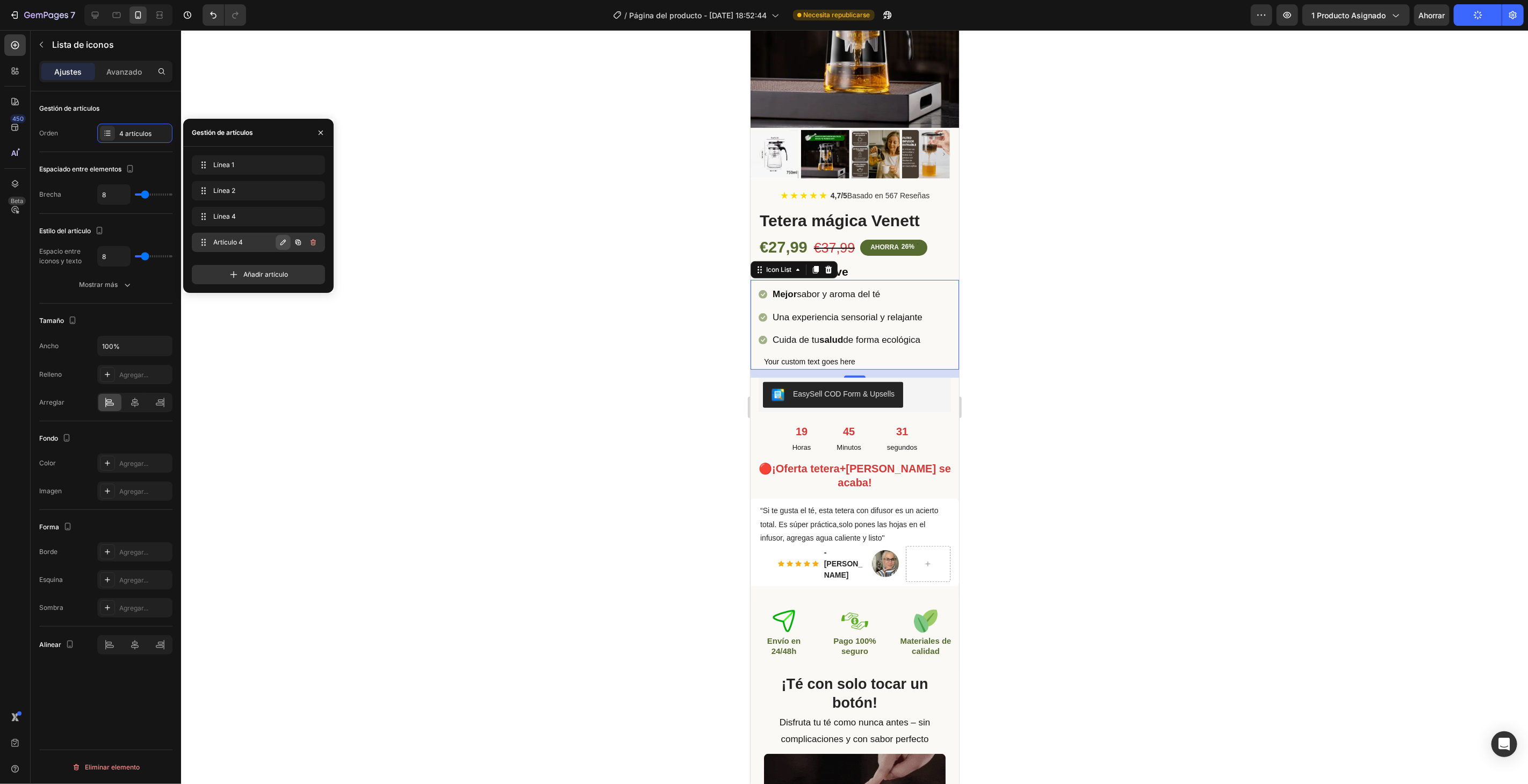
click at [282, 243] on icon "button" at bounding box center [283, 242] width 8 height 8
type input "r"
type input "Regalo sorpresa GRATIS"
click at [319, 248] on button "button" at bounding box center [313, 242] width 15 height 15
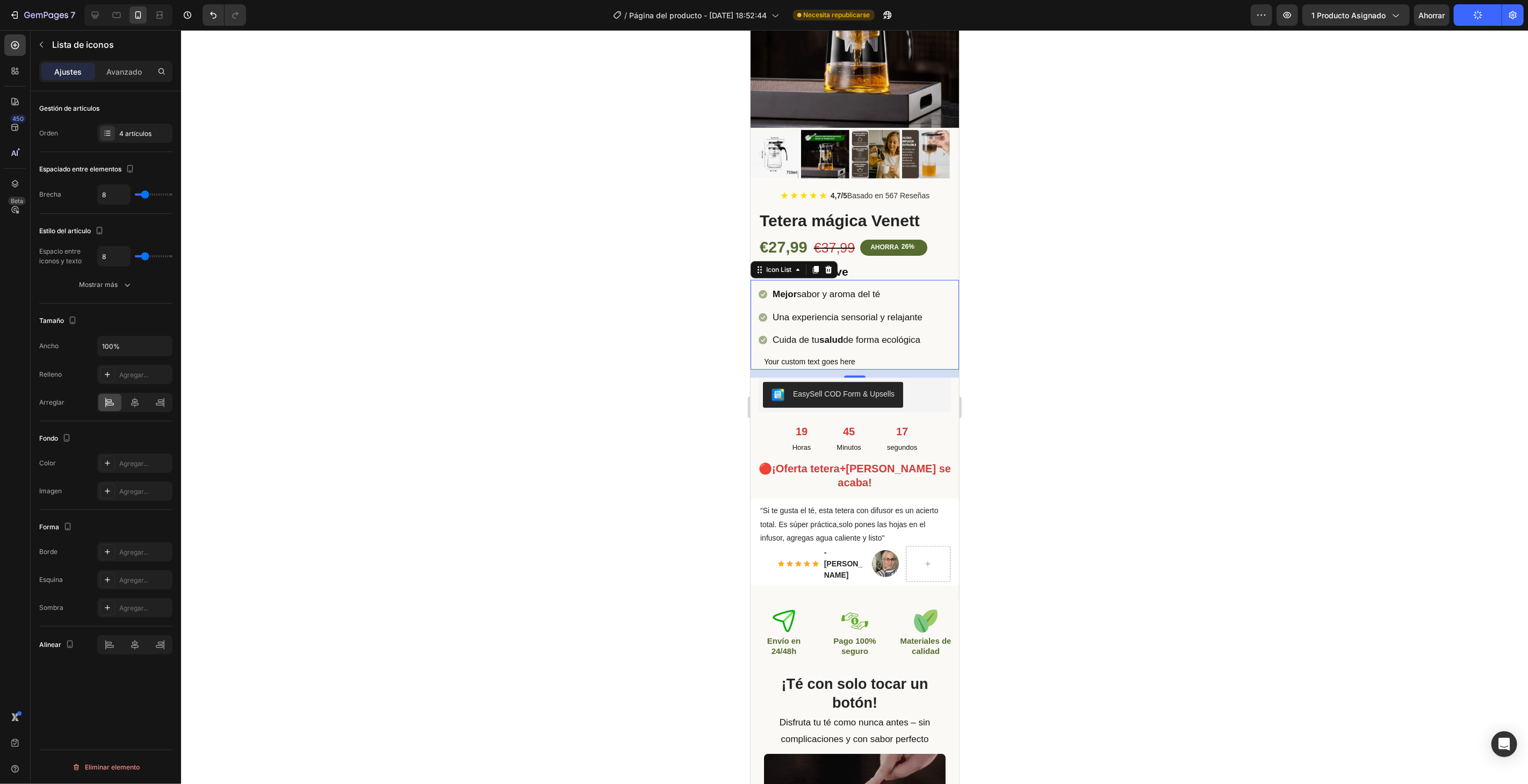
click at [394, 234] on div at bounding box center [854, 407] width 1347 height 754
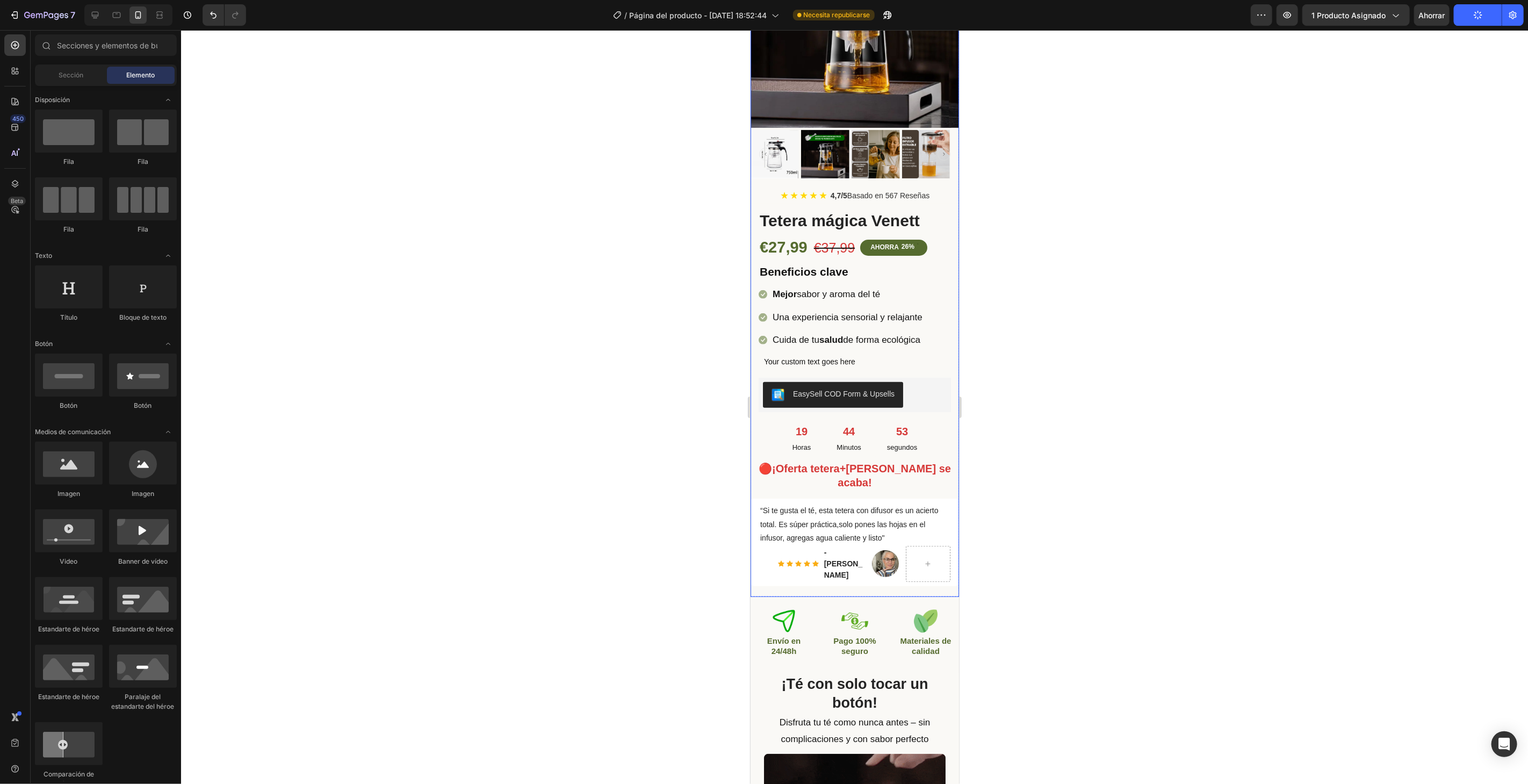
click at [944, 470] on div "(P) Images & Gallery ★ ★ ★ ★ ★ 4,7/5 Basado en 567 Reseñas Custom Code Tetera m…" at bounding box center [854, 255] width 208 height 682
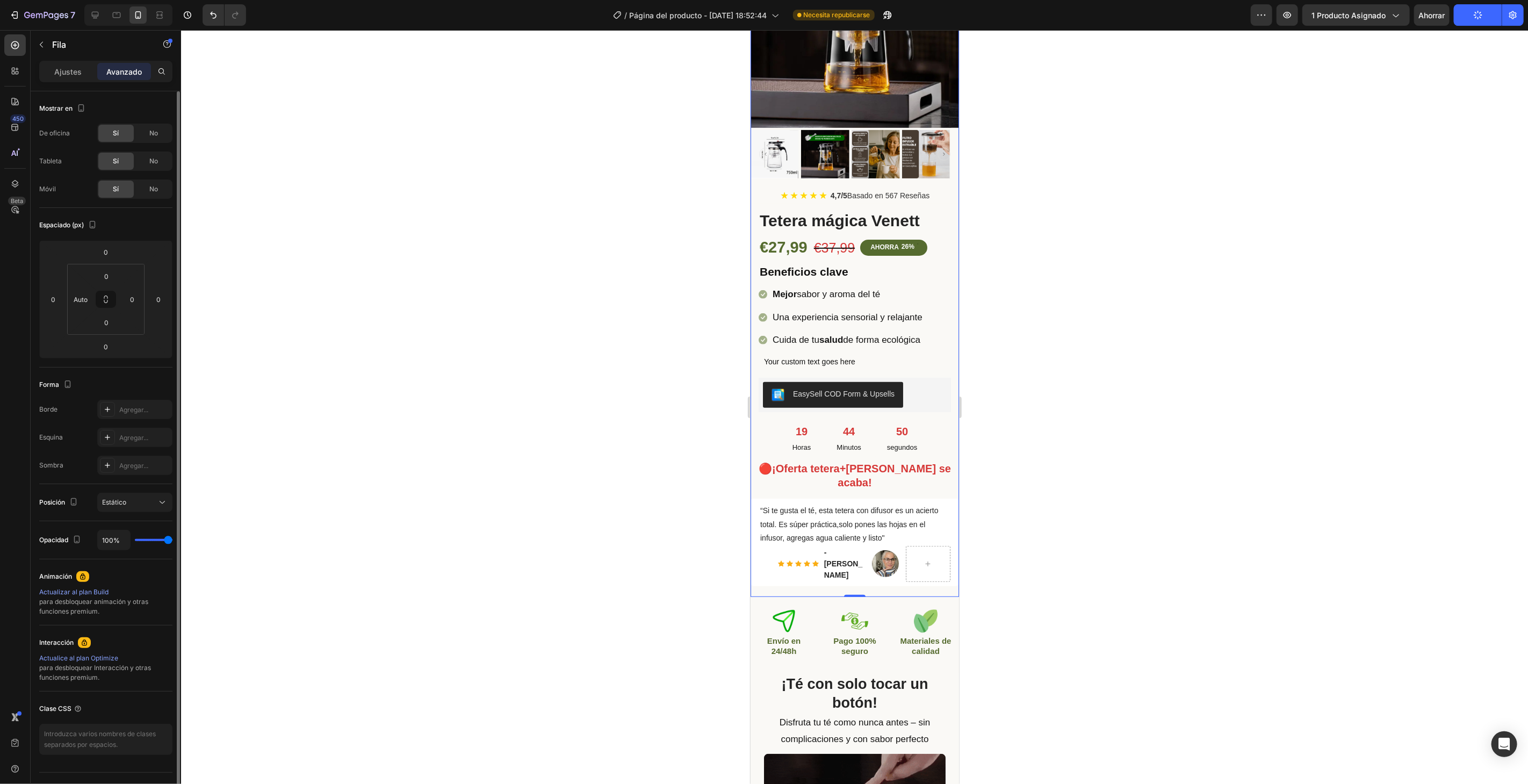
drag, startPoint x: 139, startPoint y: 72, endPoint x: 149, endPoint y: 96, distance: 26.0
click at [138, 72] on font "Avanzado" at bounding box center [124, 71] width 36 height 9
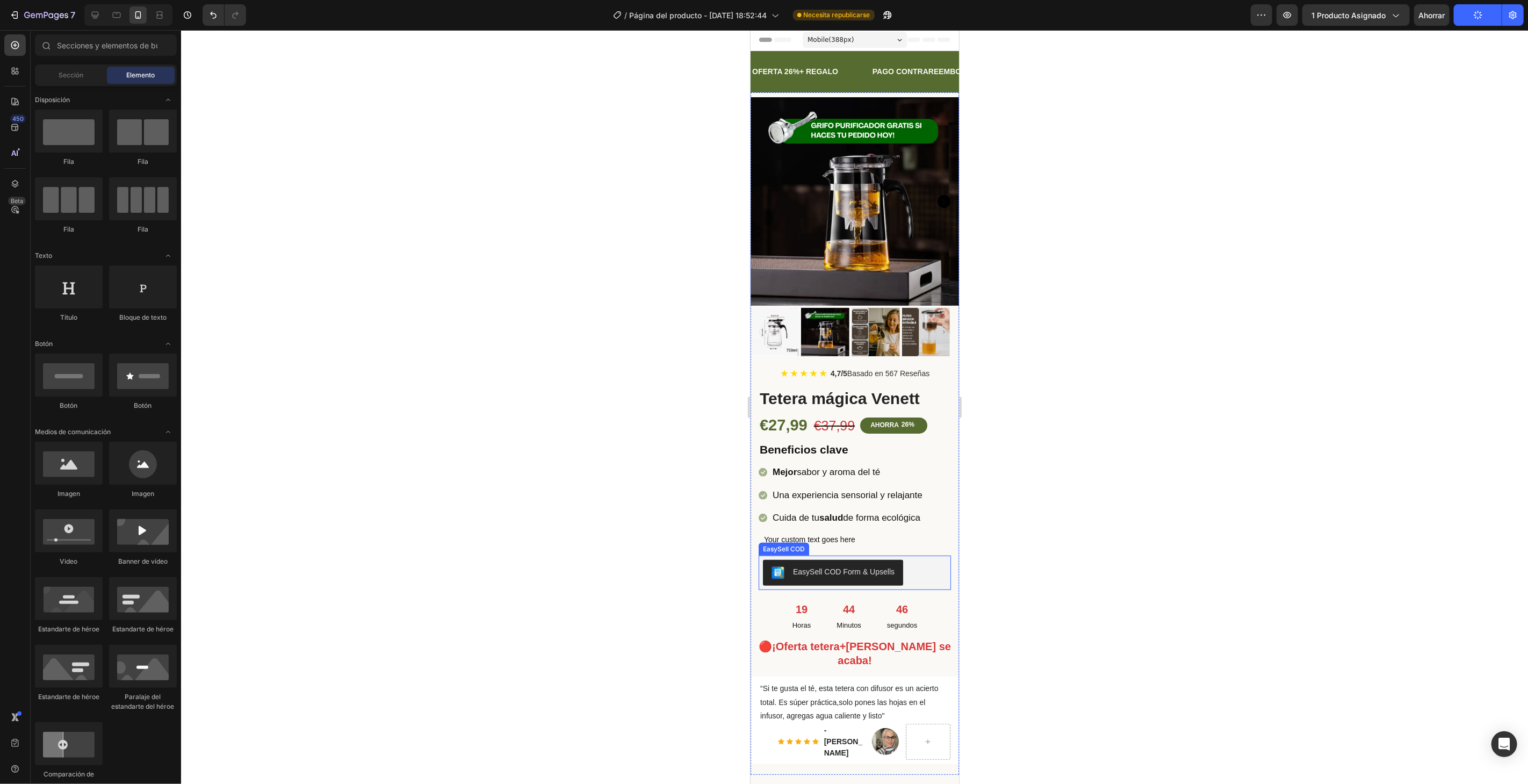
scroll to position [0, 0]
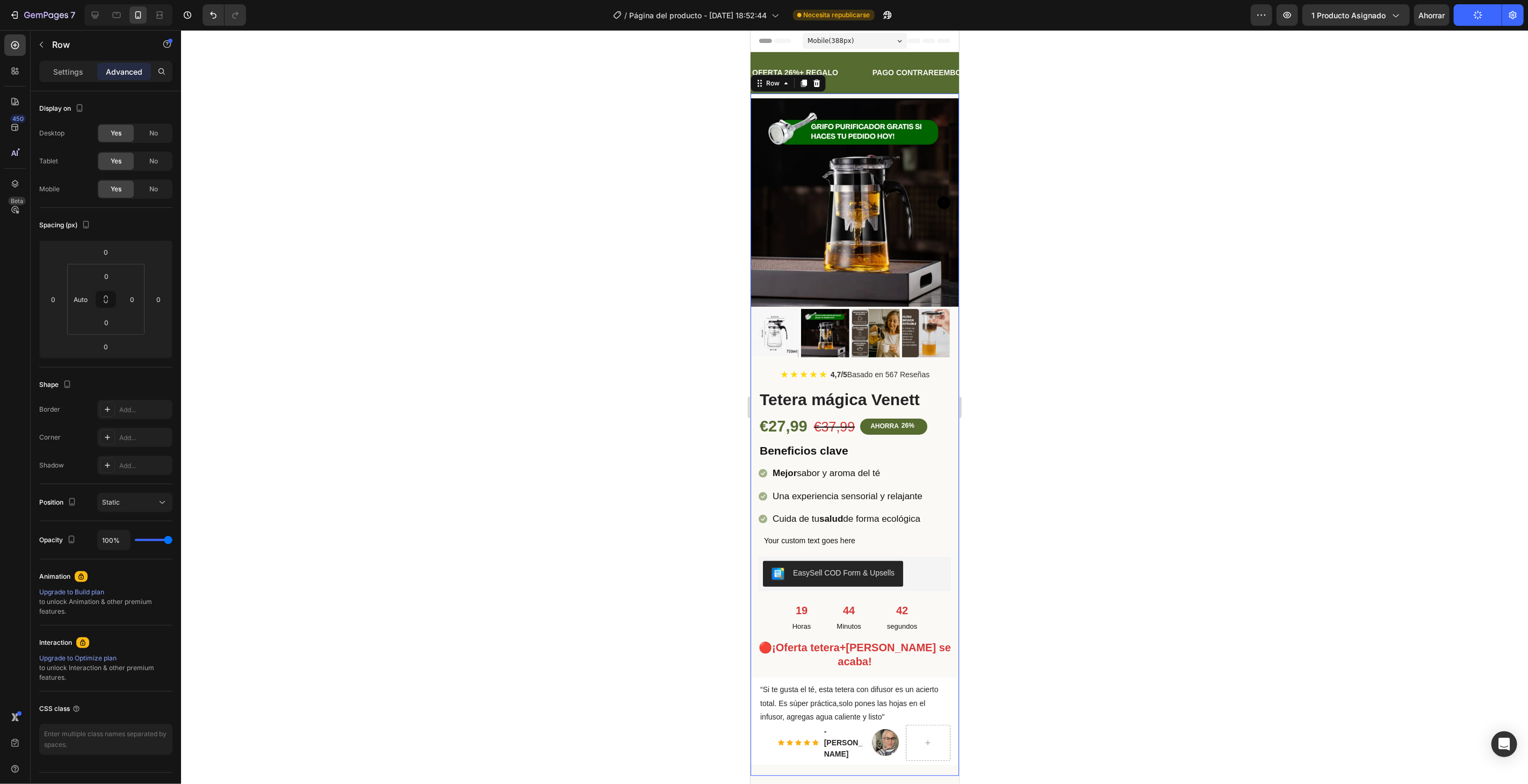
click at [945, 350] on div "(P) Images & Gallery ★ ★ ★ ★ ★ 4,7/5 Basado en 567 Reseñas Custom Code Tetera m…" at bounding box center [854, 434] width 208 height 682
click at [941, 424] on div "€27,99 (P) Price (P) Price €37,99 (P) Price (P) Price AHORRA 26% Discount Tag R…" at bounding box center [862, 426] width 208 height 23
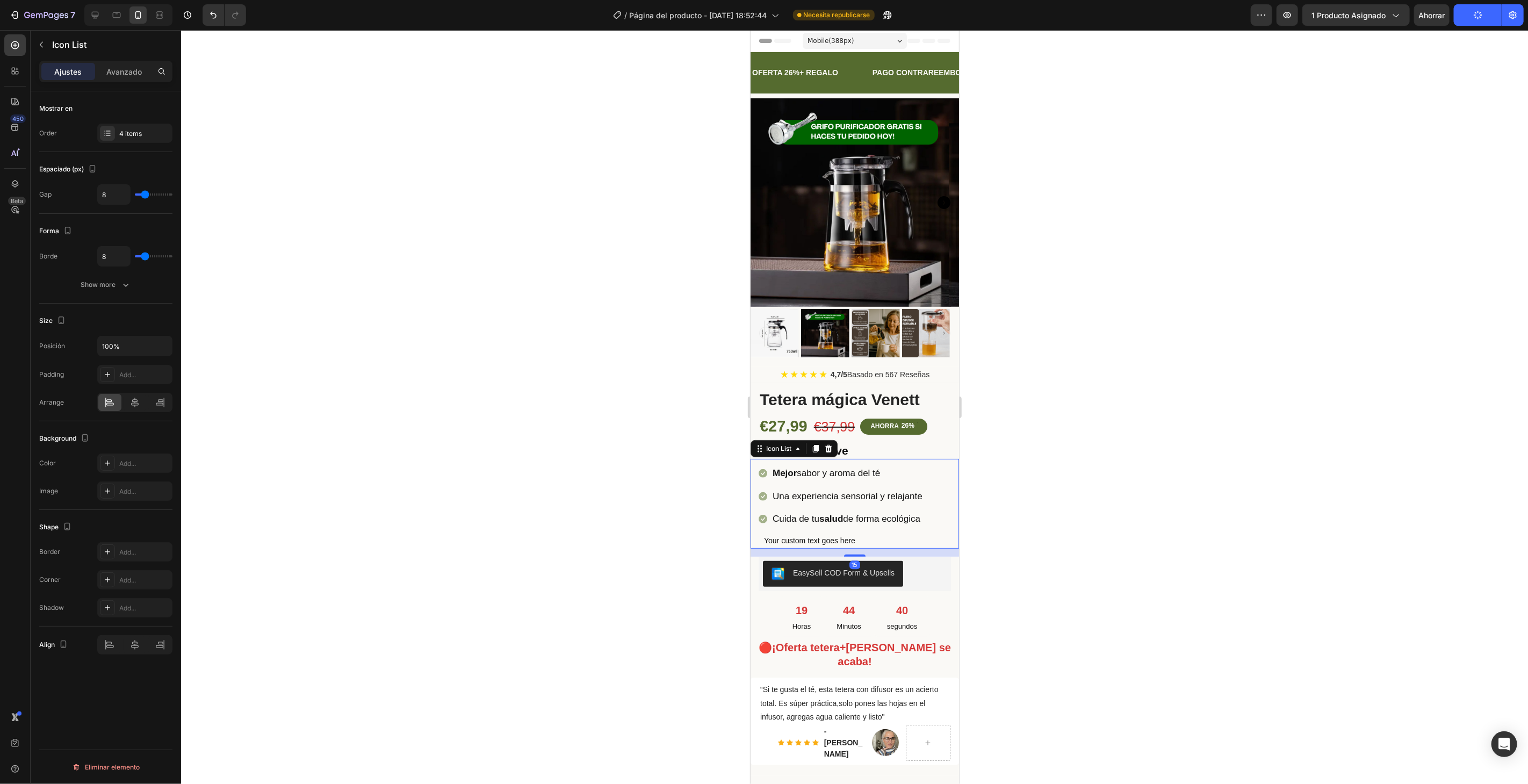
click at [943, 458] on div "Icon Mejor sabor y aroma del té Text block Icon Una experiencia sensorial y rel…" at bounding box center [854, 503] width 208 height 90
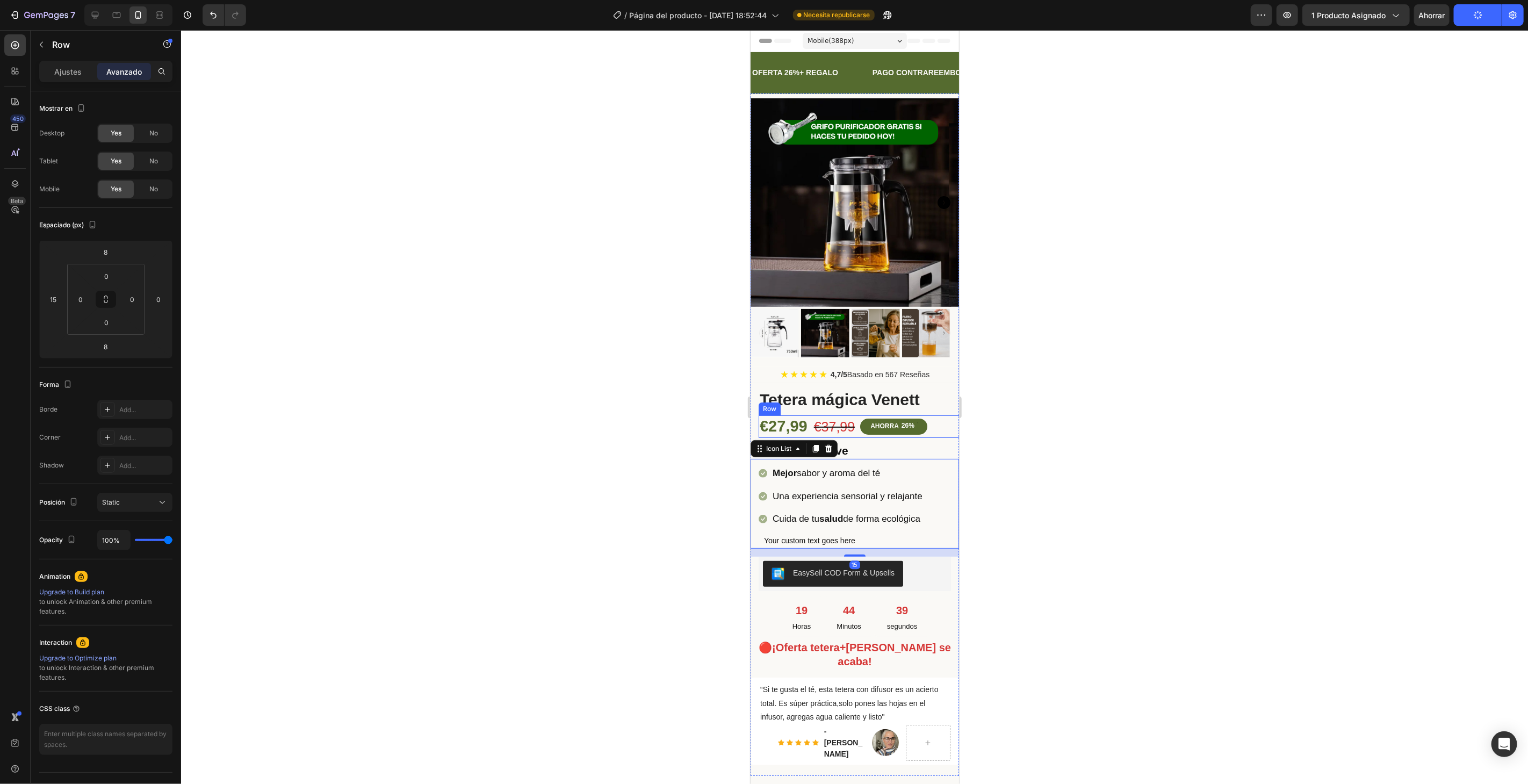
click at [948, 422] on div "€27,99 (P) Price (P) Price €37,99 (P) Price (P) Price AHORRA 26% Discount Tag R…" at bounding box center [862, 426] width 208 height 23
click at [937, 326] on icon "Carousel Next Arrow" at bounding box center [944, 333] width 13 height 13
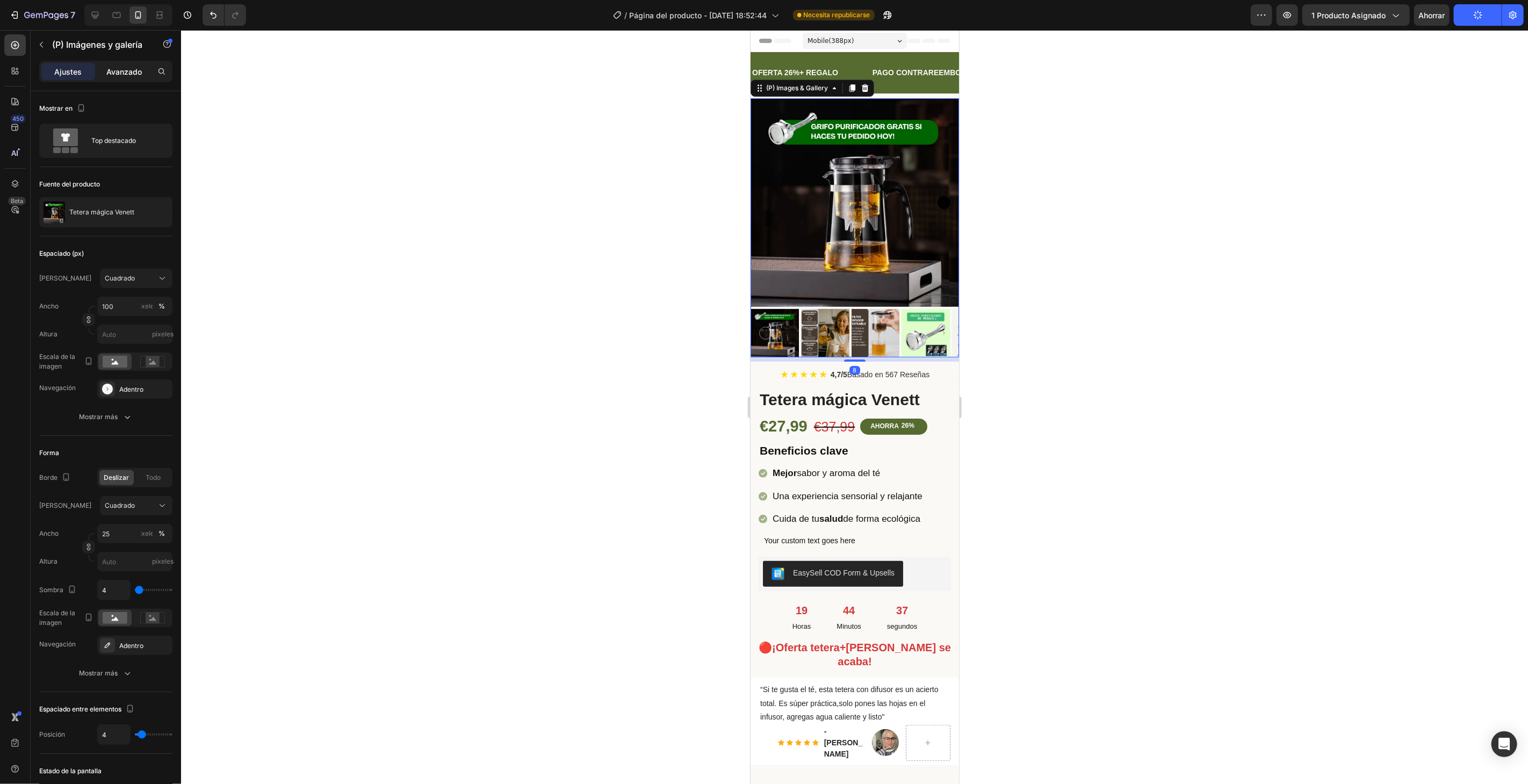
click at [137, 69] on font "Avanzado" at bounding box center [124, 71] width 36 height 9
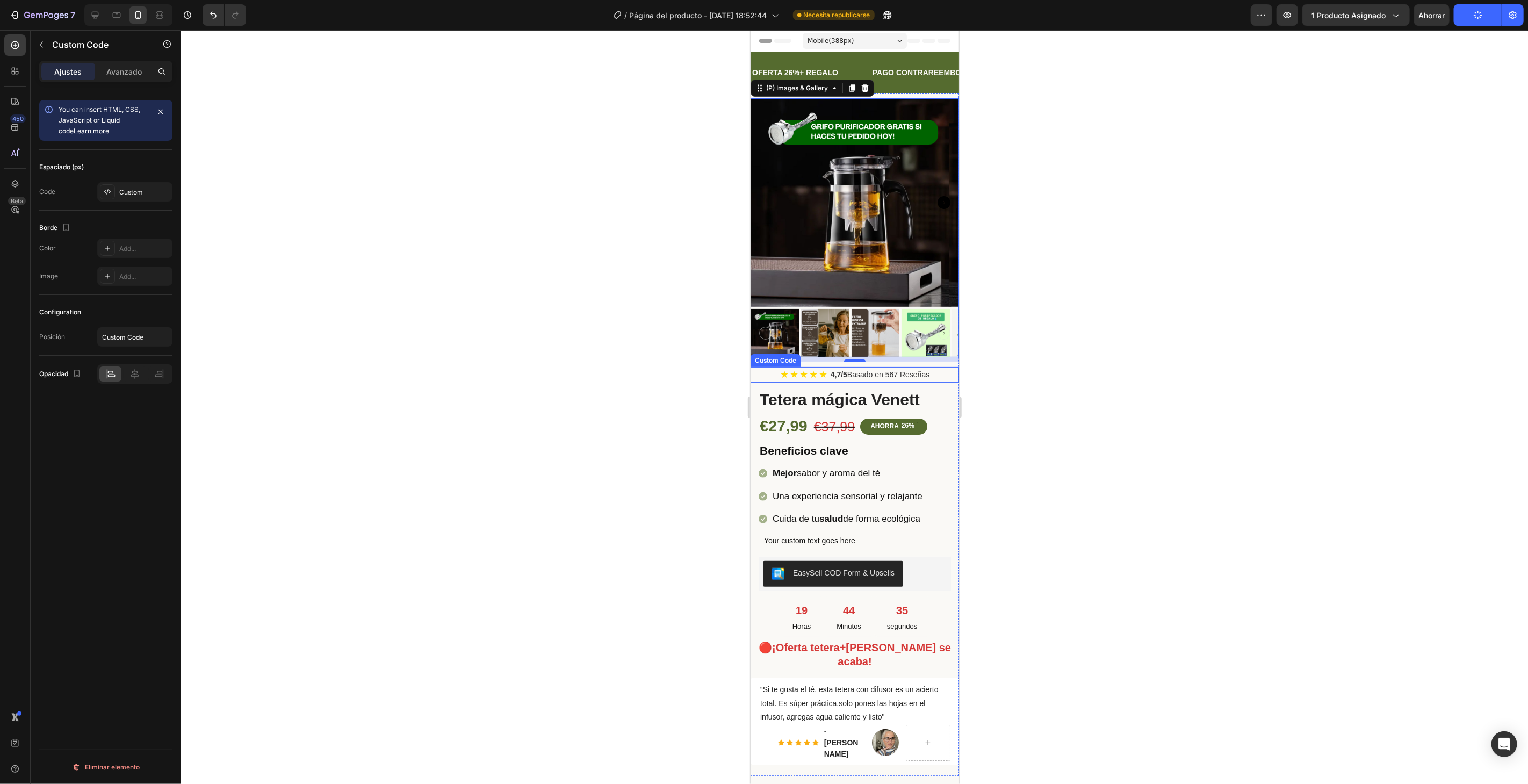
click at [913, 368] on div "4,7/5 Basado en 567 Reseñas" at bounding box center [879, 374] width 99 height 11
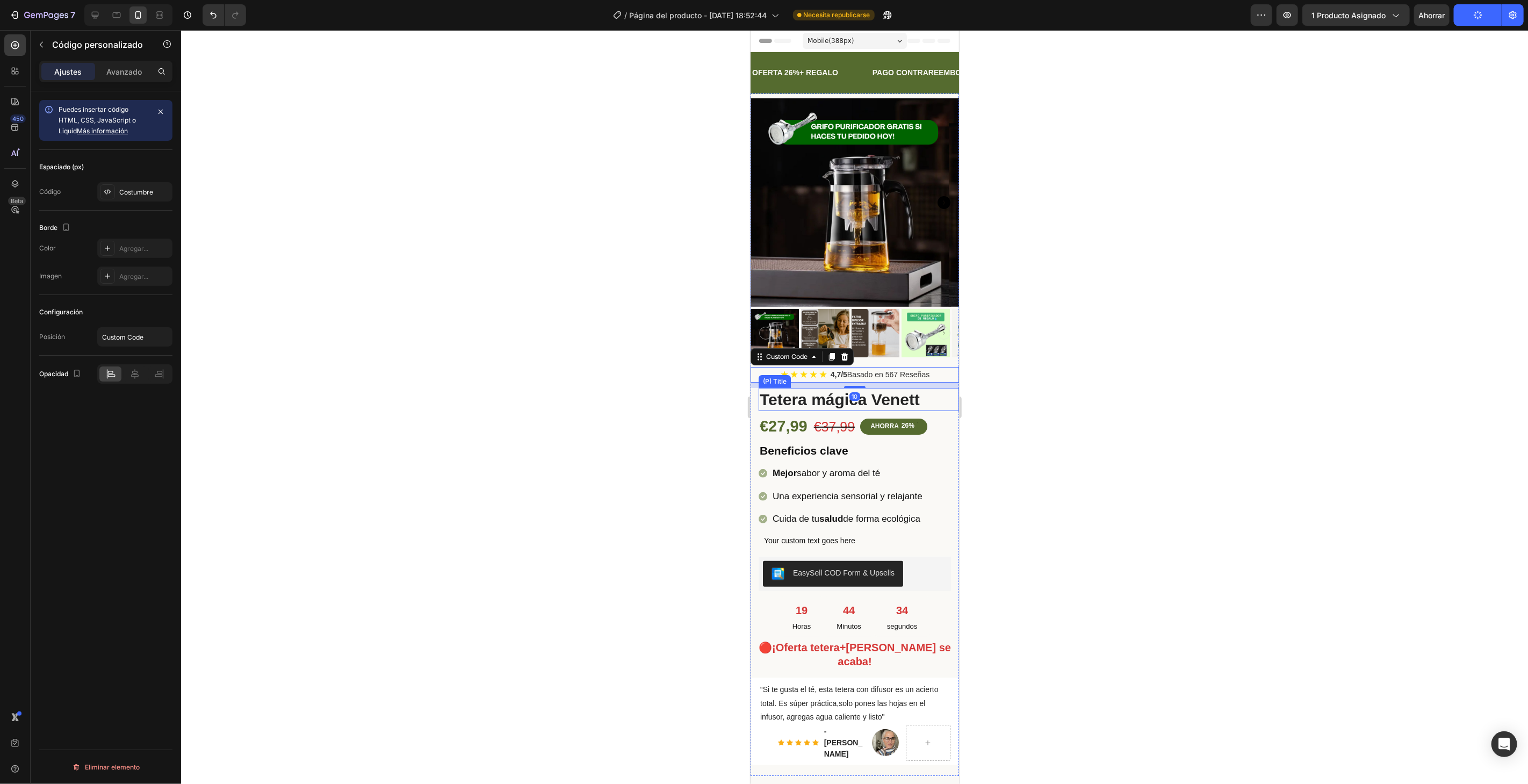
click at [933, 390] on h2 "Tetera mágica Venett" at bounding box center [858, 399] width 200 height 23
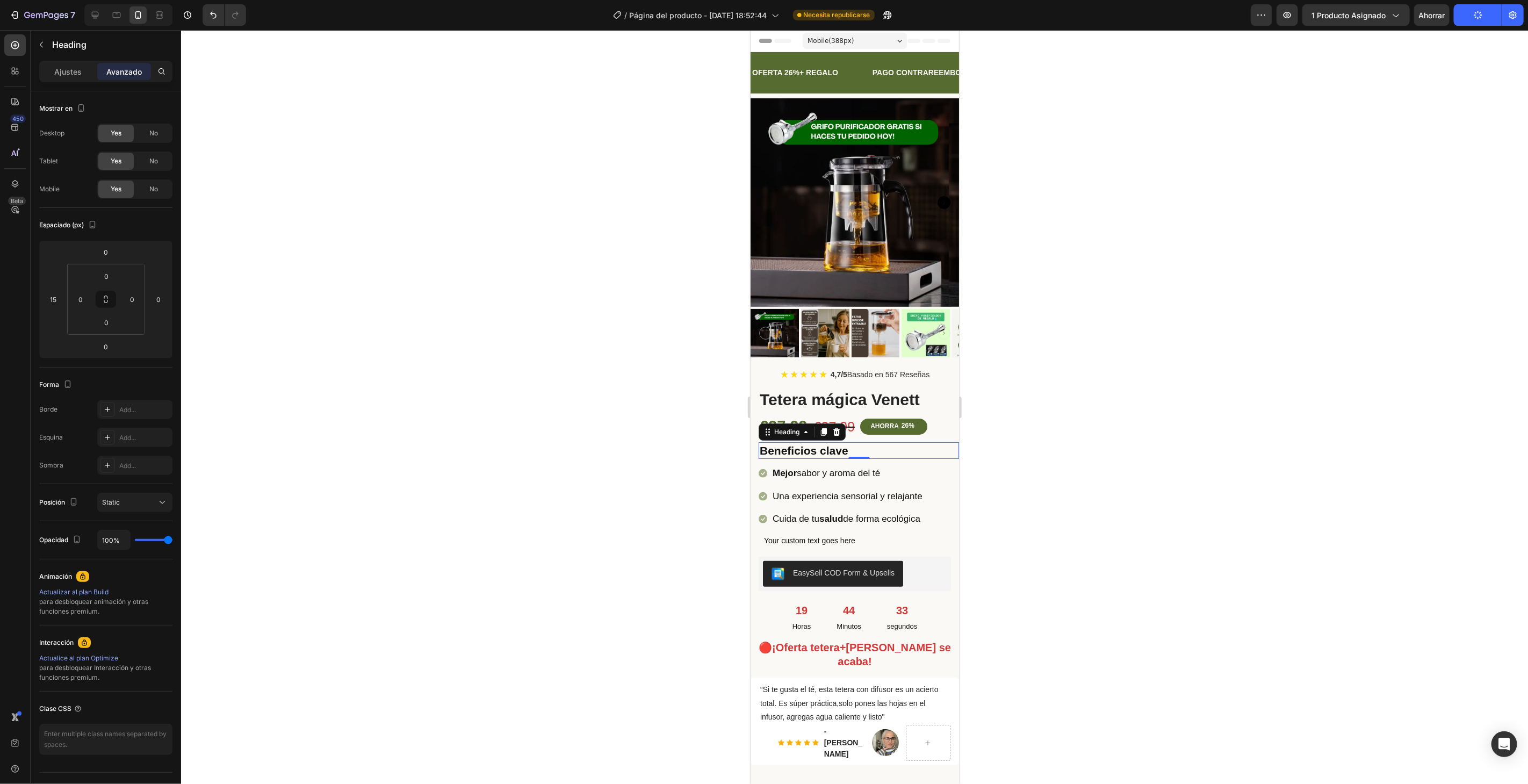
click at [935, 442] on h2 "Beneficios clave" at bounding box center [858, 450] width 200 height 17
click at [941, 419] on div "€27,99 (P) Price (P) Price €37,99 (P) Price (P) Price AHORRA 26% Discount Tag R…" at bounding box center [862, 426] width 208 height 23
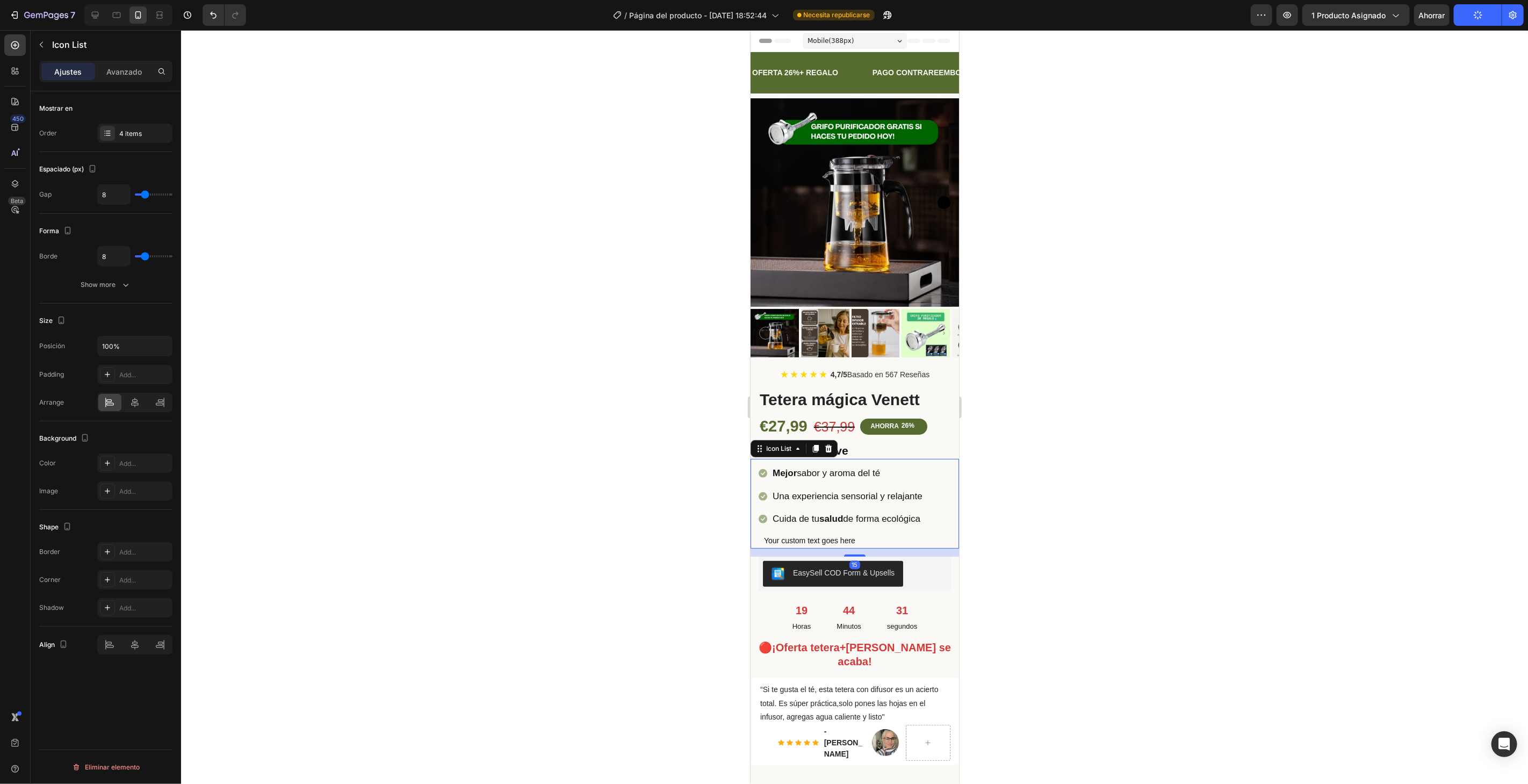
click at [940, 473] on div "Icon Mejor sabor y aroma del té Text block Icon Una experiencia sensorial y rel…" at bounding box center [854, 506] width 192 height 84
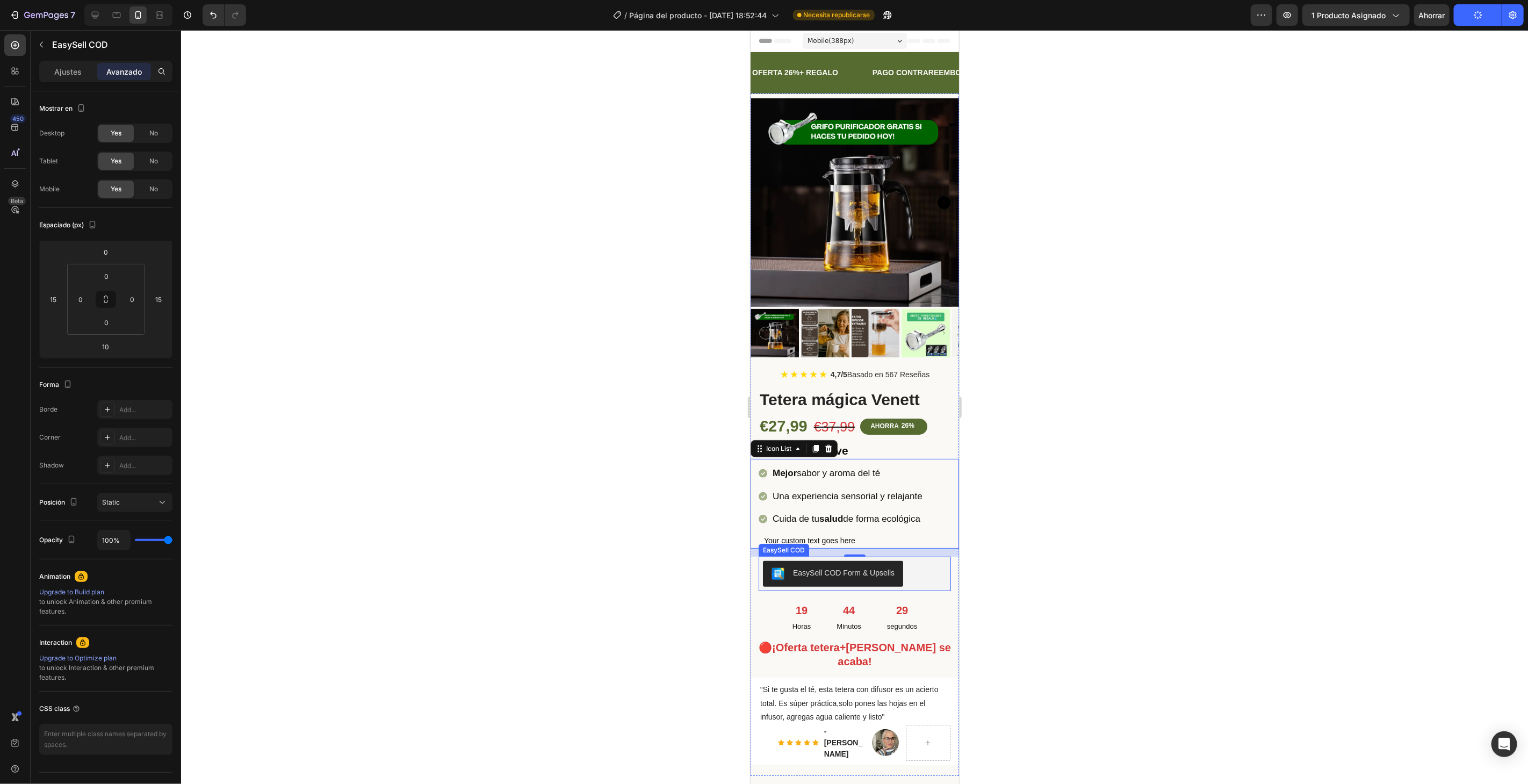
click at [940, 556] on div "EasySell COD Form & Upsells" at bounding box center [854, 573] width 192 height 34
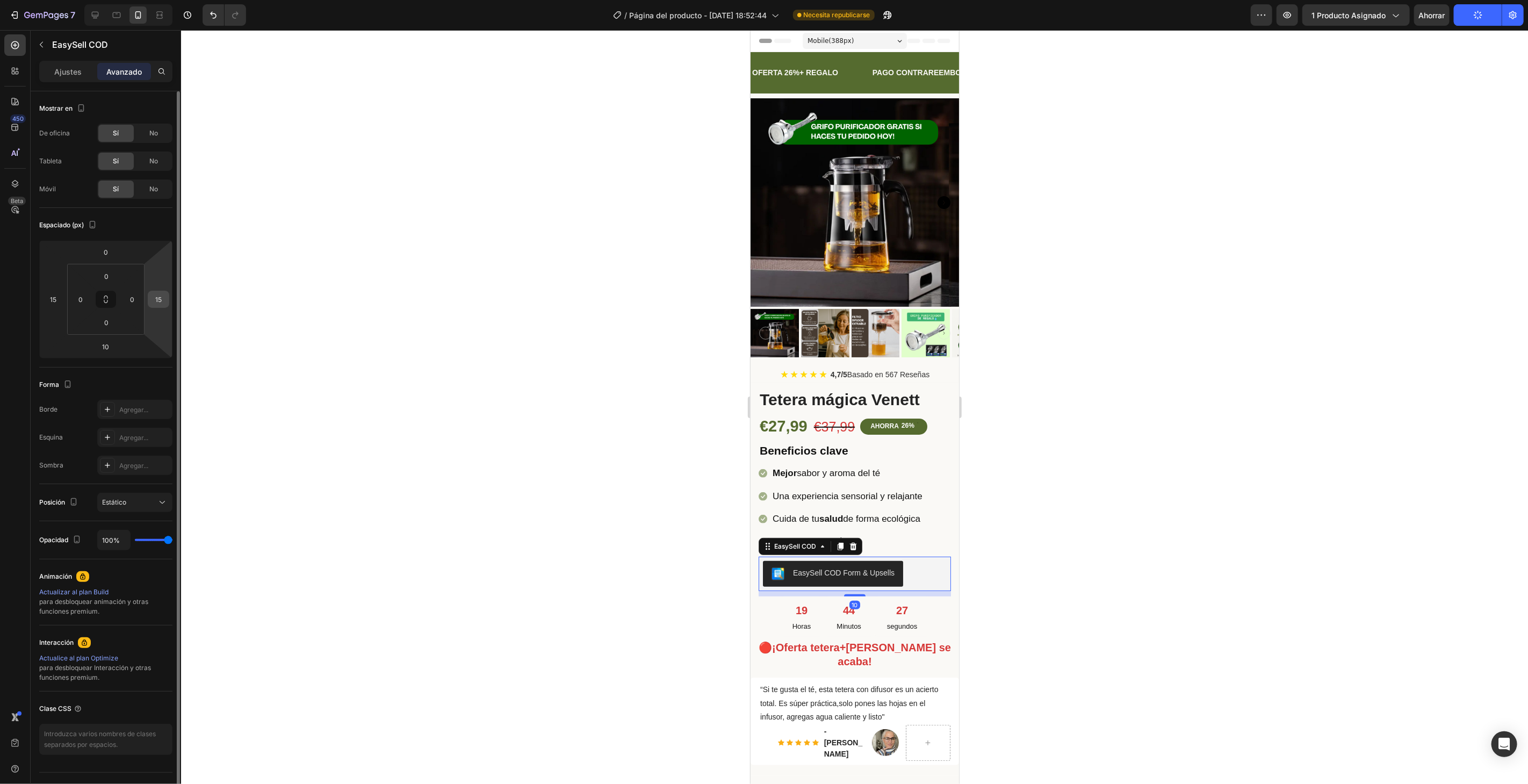
click at [165, 302] on input "15" at bounding box center [158, 299] width 16 height 16
drag, startPoint x: 400, startPoint y: 185, endPoint x: 397, endPoint y: 190, distance: 5.8
click at [400, 187] on div at bounding box center [854, 407] width 1347 height 754
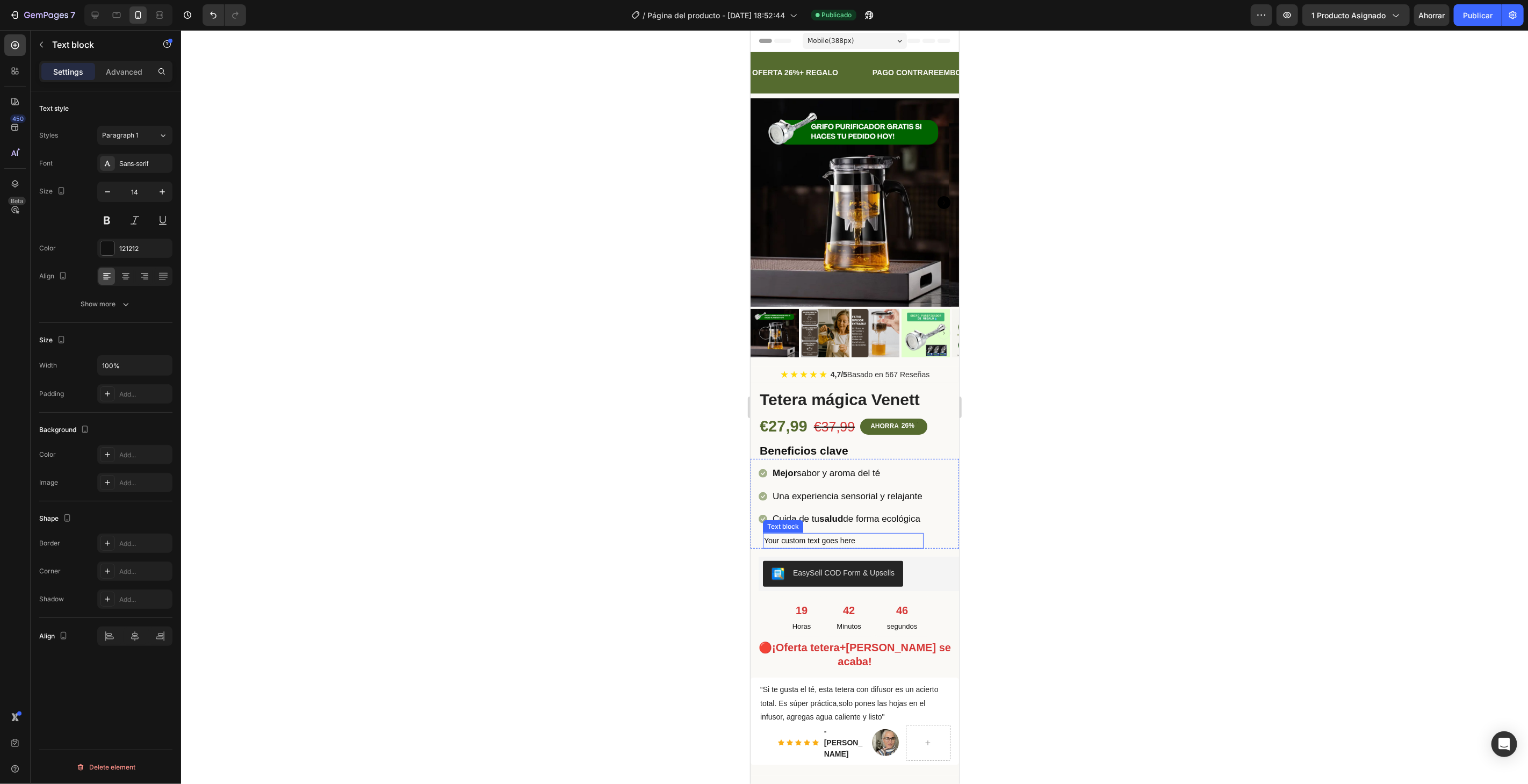
click at [842, 533] on div "Your custom text goes here" at bounding box center [842, 540] width 161 height 15
click at [845, 518] on icon at bounding box center [846, 522] width 8 height 8
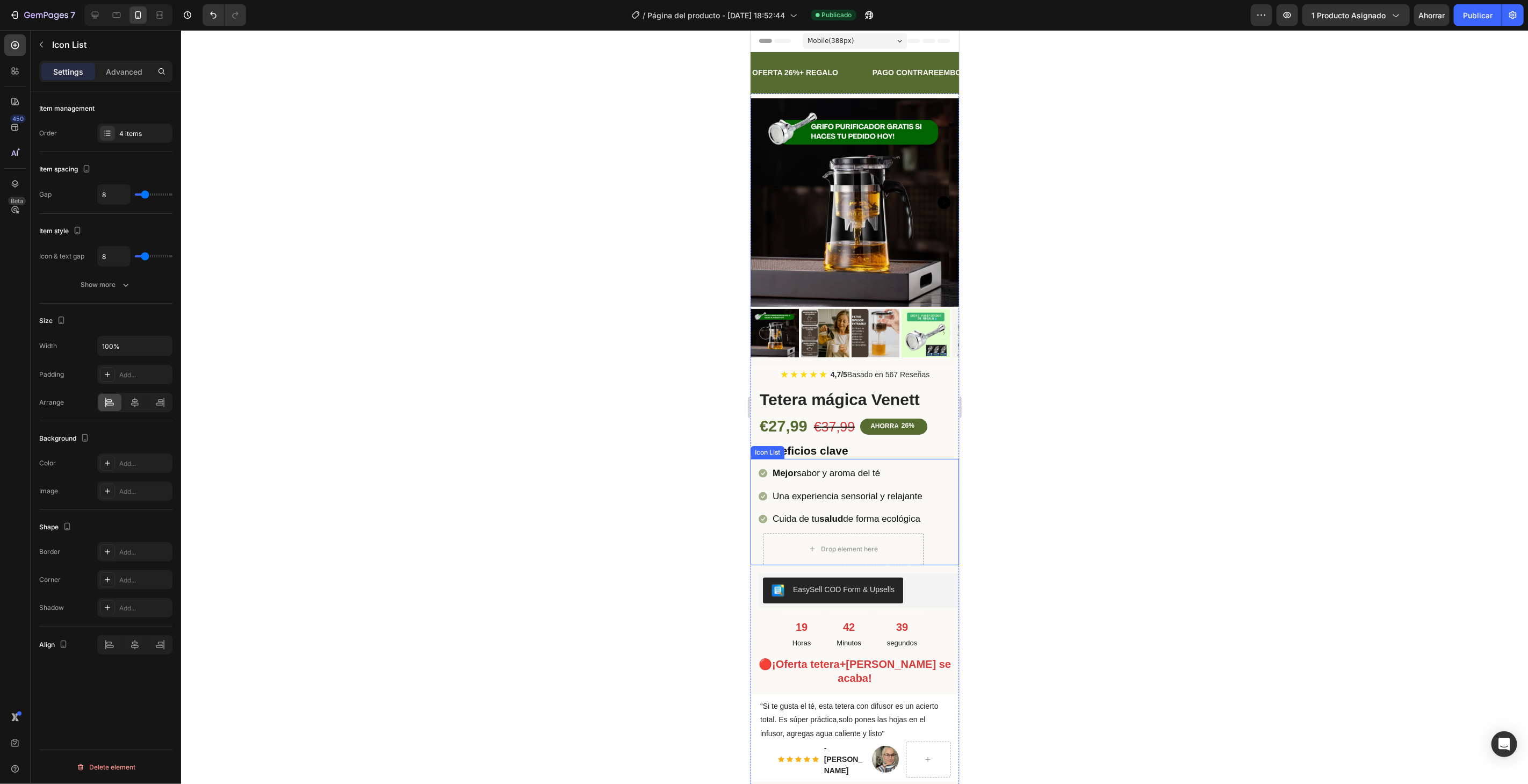
click at [932, 471] on div "Icon Mejor sabor y aroma del té Text block Icon Una experiencia sensorial y rel…" at bounding box center [854, 514] width 192 height 101
click at [152, 135] on div "4 artículos" at bounding box center [144, 133] width 50 height 9
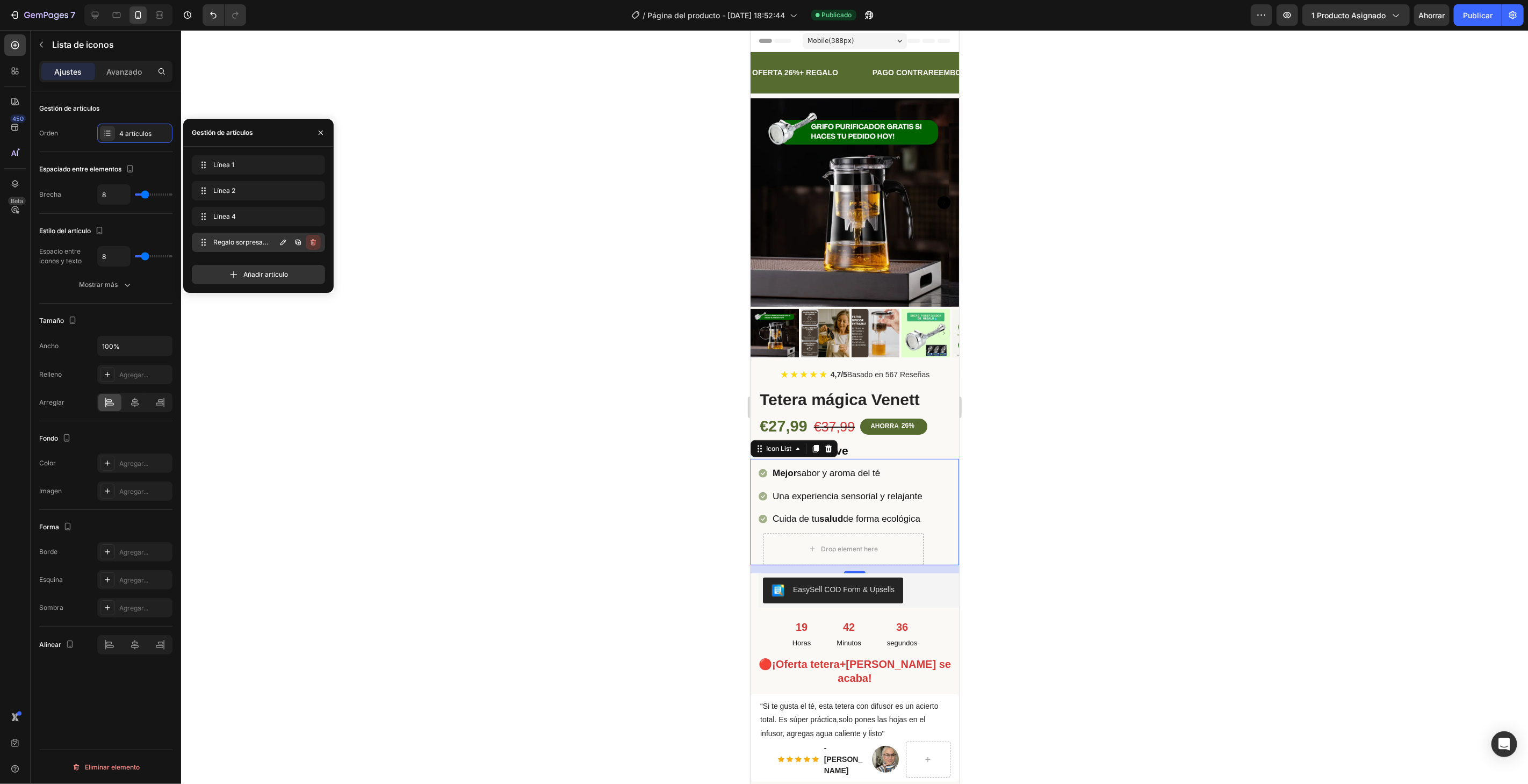
click at [310, 243] on icon "button" at bounding box center [313, 242] width 8 height 8
click at [308, 244] on font "Borrar" at bounding box center [306, 242] width 20 height 8
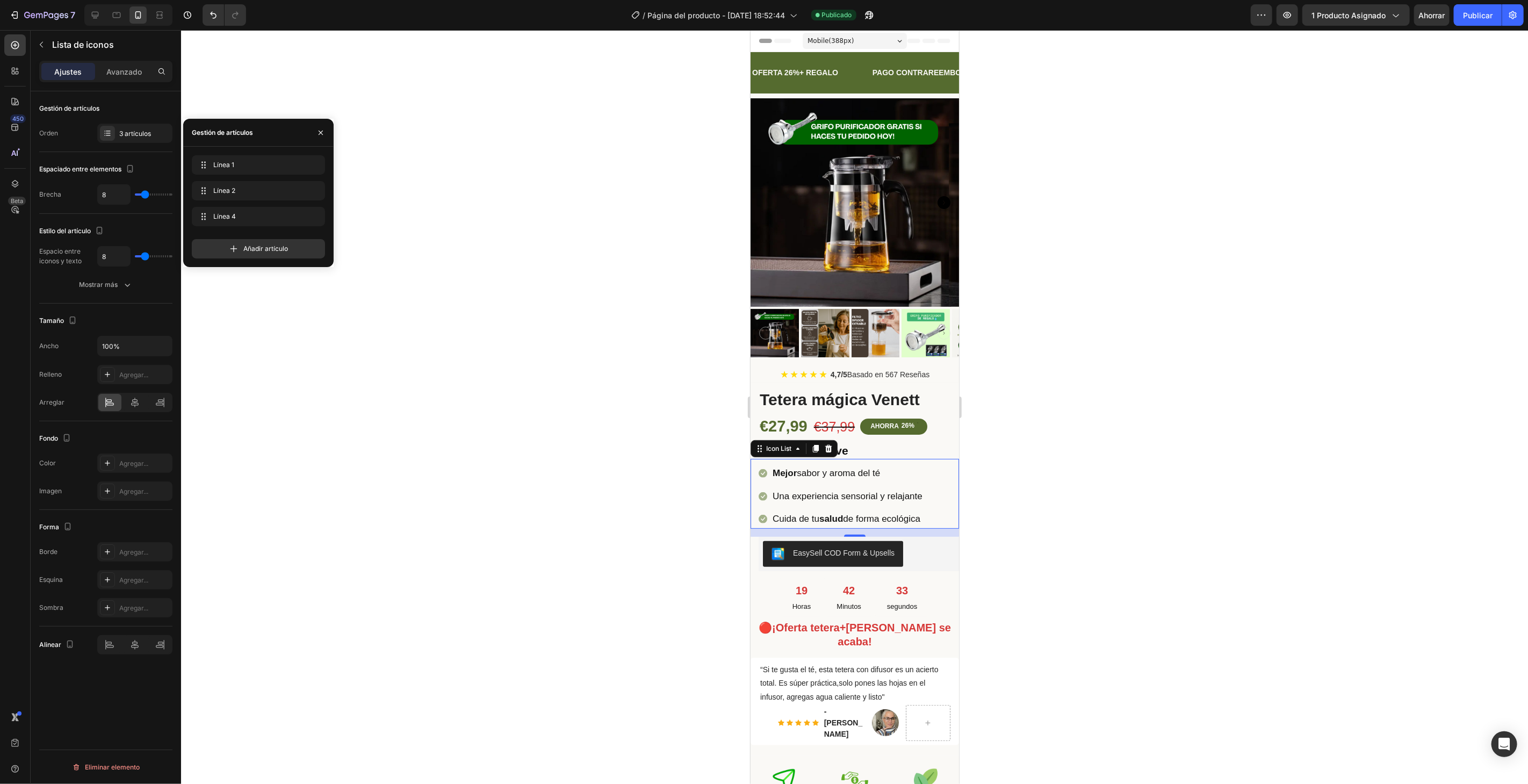
drag, startPoint x: 475, startPoint y: 554, endPoint x: 478, endPoint y: 549, distance: 5.8
click at [477, 554] on div at bounding box center [854, 407] width 1347 height 754
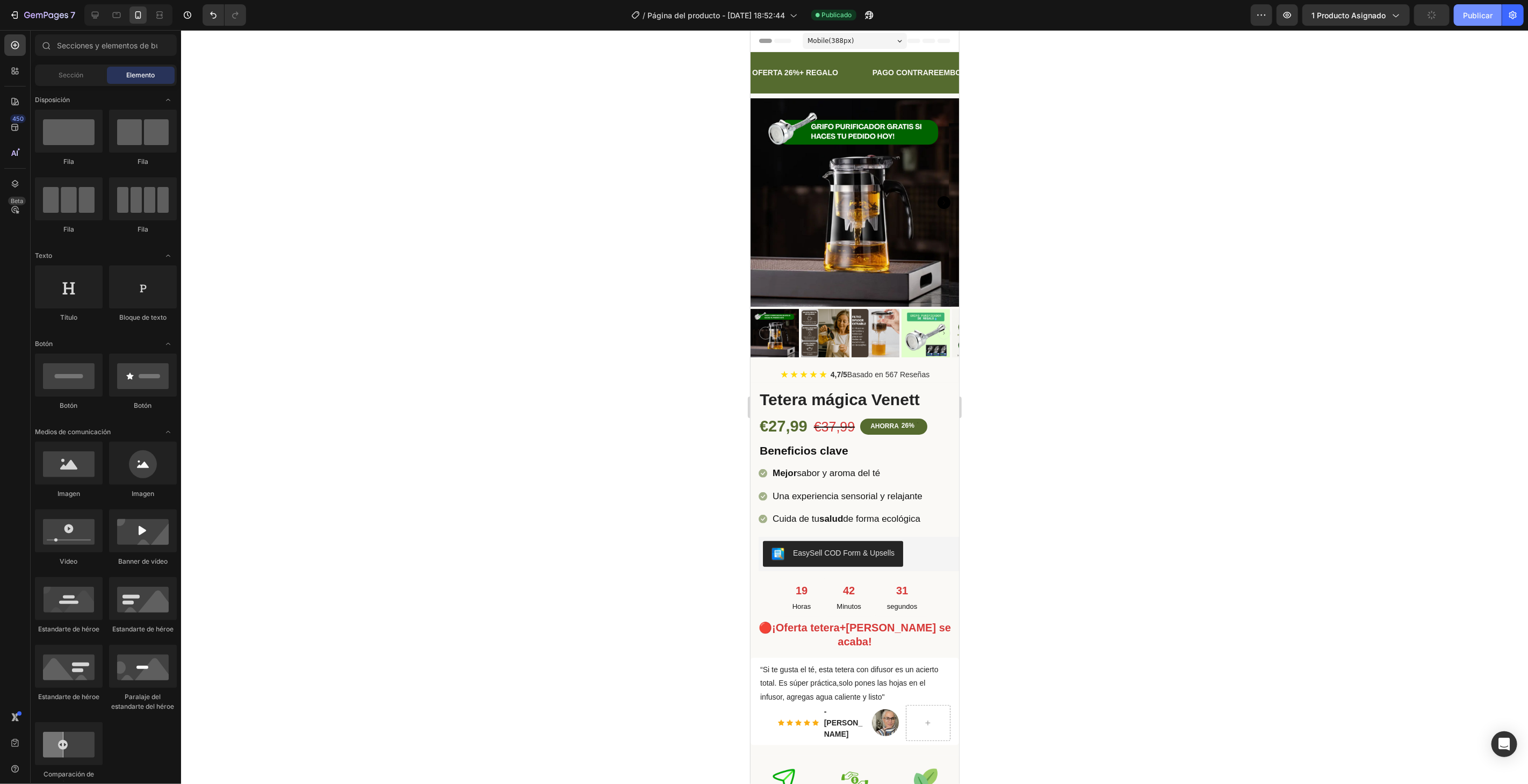
click at [1486, 20] on font "Publicar" at bounding box center [1478, 15] width 30 height 11
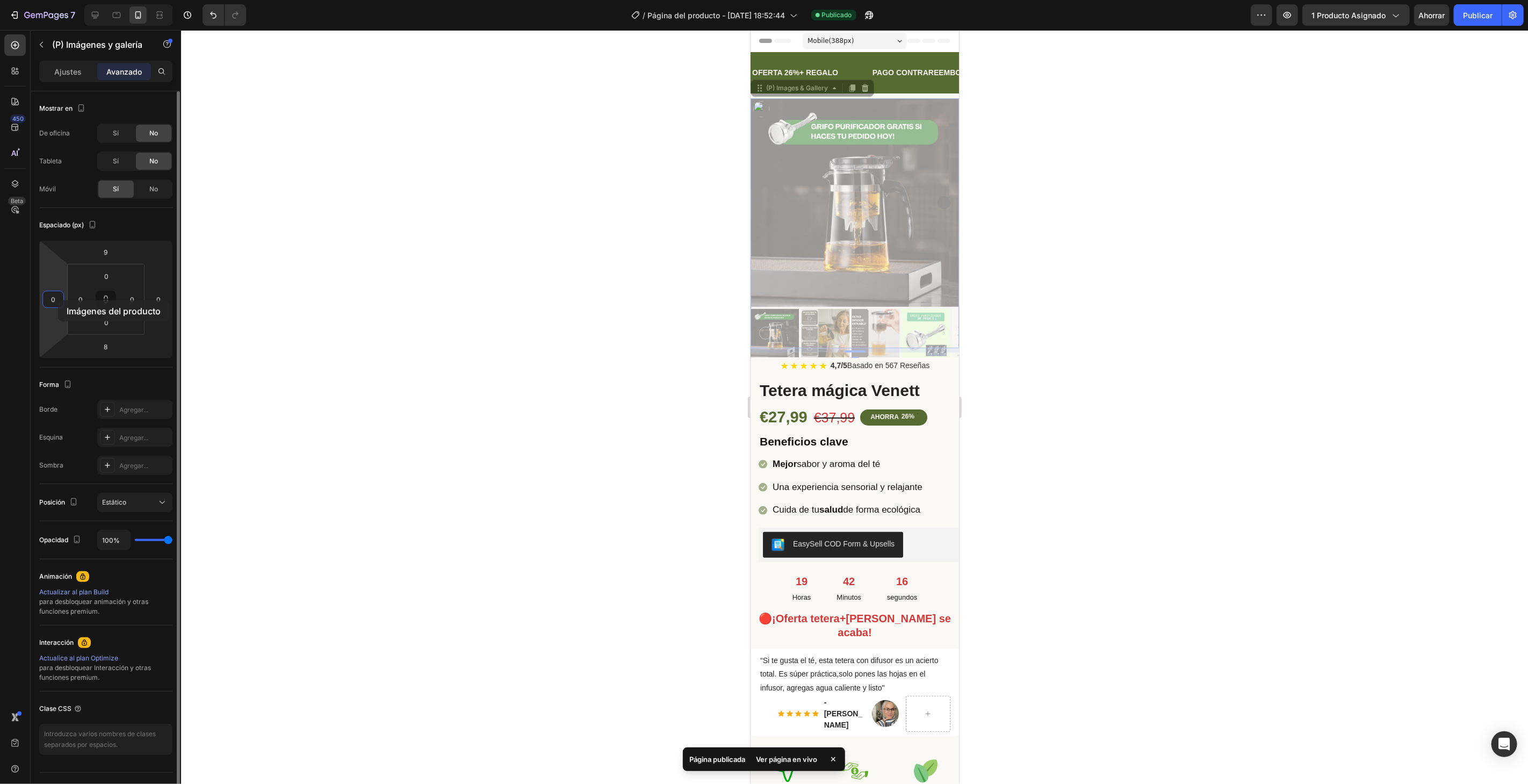
click at [58, 300] on input "0" at bounding box center [53, 299] width 16 height 16
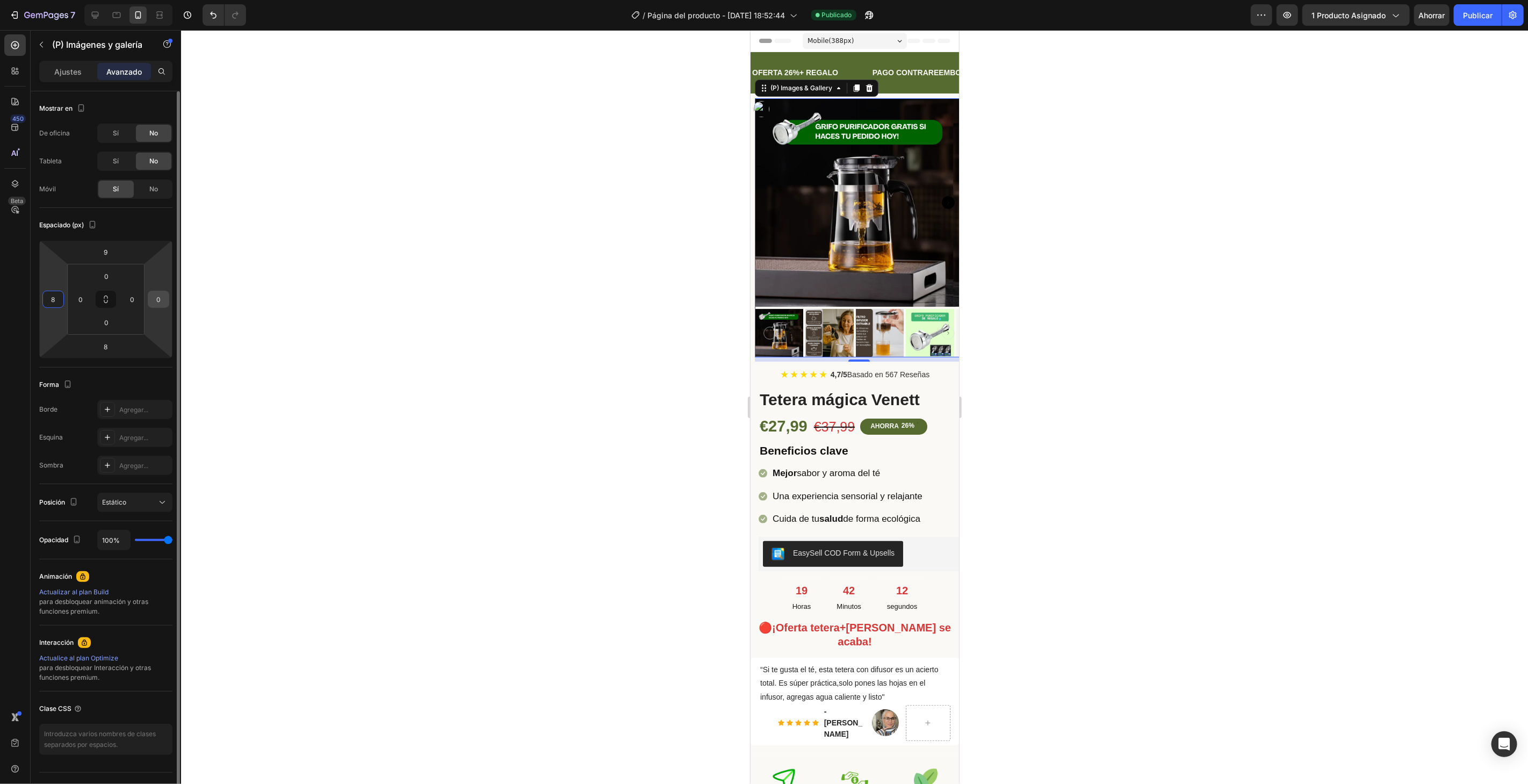
type input "8"
click at [163, 299] on input "0" at bounding box center [158, 299] width 16 height 16
type input "8"
click at [366, 279] on div at bounding box center [854, 407] width 1347 height 754
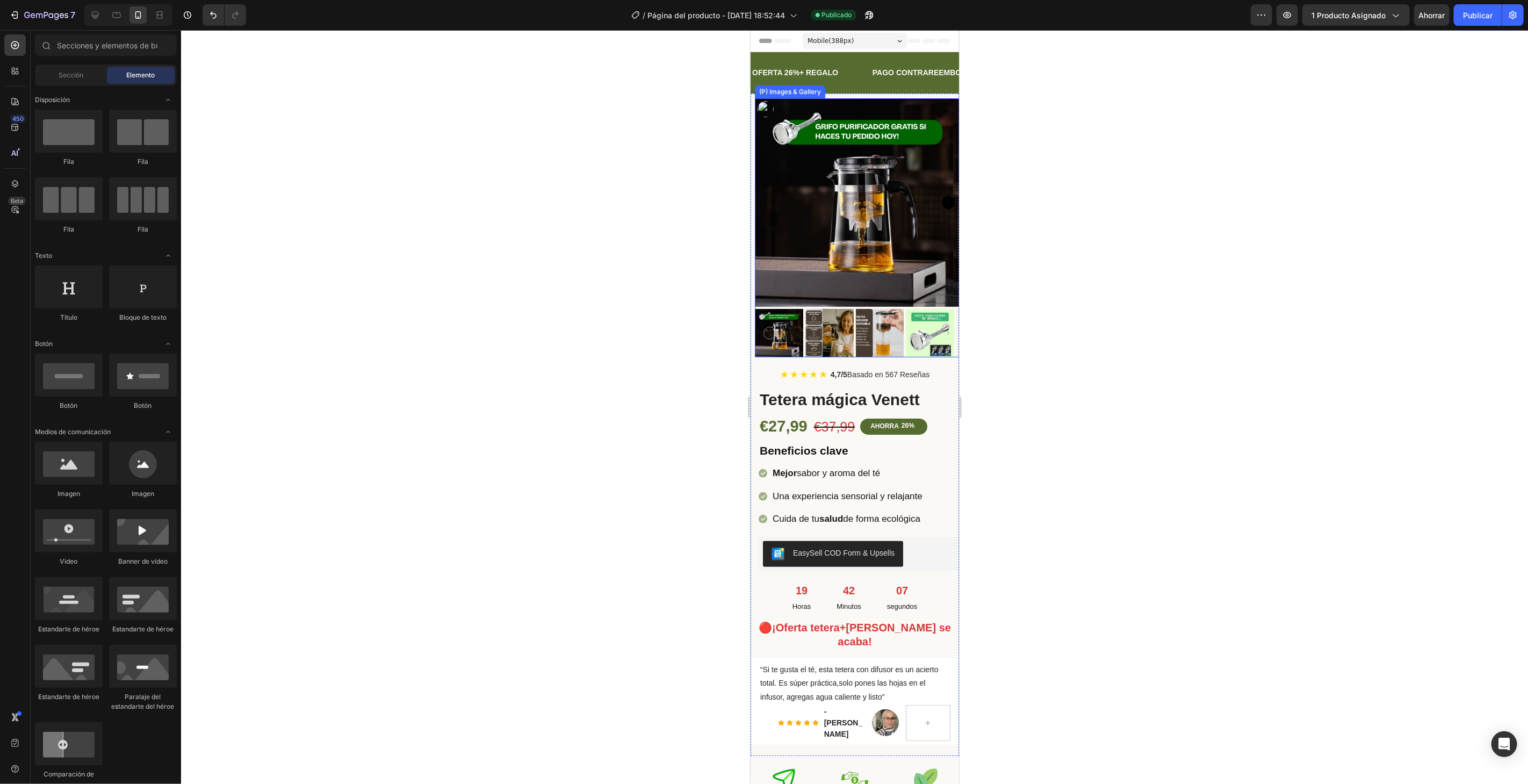
click at [814, 244] on img at bounding box center [858, 202] width 208 height 208
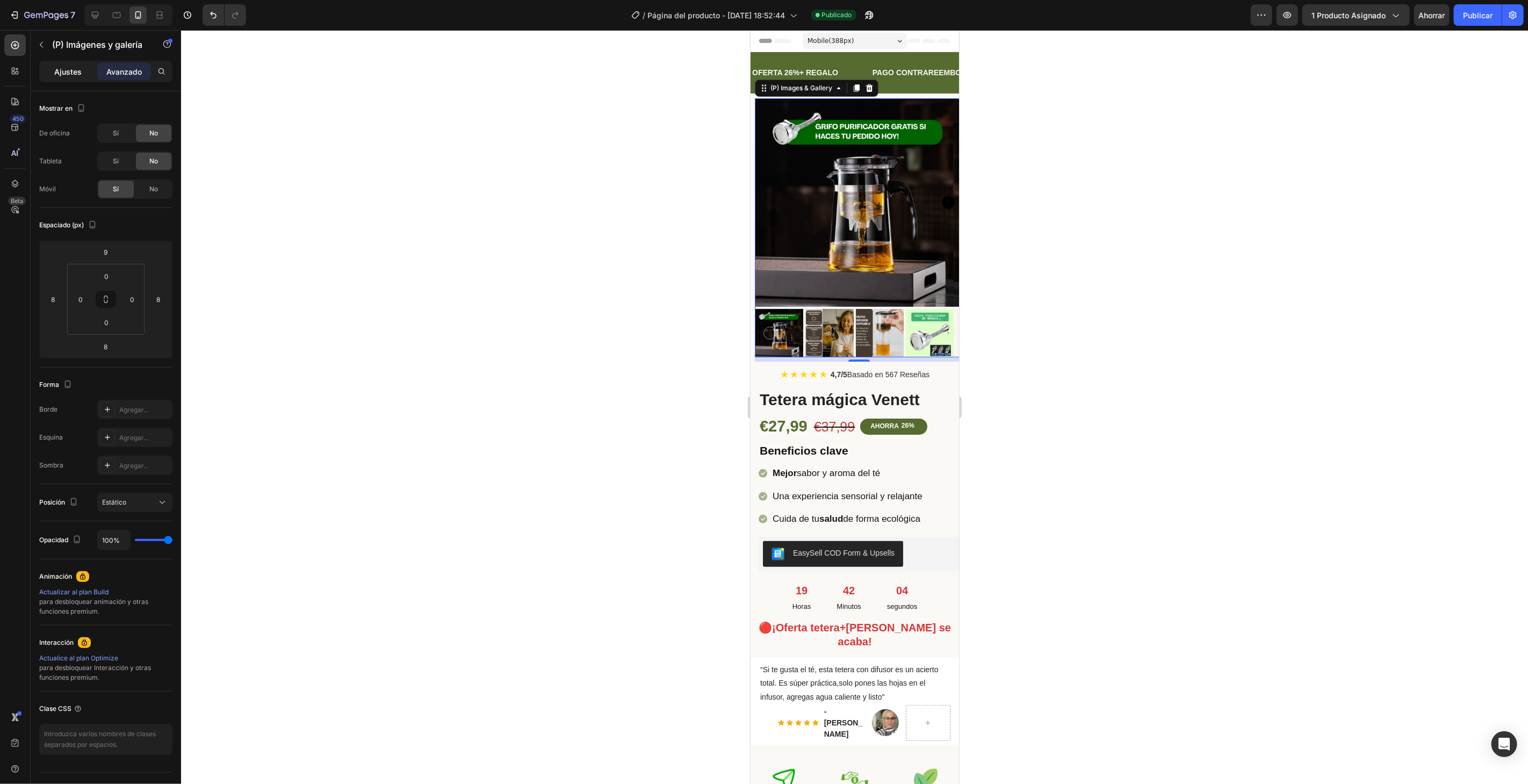
click at [68, 68] on font "Ajustes" at bounding box center [68, 71] width 27 height 9
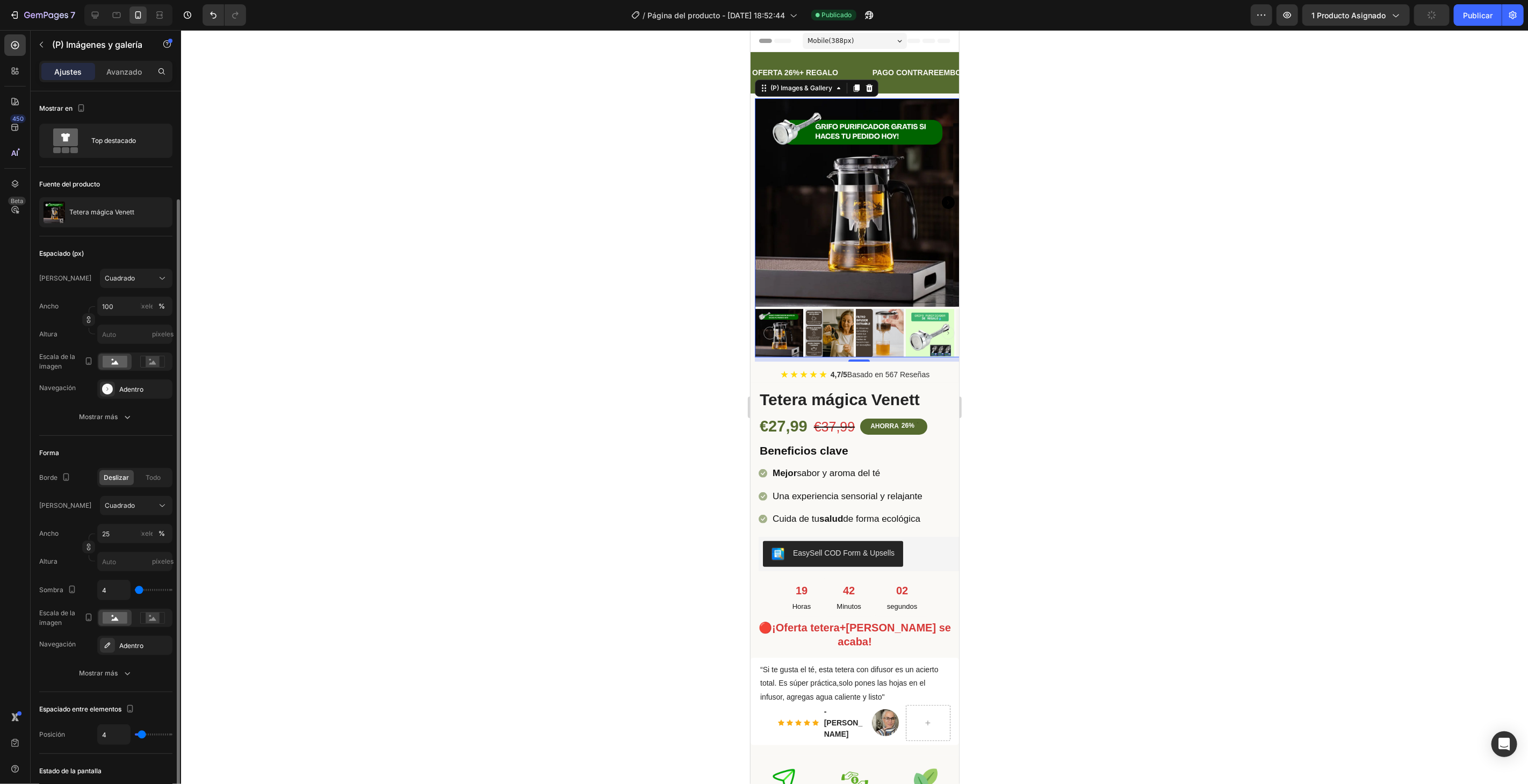
scroll to position [60, 0]
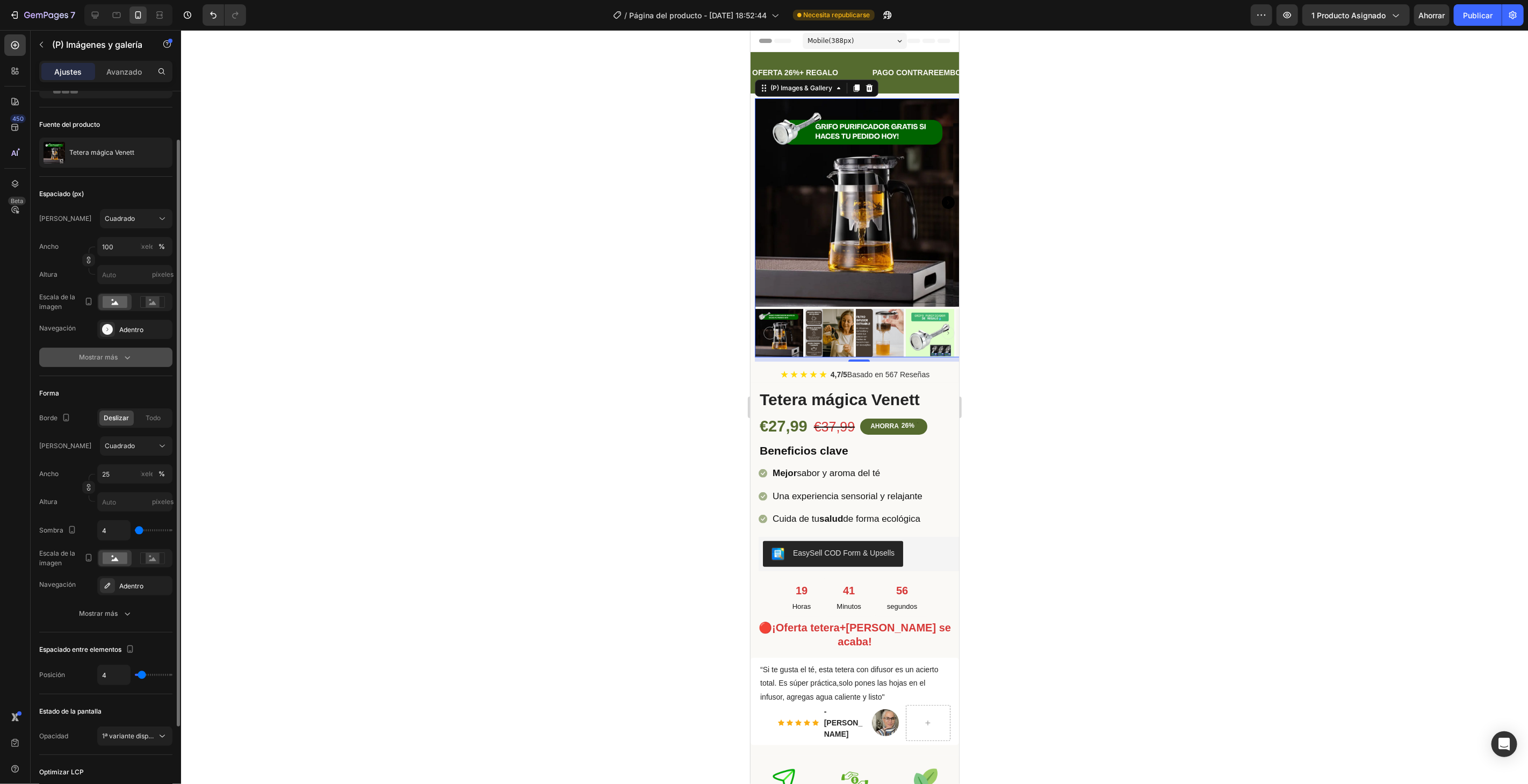
click at [137, 357] on button "Mostrar más" at bounding box center [106, 357] width 133 height 20
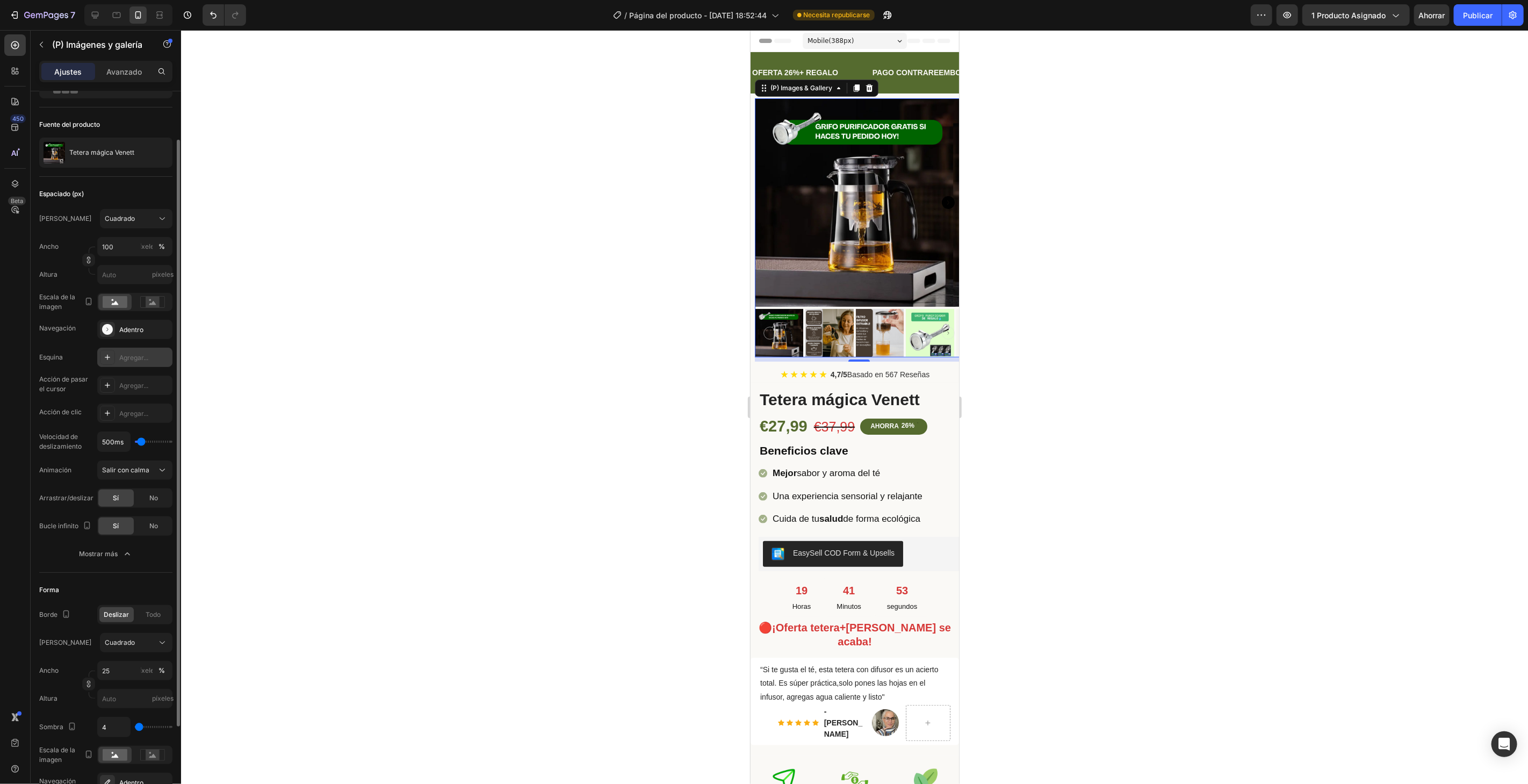
click at [104, 353] on icon at bounding box center [107, 357] width 8 height 8
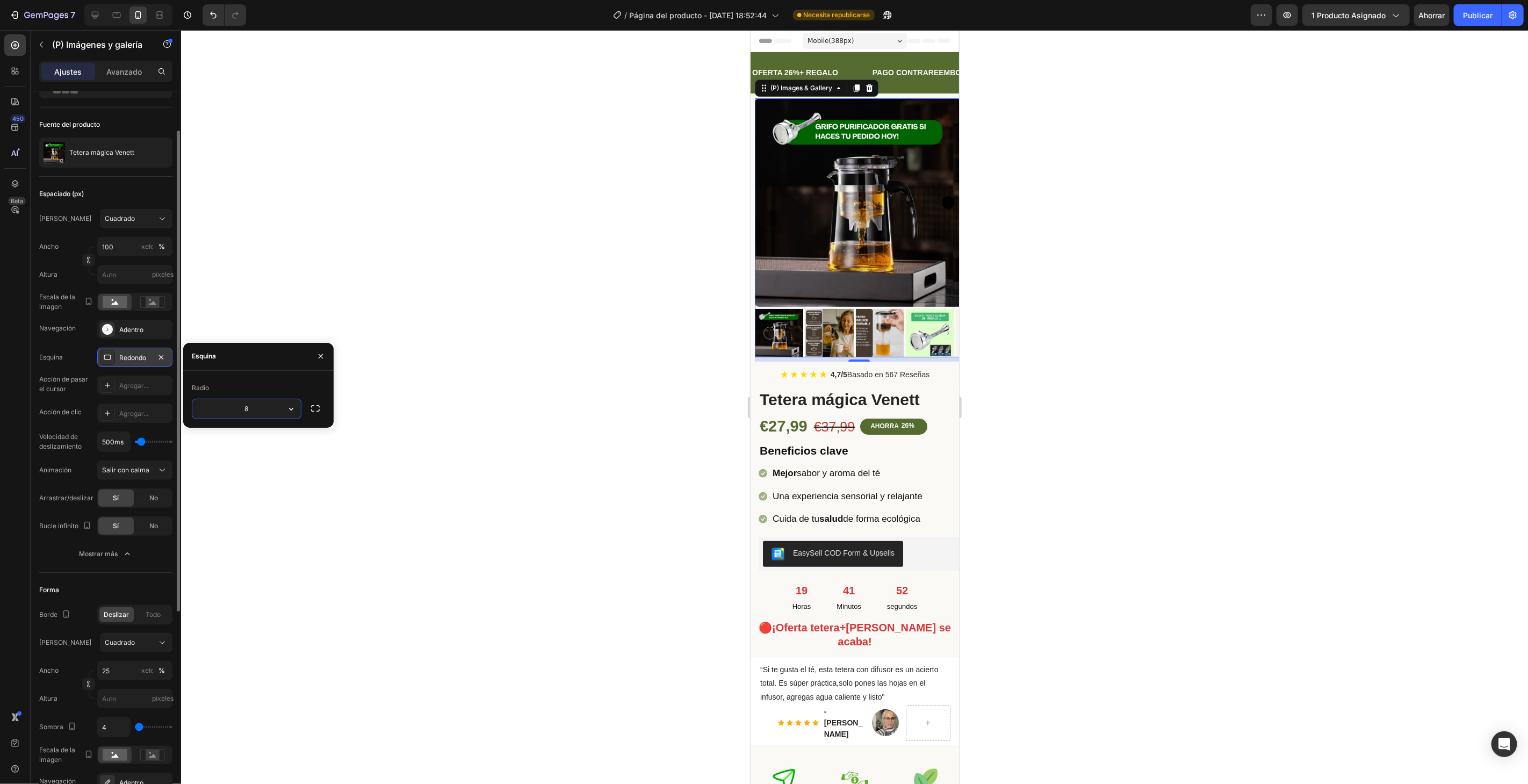
click at [104, 353] on icon at bounding box center [107, 357] width 8 height 8
click at [411, 439] on div at bounding box center [854, 407] width 1347 height 754
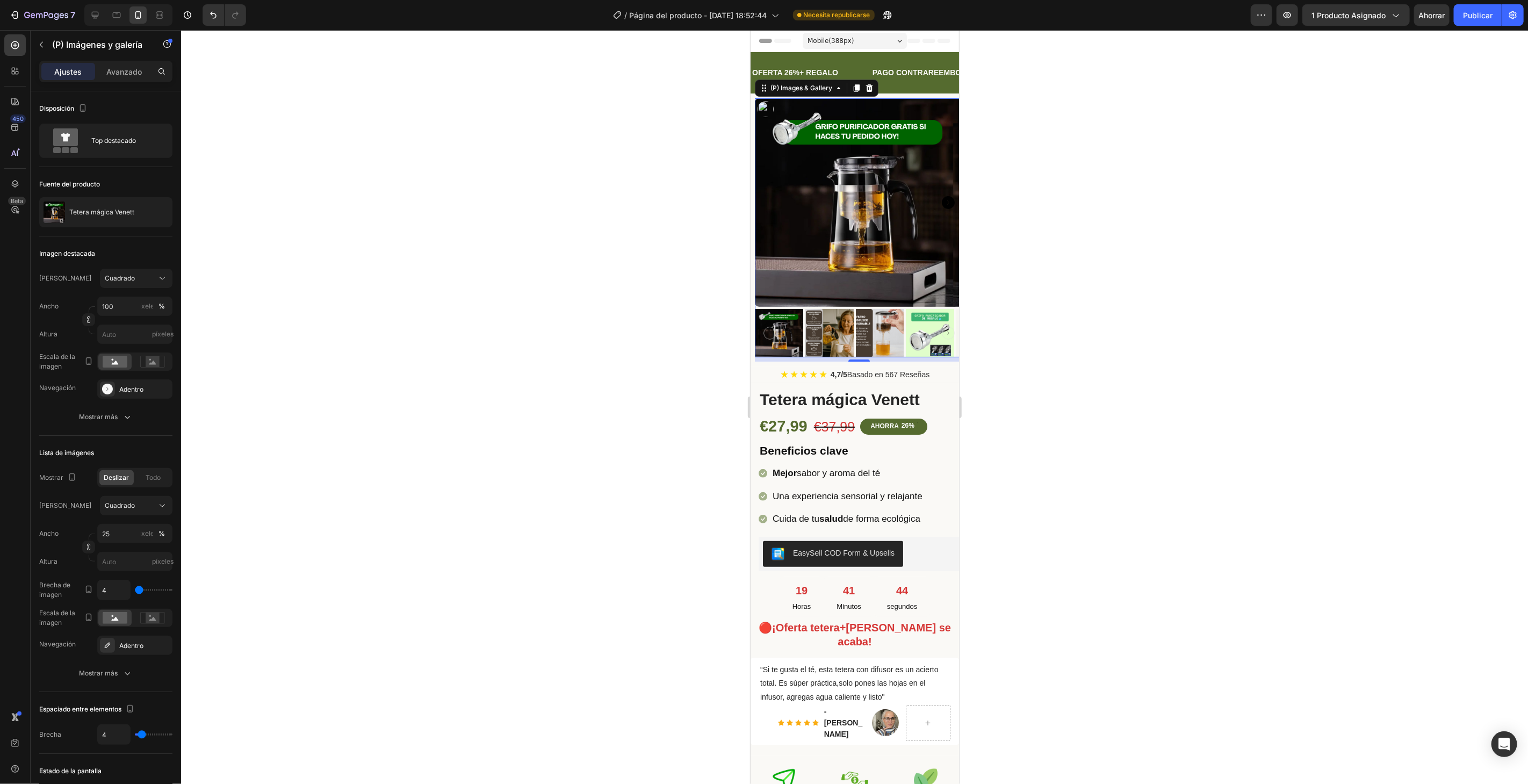
click at [123, 62] on div "Ajustes Avanzado" at bounding box center [106, 71] width 133 height 21
click at [133, 74] on font "Avanzado" at bounding box center [124, 71] width 36 height 9
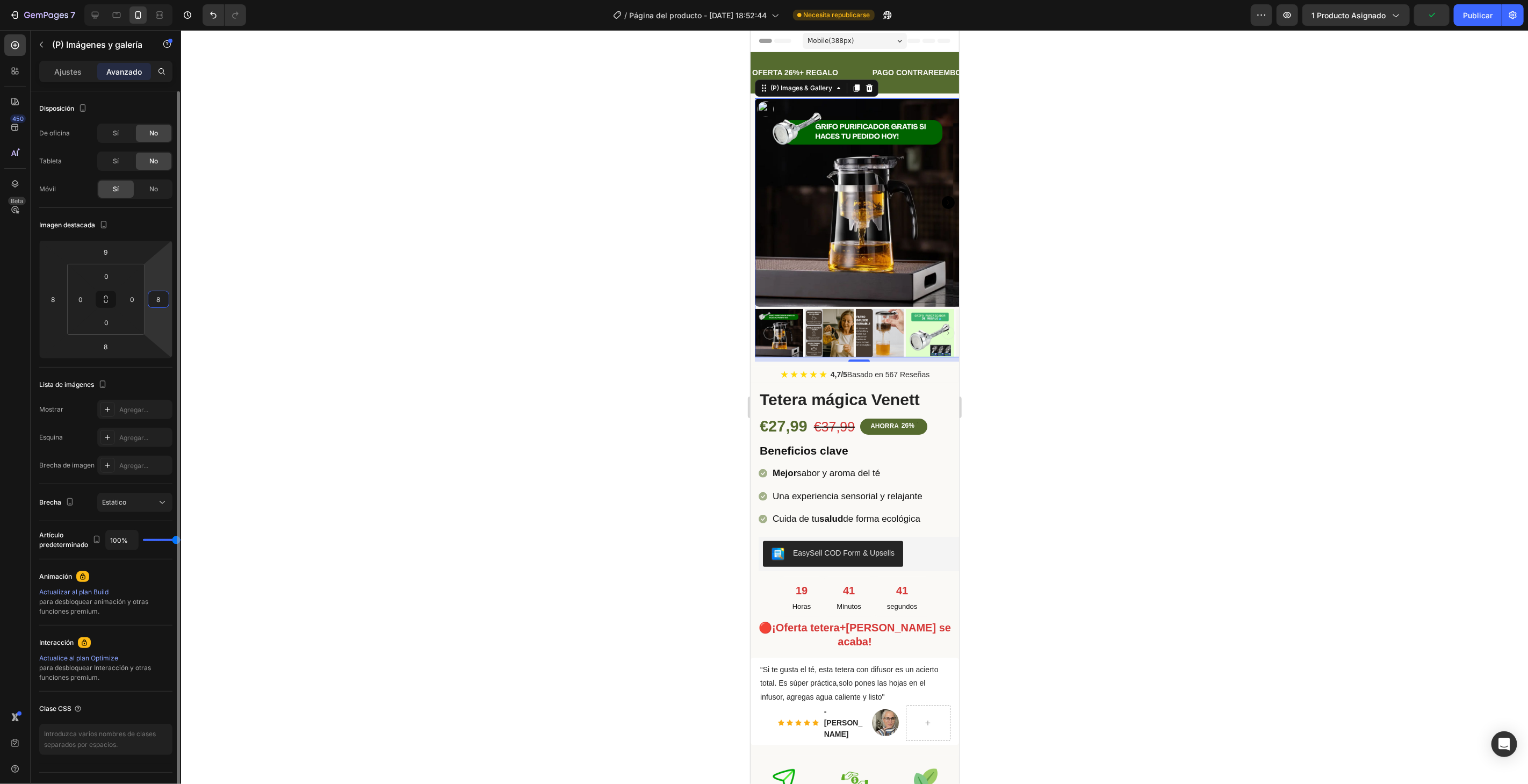
click at [163, 301] on input "8" at bounding box center [158, 299] width 16 height 16
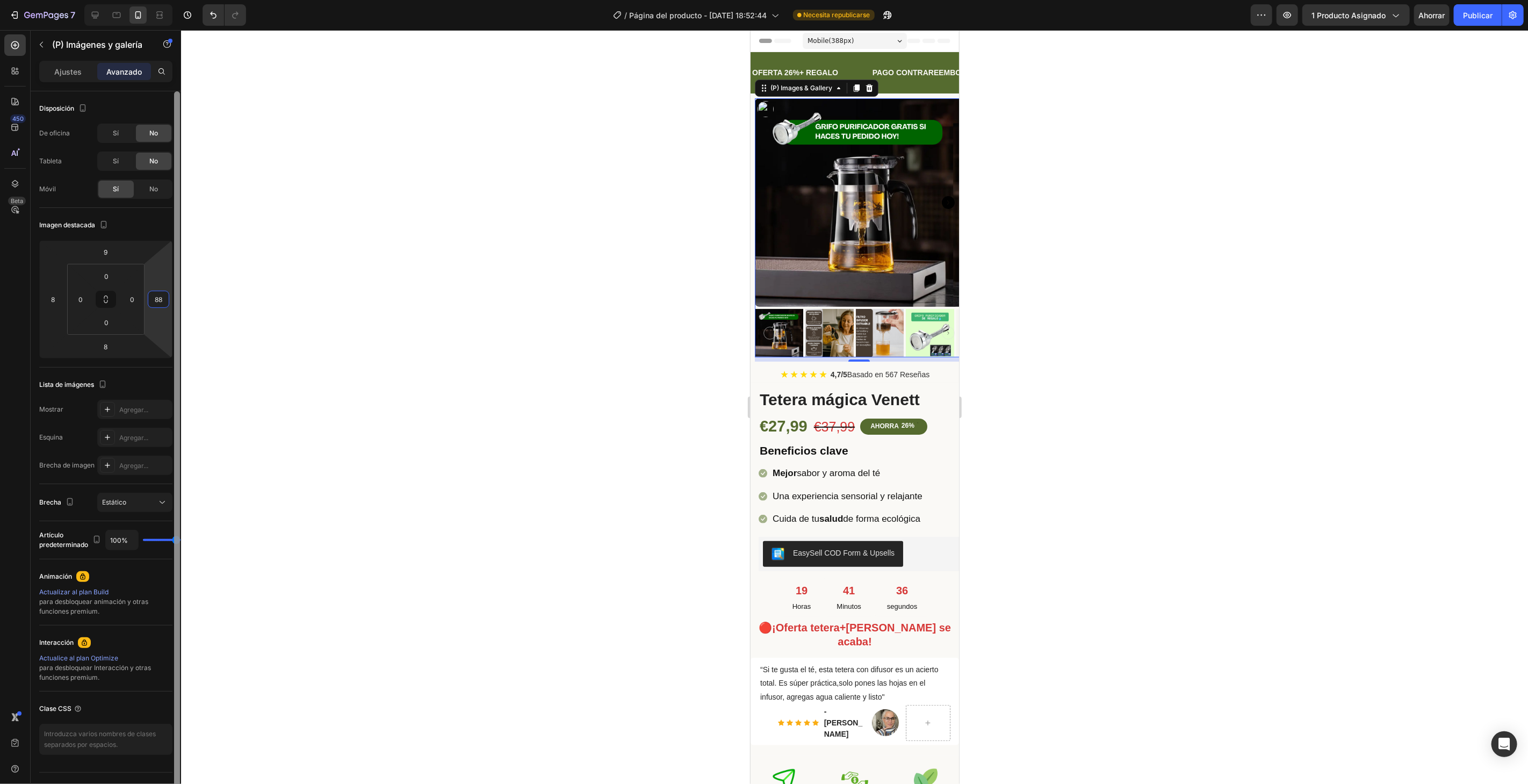
type input "8"
type input "15"
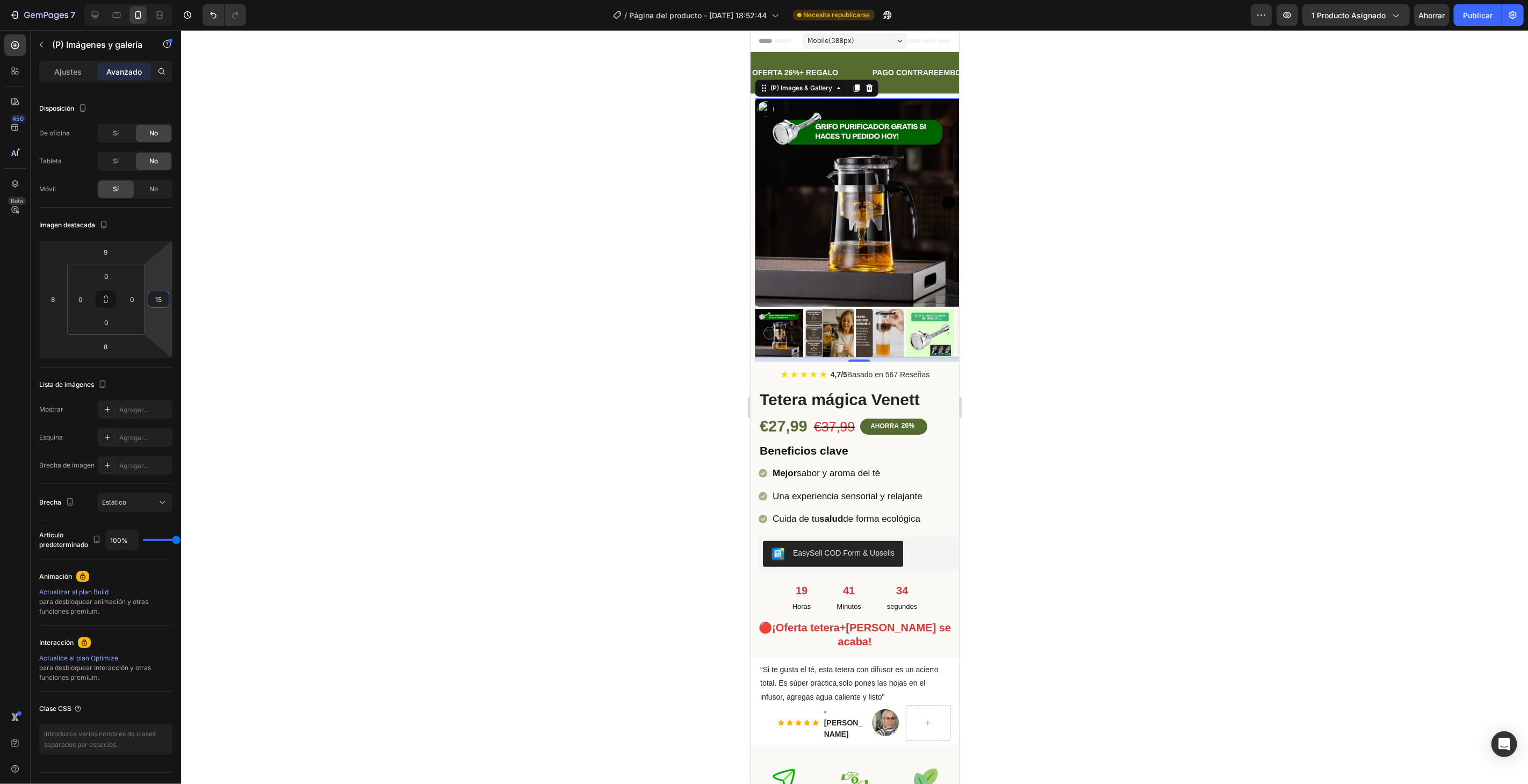
click at [242, 296] on div at bounding box center [854, 407] width 1347 height 754
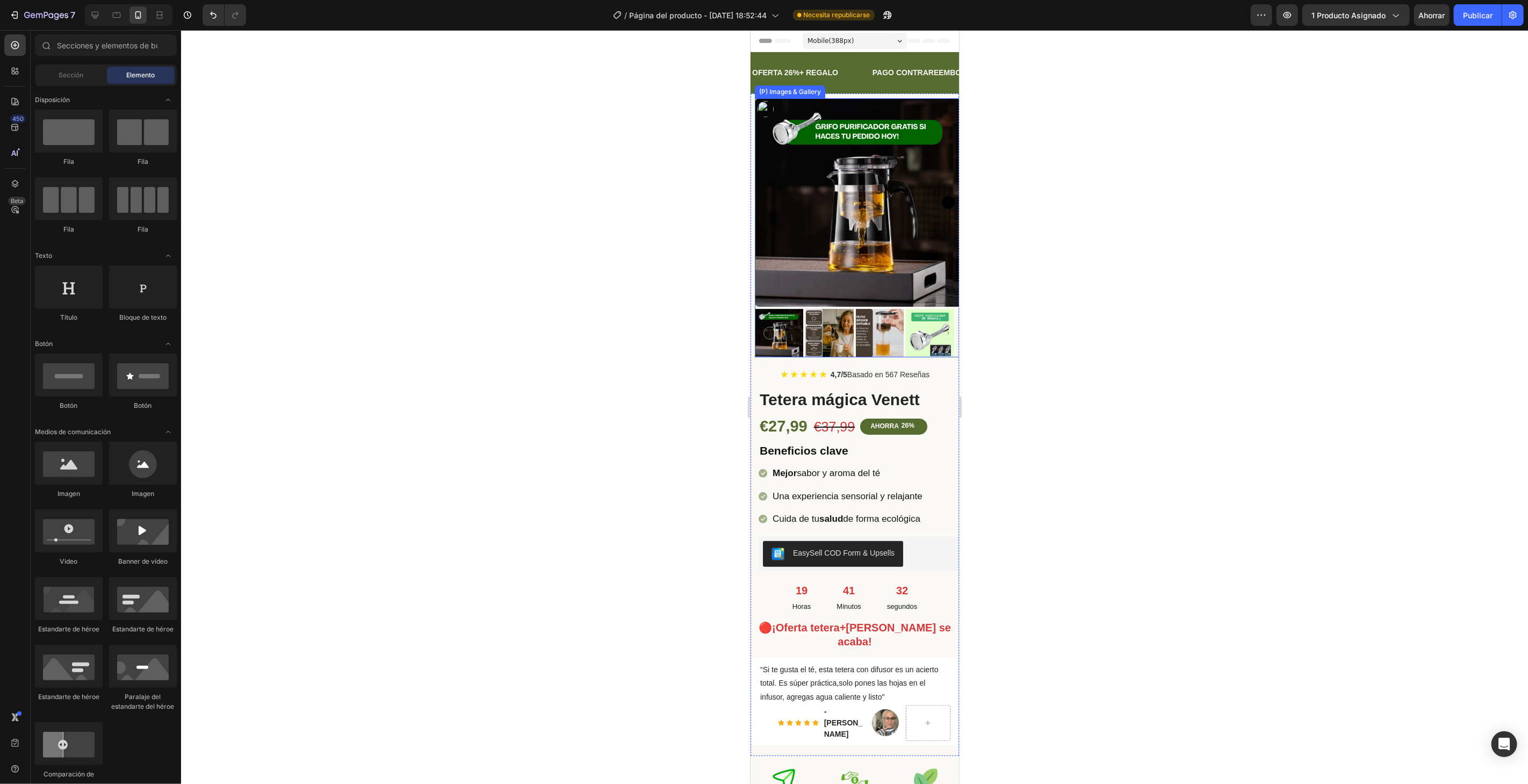
click at [837, 192] on img at bounding box center [858, 202] width 208 height 208
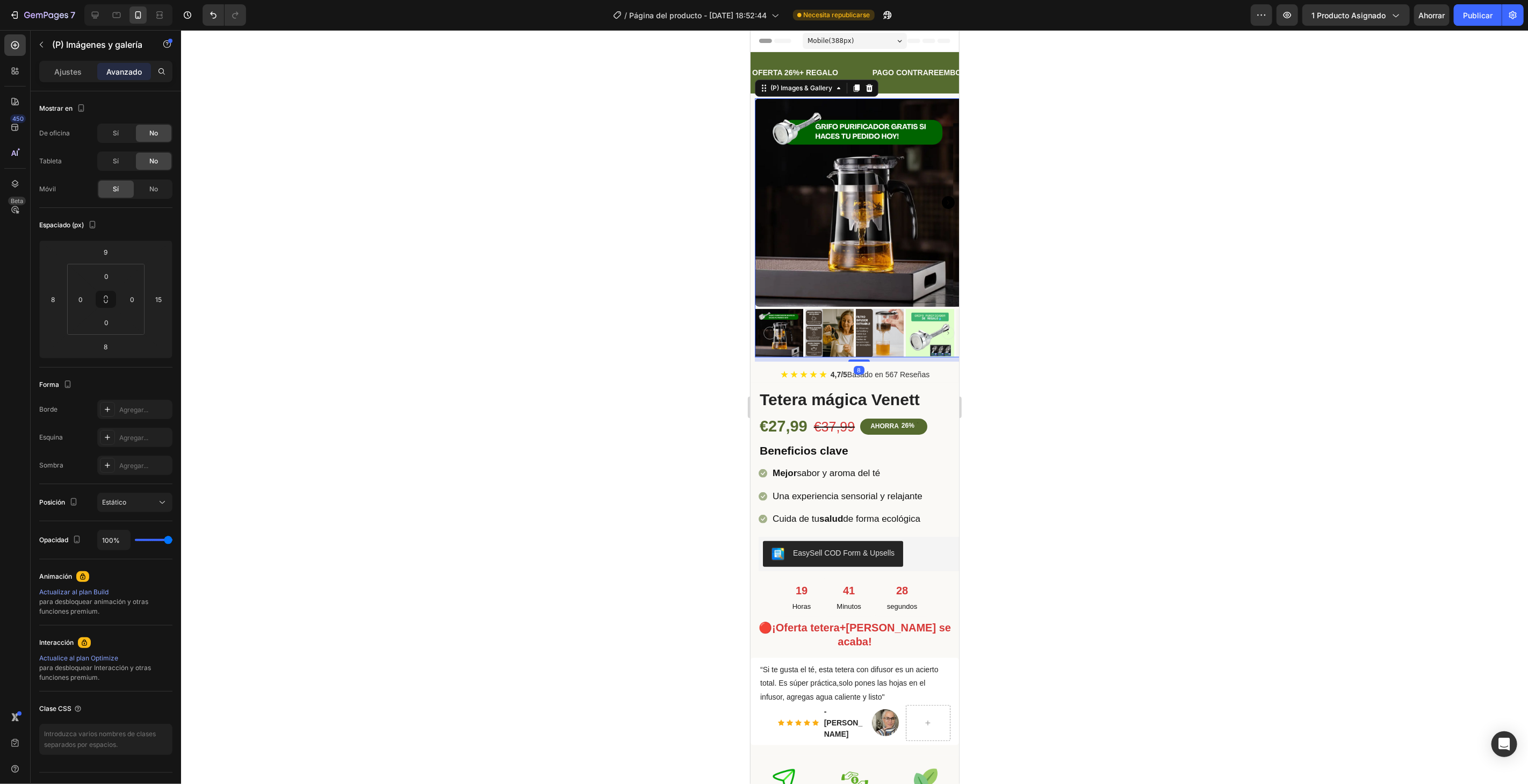
drag, startPoint x: 540, startPoint y: 209, endPoint x: 550, endPoint y: 211, distance: 10.2
click at [542, 211] on div at bounding box center [854, 407] width 1347 height 754
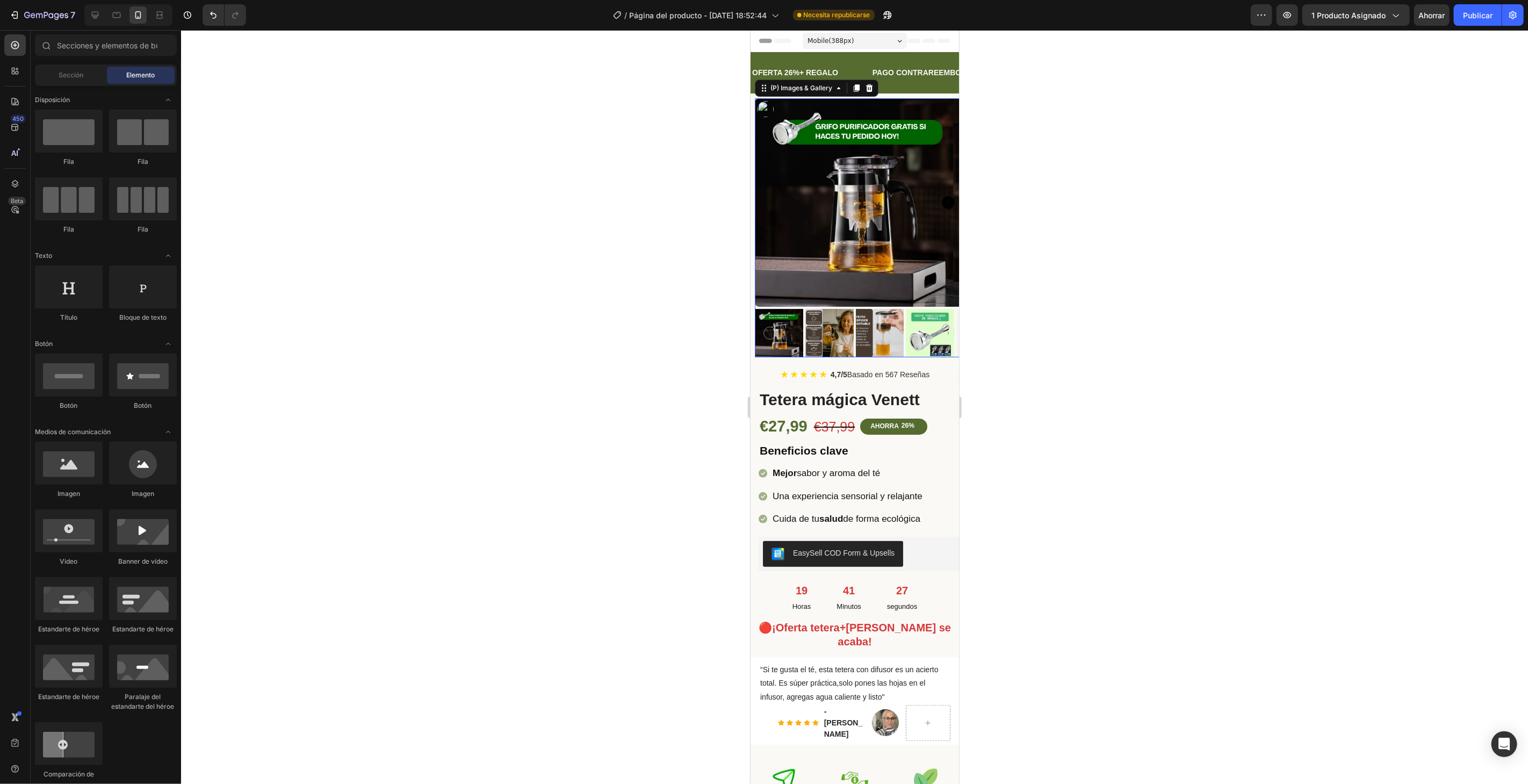
click at [865, 219] on img at bounding box center [858, 202] width 208 height 208
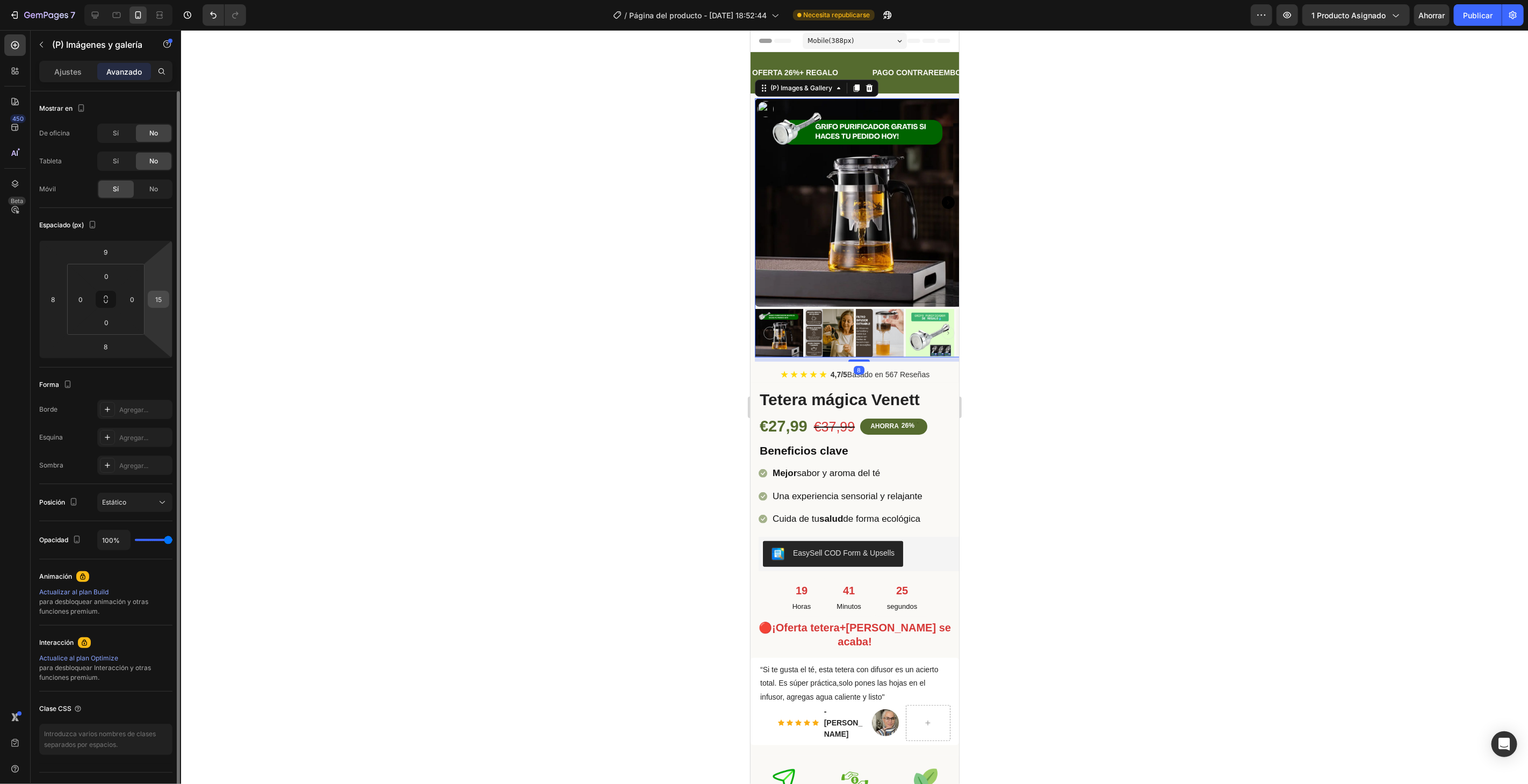
click at [165, 300] on input "15" at bounding box center [158, 299] width 16 height 16
type input "8"
click at [214, 324] on div at bounding box center [854, 407] width 1347 height 754
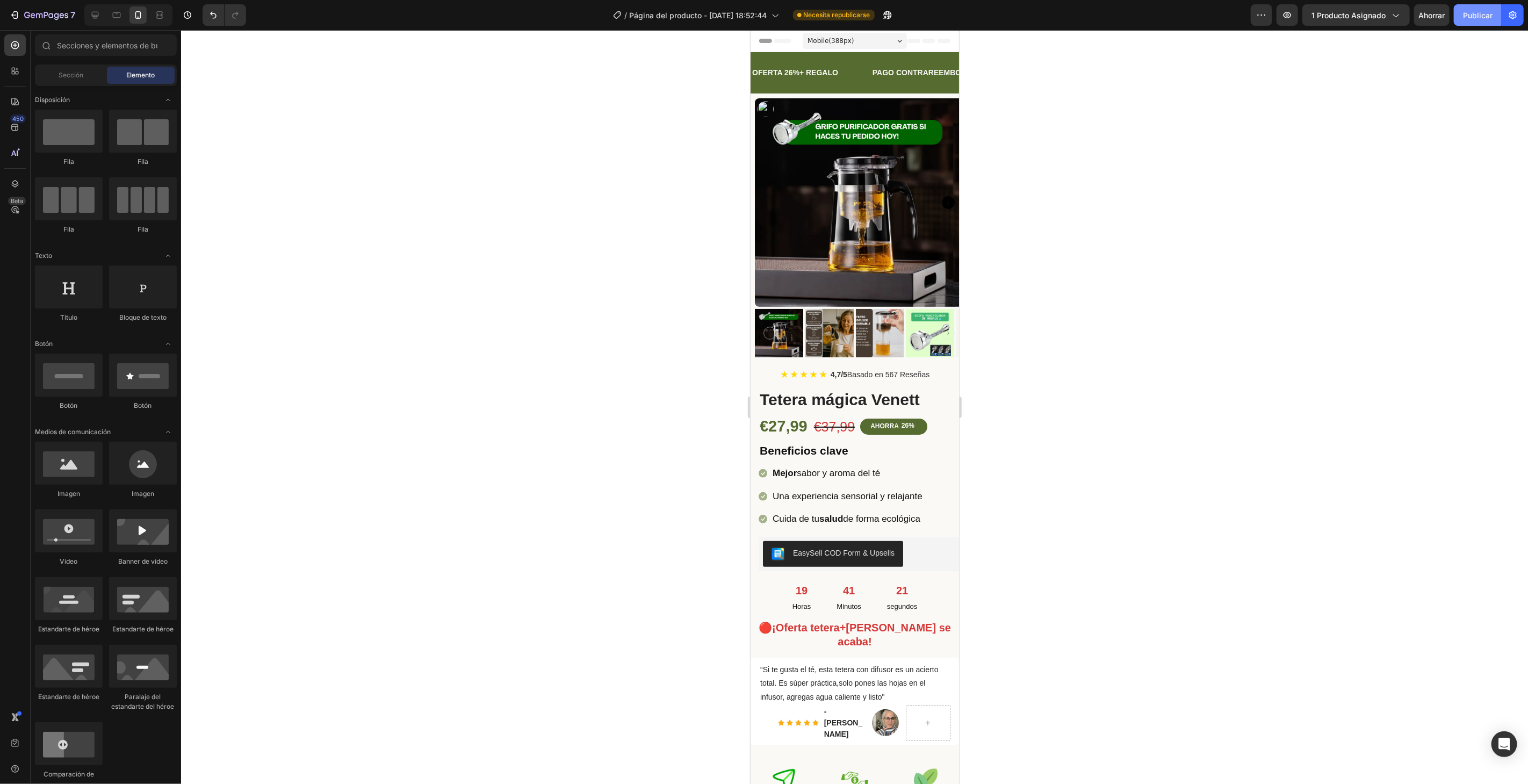
click at [1479, 9] on font "Publicar" at bounding box center [1478, 15] width 30 height 11
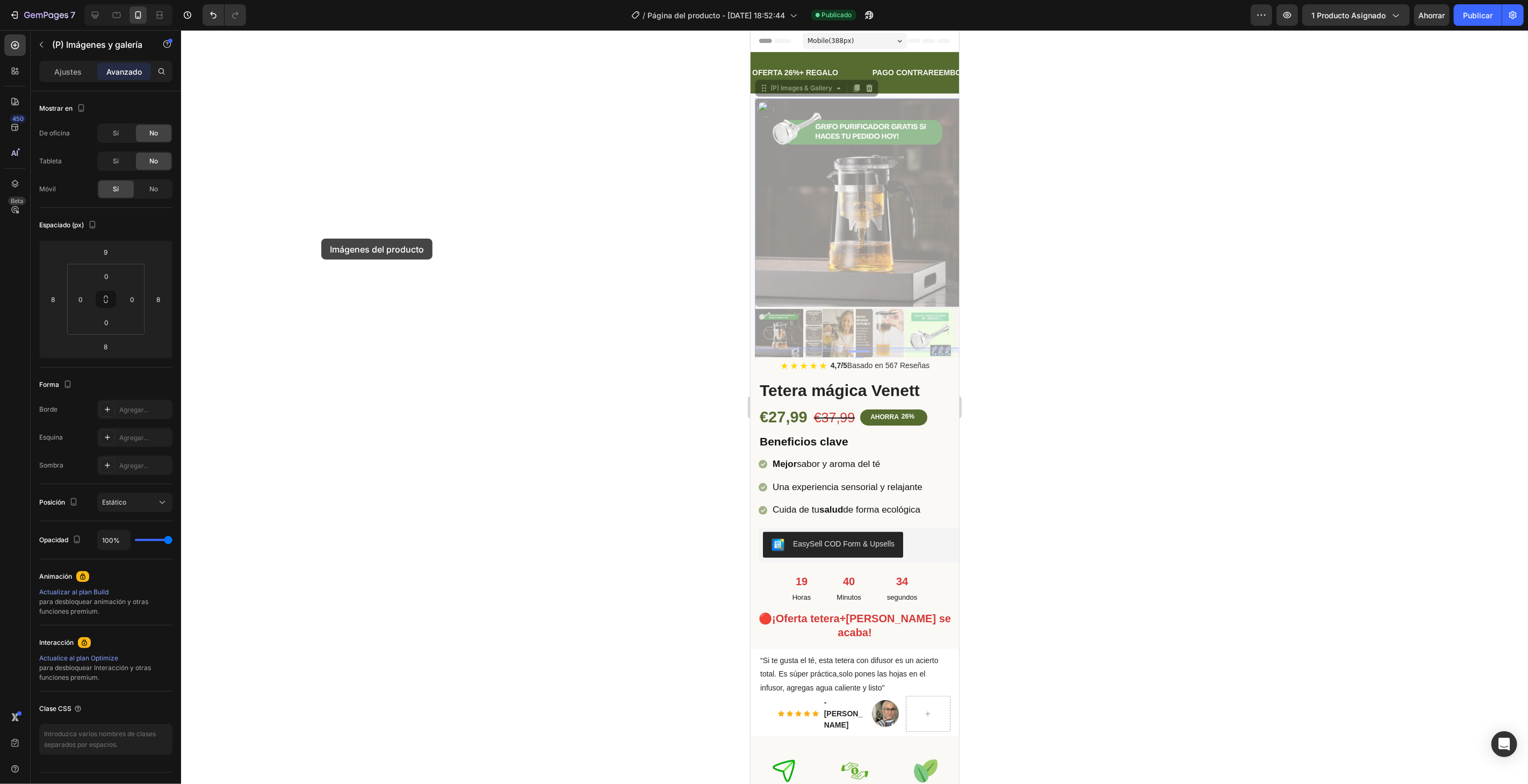
click at [321, 238] on div at bounding box center [854, 407] width 1347 height 754
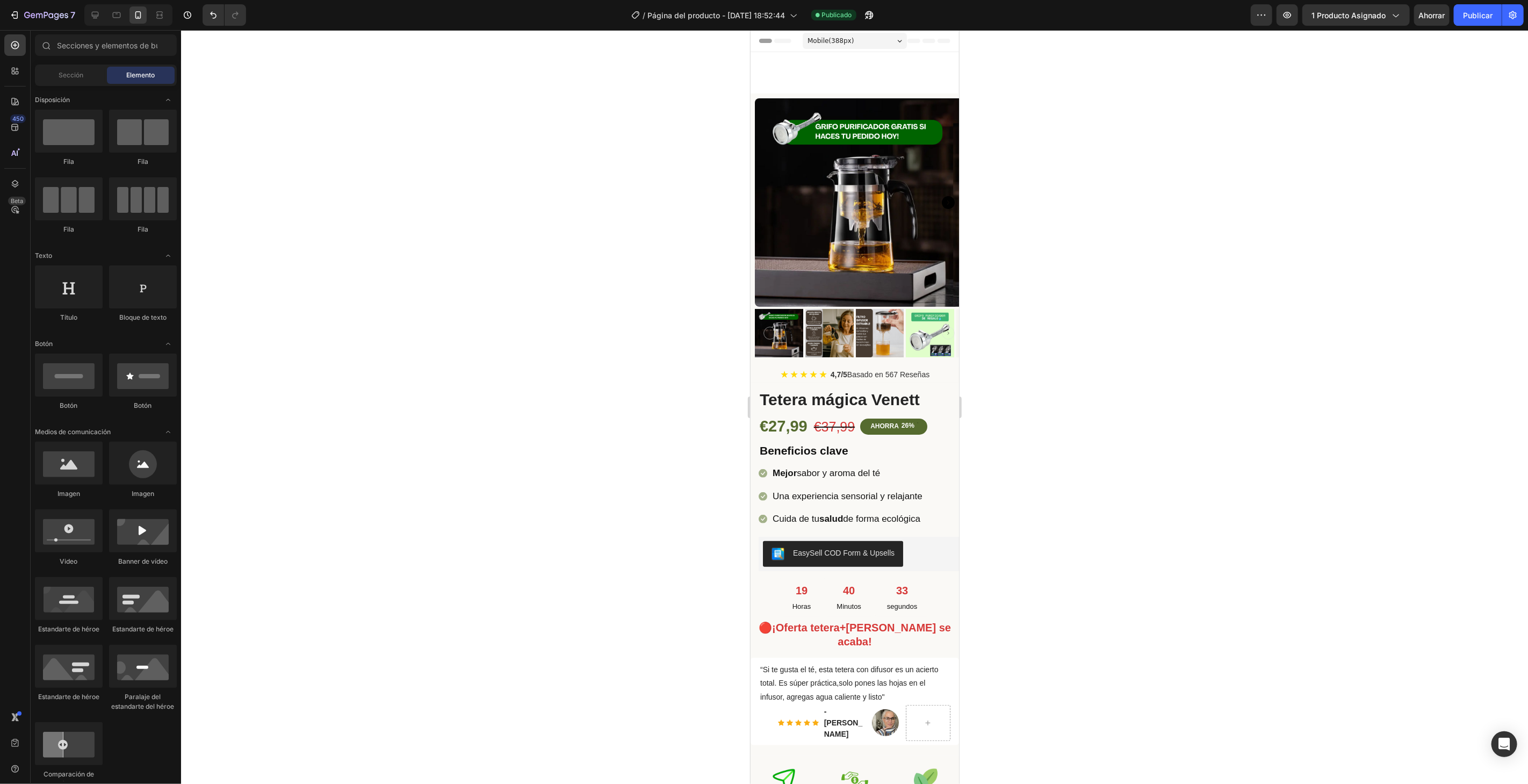
scroll to position [659, 0]
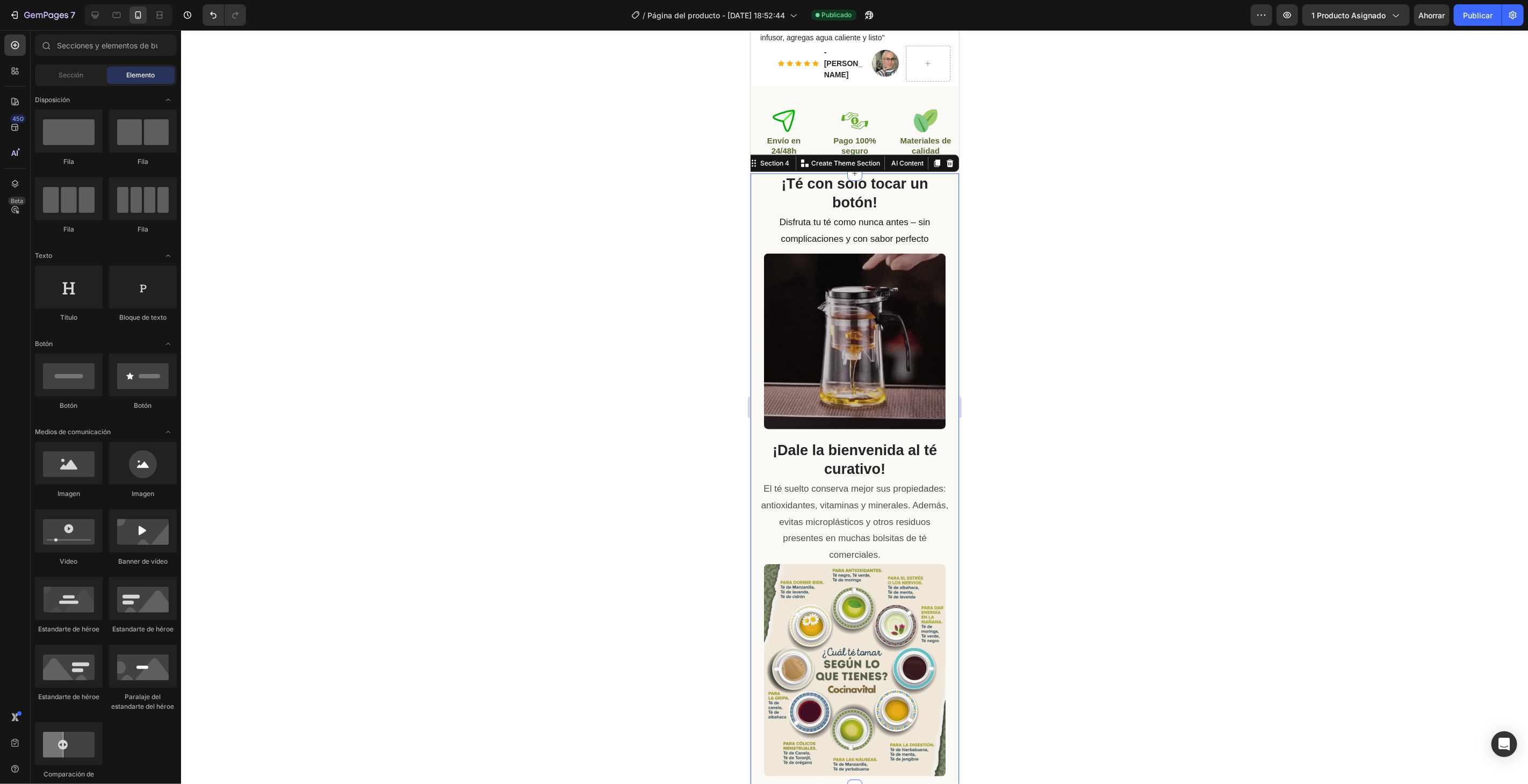
click at [944, 368] on div "¡Té con solo tocar un botón! Heading Disfruta tu té como nunca antes – sin comp…" at bounding box center [854, 480] width 208 height 613
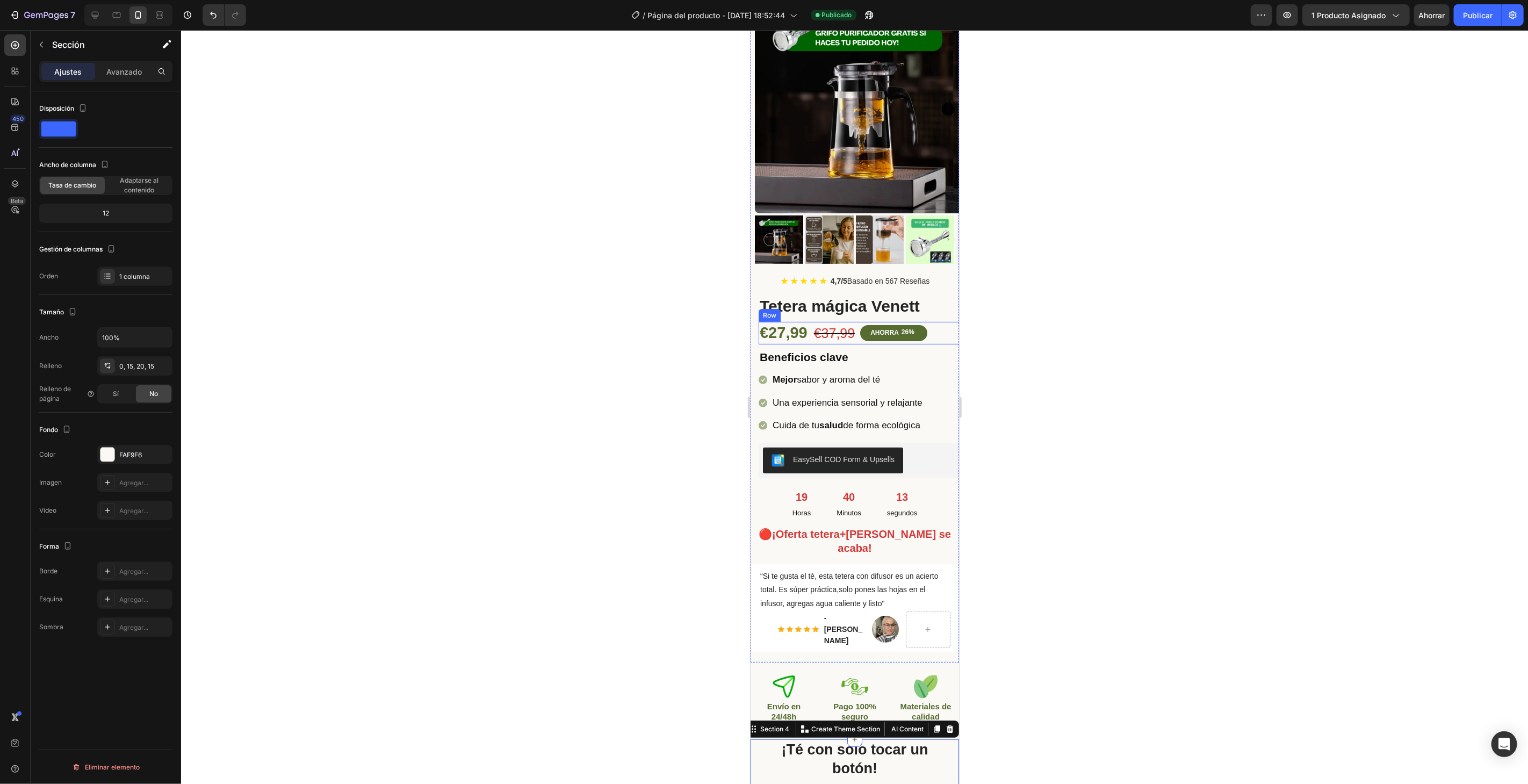
scroll to position [0, 0]
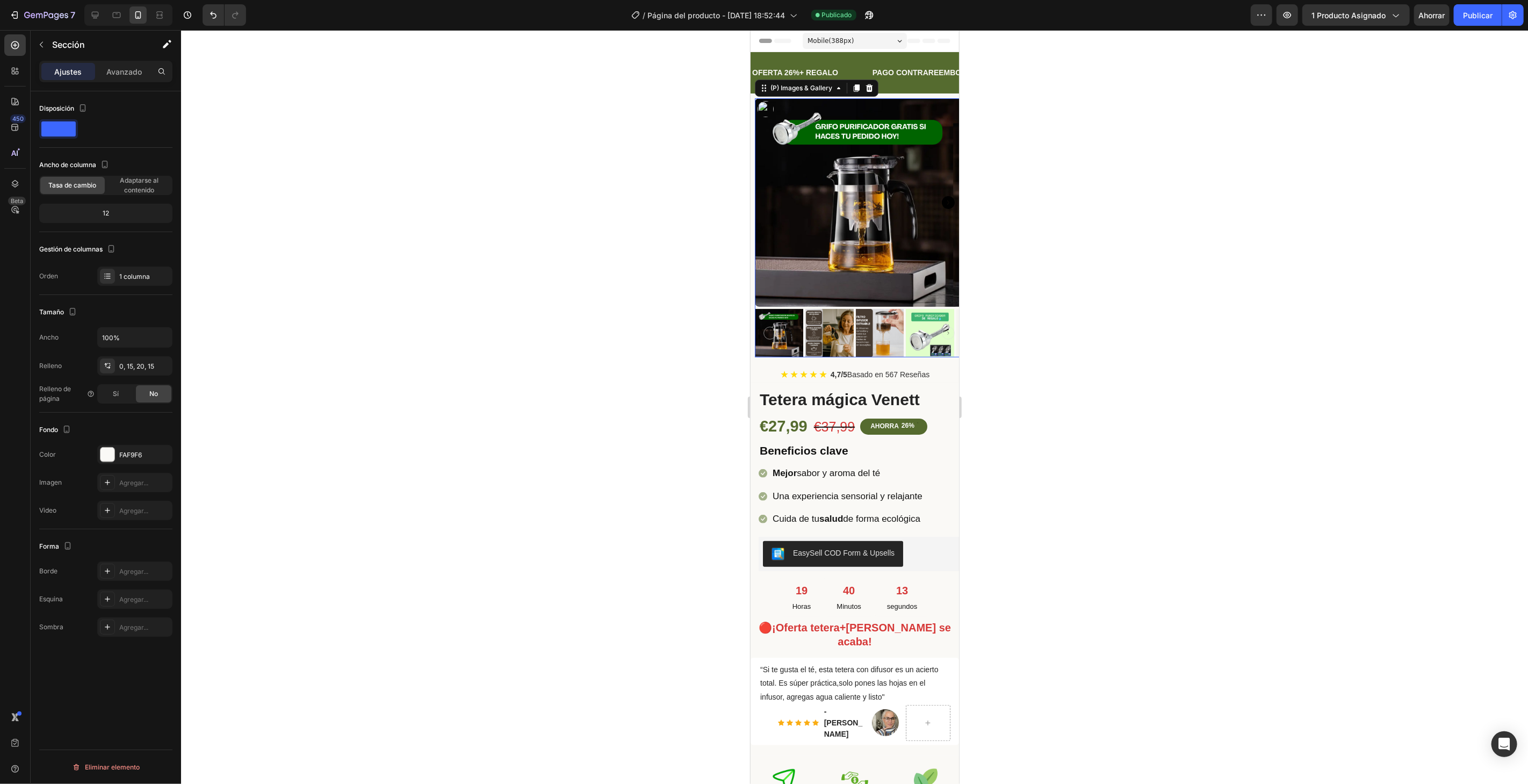
click at [898, 208] on img at bounding box center [858, 202] width 208 height 208
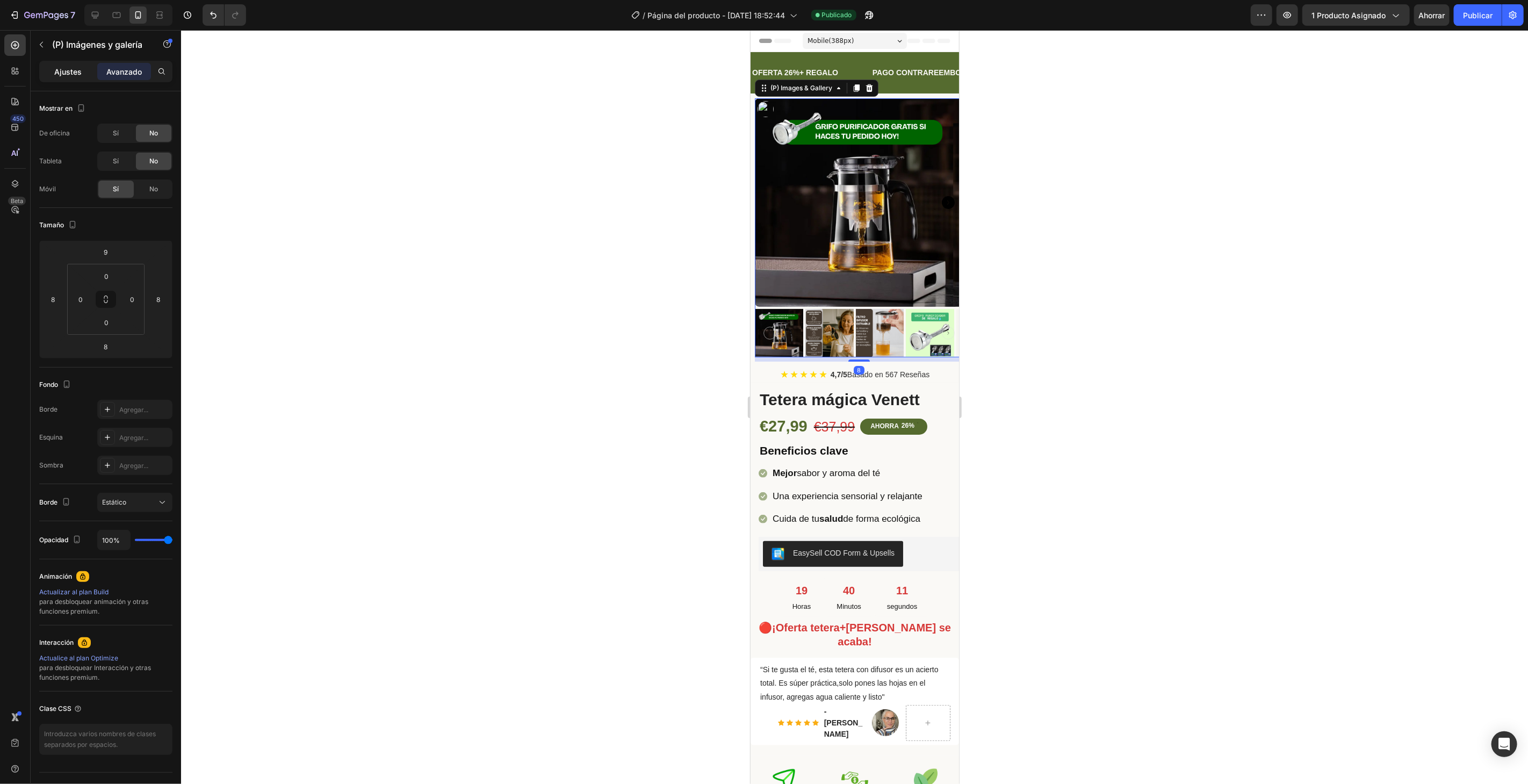
click at [65, 71] on font "Ajustes" at bounding box center [68, 71] width 27 height 9
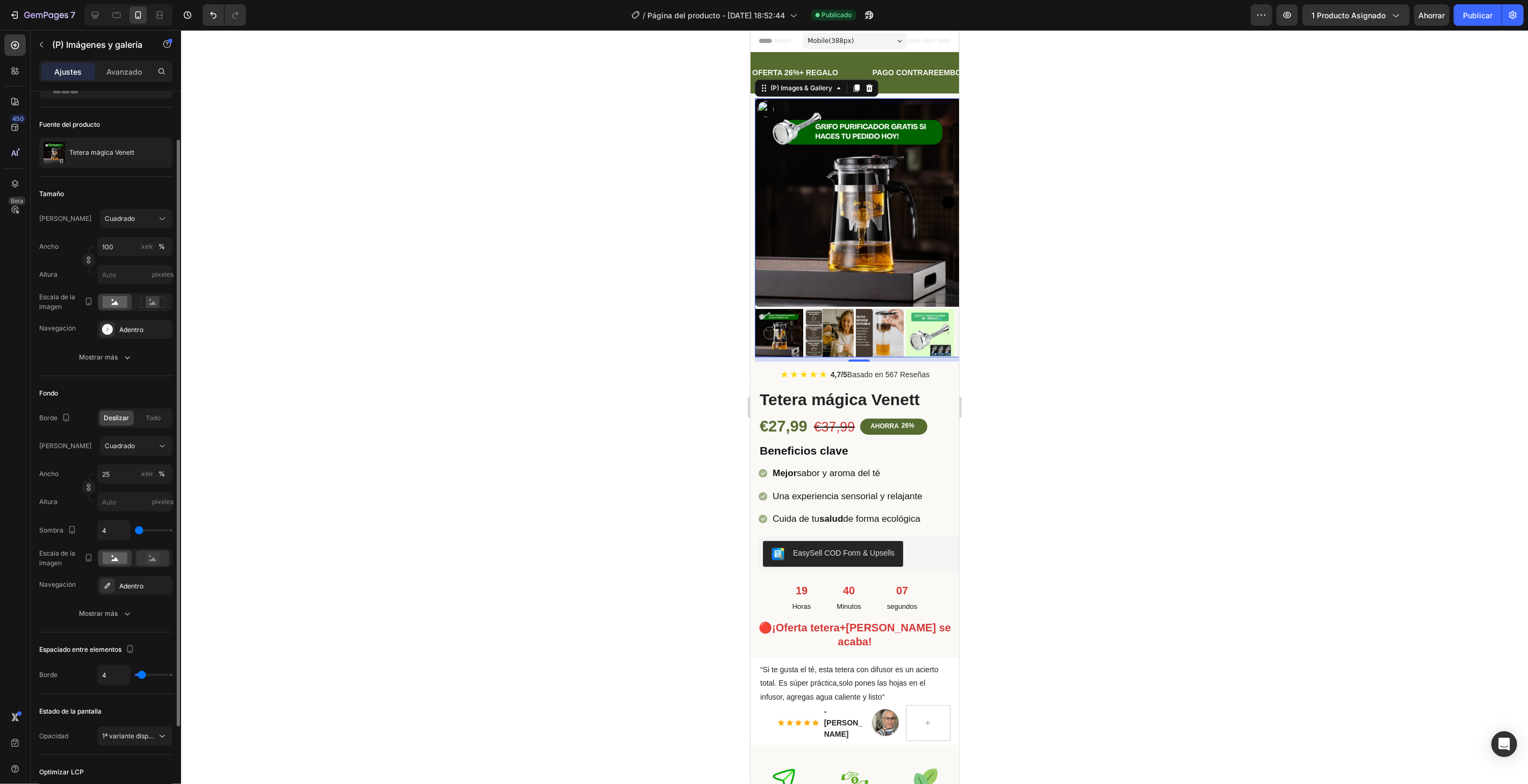
scroll to position [168, 0]
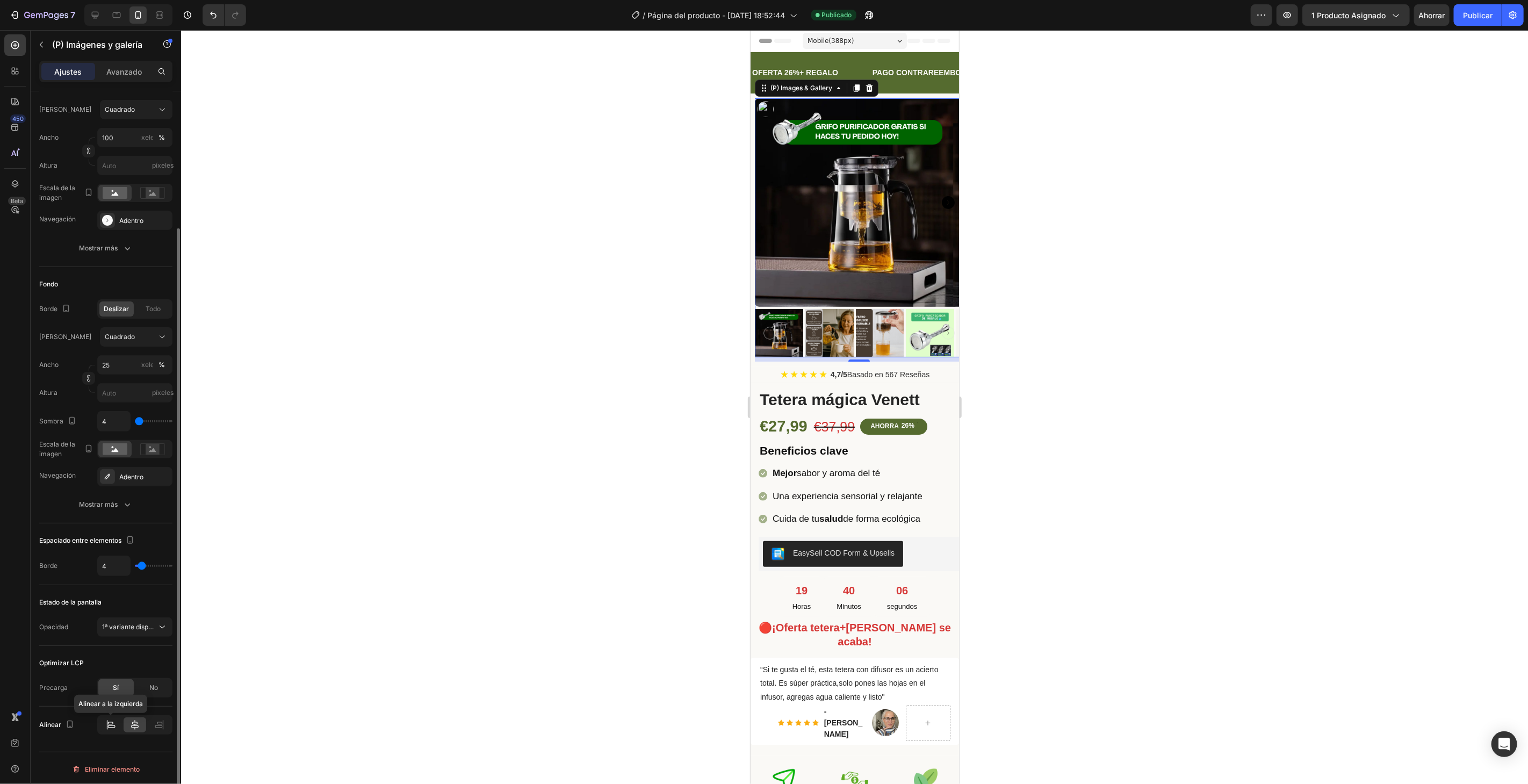
click at [115, 721] on icon at bounding box center [111, 725] width 11 height 11
click at [132, 724] on icon at bounding box center [135, 725] width 8 height 9
click at [121, 511] on button "Mostrar más" at bounding box center [106, 504] width 133 height 20
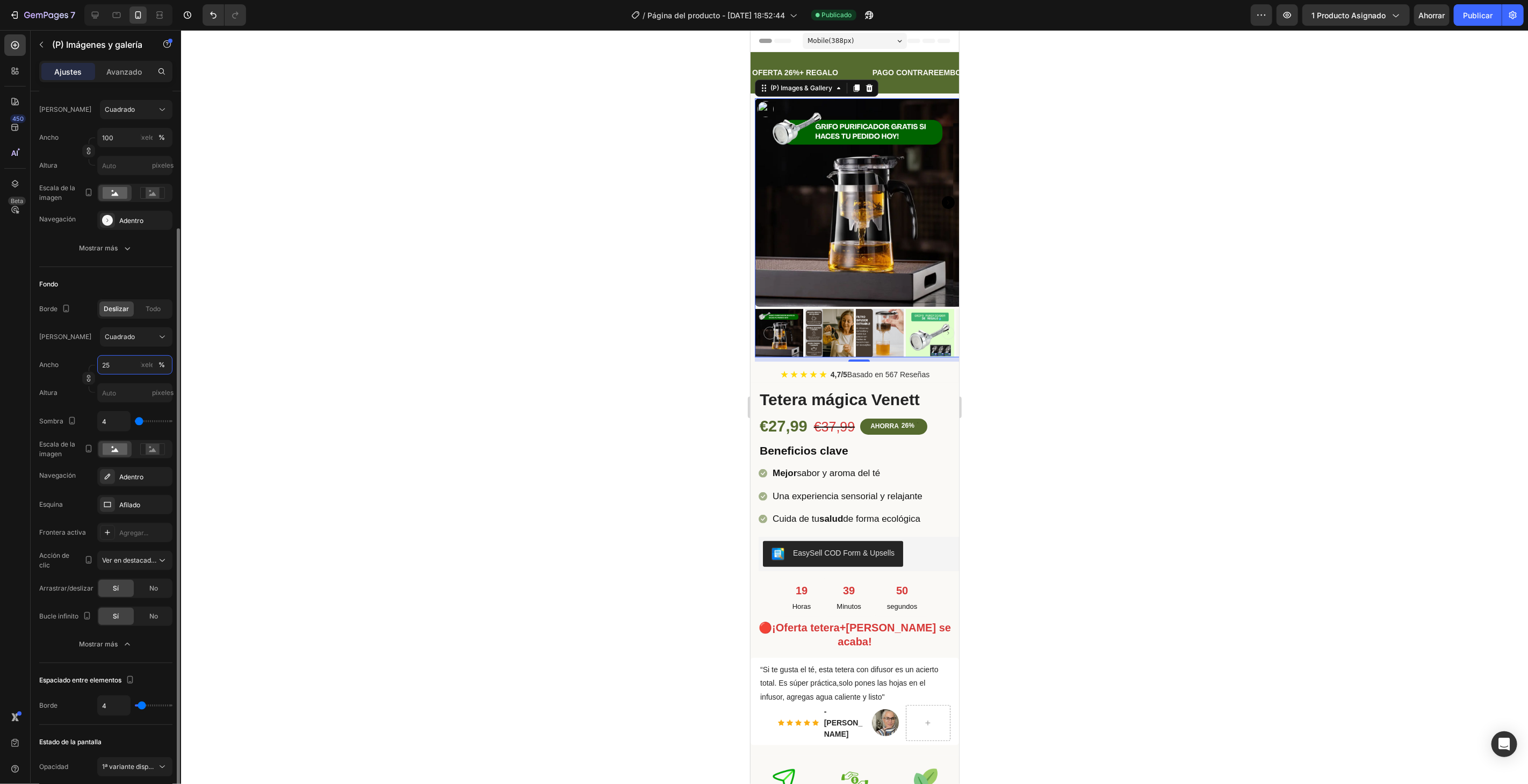
click at [112, 358] on input "25" at bounding box center [135, 365] width 75 height 20
click at [140, 349] on div "[PERSON_NAME] Ancho 25 píxeles % Altura píxeles" at bounding box center [106, 365] width 133 height 75
click at [139, 339] on div "Cuadrado" at bounding box center [130, 337] width 50 height 9
click at [146, 353] on div "Cuadrado" at bounding box center [128, 363] width 86 height 20
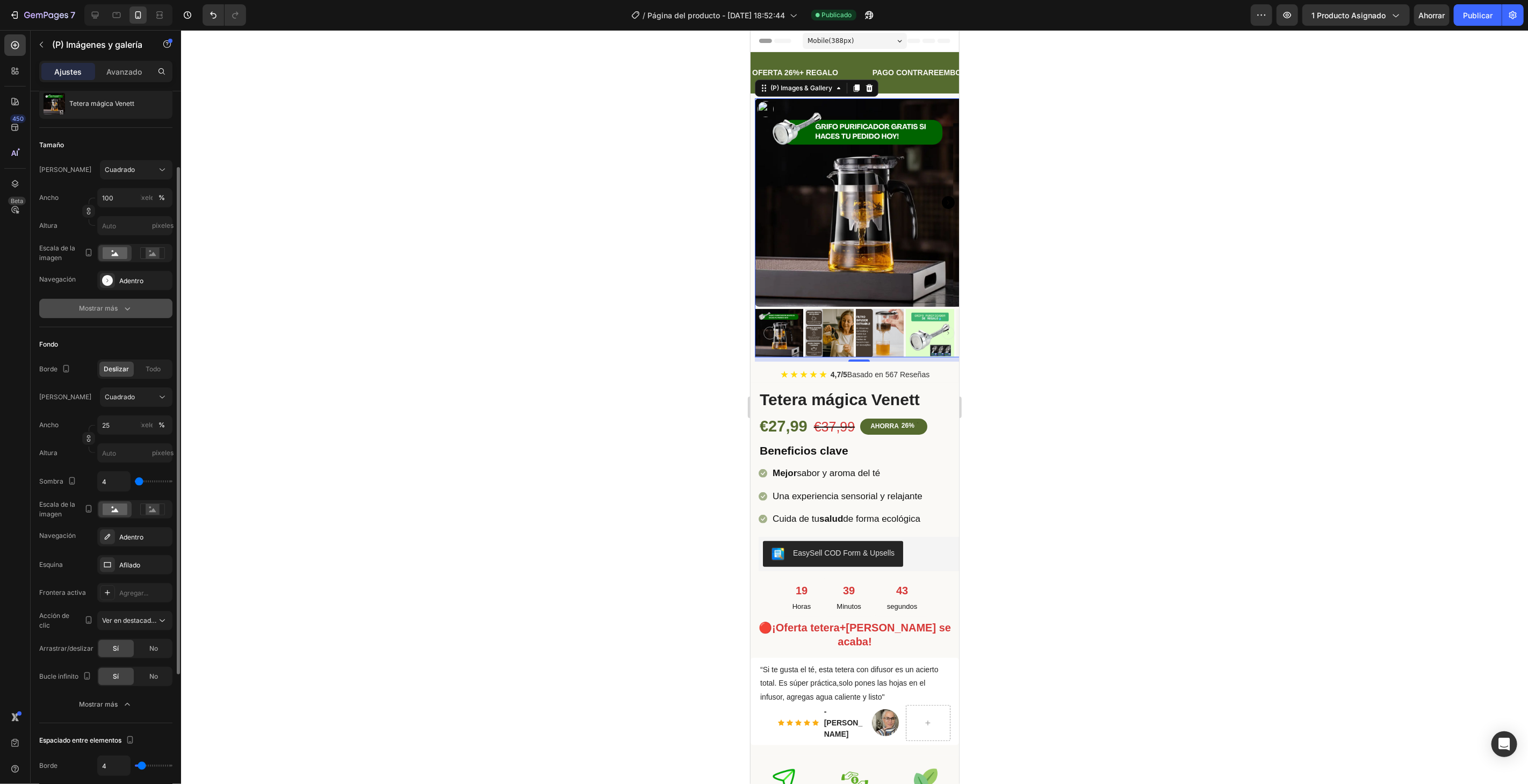
click at [117, 310] on font "Mostrar más" at bounding box center [98, 308] width 39 height 8
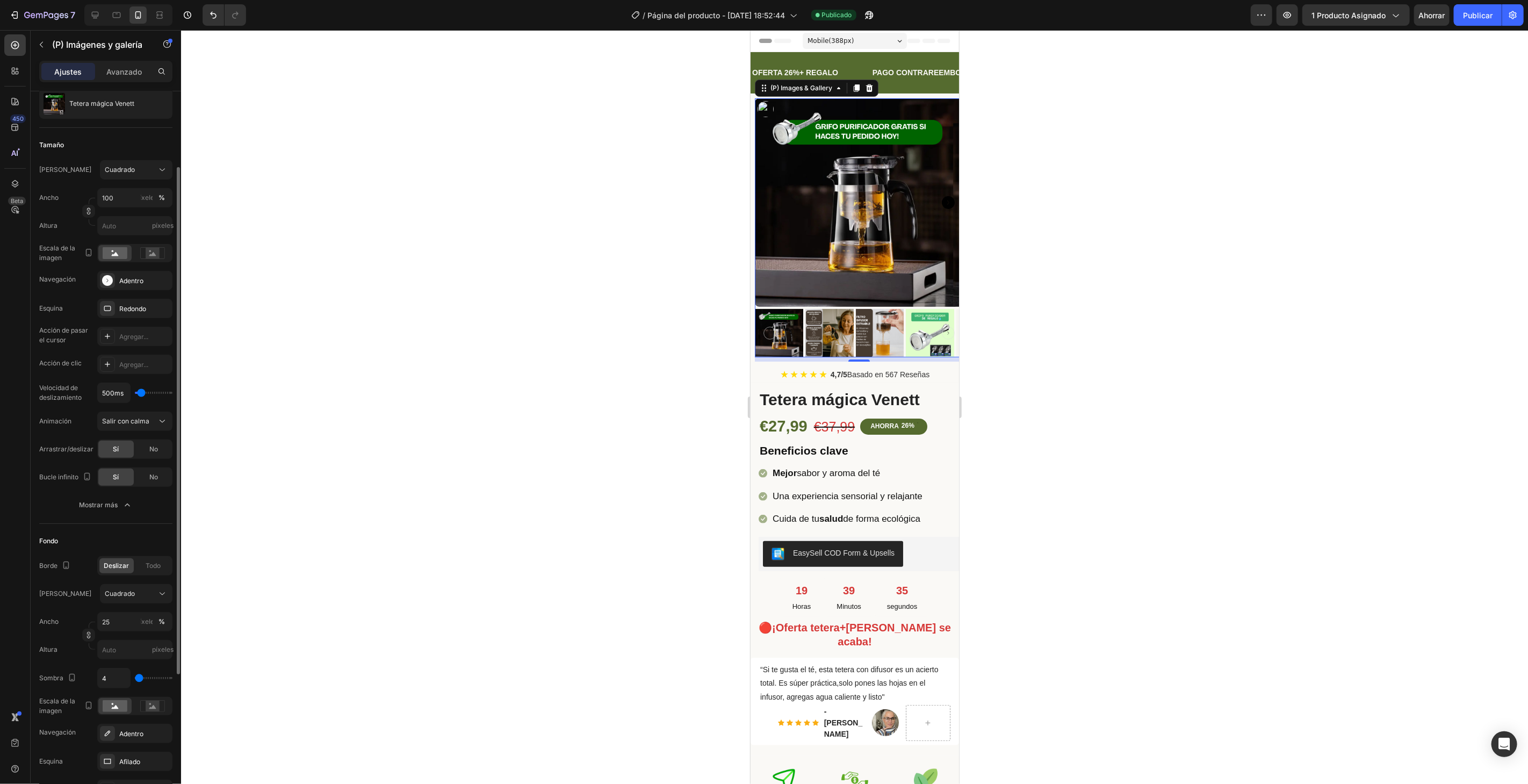
scroll to position [0, 0]
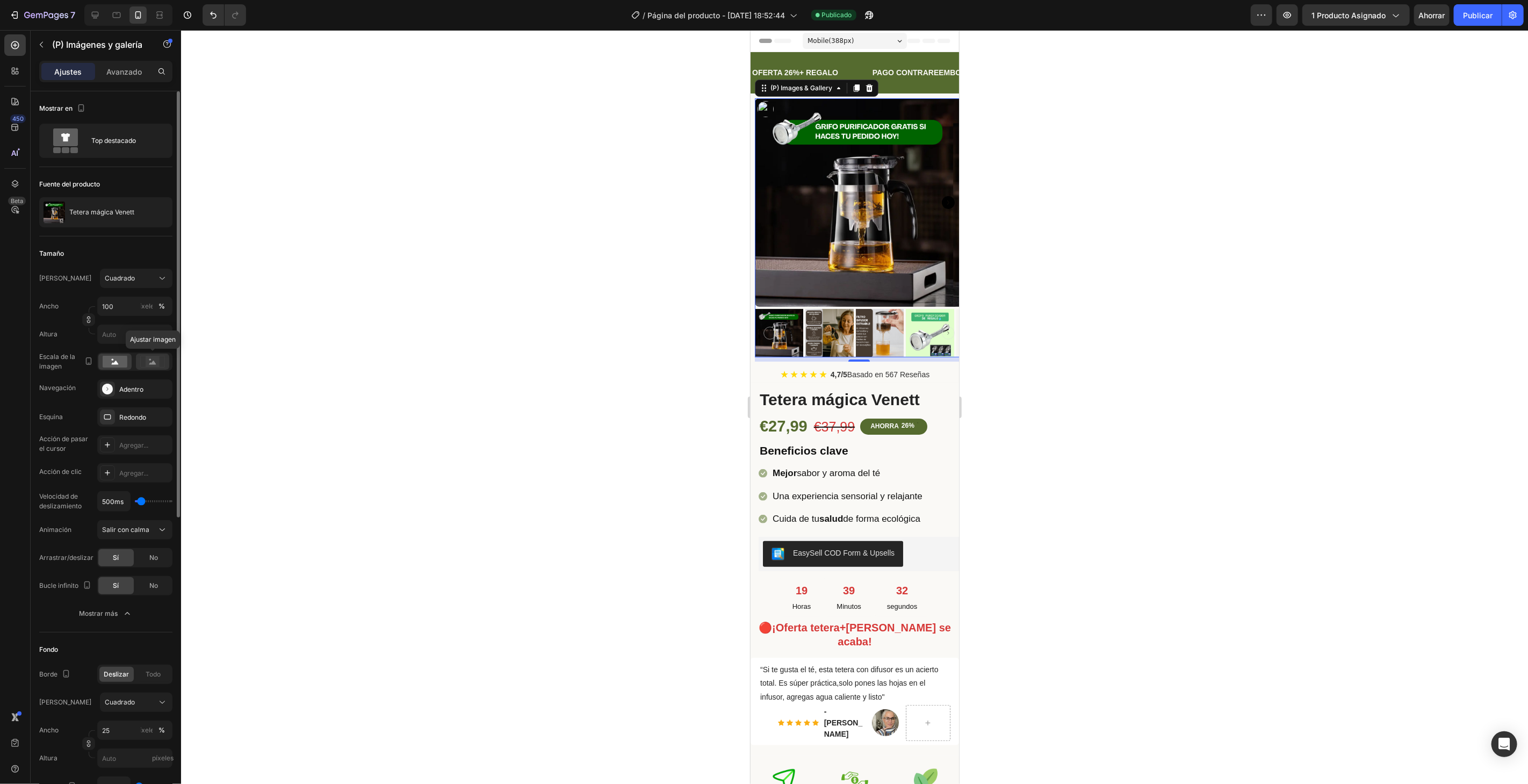
click at [154, 366] on rect at bounding box center [152, 362] width 14 height 11
click at [117, 367] on div at bounding box center [115, 361] width 33 height 16
click at [129, 135] on div "Top destacado" at bounding box center [124, 141] width 66 height 25
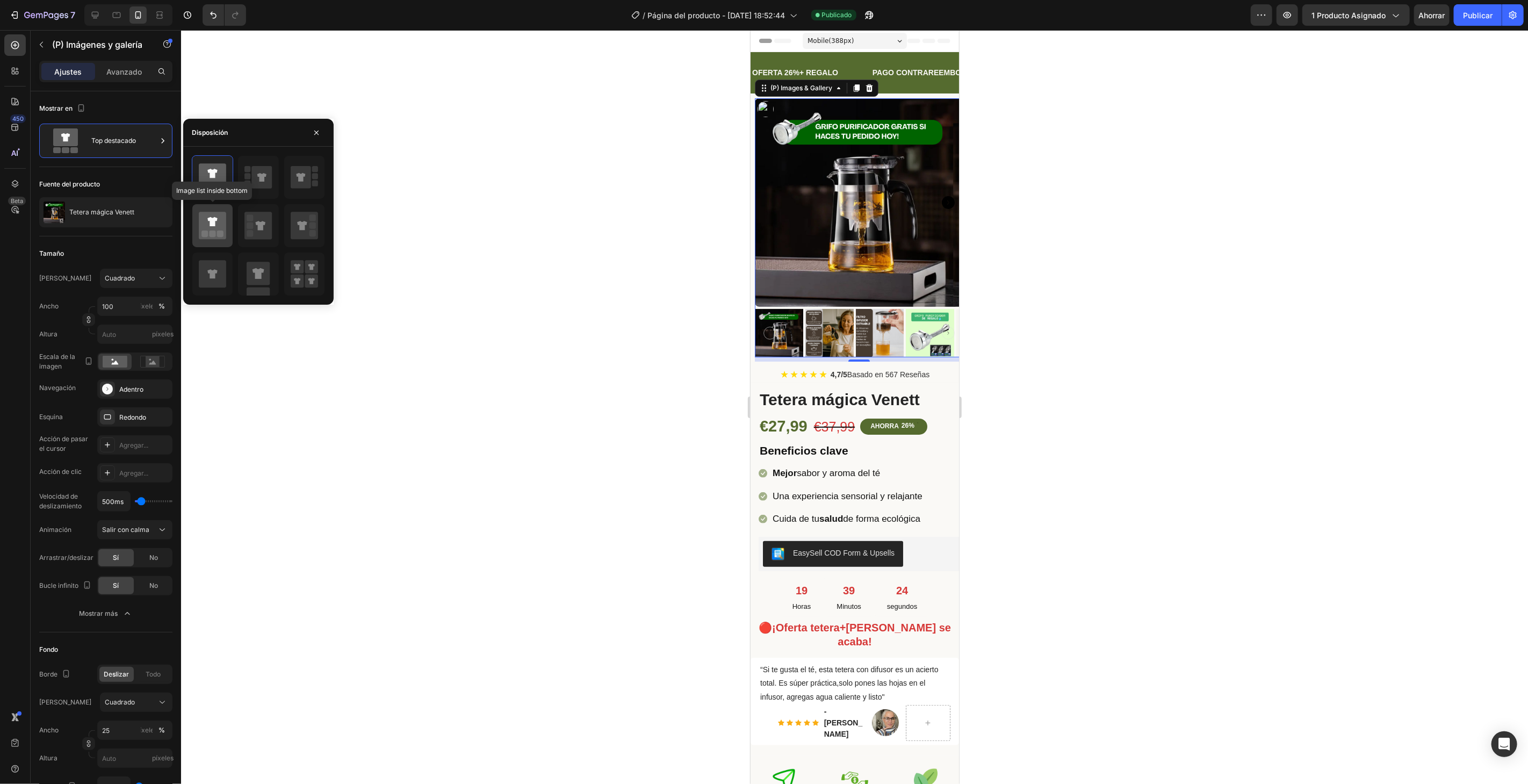
click at [228, 230] on div at bounding box center [212, 225] width 40 height 43
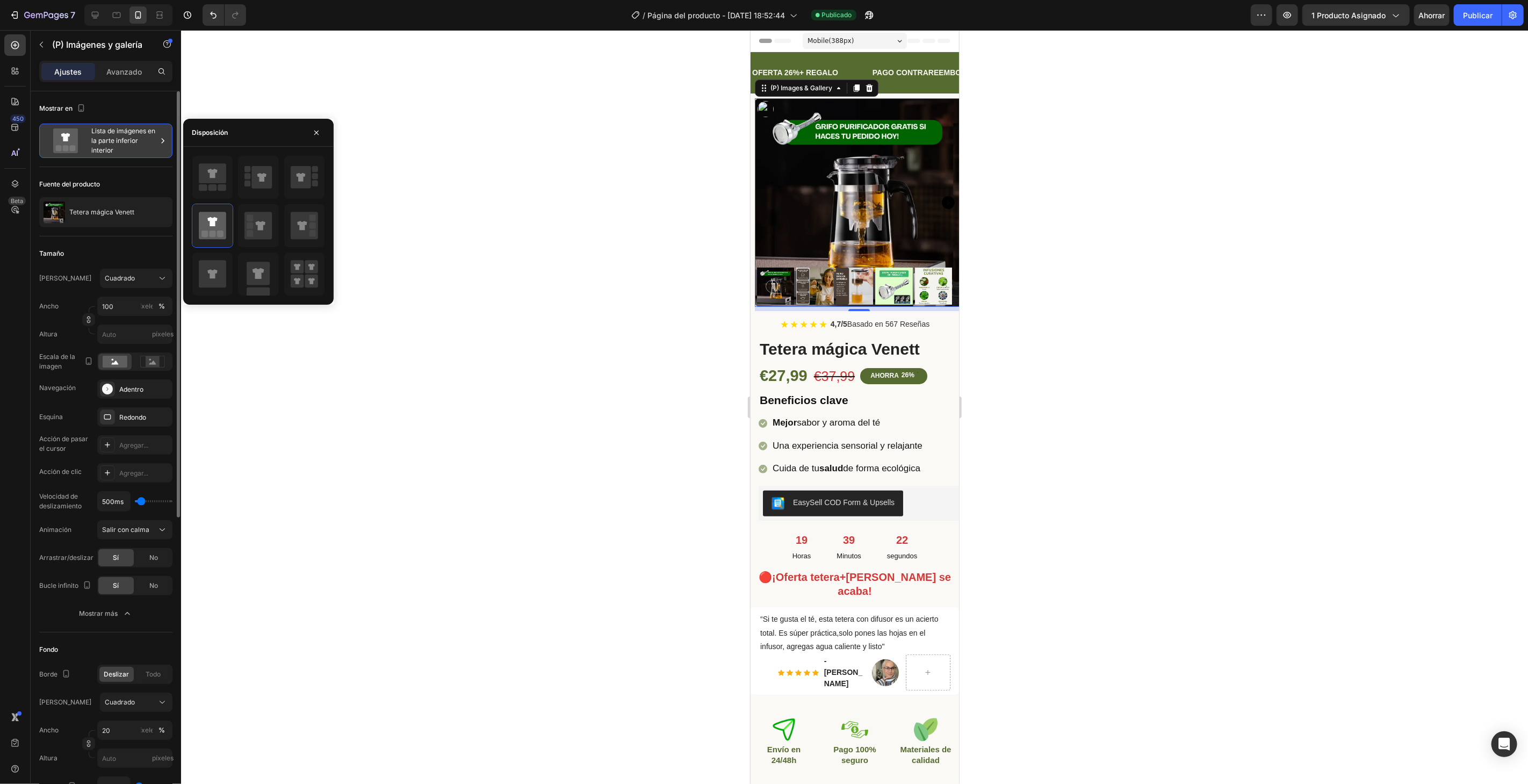
click at [161, 137] on icon at bounding box center [163, 141] width 11 height 11
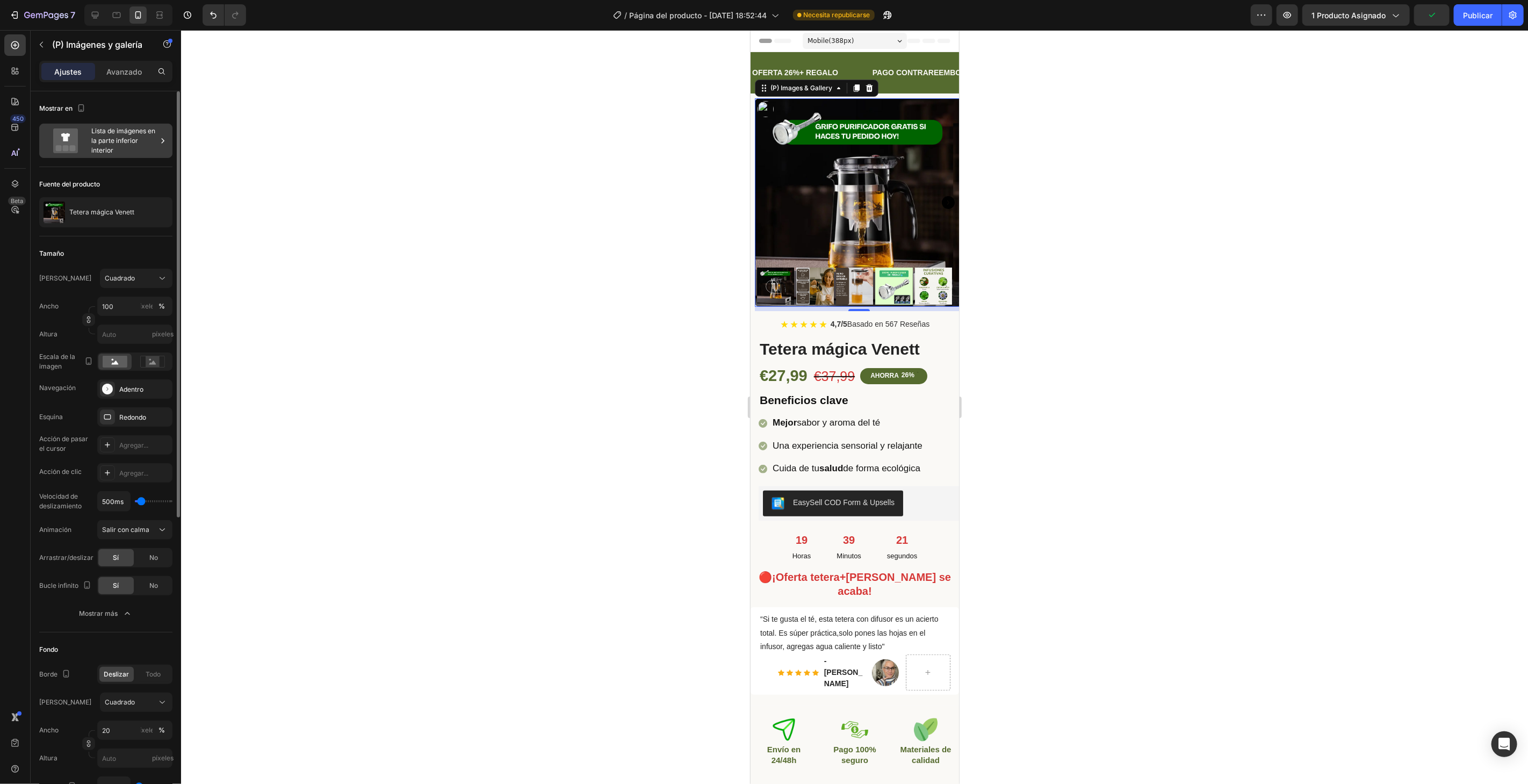
click at [167, 141] on icon at bounding box center [163, 141] width 11 height 11
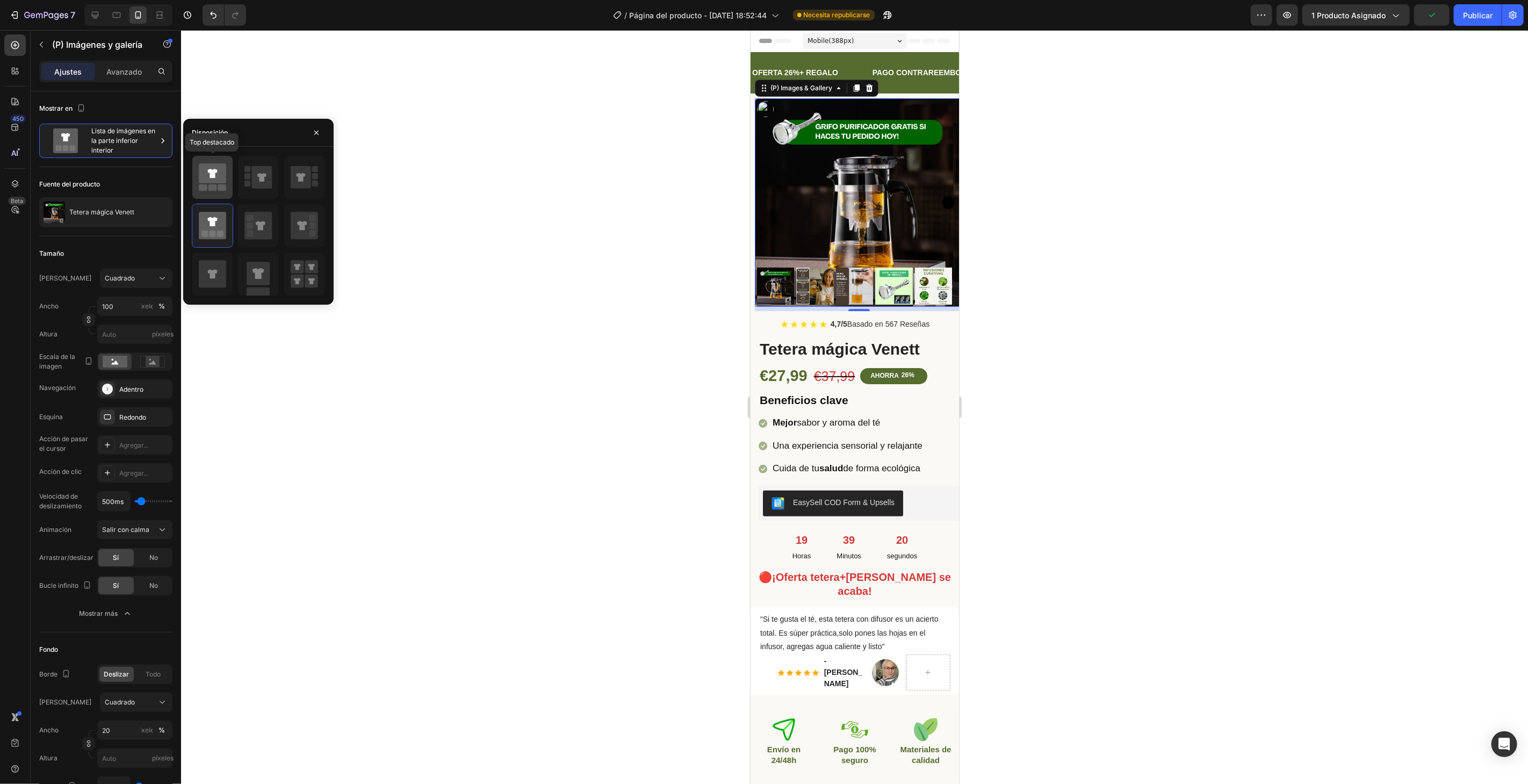
click at [200, 174] on icon at bounding box center [212, 174] width 27 height 20
type input "25"
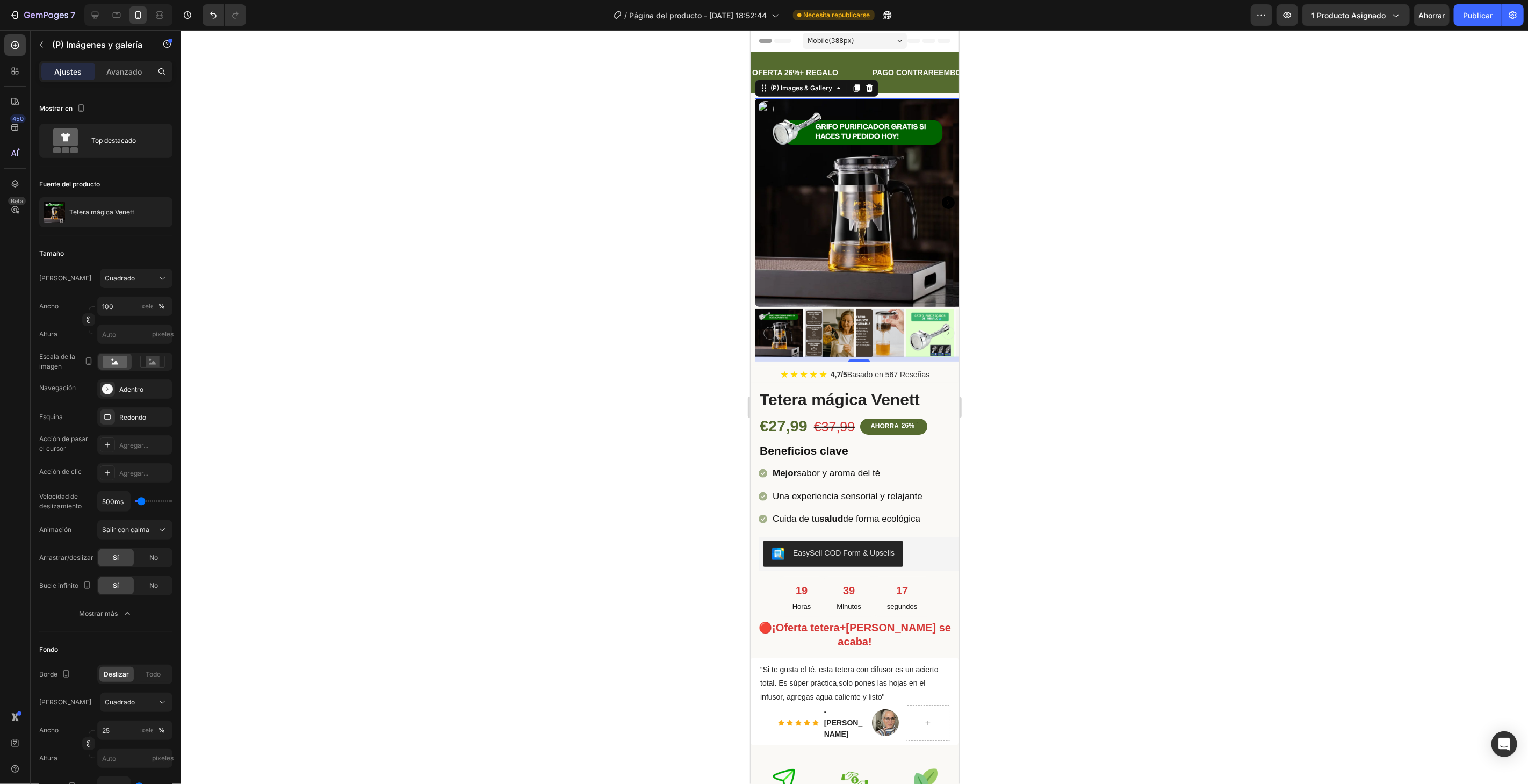
click at [808, 286] on img at bounding box center [858, 202] width 208 height 208
click at [117, 74] on font "Avanzado" at bounding box center [124, 71] width 36 height 9
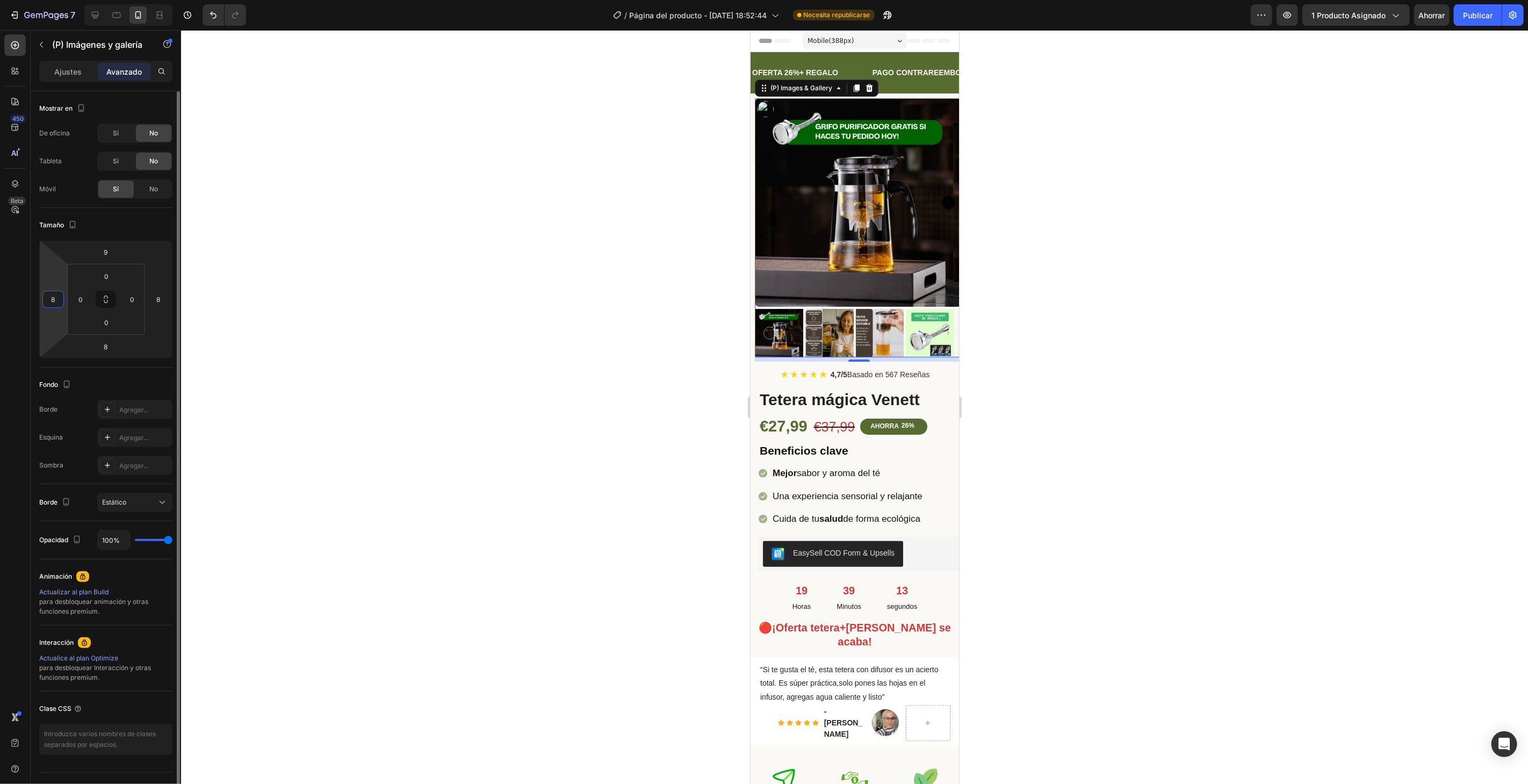
click at [60, 299] on input "8" at bounding box center [53, 299] width 16 height 16
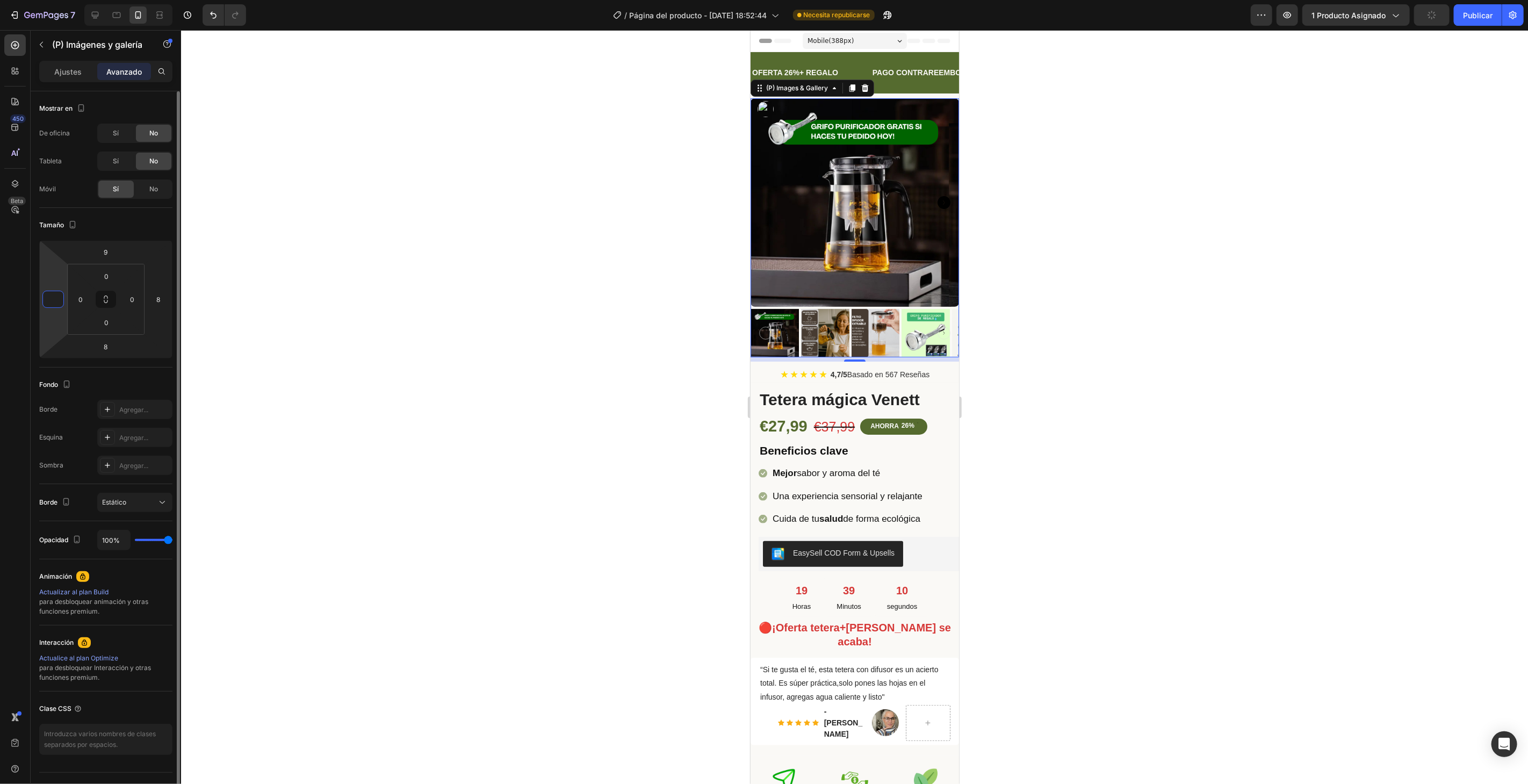
type input "0"
click at [161, 232] on div "Tamaño" at bounding box center [106, 225] width 133 height 17
click at [243, 209] on div at bounding box center [854, 407] width 1347 height 754
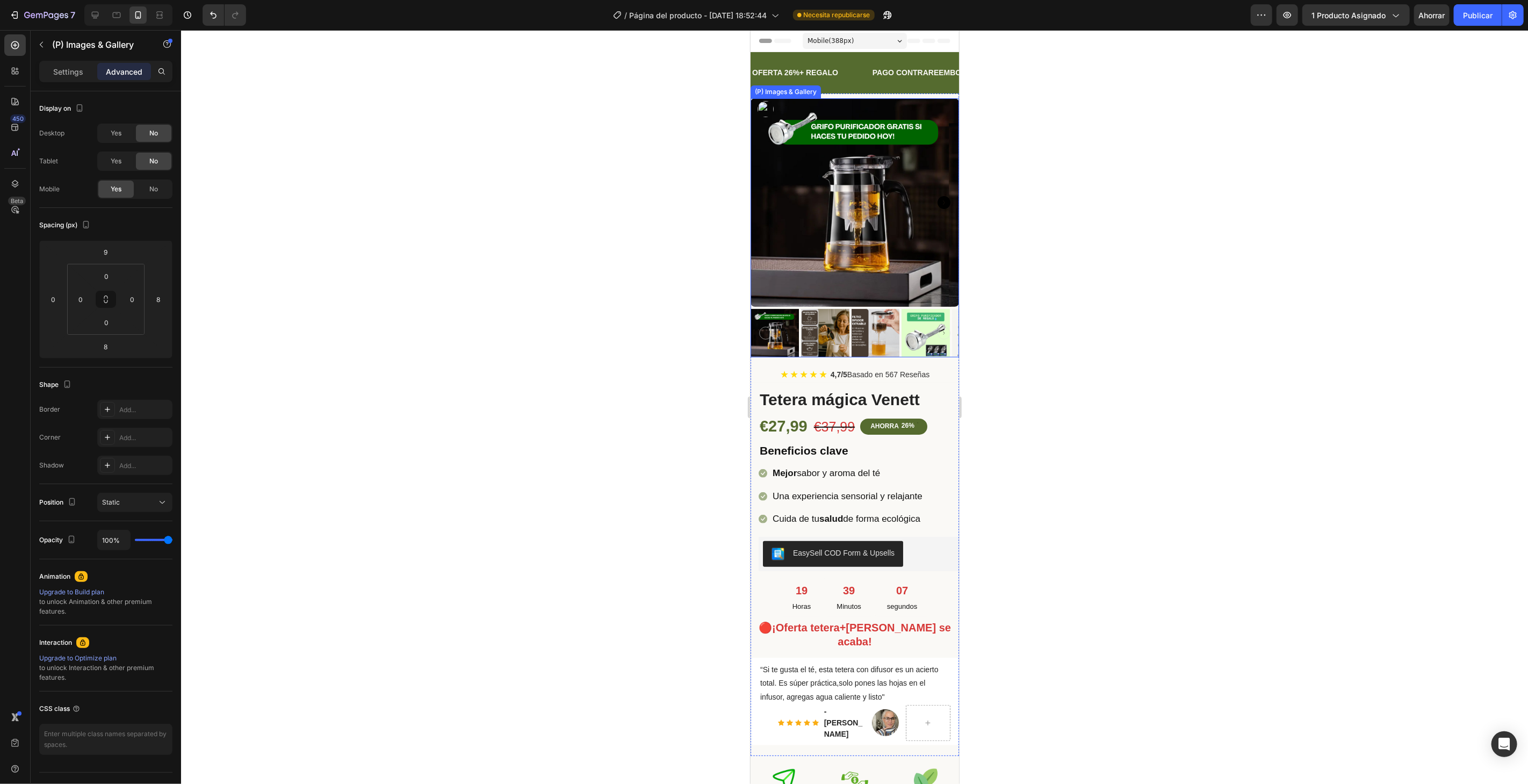
click at [847, 151] on img at bounding box center [854, 202] width 208 height 208
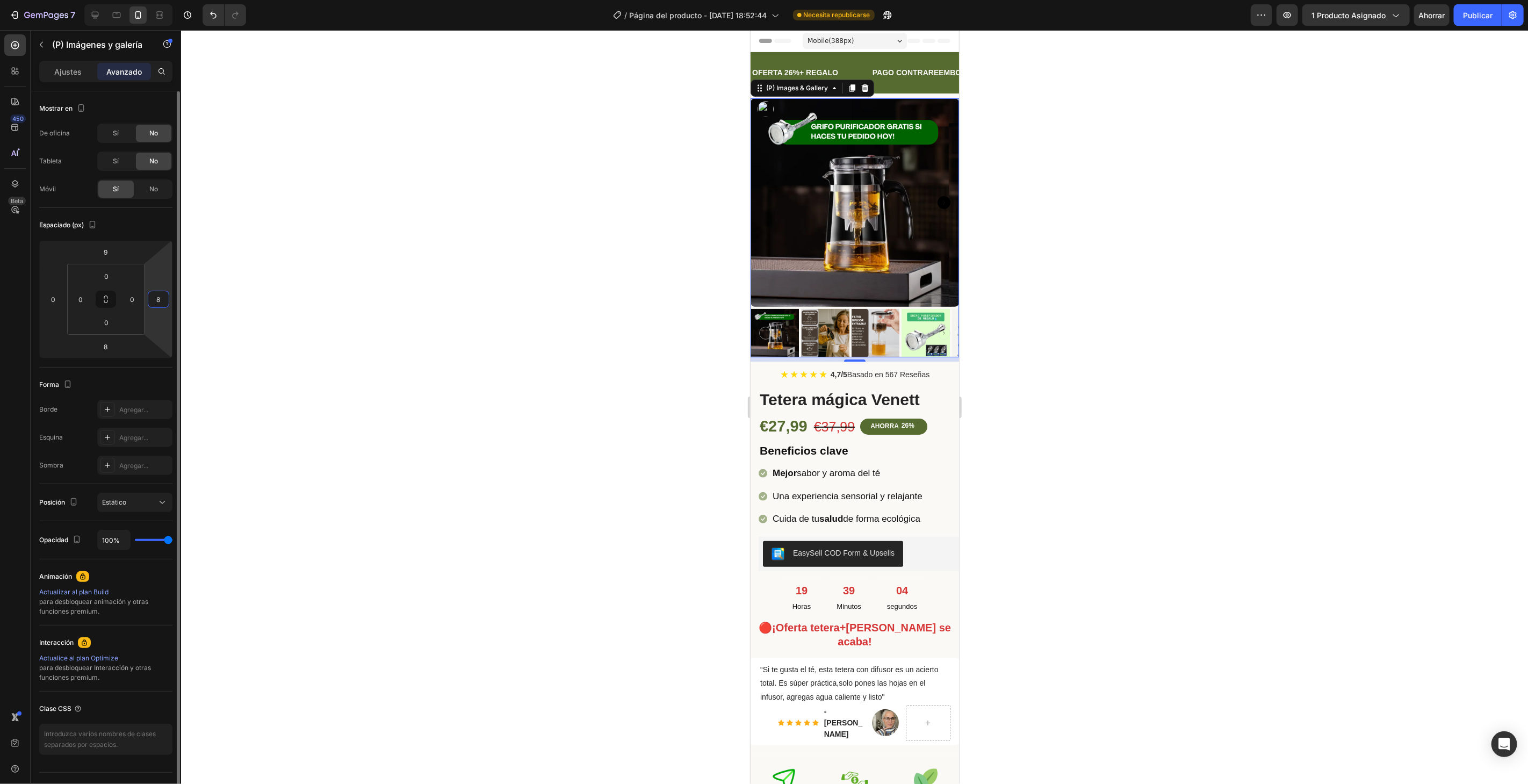
click at [157, 297] on input "8" at bounding box center [158, 299] width 16 height 16
type input "0"
click at [136, 305] on input "0" at bounding box center [132, 299] width 16 height 16
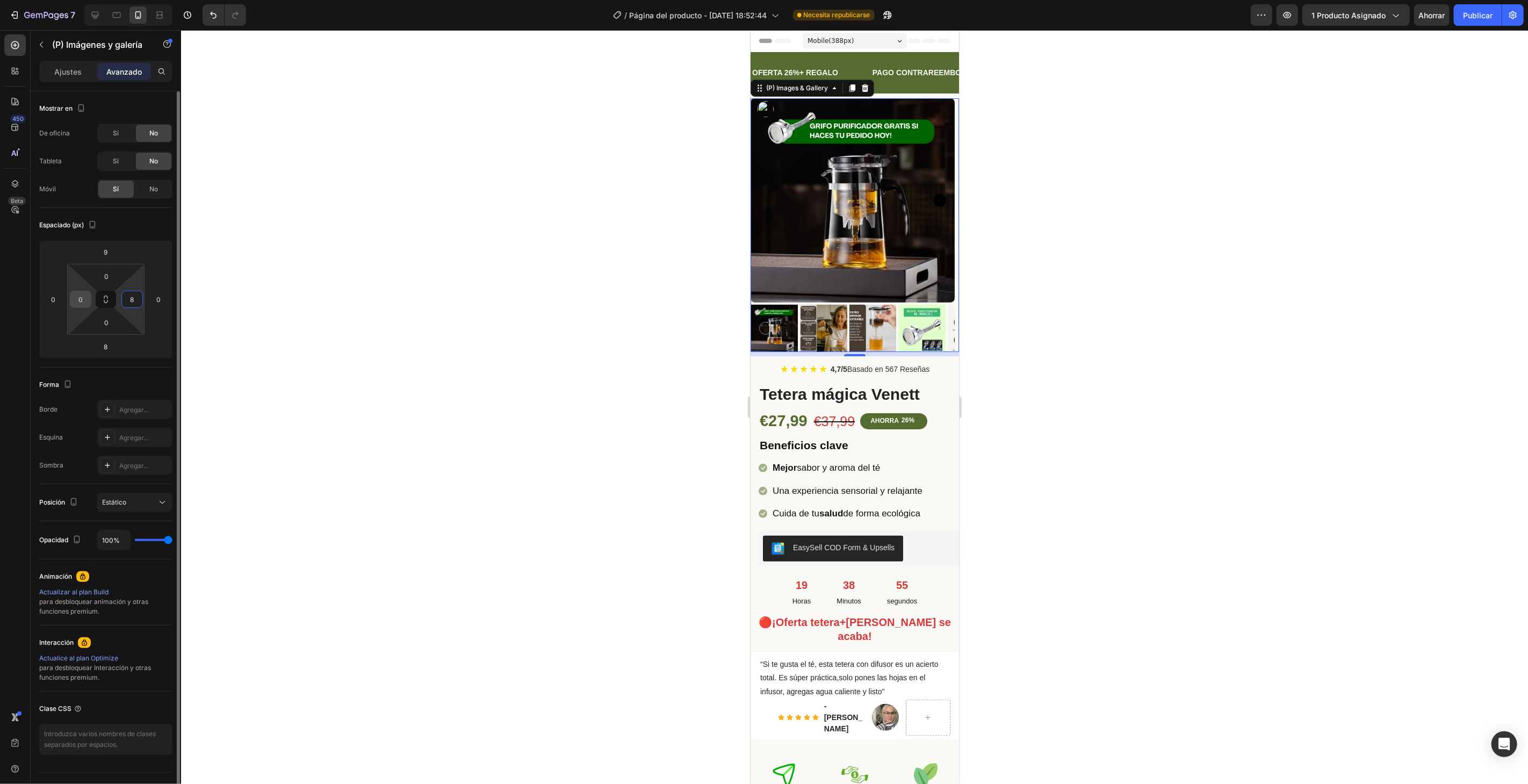
type input "8"
click at [83, 299] on input "0" at bounding box center [80, 299] width 16 height 16
type input "8"
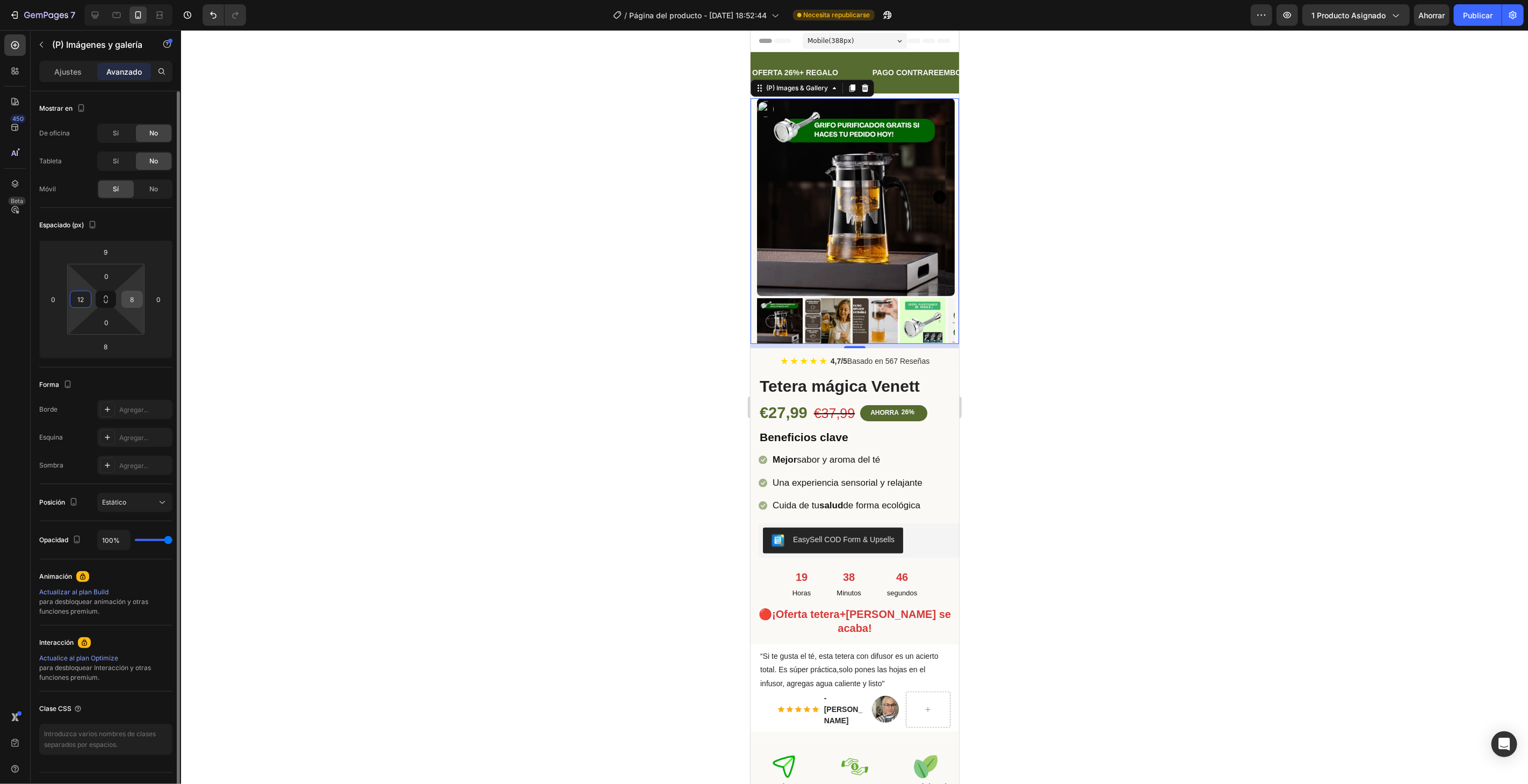
type input "12"
click at [132, 304] on input "8" at bounding box center [132, 299] width 16 height 16
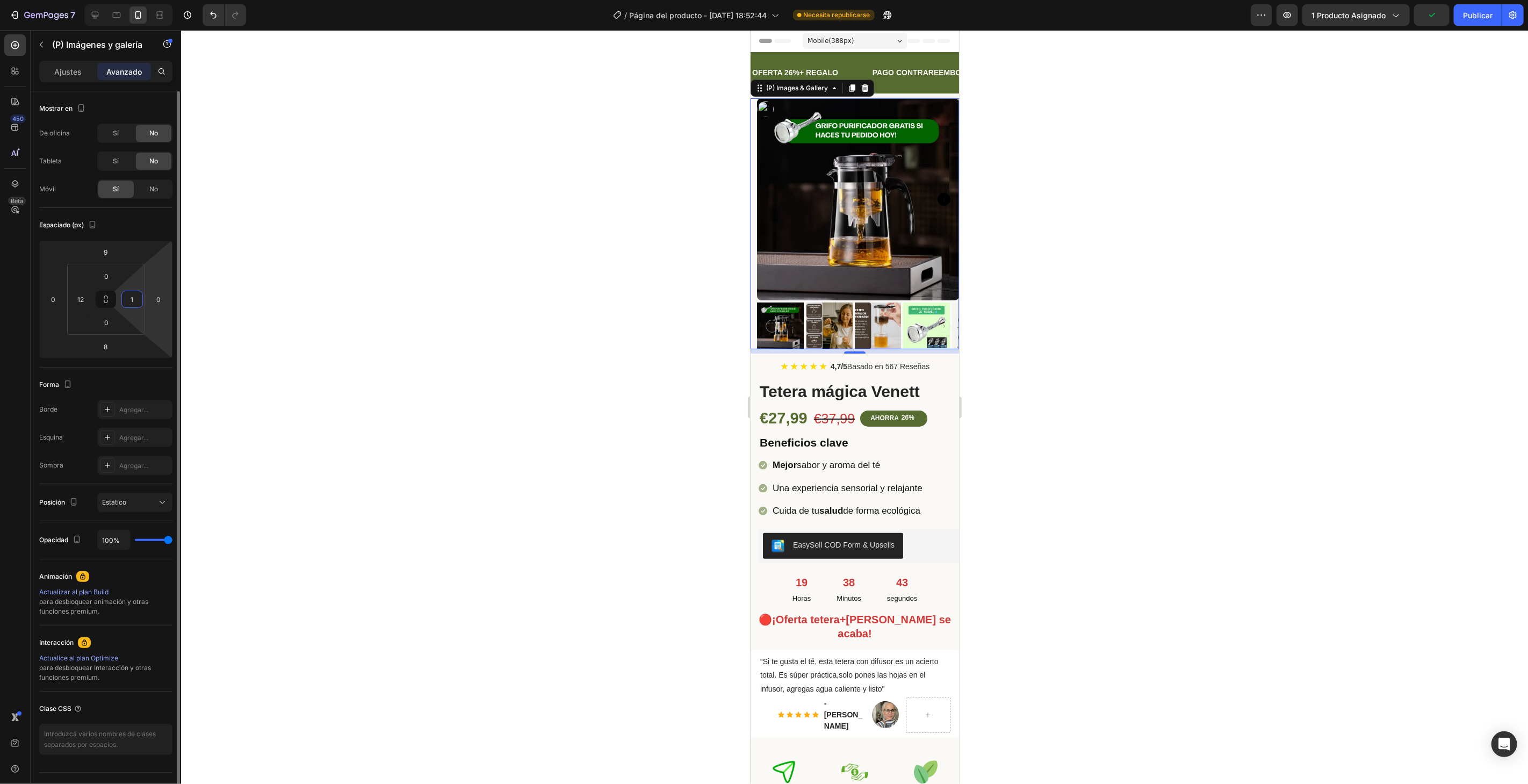
type input "12"
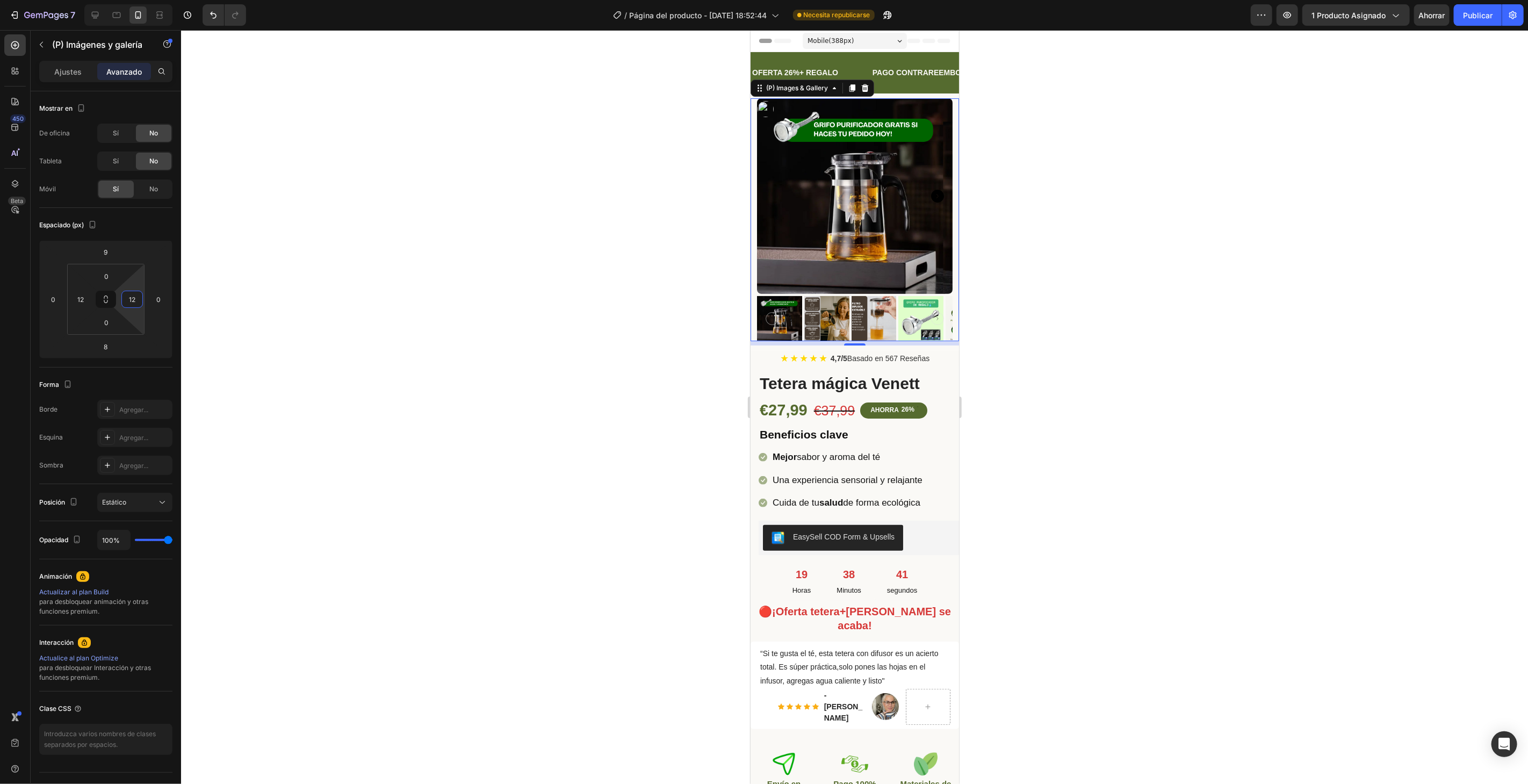
click at [266, 269] on div at bounding box center [854, 407] width 1347 height 754
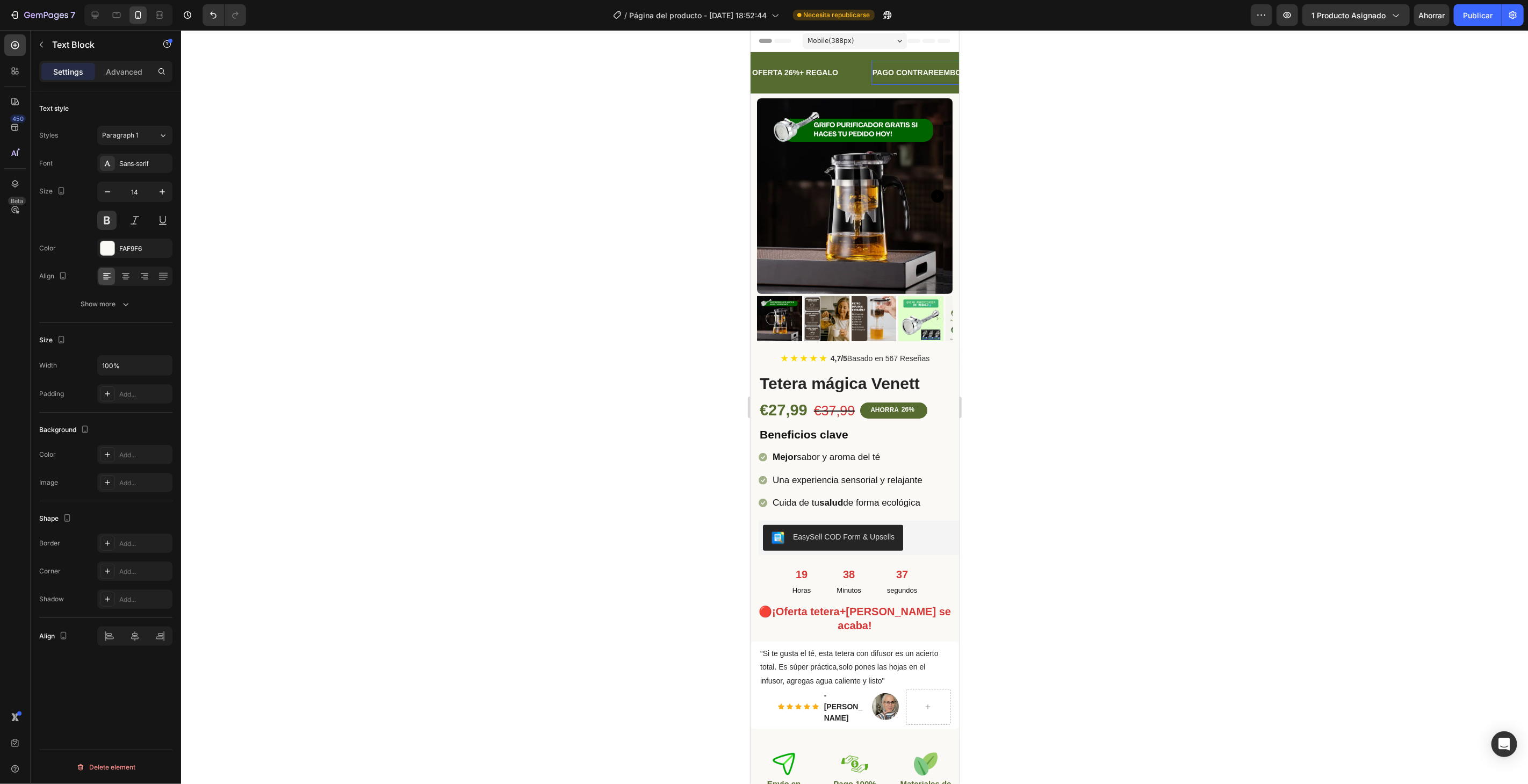
click at [948, 60] on div "PAGO CONTRAREEMBOLSO Text Block 0" at bounding box center [924, 72] width 106 height 24
click at [946, 55] on div "OFERTA 26%+ REGALO Text Block PAGO CONTRAREEMBOLSO Text Block ENVÍO EN 25/48H T…" at bounding box center [854, 72] width 208 height 42
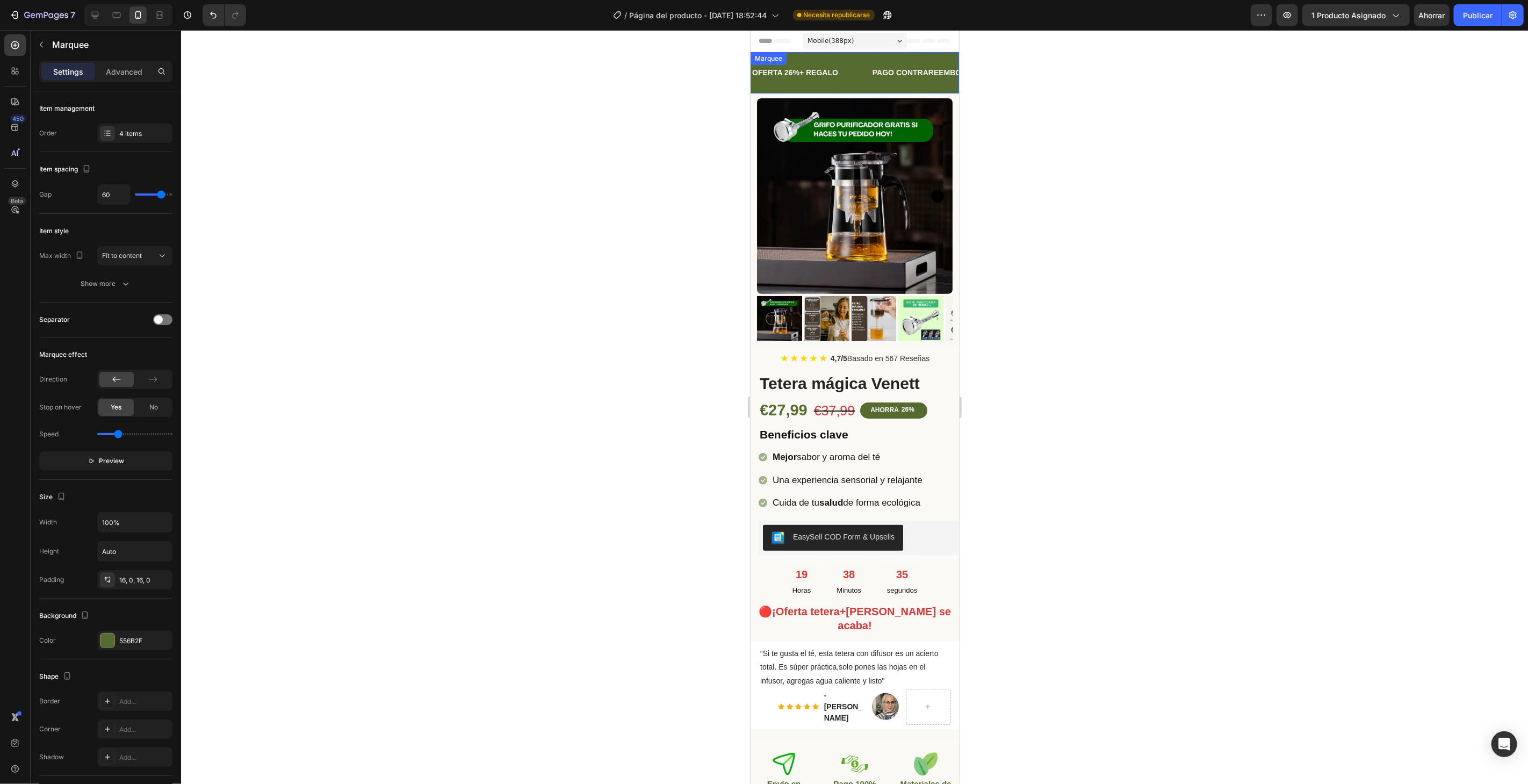
click at [945, 54] on div "OFERTA 26%+ REGALO Text Block PAGO CONTRAREEMBOLSO Text Block ENVÍO EN 25/48H T…" at bounding box center [854, 72] width 208 height 42
click at [126, 74] on font "Avanzado" at bounding box center [124, 71] width 36 height 9
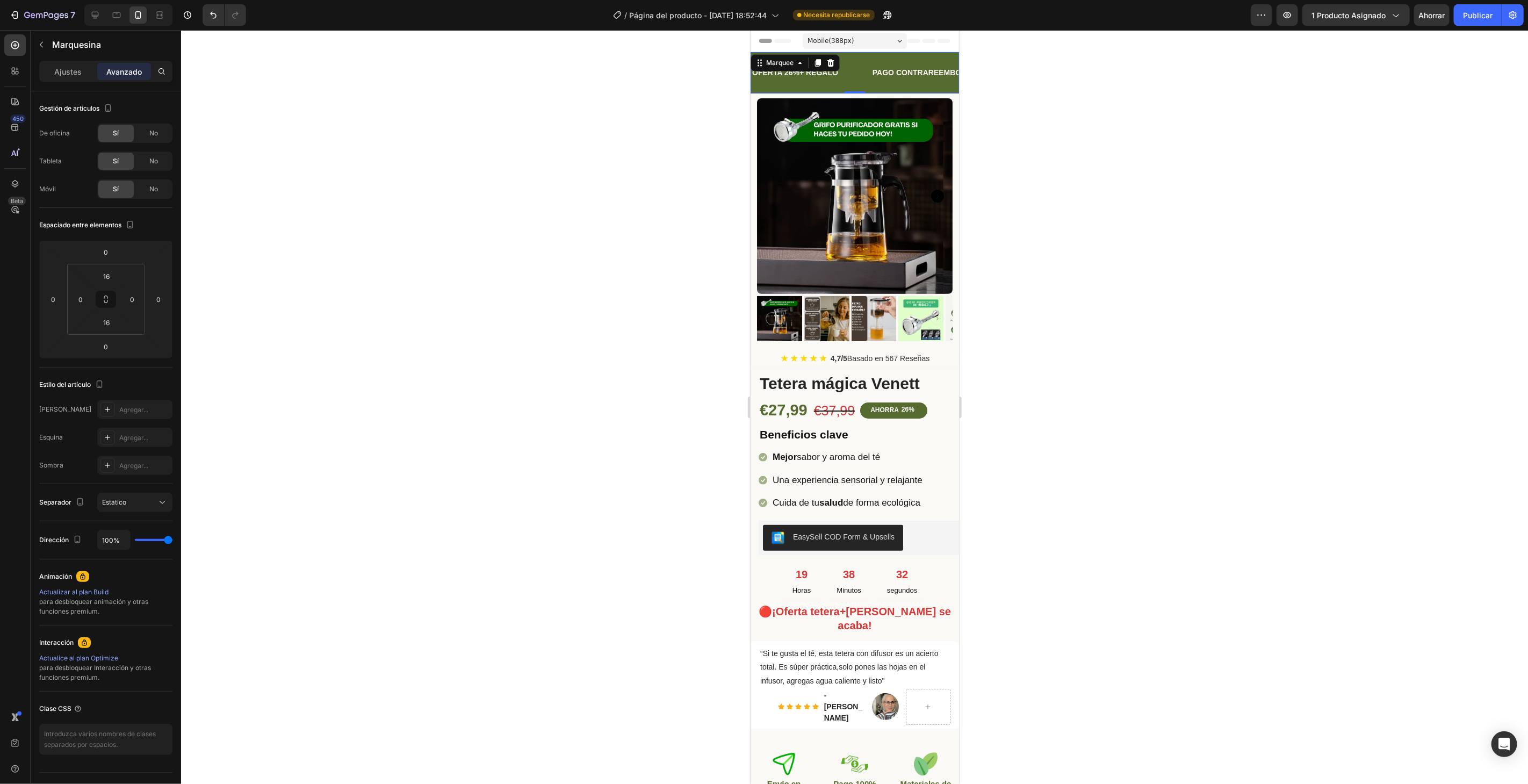
click at [443, 132] on div at bounding box center [854, 407] width 1347 height 754
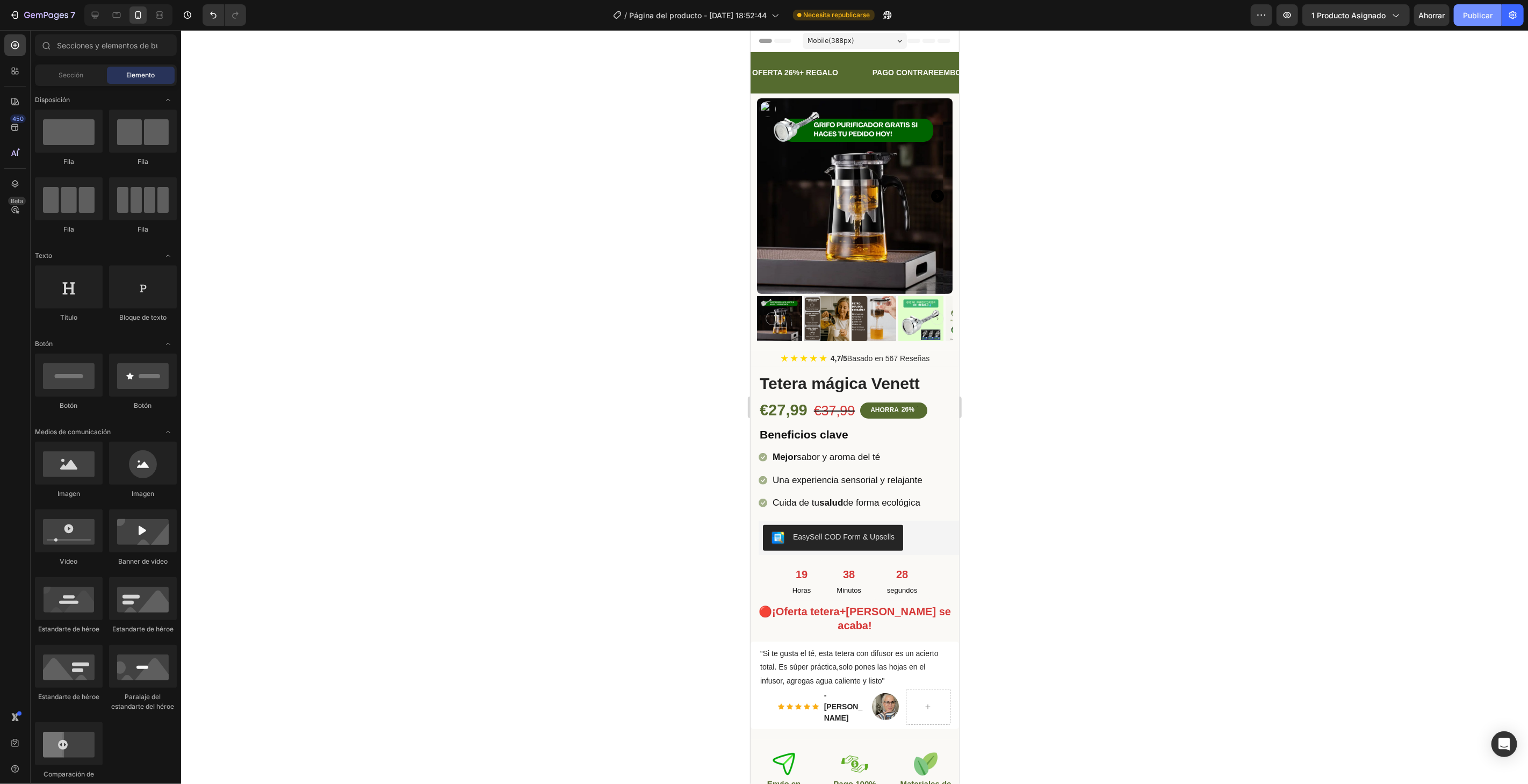
click at [1484, 14] on font "Publicar" at bounding box center [1478, 15] width 30 height 9
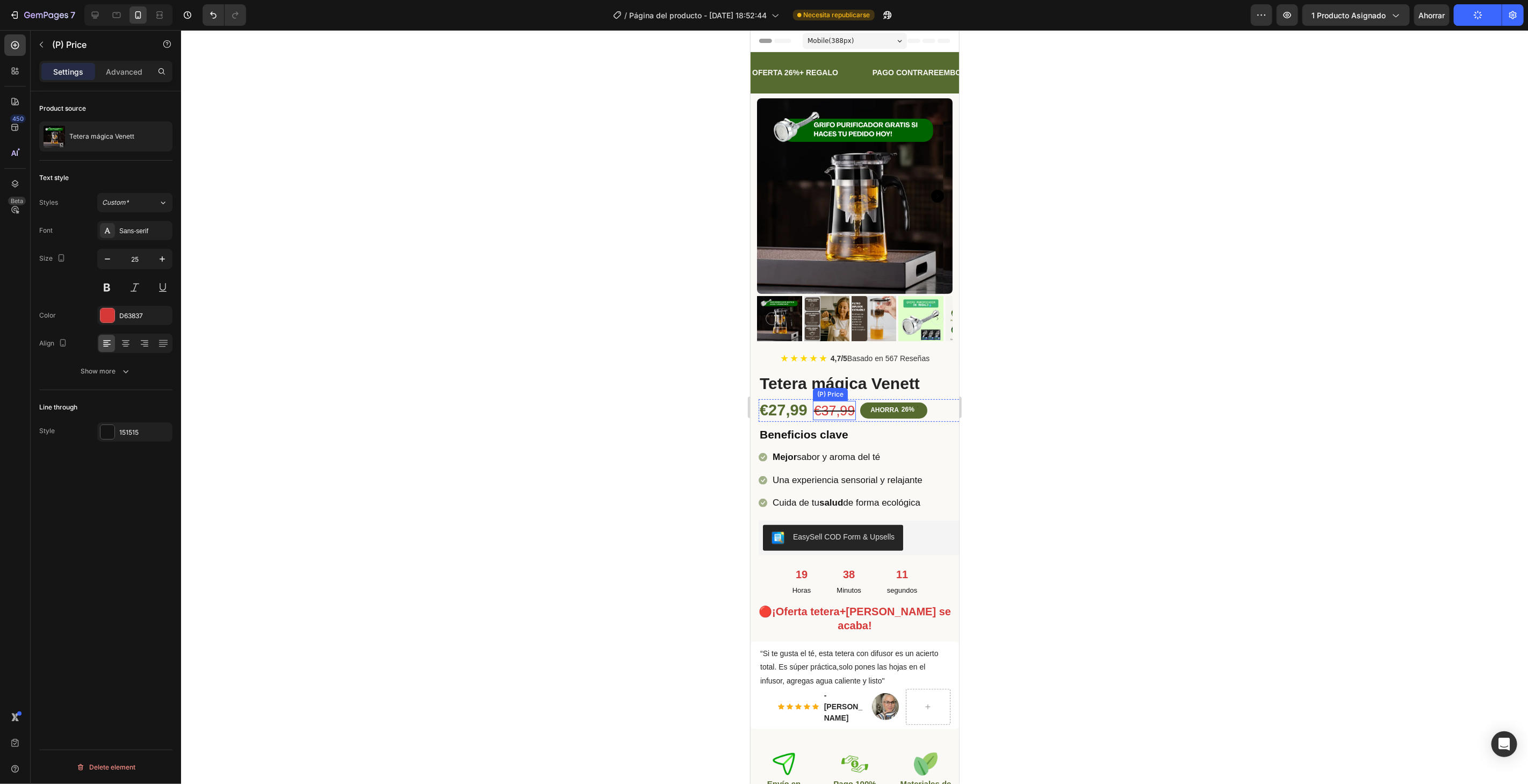
click at [836, 400] on div "€37,99" at bounding box center [834, 410] width 43 height 20
click at [107, 434] on div at bounding box center [107, 432] width 14 height 14
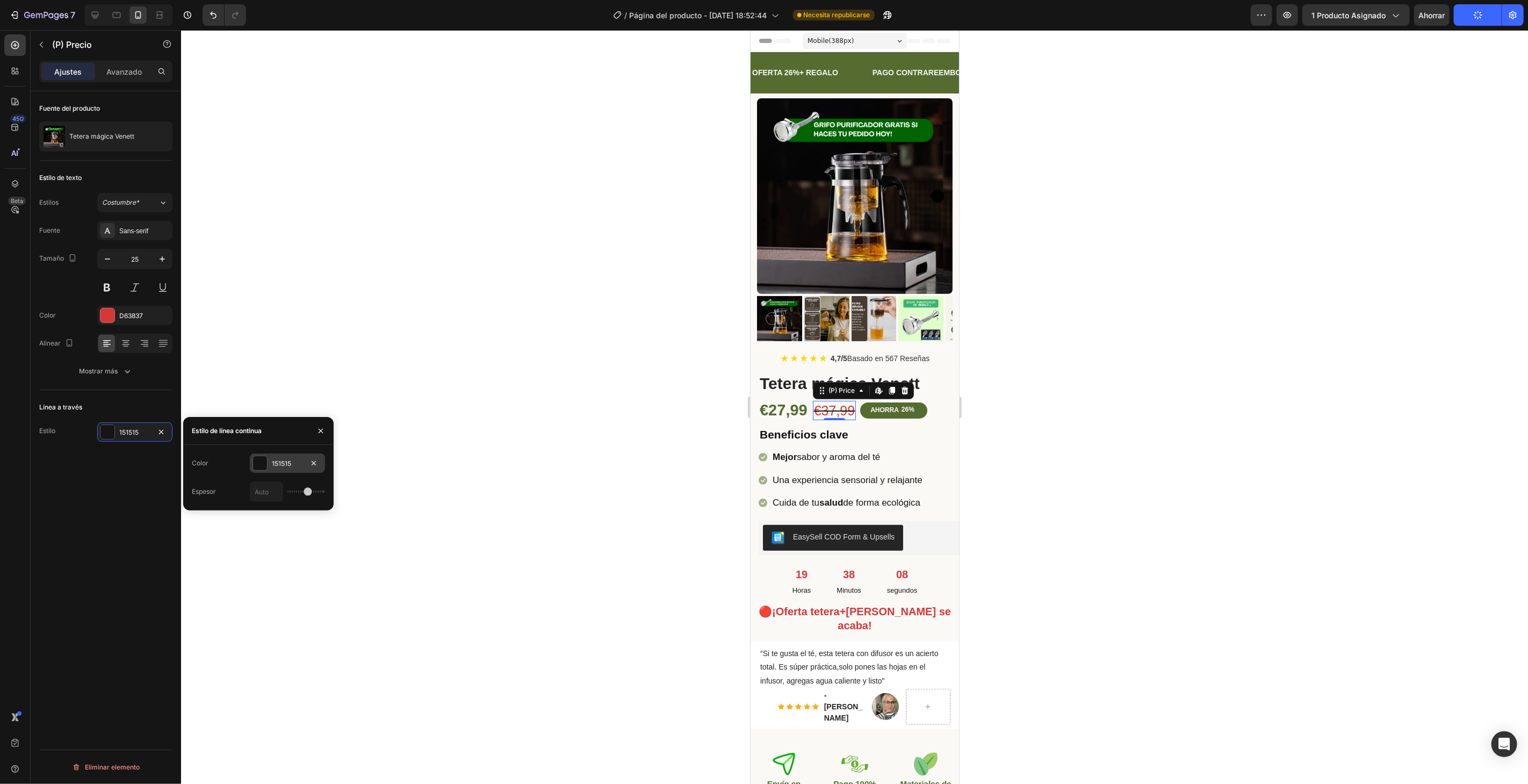
click at [267, 460] on div at bounding box center [260, 463] width 15 height 15
click at [221, 499] on div at bounding box center [219, 504] width 11 height 11
type input "D63837"
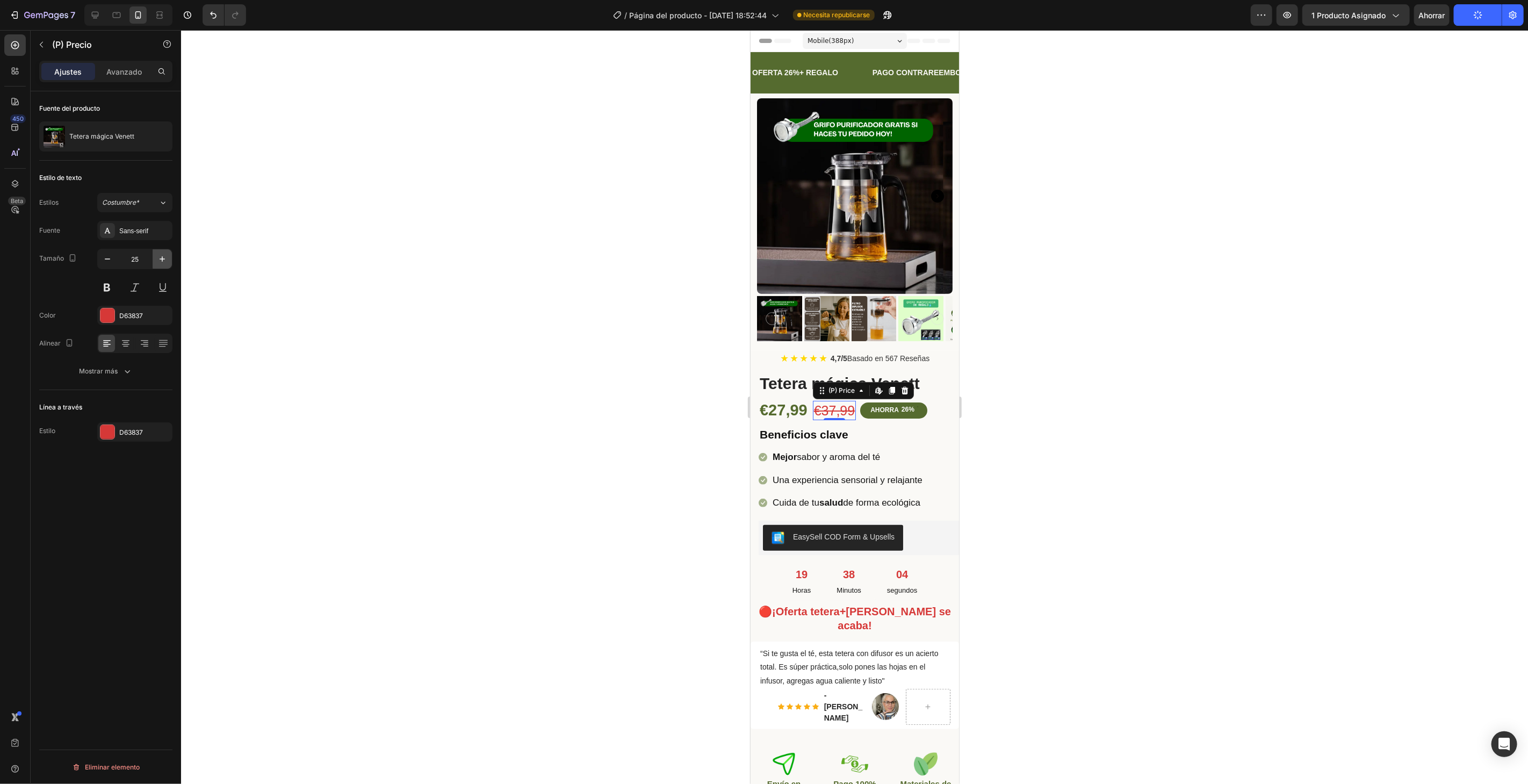
click at [162, 256] on icon "button" at bounding box center [162, 259] width 11 height 11
type input "27"
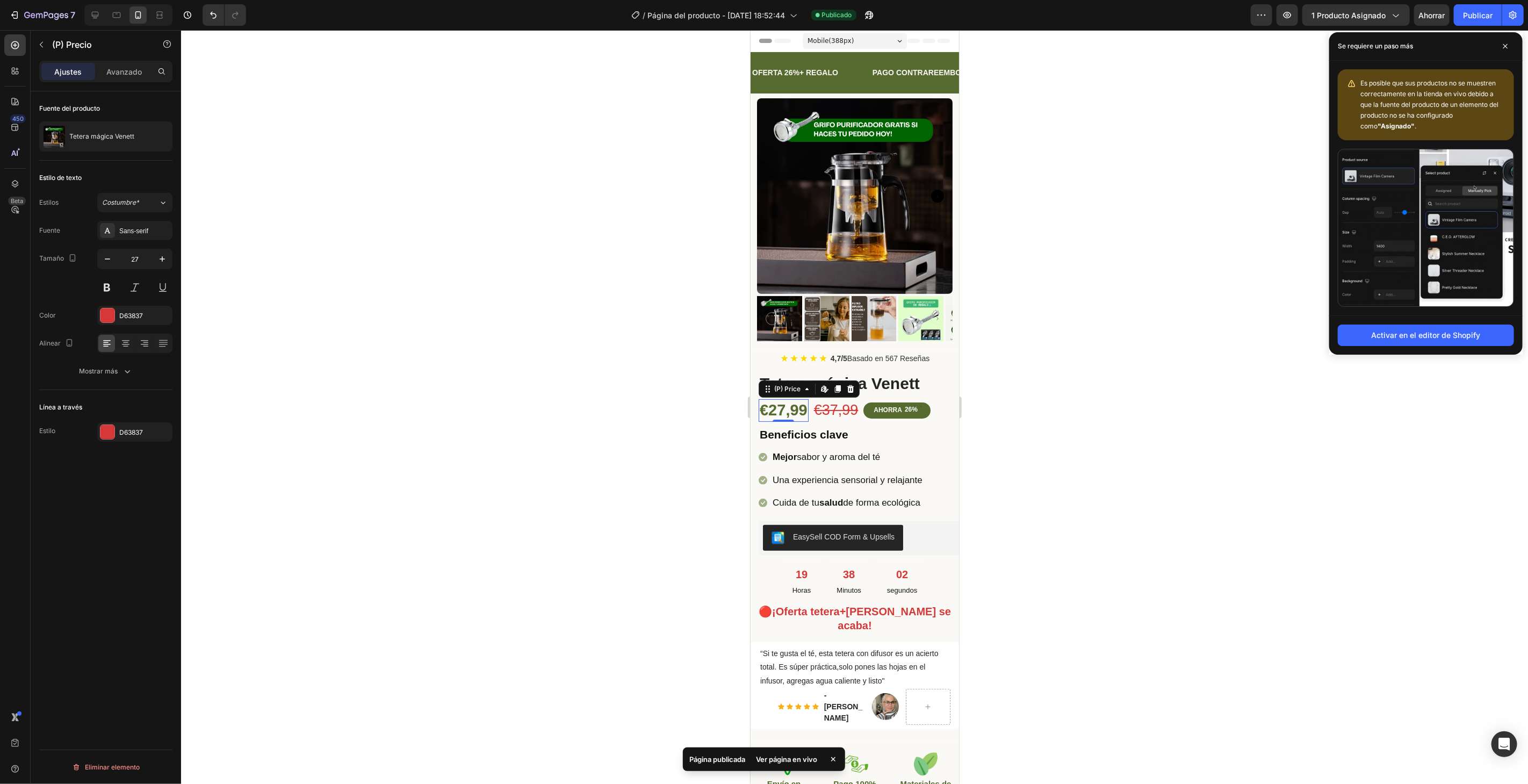
drag, startPoint x: 790, startPoint y: 401, endPoint x: 1460, endPoint y: 422, distance: 670.3
click at [790, 401] on div "€27,99" at bounding box center [783, 410] width 50 height 23
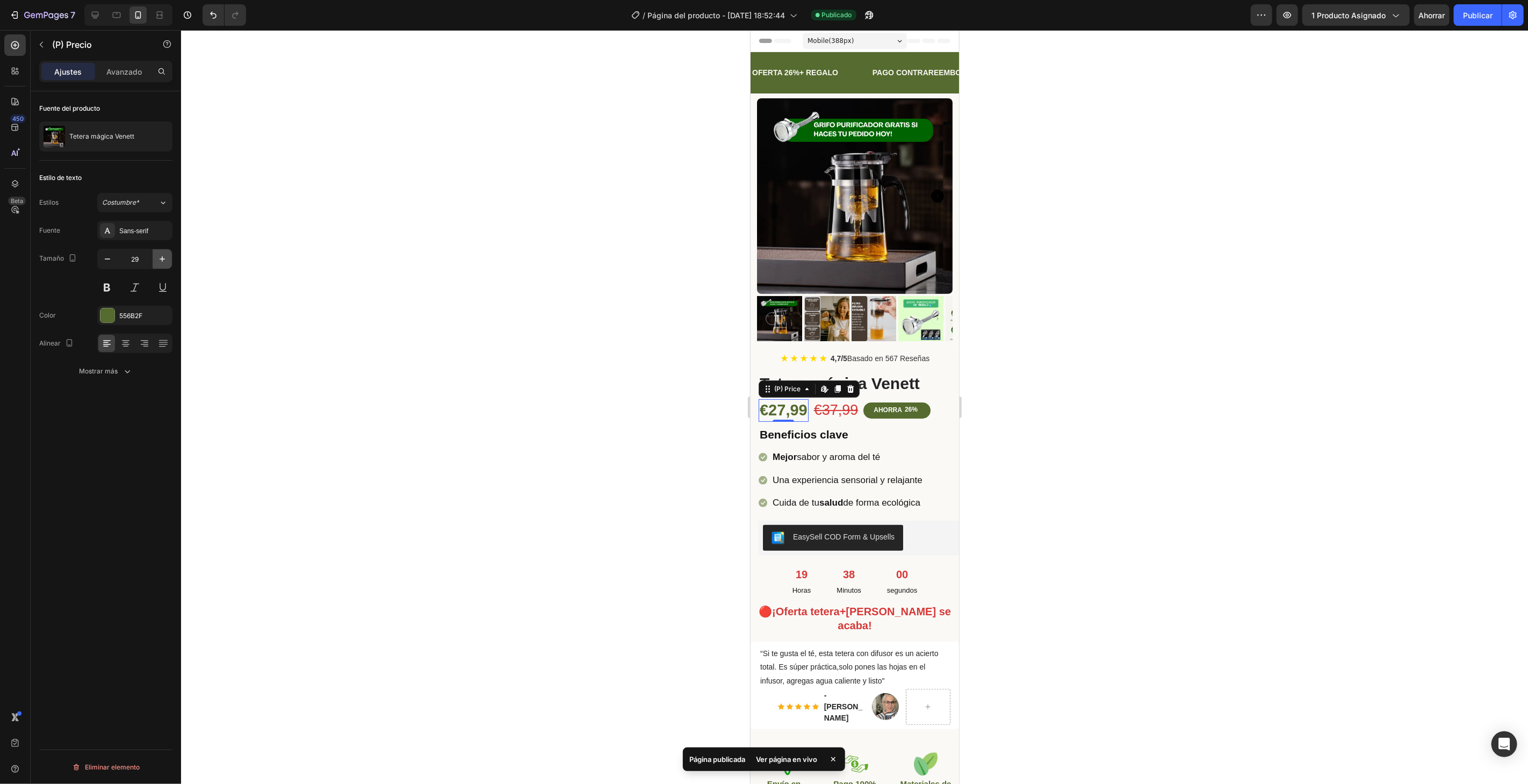
click at [165, 255] on icon "button" at bounding box center [162, 259] width 11 height 11
type input "31"
click at [358, 231] on div at bounding box center [854, 407] width 1347 height 754
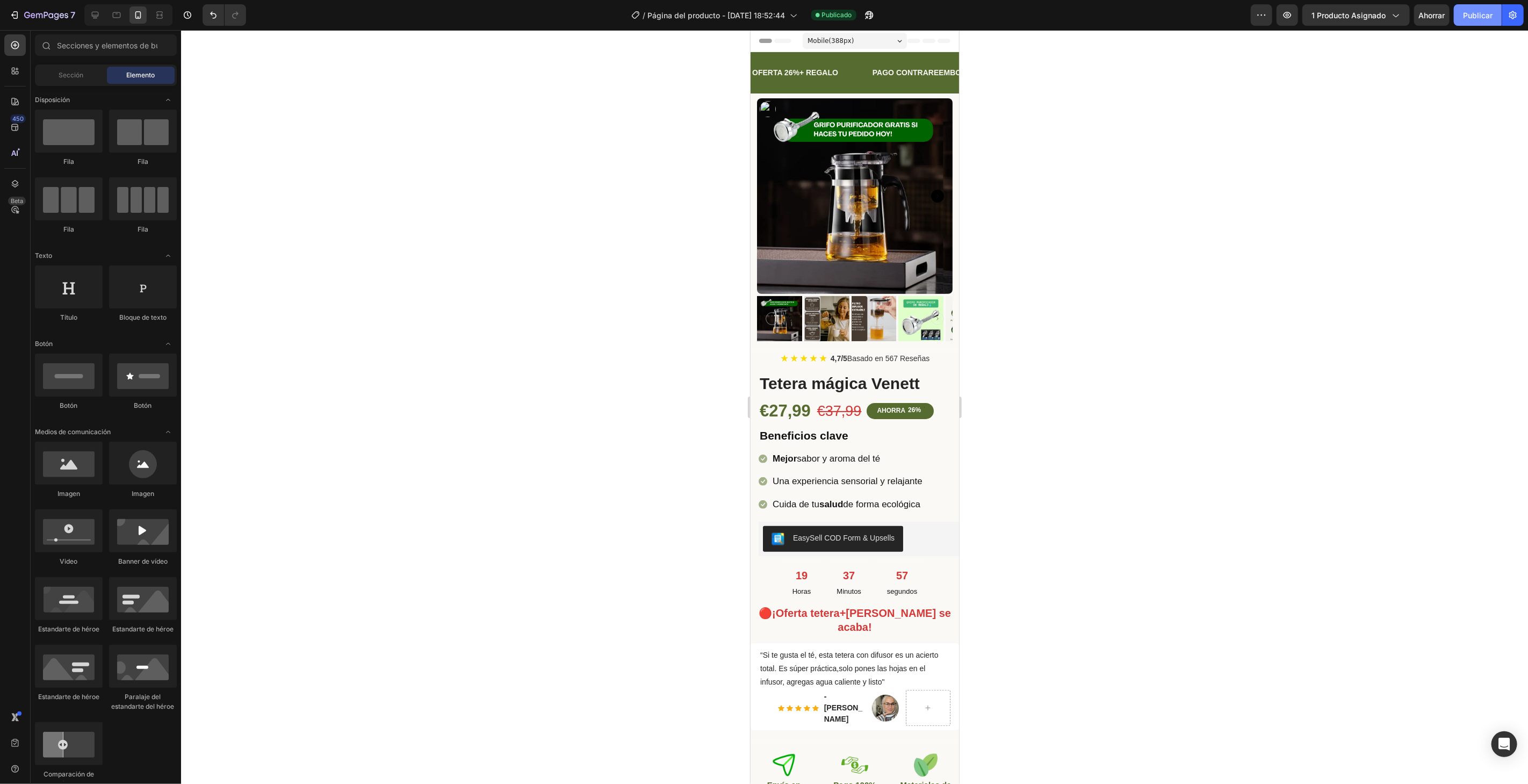
click at [1481, 11] on font "Publicar" at bounding box center [1478, 15] width 30 height 9
click at [939, 53] on div "OFERTA 26%+ REGALO Text Block PAGO CONTRAREEMBOLSO Text Block ENVÍO EN 25/48H T…" at bounding box center [854, 72] width 208 height 42
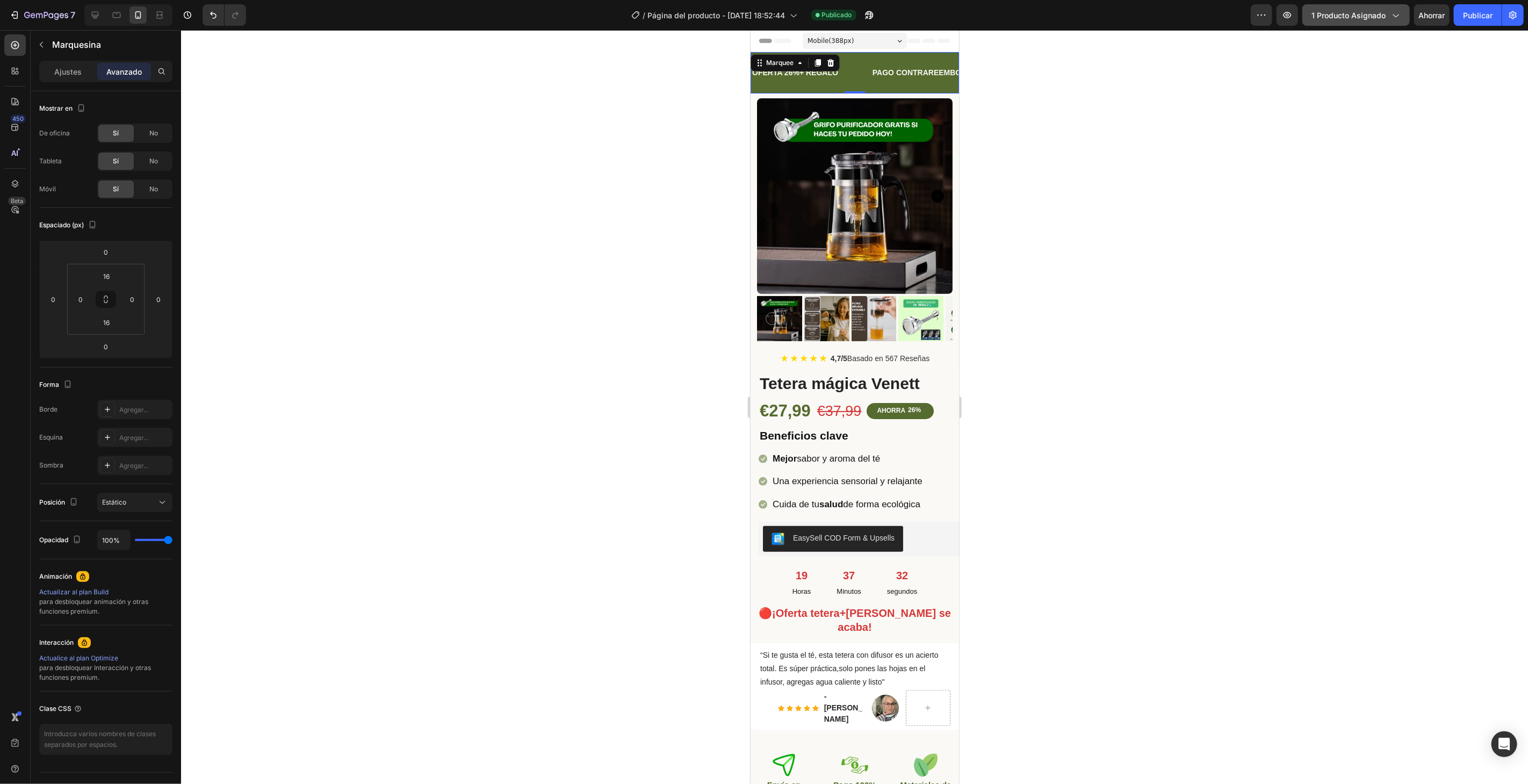
click at [1405, 7] on button "1 producto asignado" at bounding box center [1356, 15] width 107 height 21
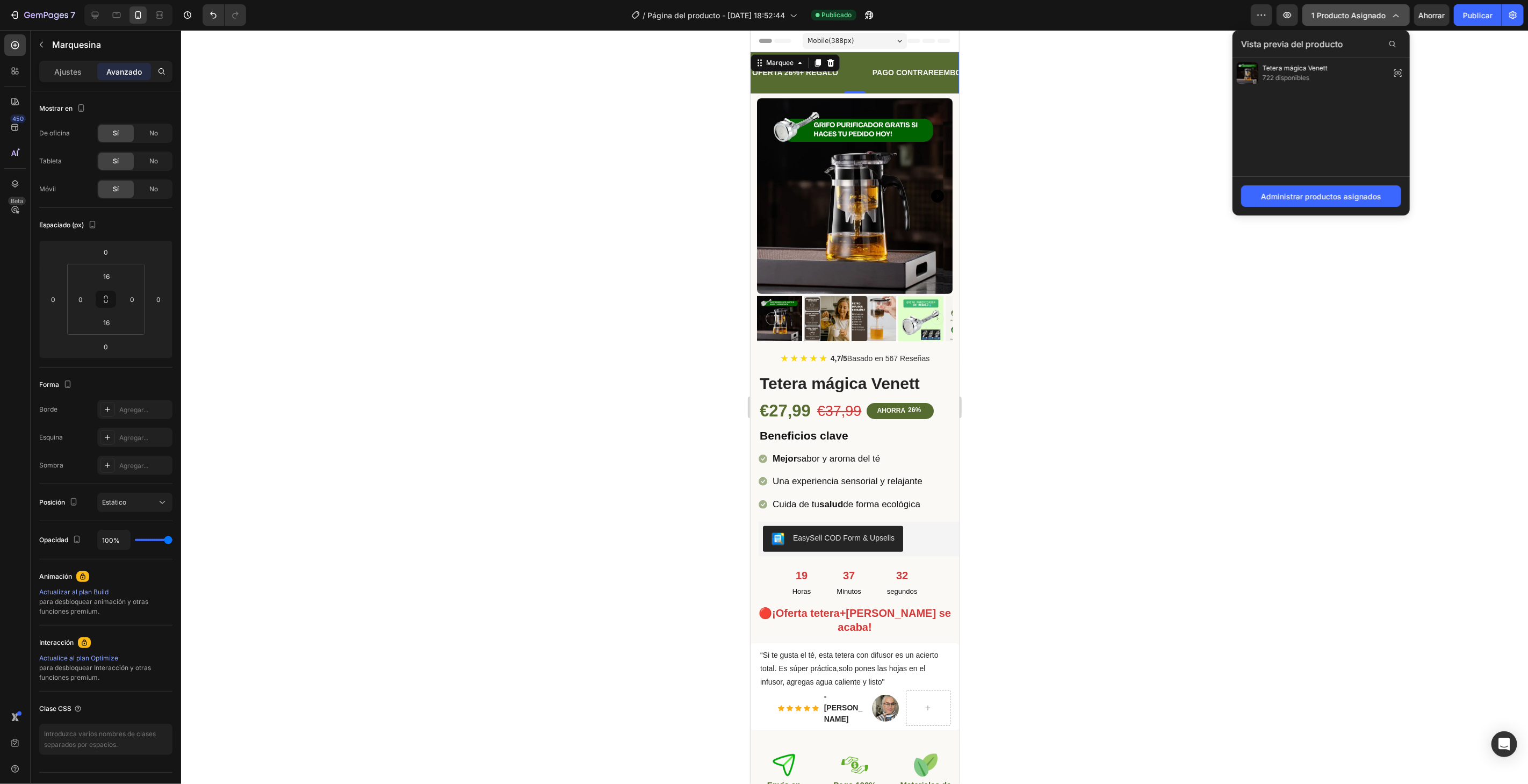
click at [1405, 7] on button "1 producto asignado" at bounding box center [1356, 15] width 107 height 21
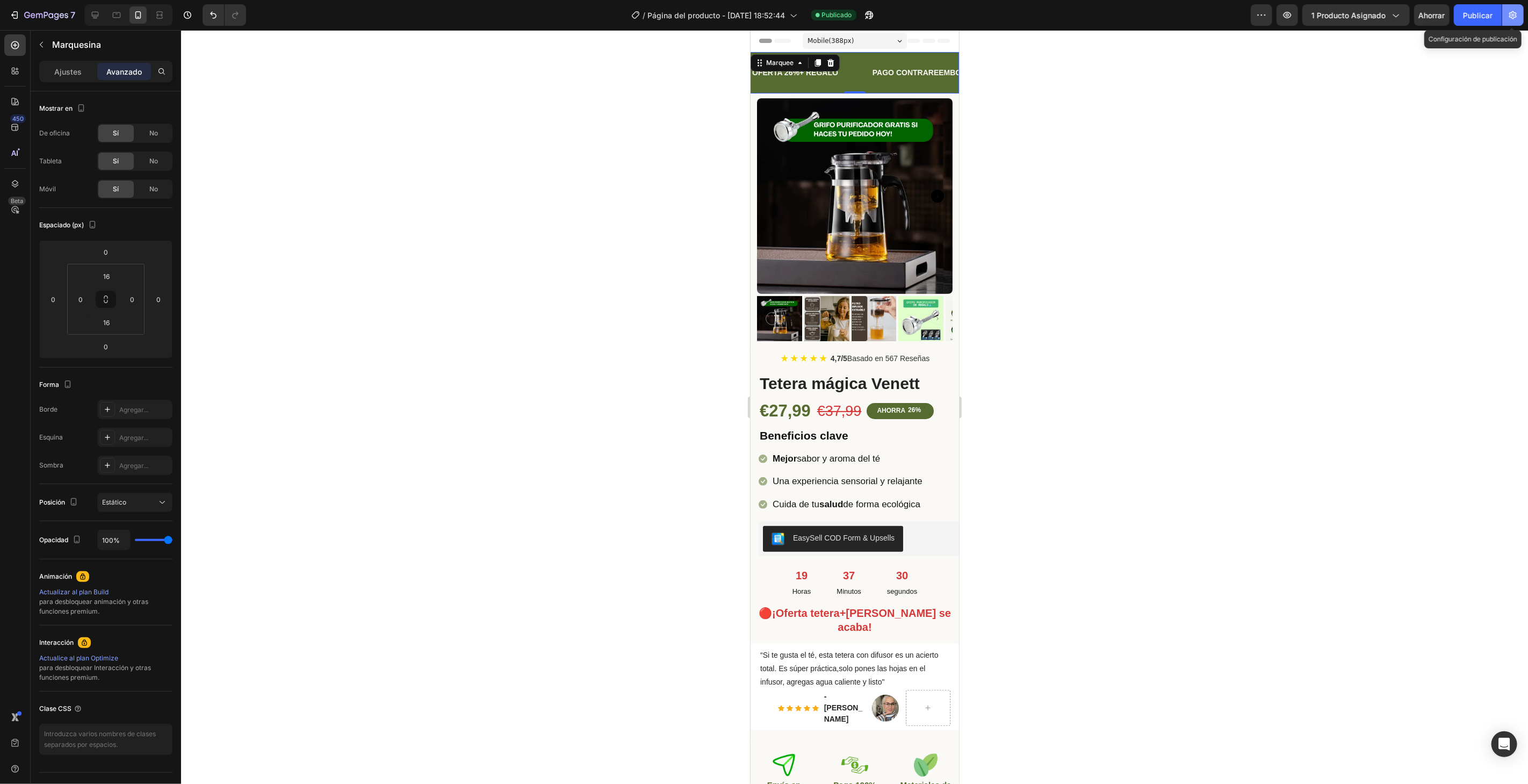
click at [1505, 19] on button "button" at bounding box center [1513, 15] width 21 height 21
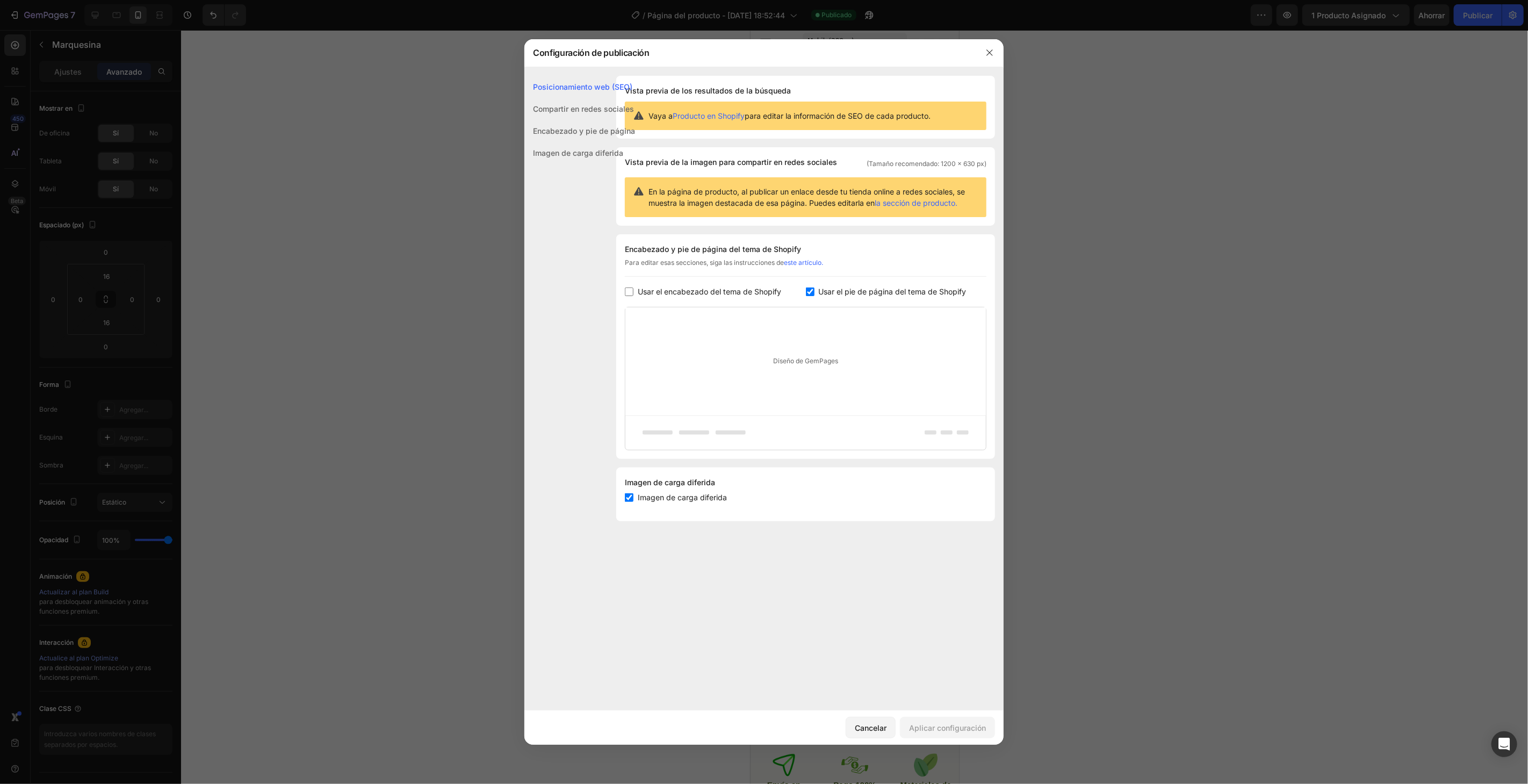
drag, startPoint x: 1505, startPoint y: 19, endPoint x: 734, endPoint y: 104, distance: 775.7
click at [1484, 35] on div at bounding box center [764, 392] width 1528 height 784
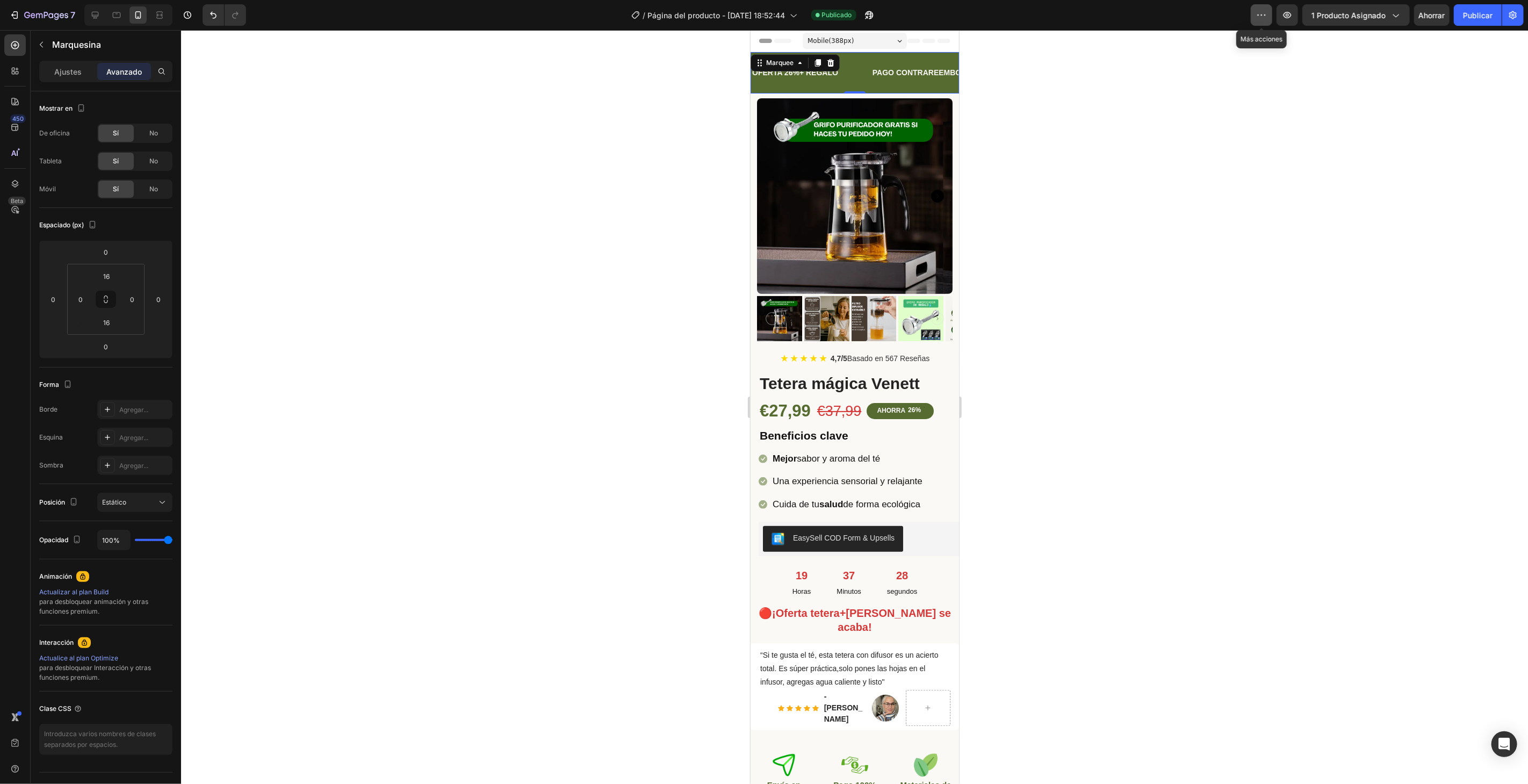
click at [1264, 17] on icon "button" at bounding box center [1262, 15] width 11 height 11
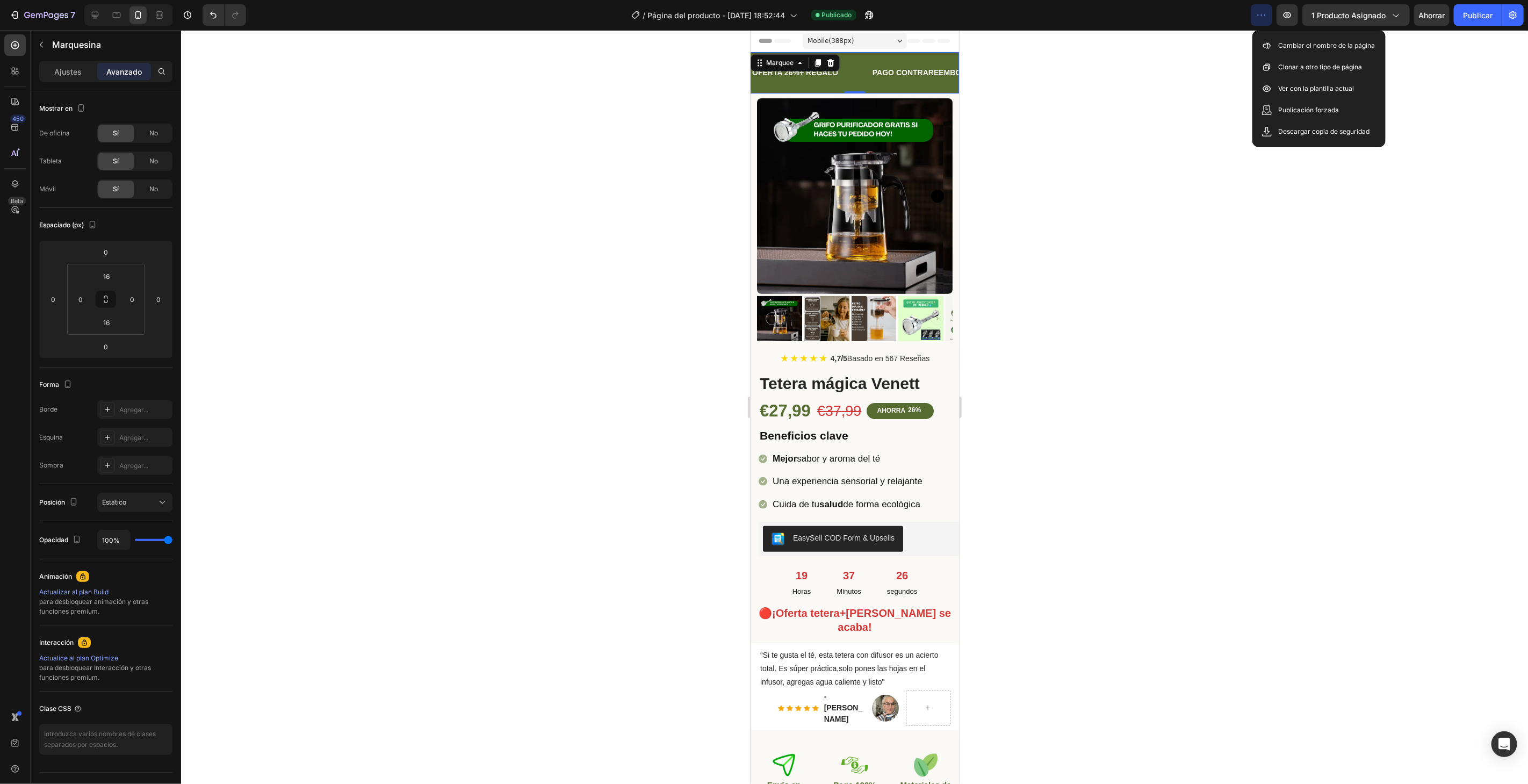
click at [1264, 16] on icon "button" at bounding box center [1262, 15] width 11 height 11
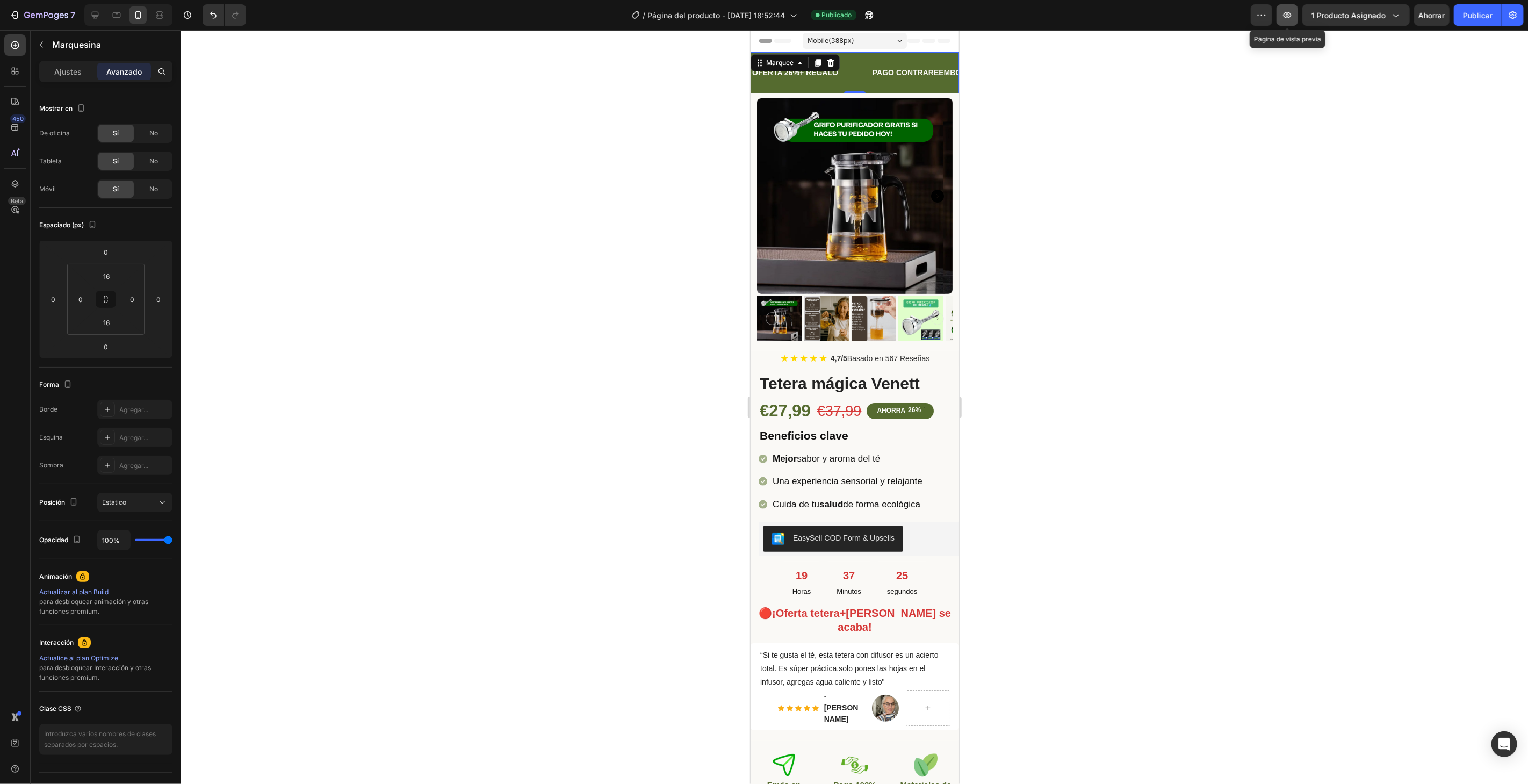
click at [1288, 11] on icon "button" at bounding box center [1287, 15] width 11 height 11
click at [20, 181] on div at bounding box center [15, 184] width 21 height 21
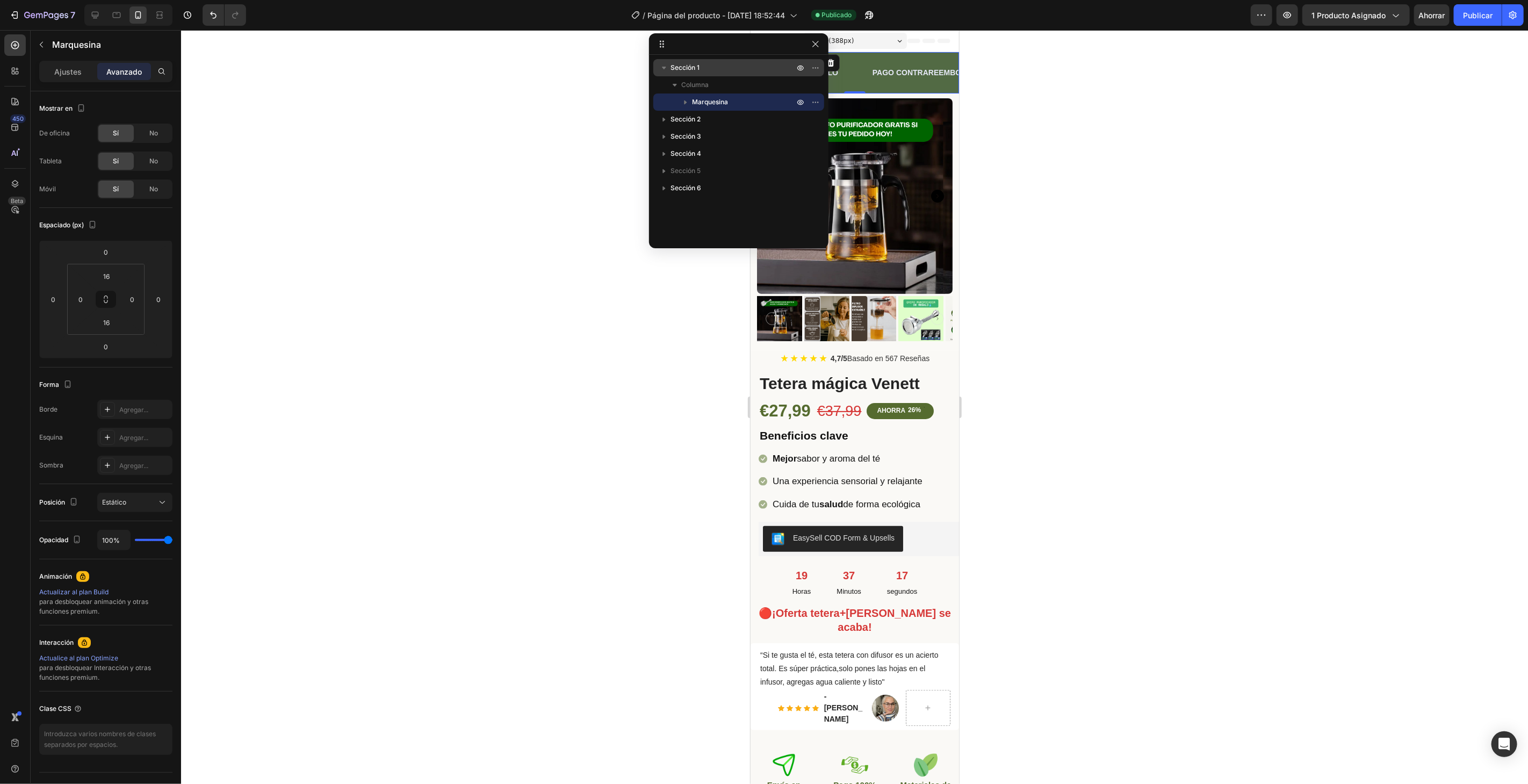
click at [698, 65] on font "Sección 1" at bounding box center [685, 68] width 29 height 8
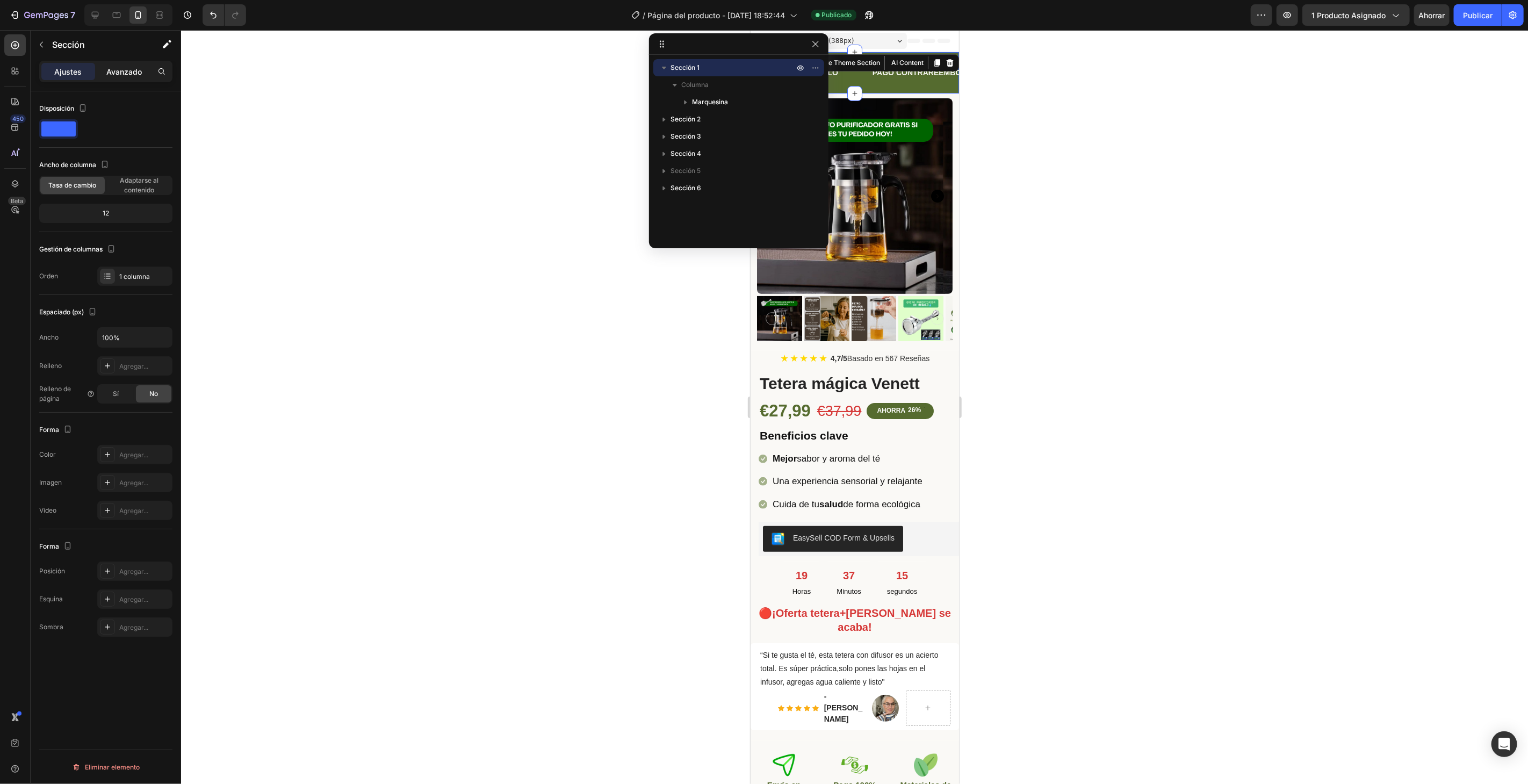
click at [136, 70] on font "Avanzado" at bounding box center [124, 71] width 36 height 9
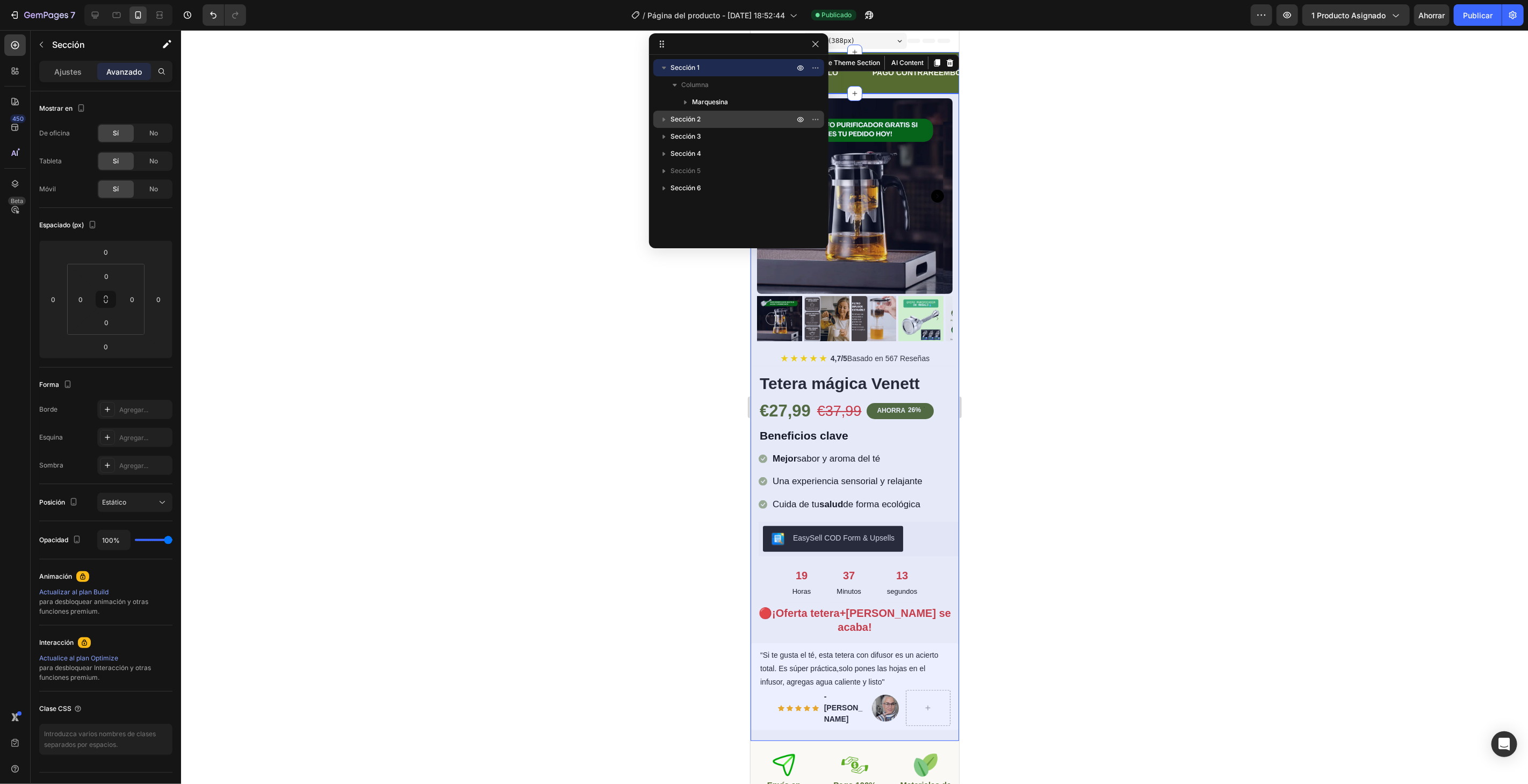
click at [752, 117] on p "Sección 2" at bounding box center [733, 119] width 126 height 11
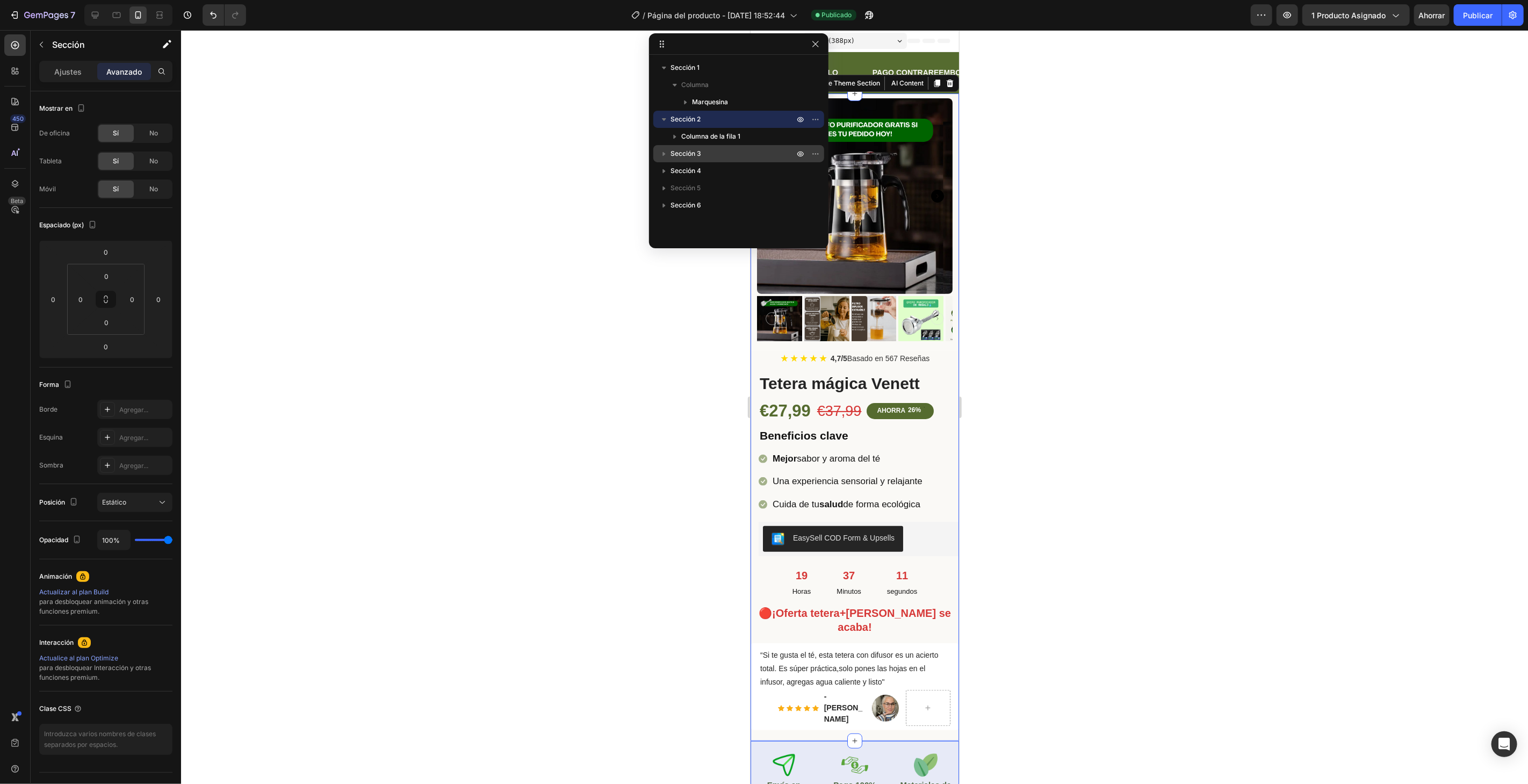
click at [752, 145] on div "Sección 3" at bounding box center [739, 154] width 163 height 17
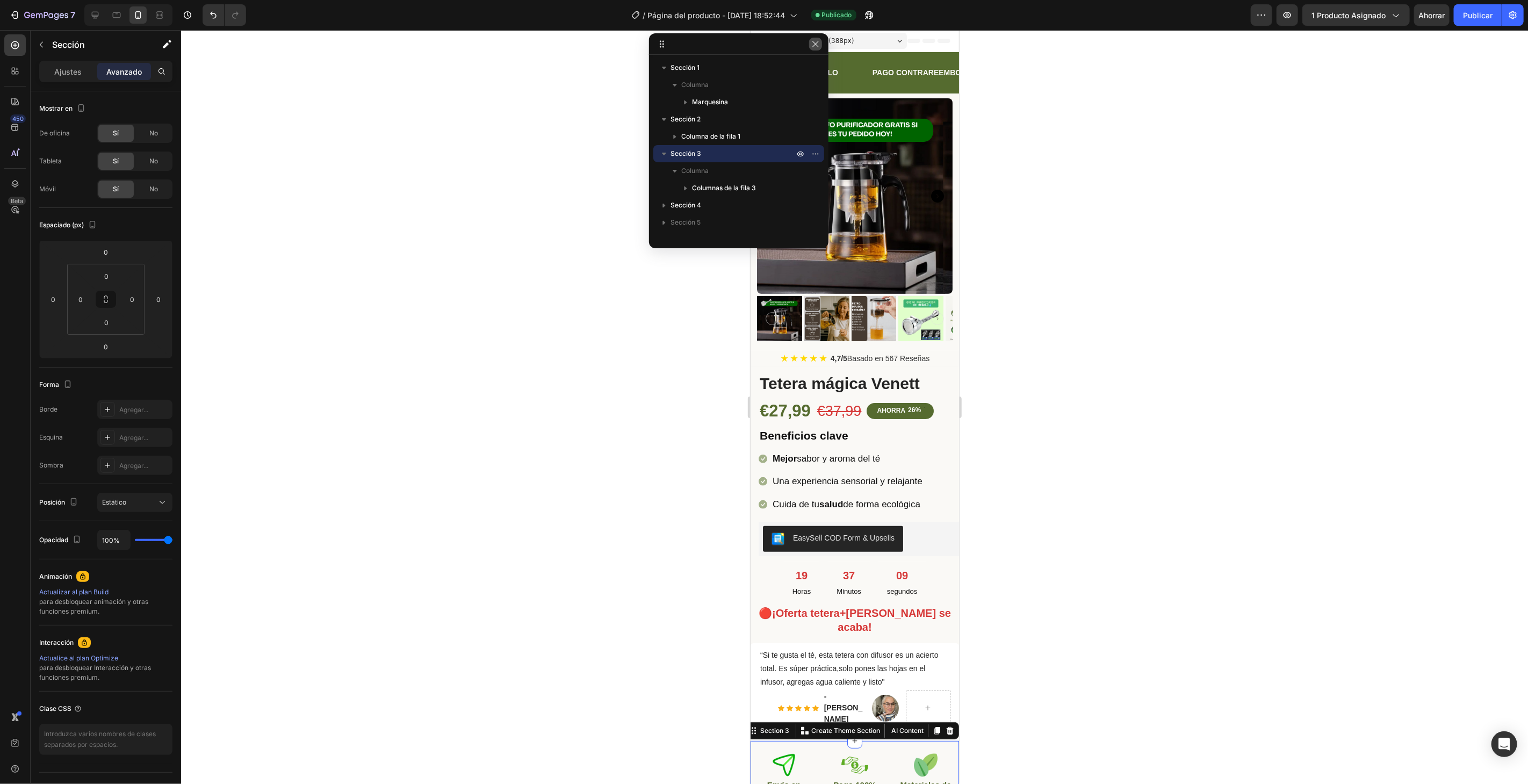
click at [818, 49] on button "button" at bounding box center [816, 44] width 13 height 13
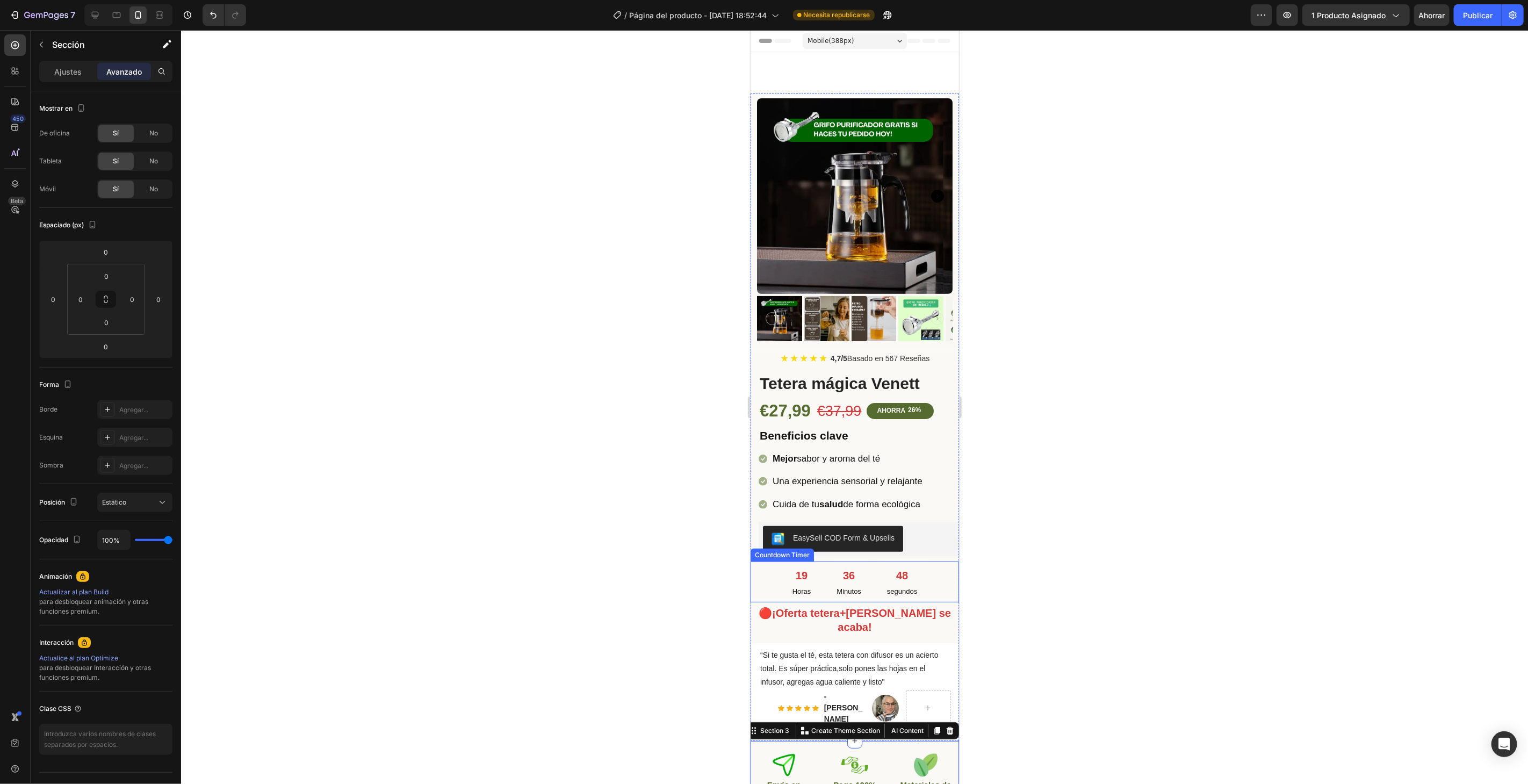
scroll to position [179, 0]
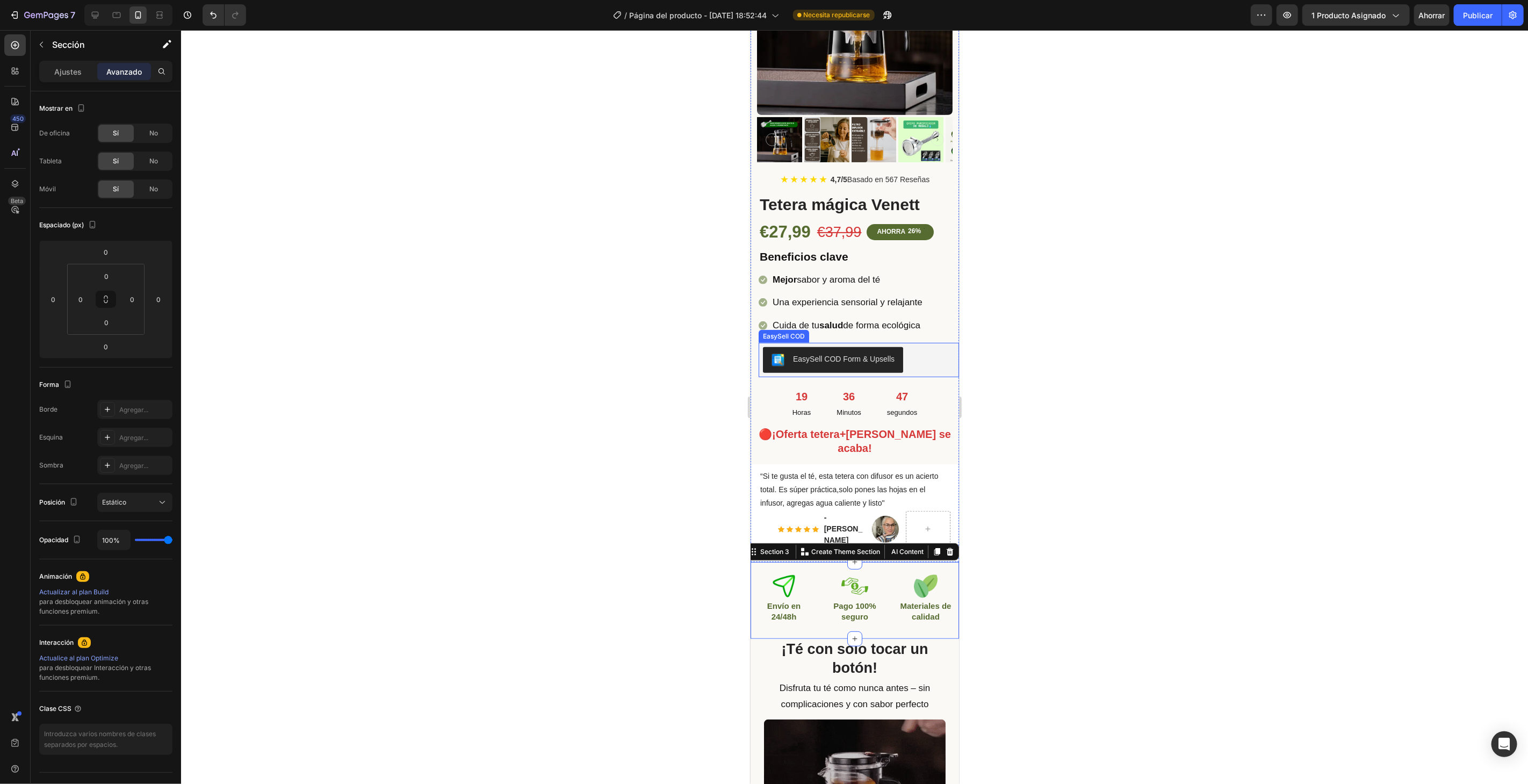
click at [933, 351] on div "EasySell COD Form & Upsells" at bounding box center [858, 359] width 192 height 26
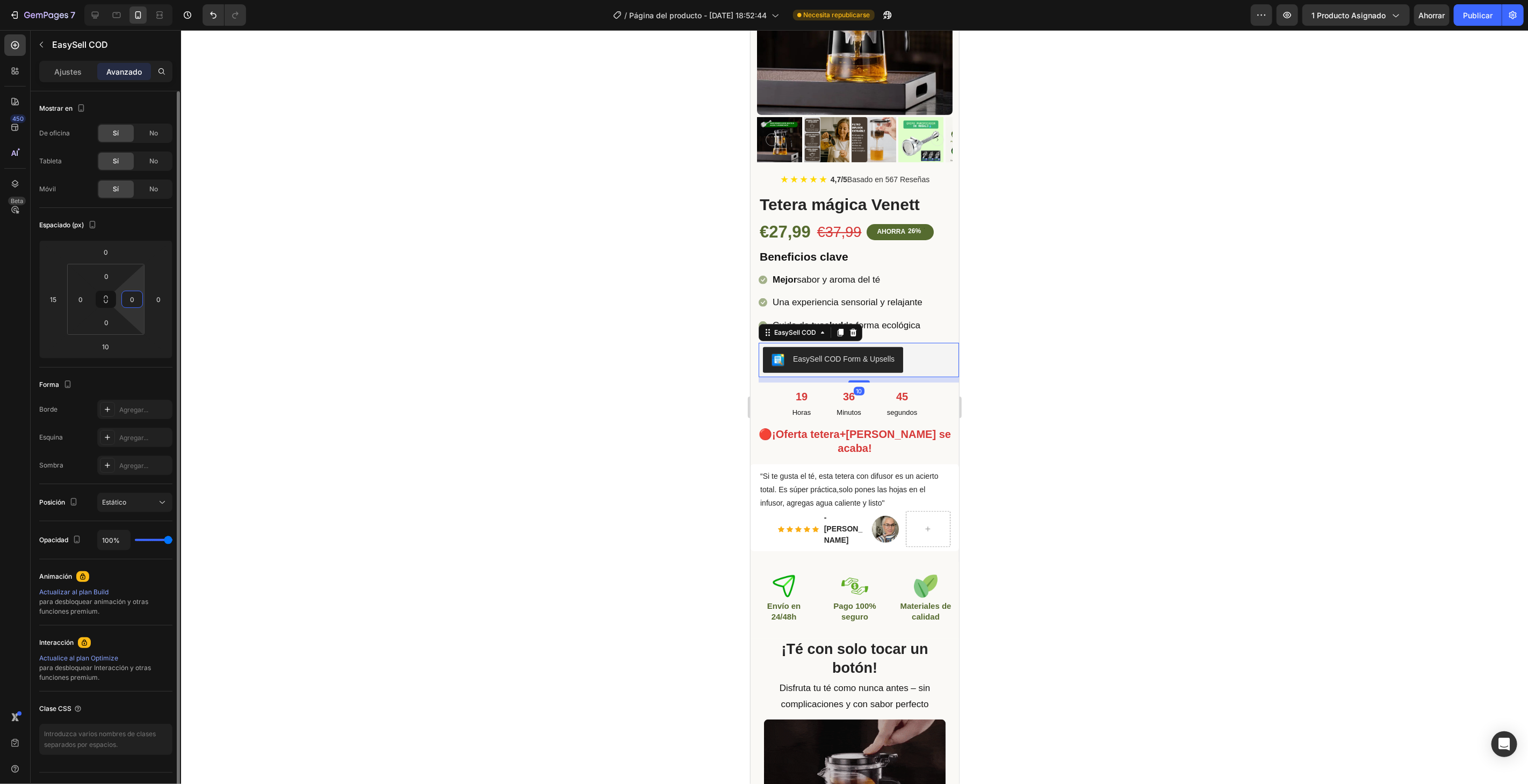
click at [139, 304] on input "0" at bounding box center [132, 299] width 16 height 16
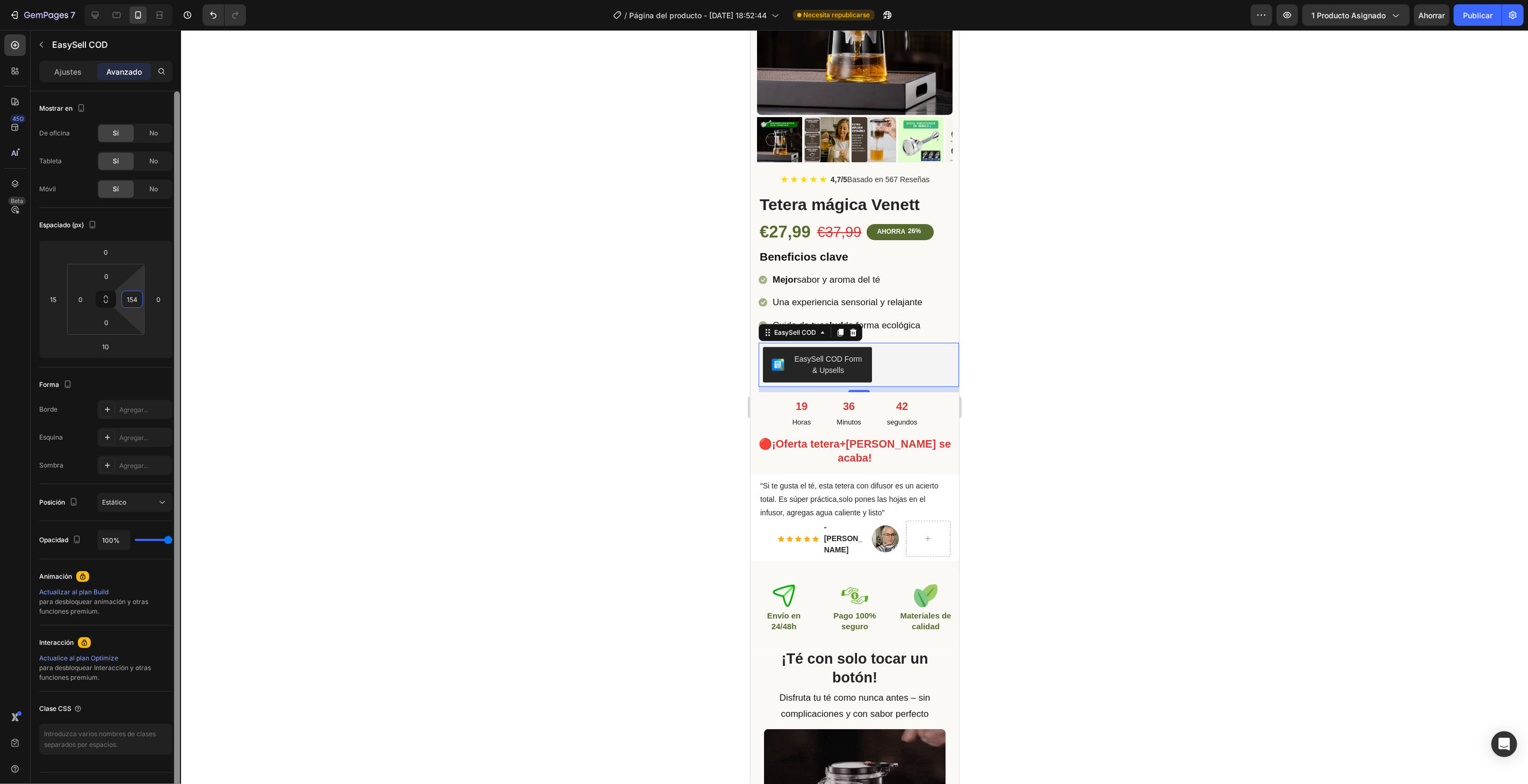
type input "15"
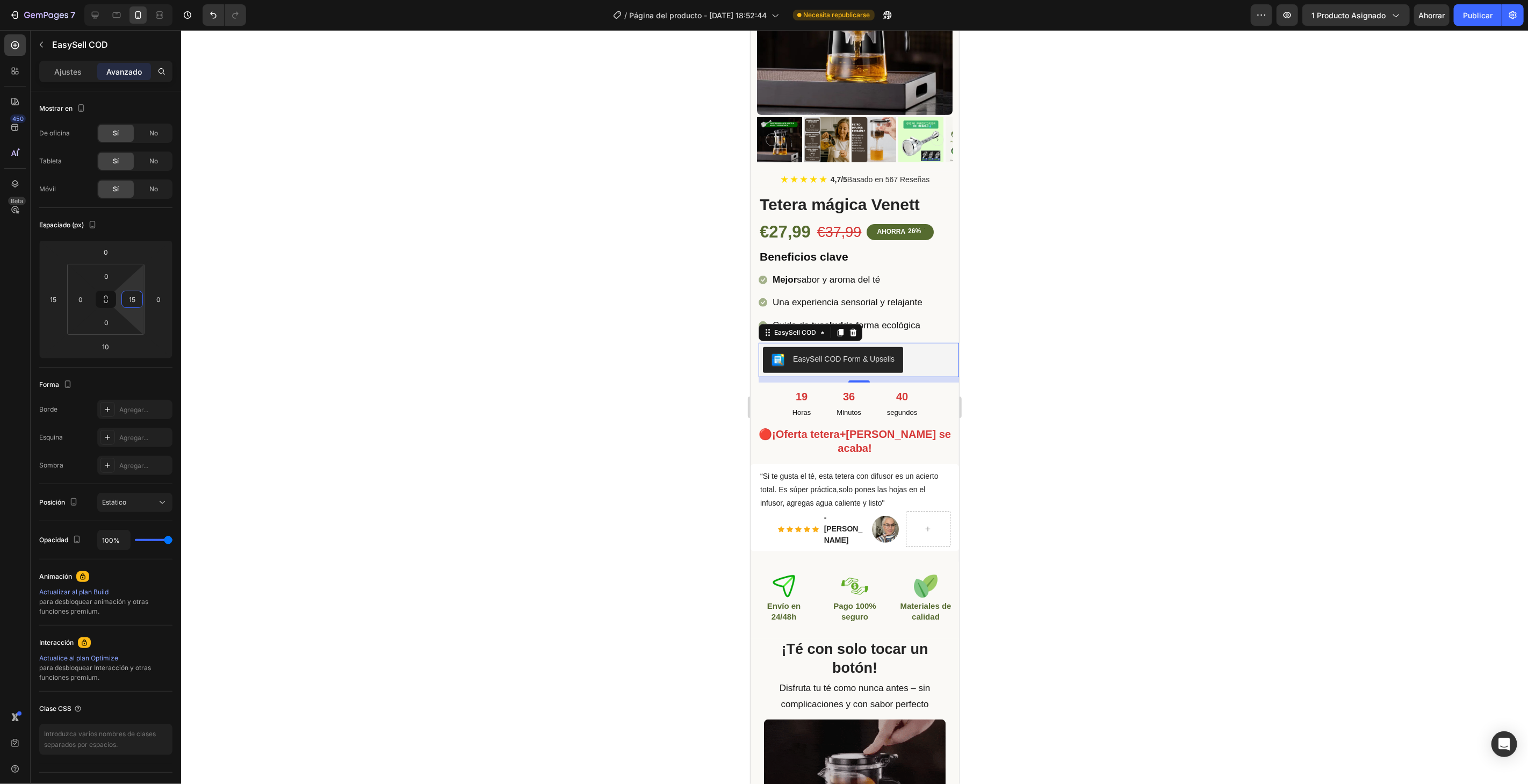
click at [568, 225] on div at bounding box center [854, 407] width 1347 height 754
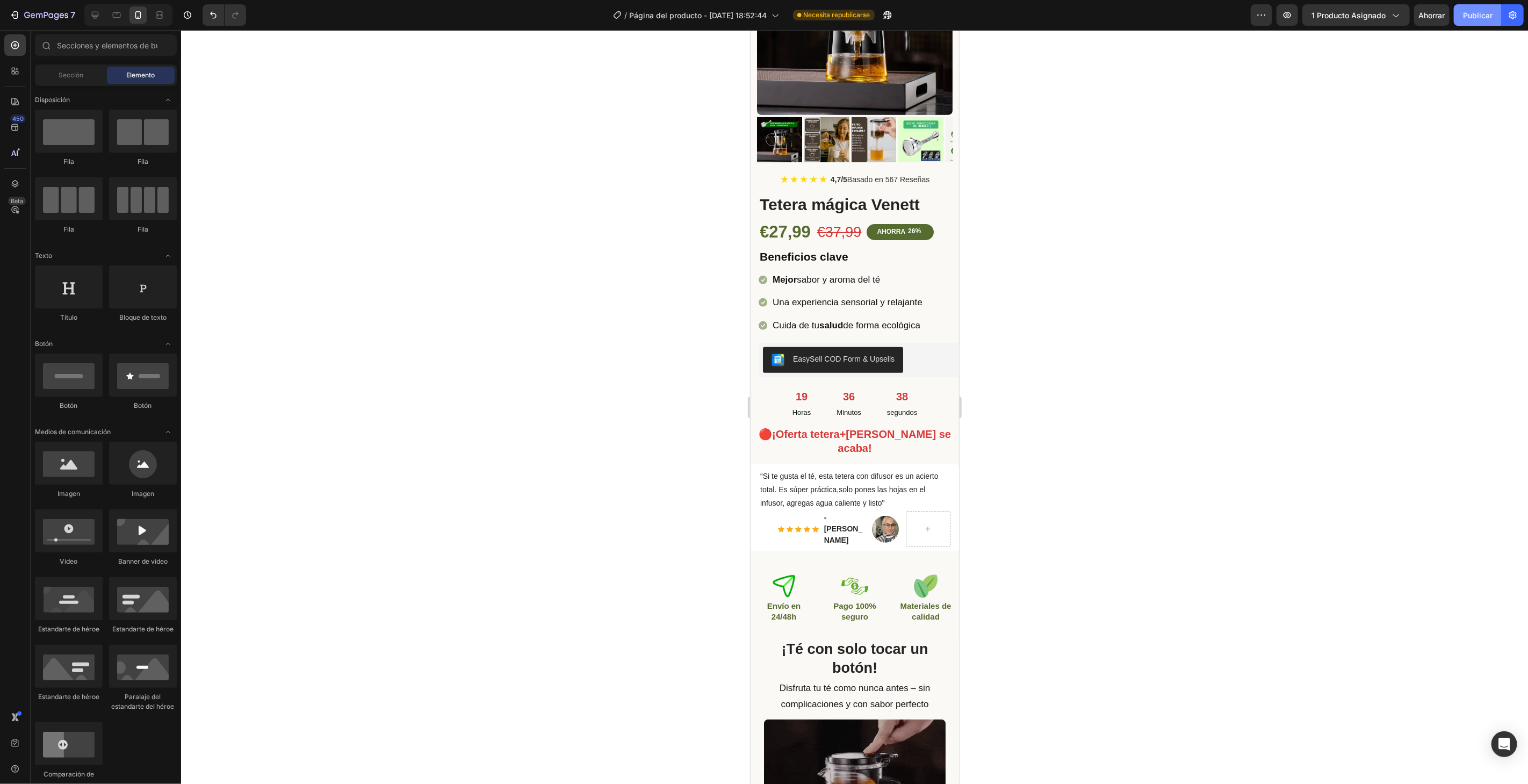
click at [1465, 17] on font "Publicar" at bounding box center [1478, 15] width 30 height 9
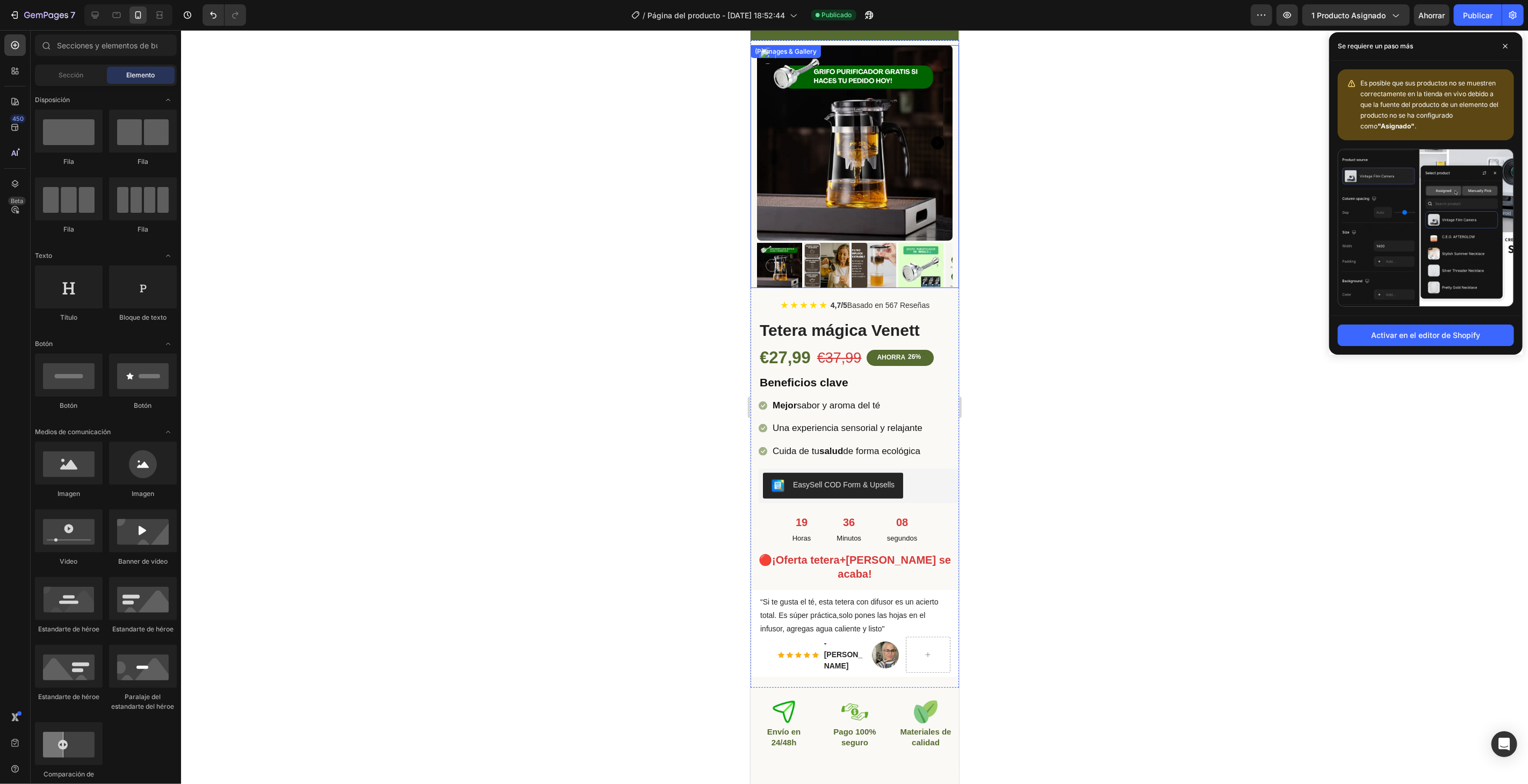
scroll to position [0, 0]
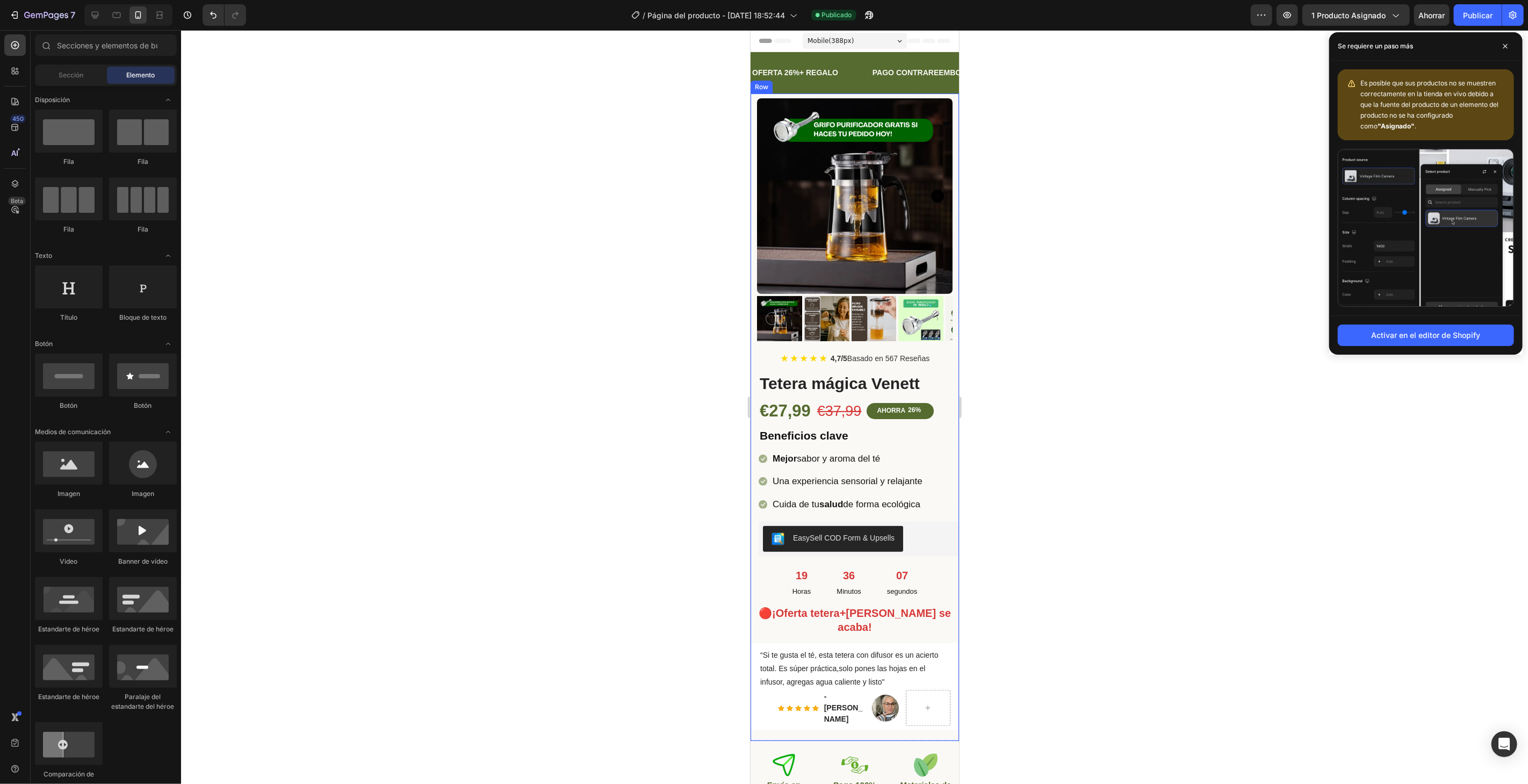
click at [892, 94] on div "(P) Images & Gallery ★ ★ ★ ★ ★ 4,7/5 Basado en 567 Reseñas Custom Code Tetera m…" at bounding box center [854, 416] width 208 height 647
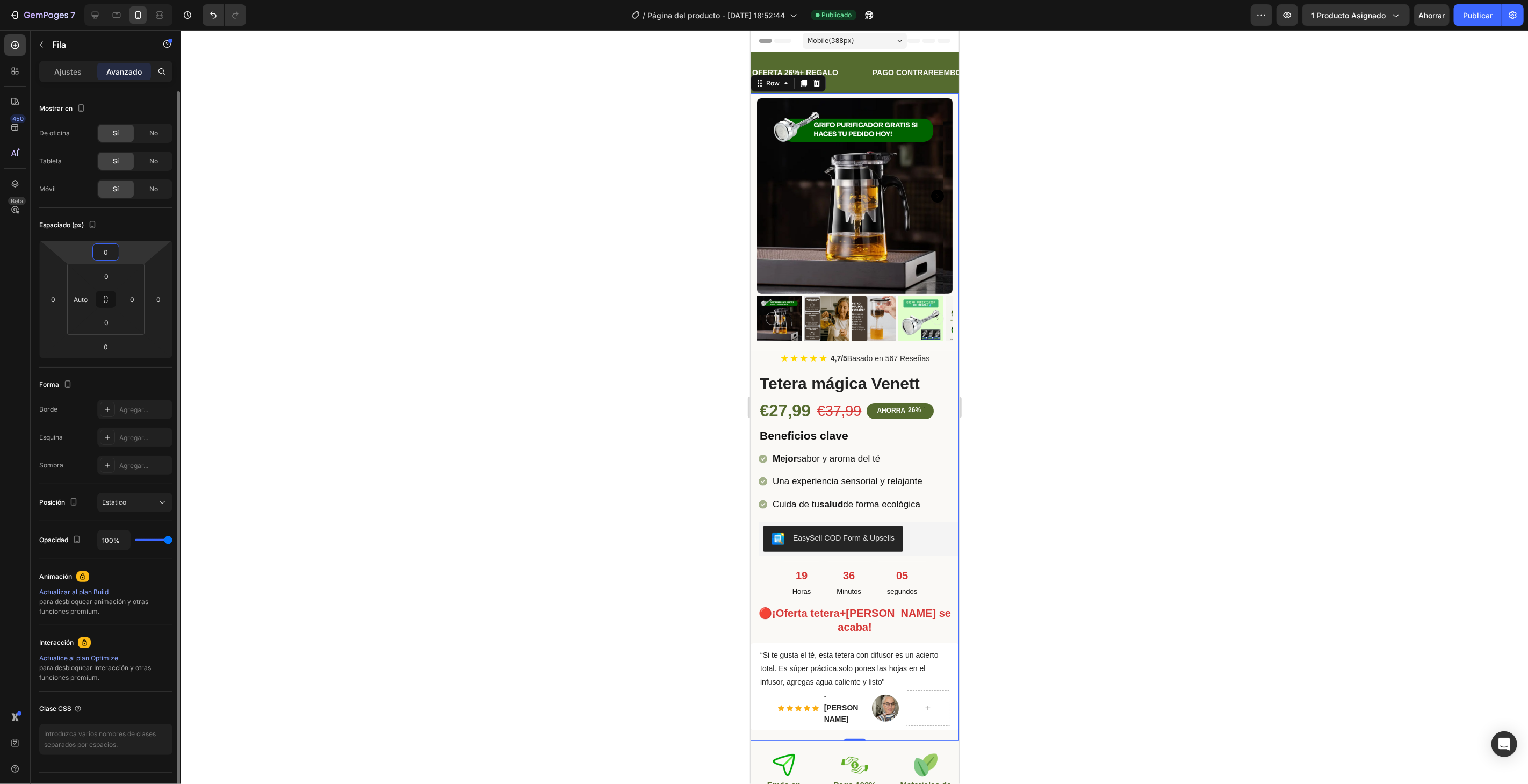
click at [103, 248] on input "0" at bounding box center [106, 251] width 21 height 16
type input "10"
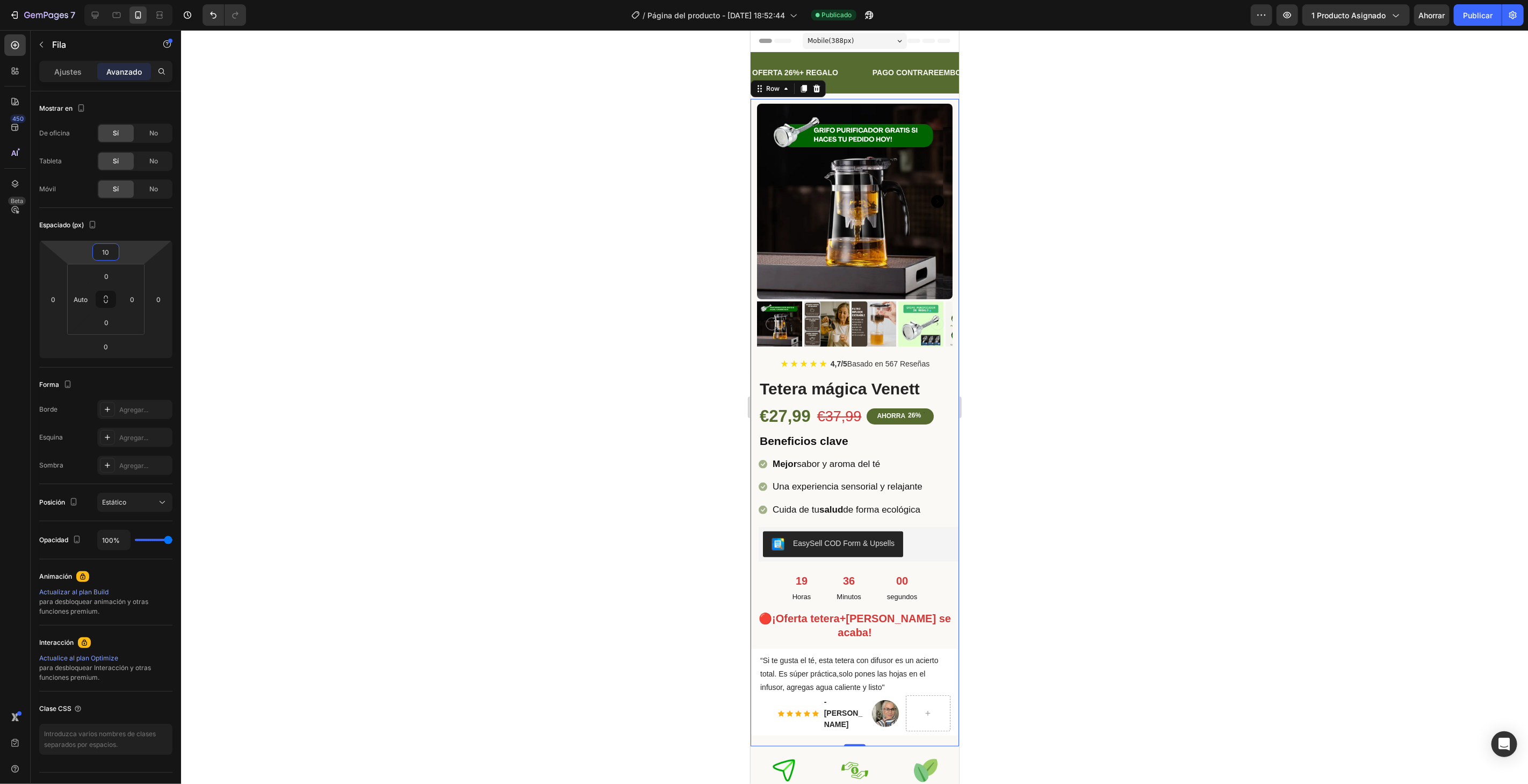
click at [564, 492] on div at bounding box center [854, 407] width 1347 height 754
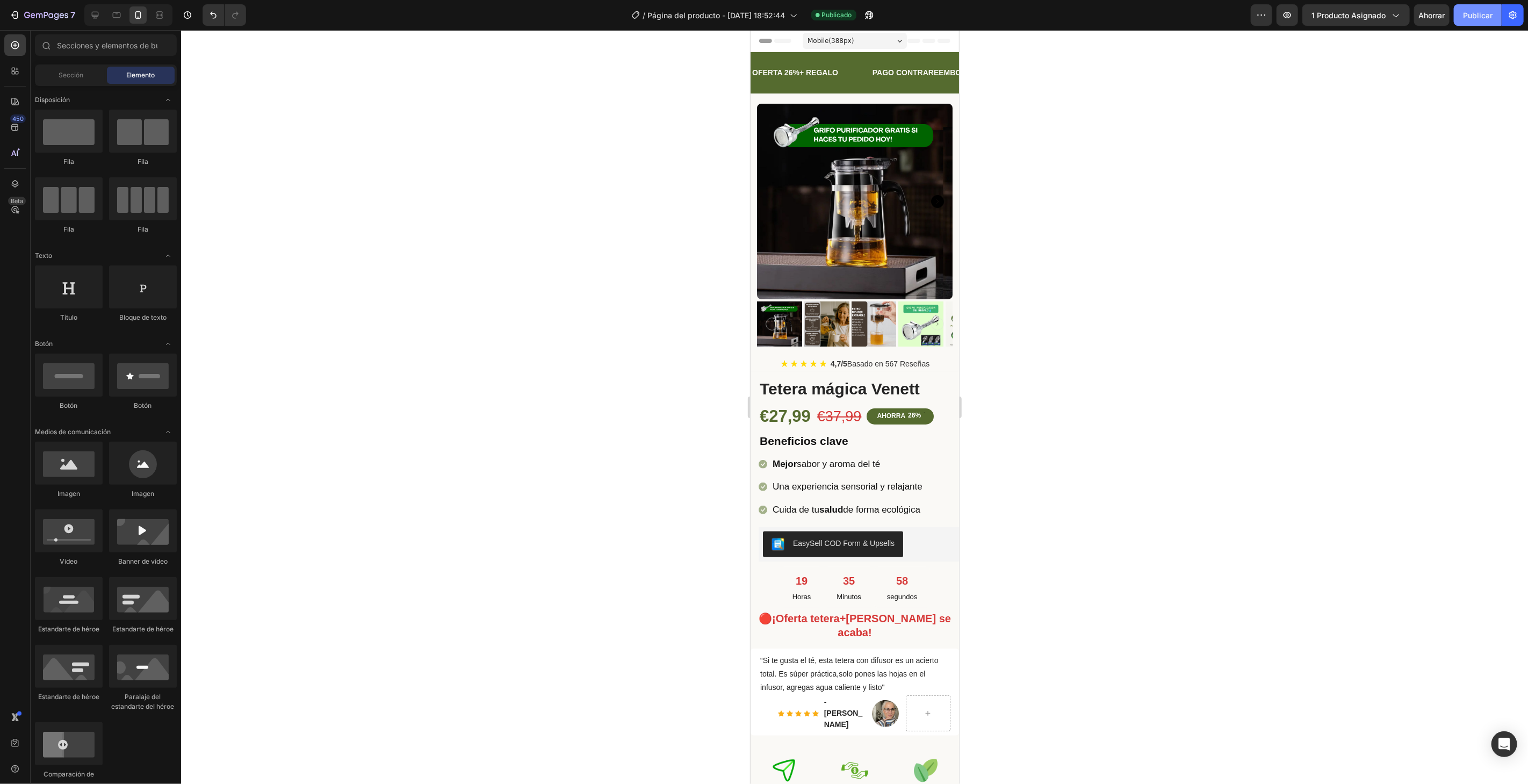
click at [1474, 5] on button "Publicar" at bounding box center [1478, 15] width 48 height 21
